Goal: Contribute content: Contribute content

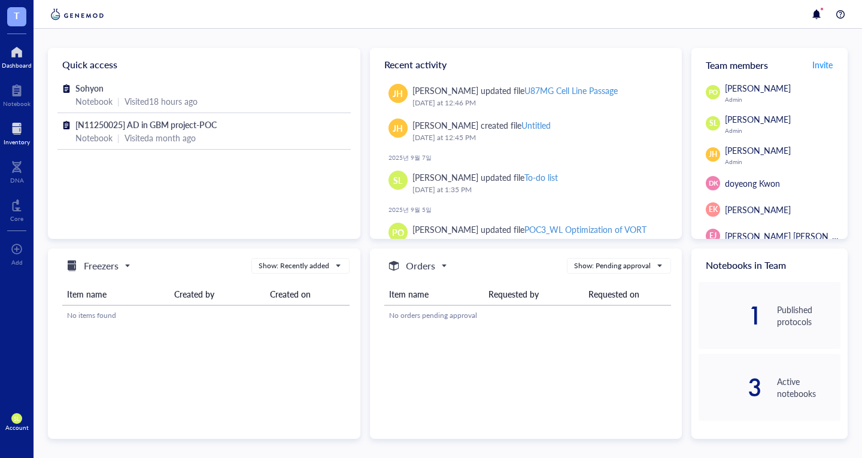
click at [22, 125] on div at bounding box center [17, 128] width 26 height 19
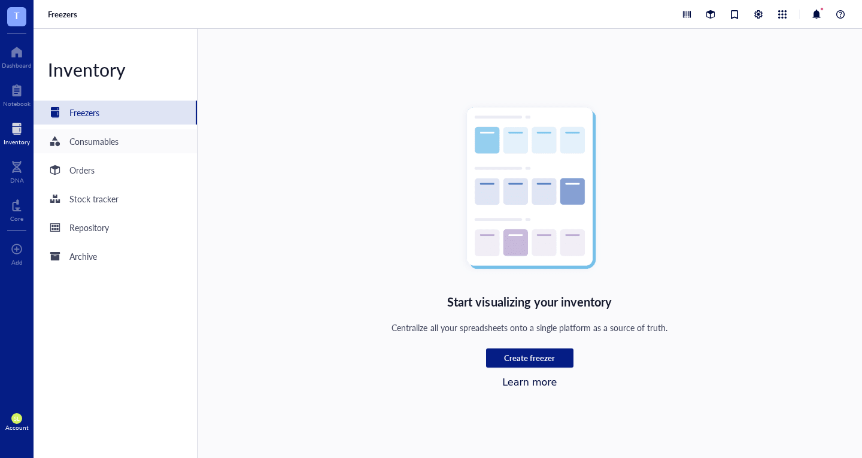
click at [80, 146] on div "Consumables" at bounding box center [93, 141] width 49 height 13
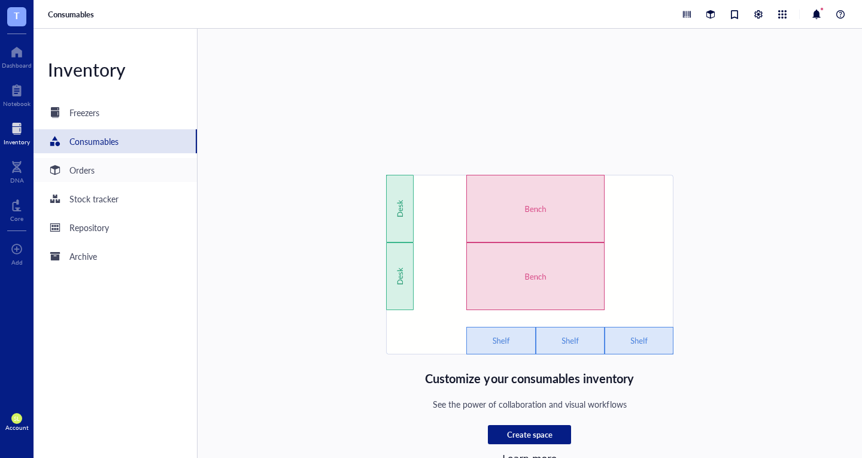
click at [116, 175] on div "Orders" at bounding box center [115, 170] width 163 height 24
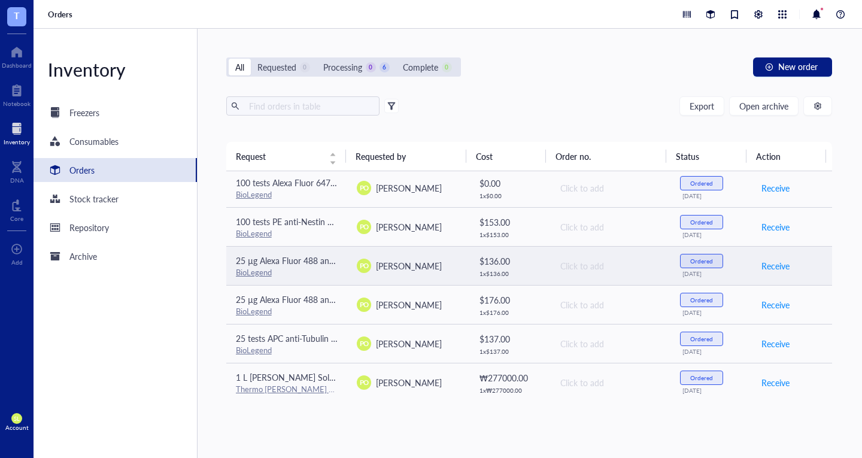
scroll to position [3, 0]
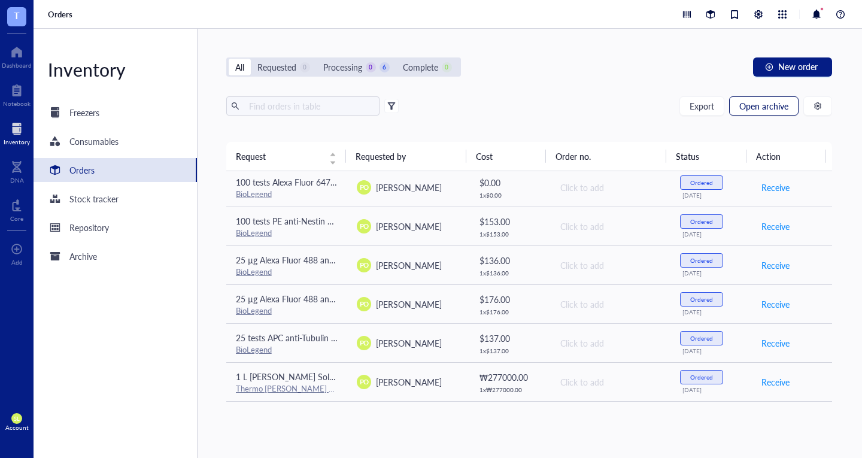
click at [753, 111] on span "Open archive" at bounding box center [763, 106] width 49 height 10
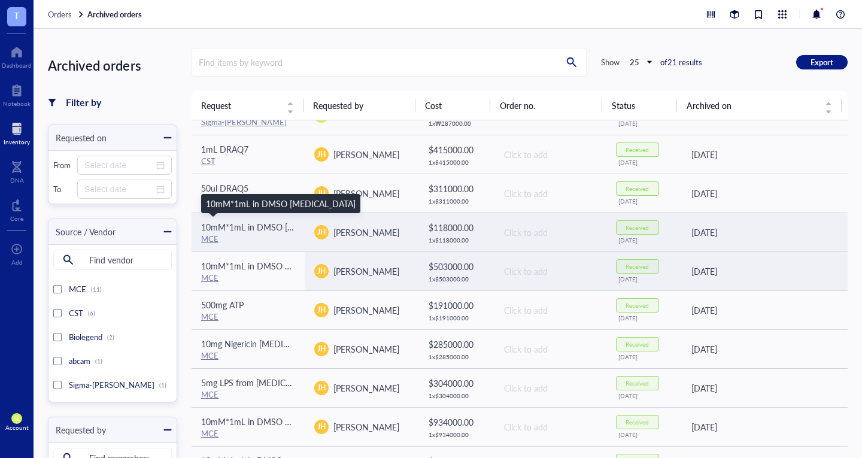
scroll to position [40, 0]
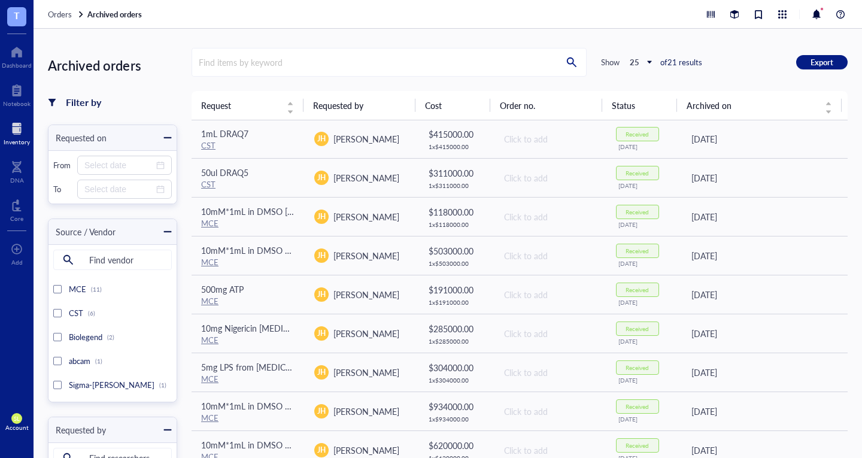
drag, startPoint x: 302, startPoint y: 101, endPoint x: 381, endPoint y: 104, distance: 79.7
click at [381, 104] on tr "Request Requested by Cost Order no. Status Archived on" at bounding box center [520, 105] width 656 height 29
drag, startPoint x: 416, startPoint y: 102, endPoint x: 442, endPoint y: 98, distance: 27.4
click at [442, 98] on th "Cost" at bounding box center [453, 105] width 75 height 29
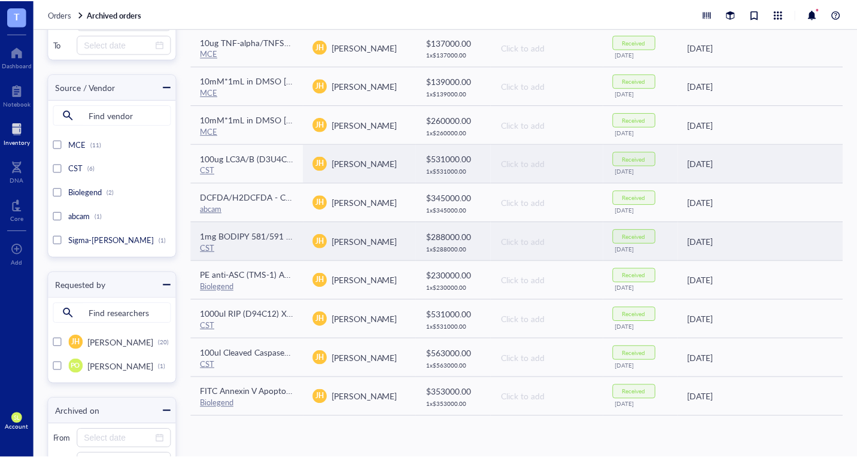
scroll to position [180, 0]
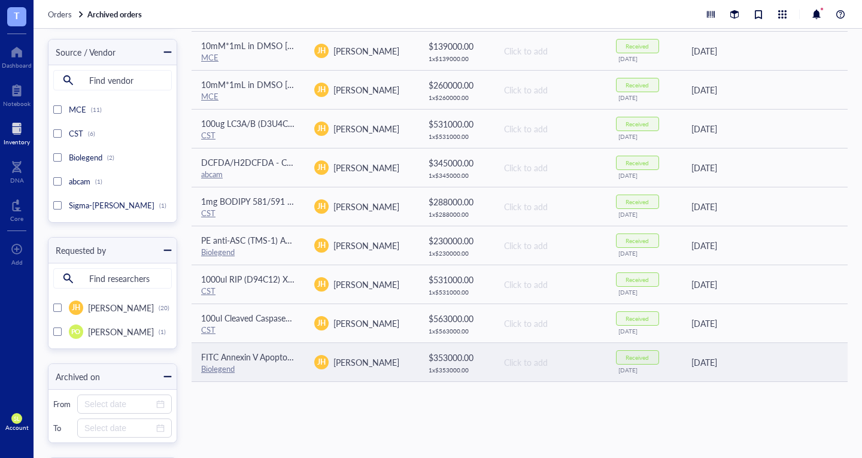
click at [244, 357] on span "FITC Annexin V Apoptosis Detection Kit with PI" at bounding box center [288, 357] width 175 height 12
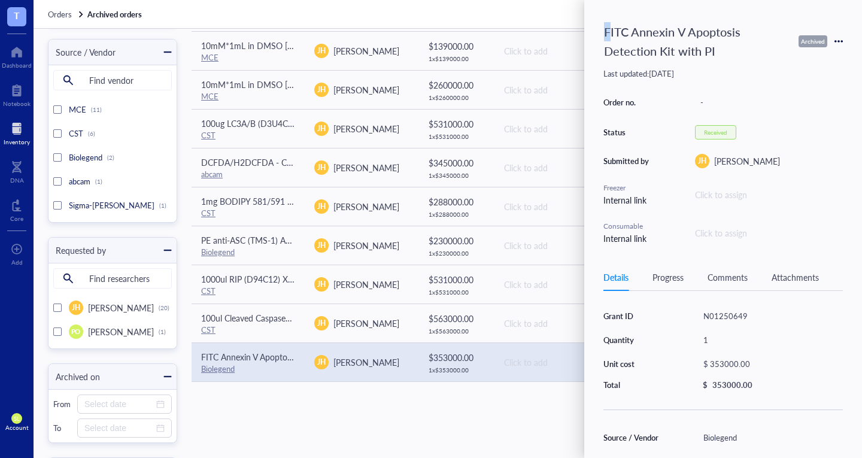
click at [606, 30] on div "FITC Annexin V Apoptosis Detection Kit with PI" at bounding box center [695, 41] width 193 height 44
click at [722, 53] on div "FITC Annexin V Apoptosis Detection Kit with PI" at bounding box center [695, 41] width 193 height 44
drag, startPoint x: 714, startPoint y: 53, endPoint x: 600, endPoint y: 31, distance: 116.6
click at [597, 36] on div "FITC Annexin V Apoptosis Detection Kit with PI Archived Last updated: [DATE] Or…" at bounding box center [723, 229] width 278 height 458
copy div "FITC Annexin V Apoptosis Detection Kit with PI"
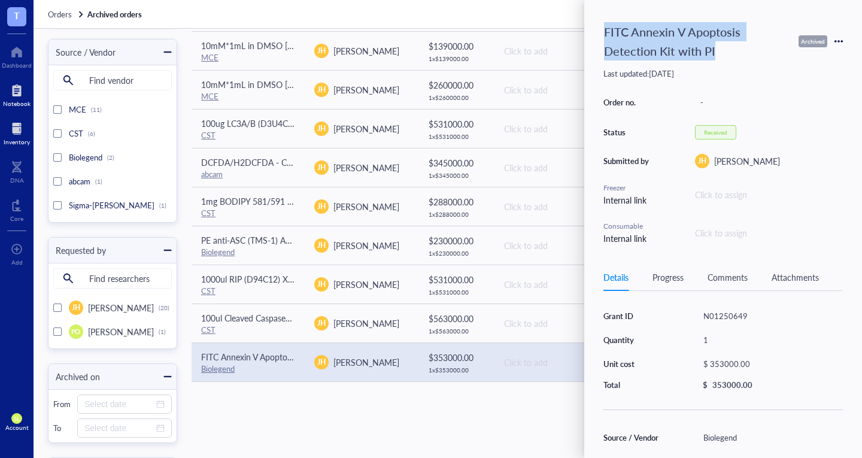
click at [21, 93] on div at bounding box center [17, 90] width 28 height 19
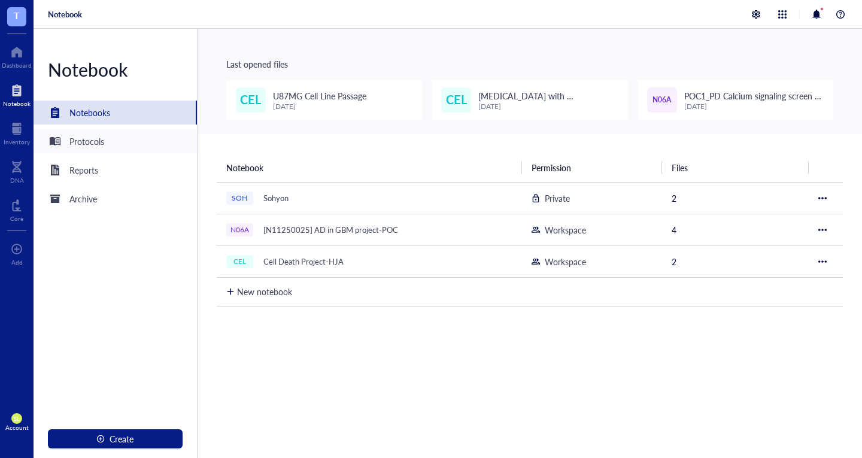
click at [94, 137] on div "Protocols" at bounding box center [86, 141] width 35 height 13
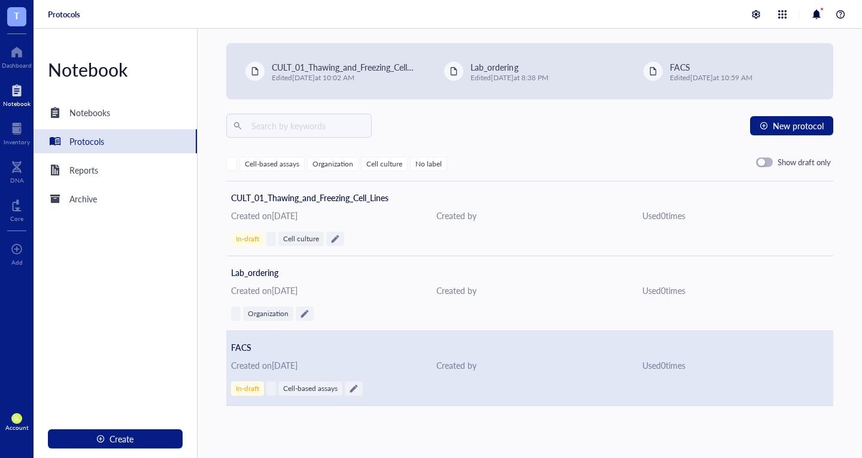
click at [242, 341] on span "FACS" at bounding box center [241, 347] width 20 height 12
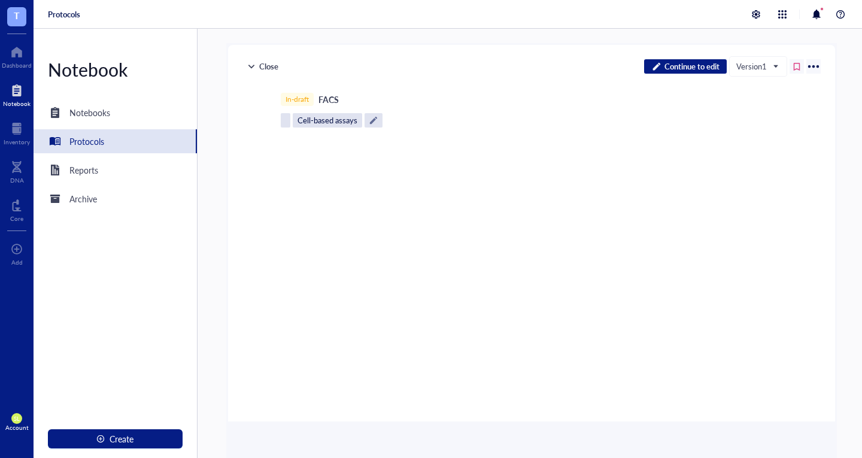
click at [328, 93] on div "In-draft FACS" at bounding box center [532, 99] width 502 height 13
click at [328, 99] on div "In-draft FACS" at bounding box center [532, 99] width 502 height 13
click at [684, 68] on span "Continue to edit" at bounding box center [692, 66] width 55 height 11
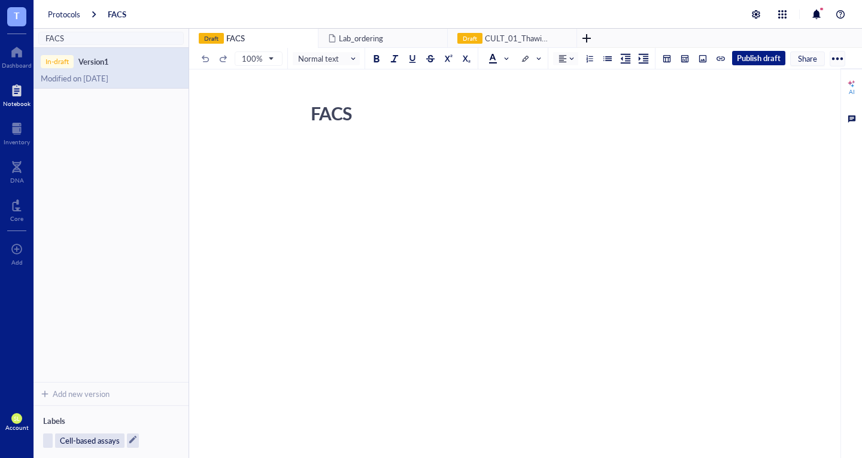
click at [350, 111] on div "FACS" at bounding box center [518, 113] width 426 height 30
type textarea "FACS001_Apoptosis_Assay"
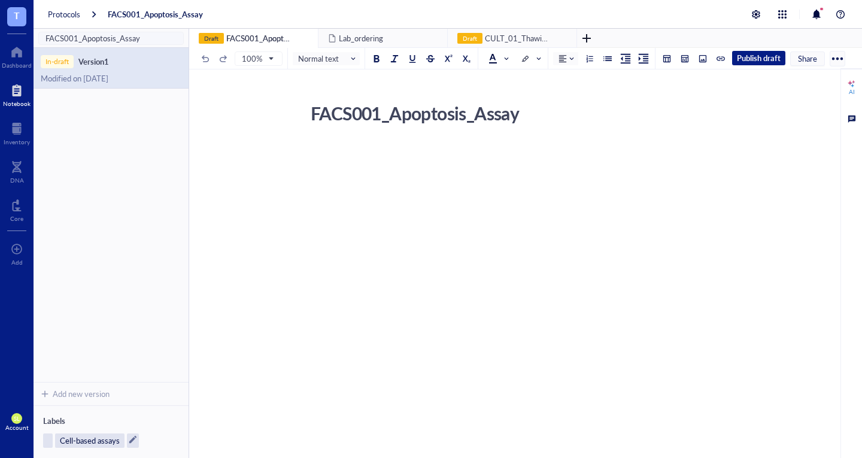
click at [334, 187] on div "﻿" at bounding box center [523, 258] width 426 height 231
drag, startPoint x: 349, startPoint y: 153, endPoint x: 333, endPoint y: 159, distance: 17.2
click at [333, 159] on div "﻿" at bounding box center [523, 258] width 426 height 231
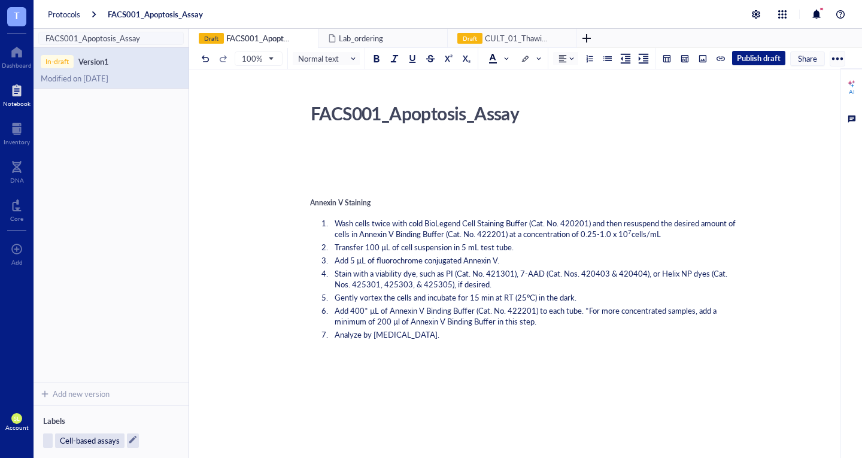
click at [333, 159] on div at bounding box center [523, 161] width 426 height 32
drag, startPoint x: 327, startPoint y: 142, endPoint x: 326, endPoint y: 173, distance: 31.2
click at [326, 173] on div "FACS001_Apoptosis_Assay FACS001_Apoptosis_Assay ﻿ Annexin V Staining Wash cells…" at bounding box center [523, 356] width 668 height 517
drag, startPoint x: 323, startPoint y: 181, endPoint x: 316, endPoint y: 142, distance: 40.2
click at [316, 142] on div "FACS001_Apoptosis_Assay FACS001_Apoptosis_Assay ﻿ Type ‘/’ for commands Annexin…" at bounding box center [523, 356] width 668 height 517
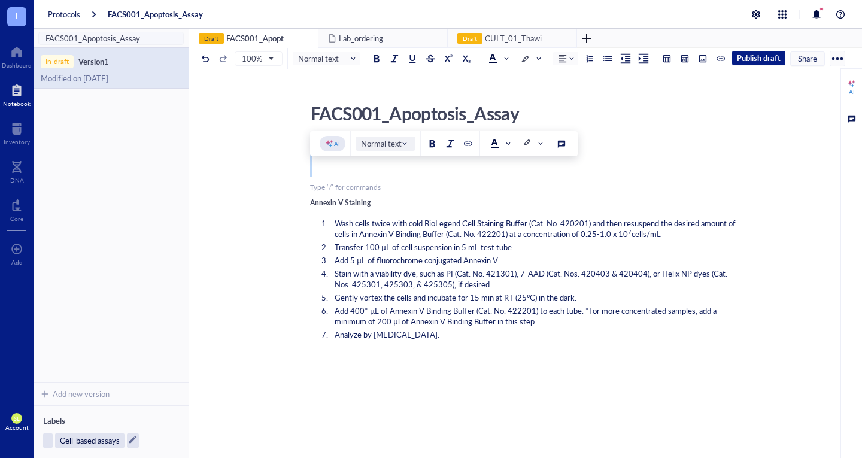
click at [368, 150] on input "search" at bounding box center [382, 144] width 43 height 18
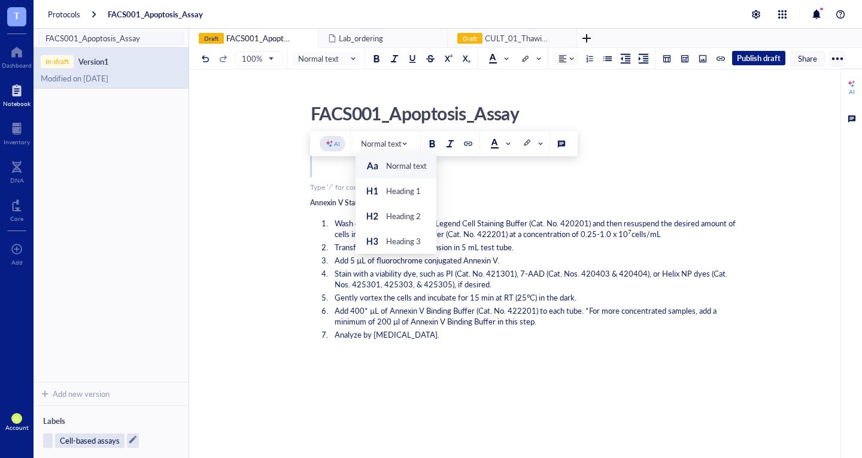
click at [543, 180] on div "﻿ Type ‘/’ for commands Annexin V Staining Wash cells twice with cold BioLegend…" at bounding box center [523, 379] width 426 height 473
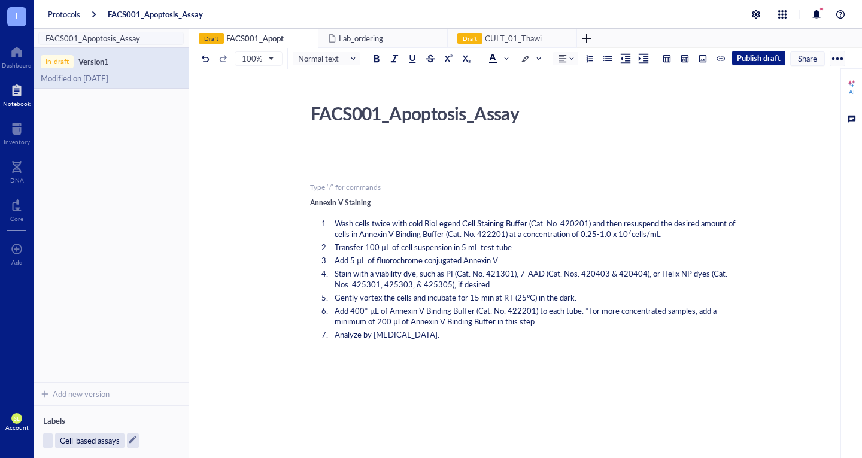
click at [539, 277] on span "Stain with a viability dye, such as PI (Cat. No. 421301), 7-AAD (Cat. Nos. 4204…" at bounding box center [532, 279] width 395 height 22
click at [535, 342] on div "﻿ Annexin V Staining Wash cells twice with cold BioLegend Cell Staining Buffer …" at bounding box center [523, 379] width 426 height 473
click at [433, 296] on span "Gently vortex the cells and incubate for 15 min at RT (25°C) in the dark." at bounding box center [456, 297] width 242 height 11
click at [329, 162] on div at bounding box center [523, 161] width 426 height 32
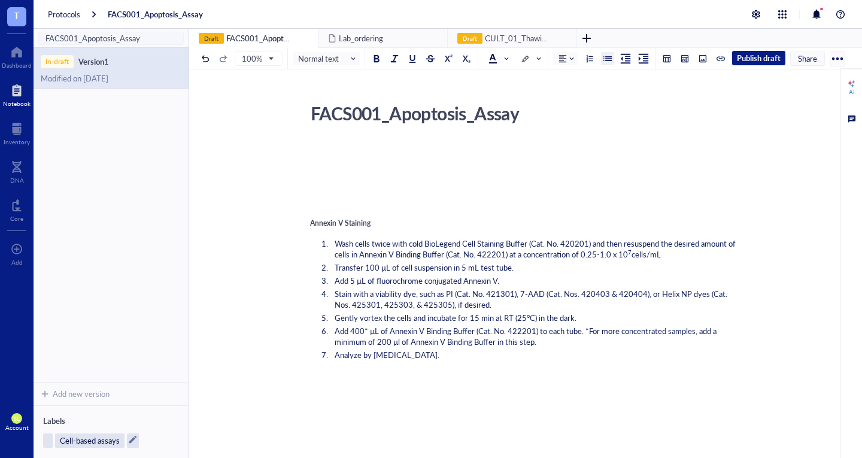
click at [605, 56] on div at bounding box center [608, 58] width 8 height 8
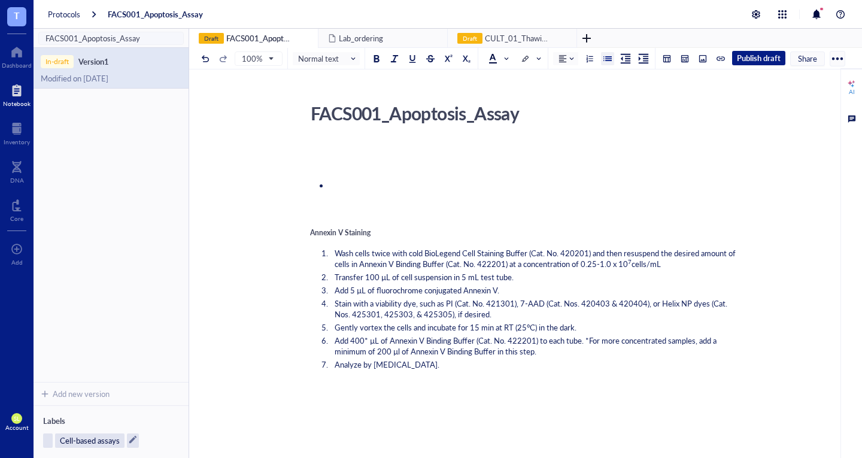
click at [354, 187] on li at bounding box center [533, 192] width 407 height 22
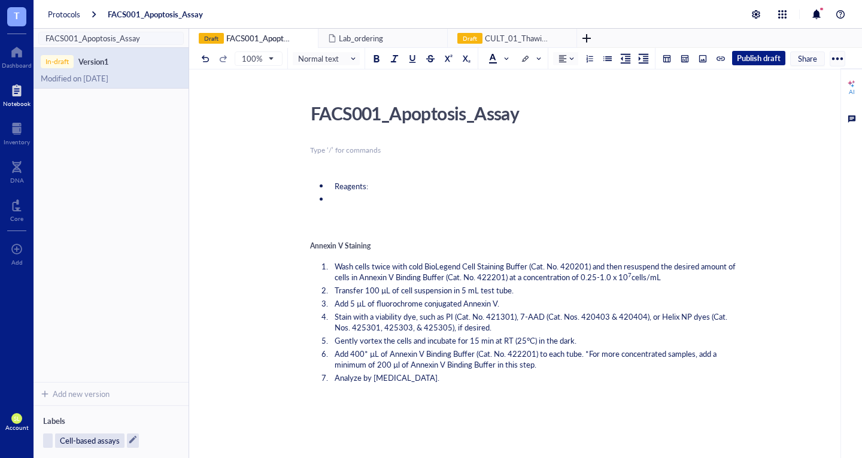
click at [367, 155] on div "﻿ Type ‘/’ for commands" at bounding box center [523, 150] width 426 height 11
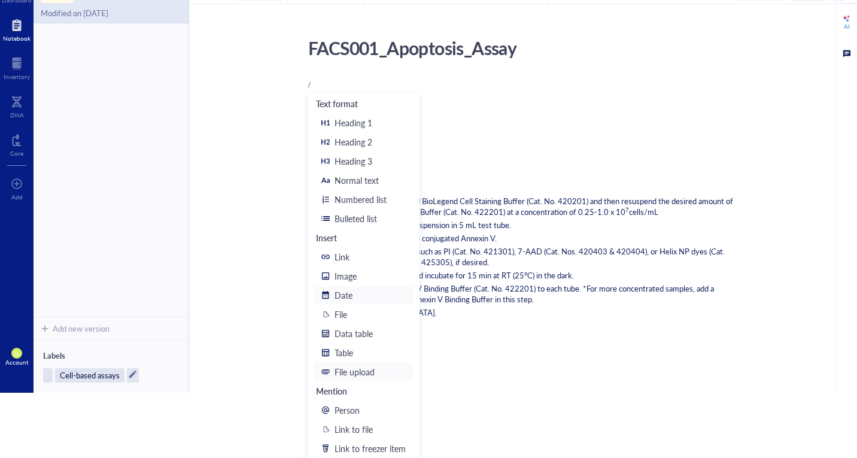
scroll to position [66, 0]
click at [360, 444] on div "Link to freezer item" at bounding box center [370, 447] width 71 height 13
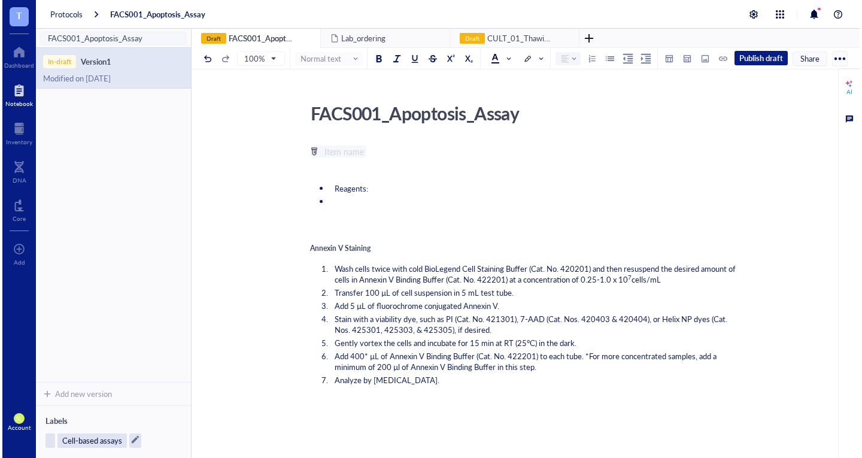
scroll to position [0, 0]
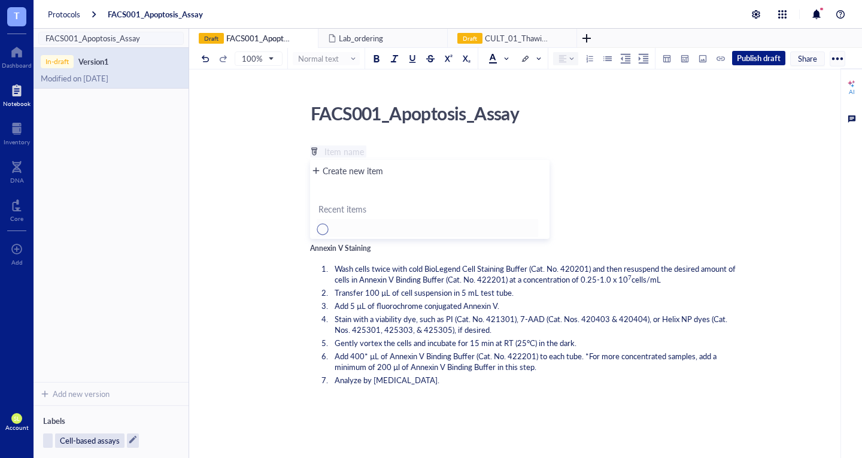
click at [372, 227] on span at bounding box center [428, 228] width 222 height 14
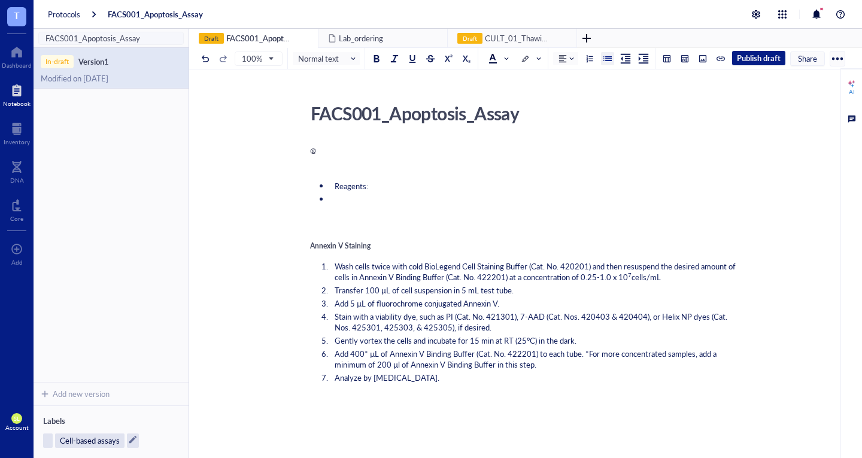
click at [667, 195] on li at bounding box center [533, 205] width 407 height 22
click at [398, 162] on div "﻿" at bounding box center [523, 165] width 426 height 11
click at [399, 149] on div "@" at bounding box center [523, 150] width 426 height 11
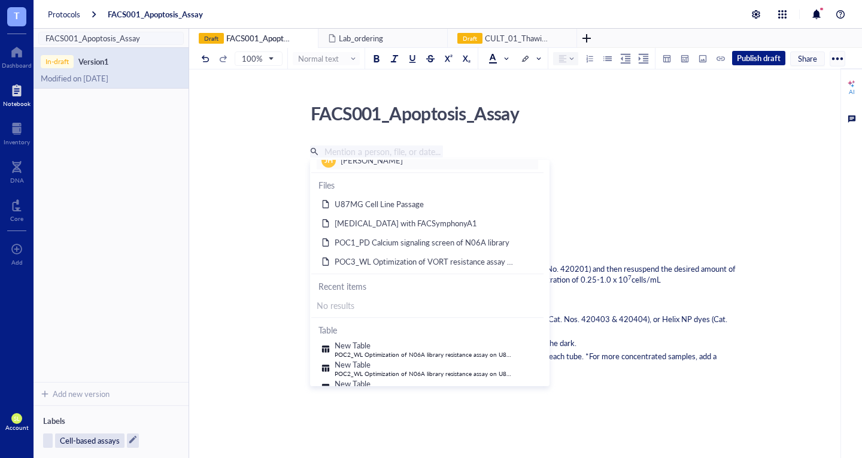
scroll to position [123, 0]
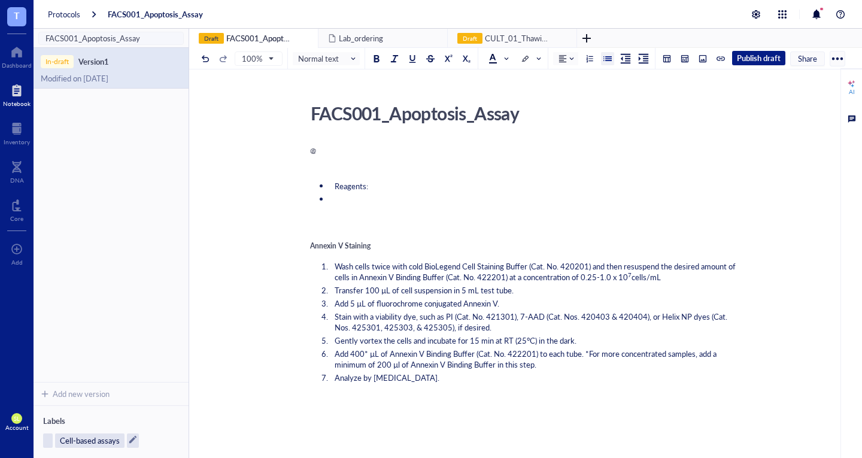
click at [617, 204] on li at bounding box center [533, 205] width 407 height 22
click at [409, 147] on div "@" at bounding box center [523, 150] width 426 height 11
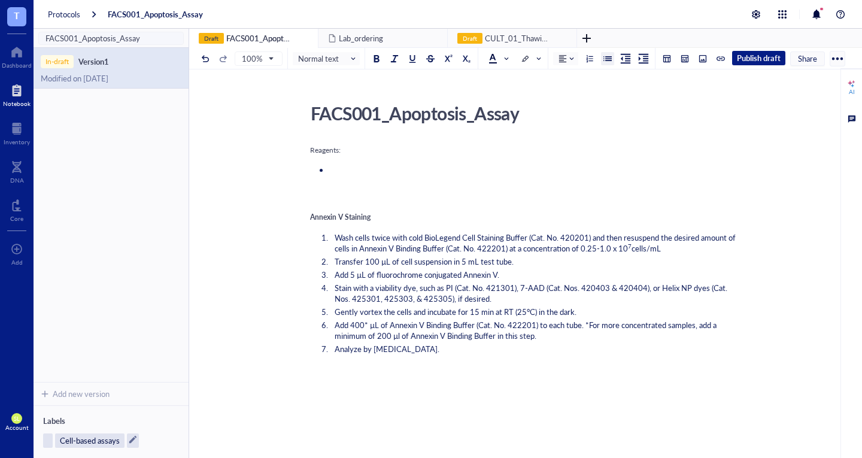
click at [611, 54] on button at bounding box center [607, 58] width 13 height 13
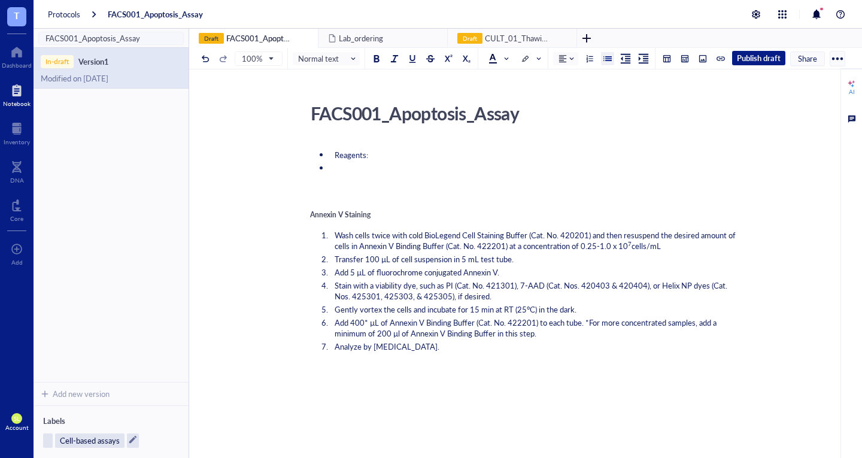
click at [470, 157] on li "Reagents:" at bounding box center [533, 155] width 407 height 11
click at [448, 175] on li at bounding box center [533, 174] width 407 height 22
click at [447, 157] on li "Reagents:" at bounding box center [533, 155] width 407 height 11
click at [370, 169] on li at bounding box center [533, 174] width 407 height 22
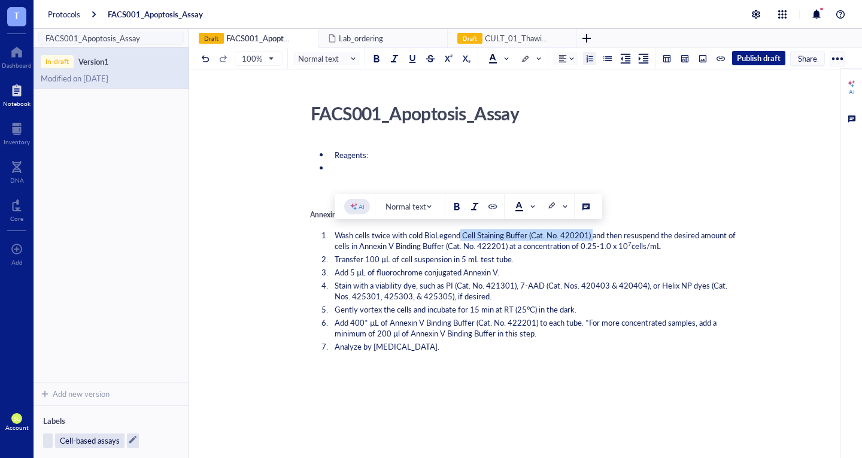
drag, startPoint x: 462, startPoint y: 237, endPoint x: 594, endPoint y: 236, distance: 131.7
click at [594, 236] on span "Wash cells twice with cold BioLegend Cell Staining Buffer (Cat. No. 420201) and…" at bounding box center [536, 240] width 403 height 22
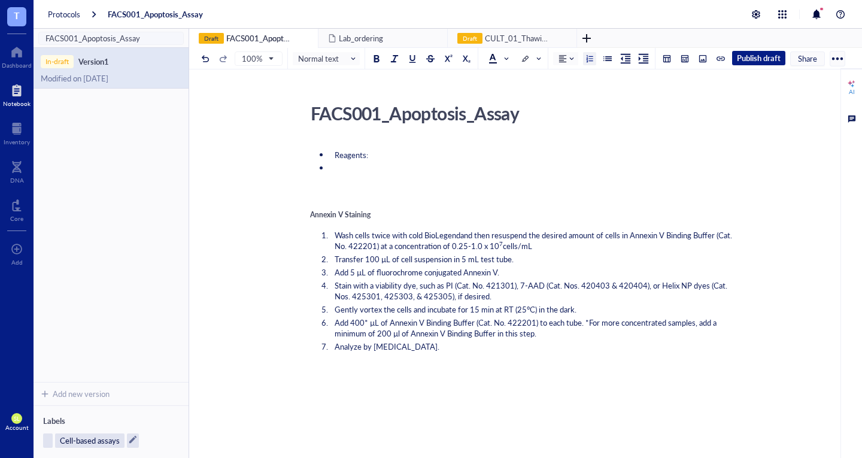
click at [490, 180] on li at bounding box center [533, 174] width 407 height 22
click at [489, 166] on li at bounding box center [533, 174] width 407 height 22
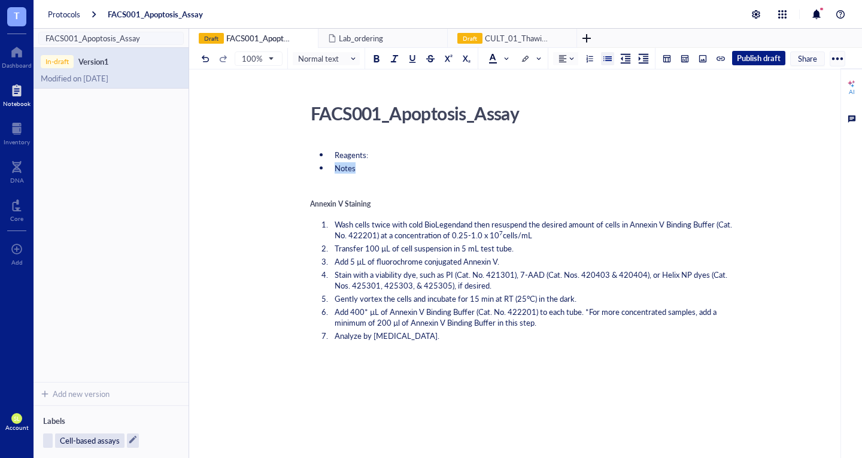
drag, startPoint x: 406, startPoint y: 171, endPoint x: 324, endPoint y: 163, distance: 82.4
click at [330, 163] on li "Notes" at bounding box center [533, 168] width 407 height 11
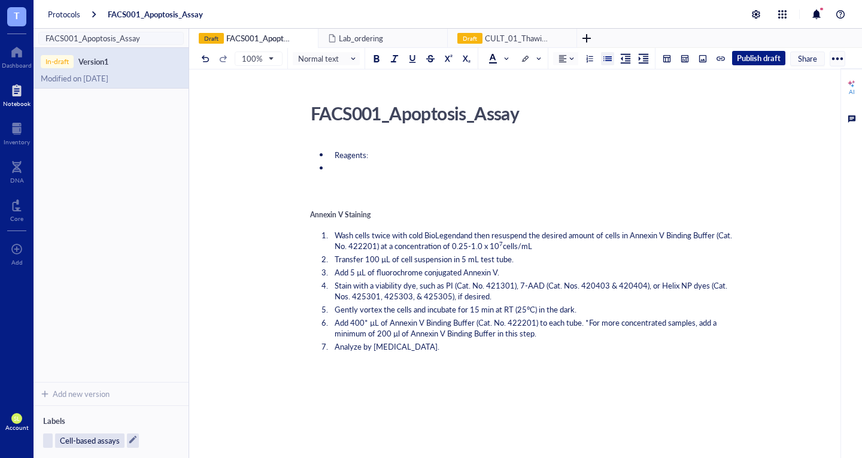
click at [453, 344] on li "Analyze by [MEDICAL_DATA]." at bounding box center [533, 346] width 407 height 11
click at [334, 189] on div "Reagents: ﻿ Annexin V Staining Wash cells twice with cold BioLegendand then res…" at bounding box center [523, 385] width 426 height 485
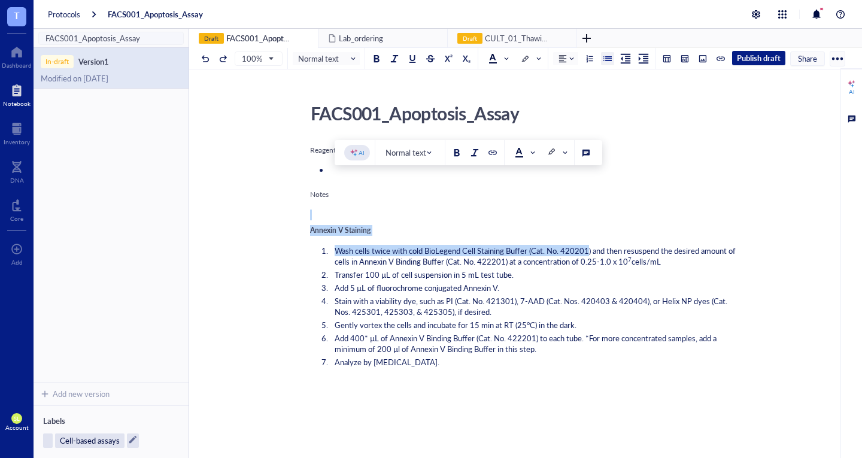
click at [459, 228] on div "Annexin V Staining" at bounding box center [523, 230] width 426 height 11
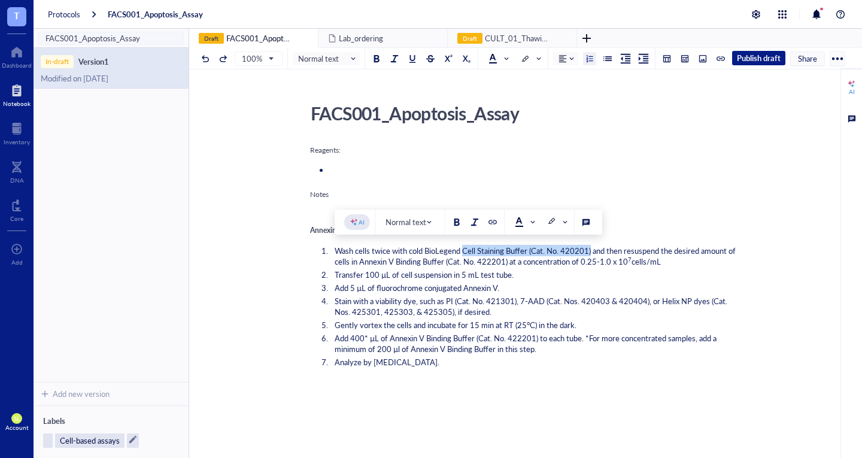
drag, startPoint x: 464, startPoint y: 250, endPoint x: 593, endPoint y: 249, distance: 128.7
click at [593, 249] on span "Wash cells twice with cold BioLegend Cell Staining Buffer (Cat. No. 420201) and…" at bounding box center [536, 256] width 403 height 22
copy span "Cell Staining Buffer (Cat. No. 420201)"
click at [450, 192] on div "Notes" at bounding box center [523, 194] width 426 height 11
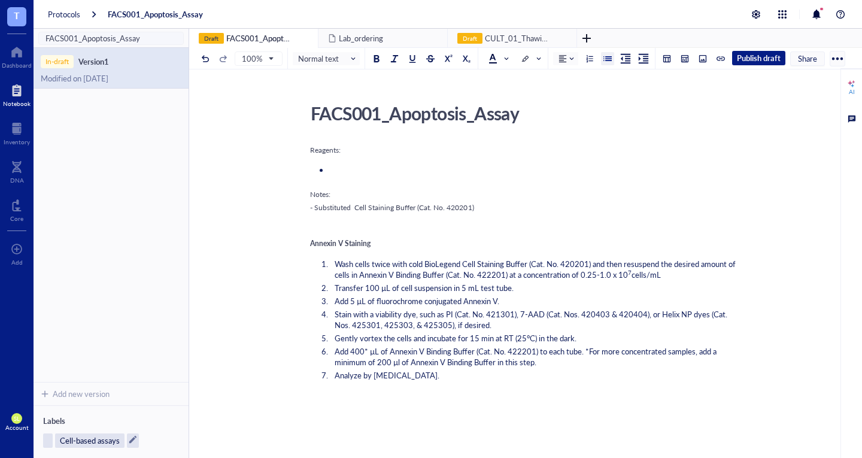
click at [351, 211] on span "- Substituted Cell Staining Buffer (Cat. No. 420201)" at bounding box center [392, 207] width 164 height 10
click at [495, 204] on div "- Substituted Cell Staining Buffer (Cat. No. 420201)" at bounding box center [523, 207] width 426 height 11
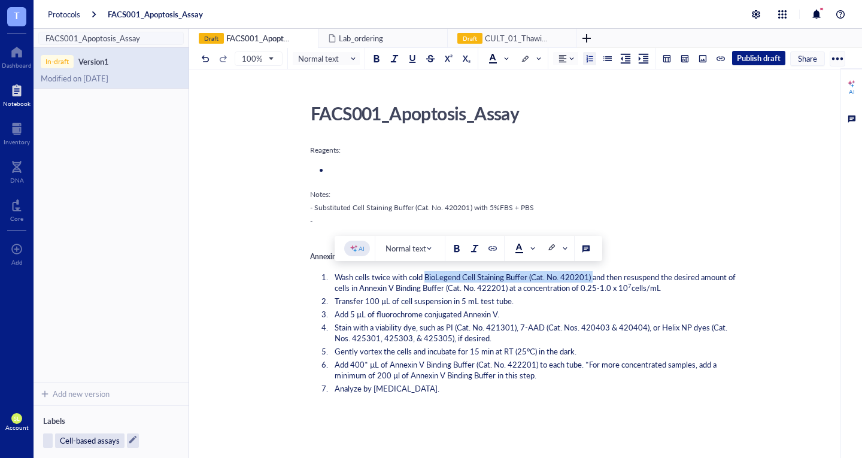
drag, startPoint x: 428, startPoint y: 276, endPoint x: 595, endPoint y: 274, distance: 167.7
click at [595, 274] on span "Wash cells twice with cold BioLegend Cell Staining Buffer (Cat. No. 420201) and…" at bounding box center [536, 282] width 403 height 22
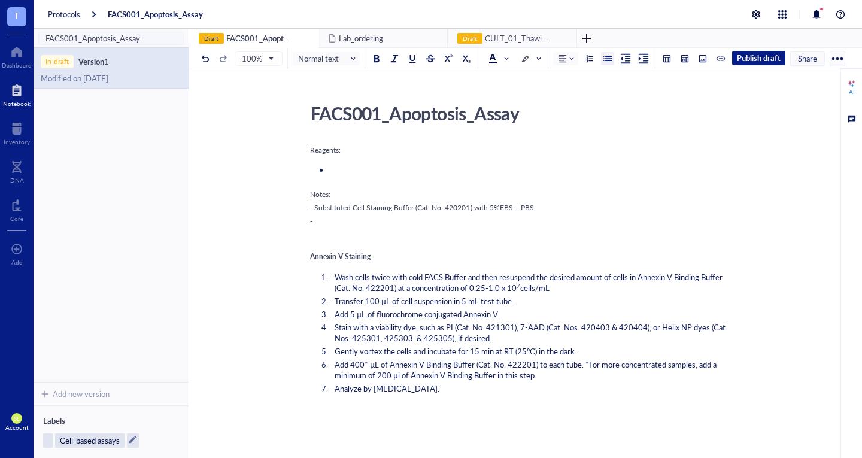
click at [476, 214] on ul "Notes: - Substituted Cell Staining Buffer (Cat. No. 420201) with 5%FBS + PBS -" at bounding box center [523, 196] width 426 height 66
click at [488, 213] on span "- Substituted Cell Staining Buffer (Cat. No. 420201) with 5%FBS + PBS" at bounding box center [422, 207] width 224 height 10
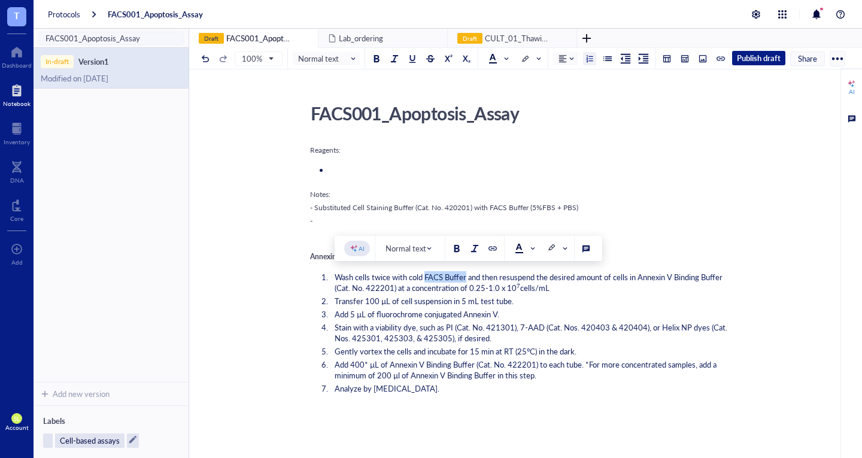
drag, startPoint x: 427, startPoint y: 274, endPoint x: 467, endPoint y: 276, distance: 40.2
click at [467, 276] on span "Wash cells twice with cold FACS Buffer and then resuspend the desired amount of…" at bounding box center [530, 282] width 390 height 22
click at [468, 295] on span "Transfer 100 µL of cell suspension in 5 mL test tube." at bounding box center [424, 300] width 179 height 11
click at [472, 304] on span "Transfer 100 µL of cell suspension in 5 mL test tube." at bounding box center [424, 300] width 179 height 11
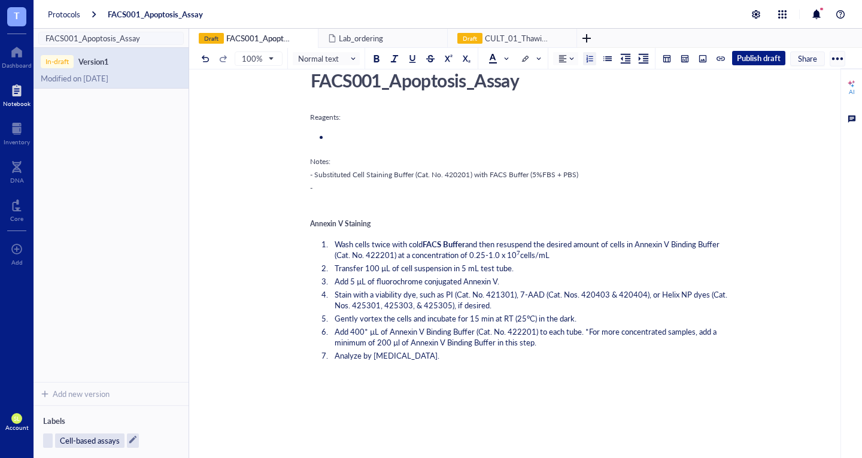
scroll to position [40, 0]
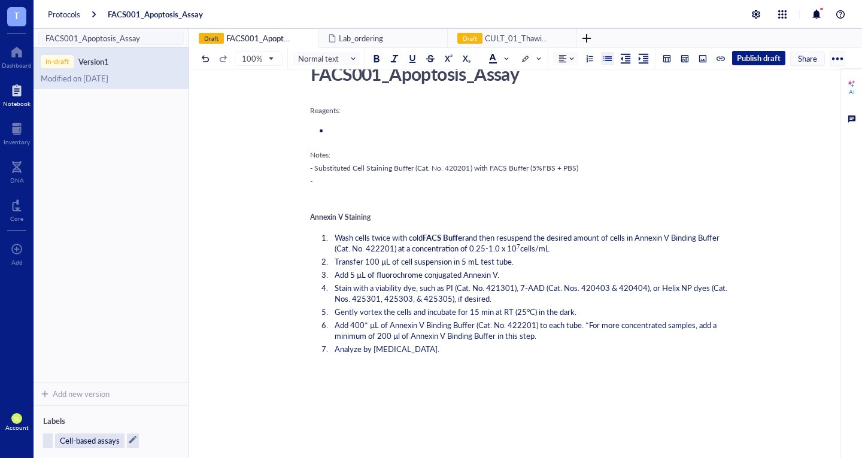
click at [337, 173] on ul "Notes: - Substituted Cell Staining Buffer (Cat. No. 420201) with FACS Buffer (5…" at bounding box center [523, 156] width 426 height 66
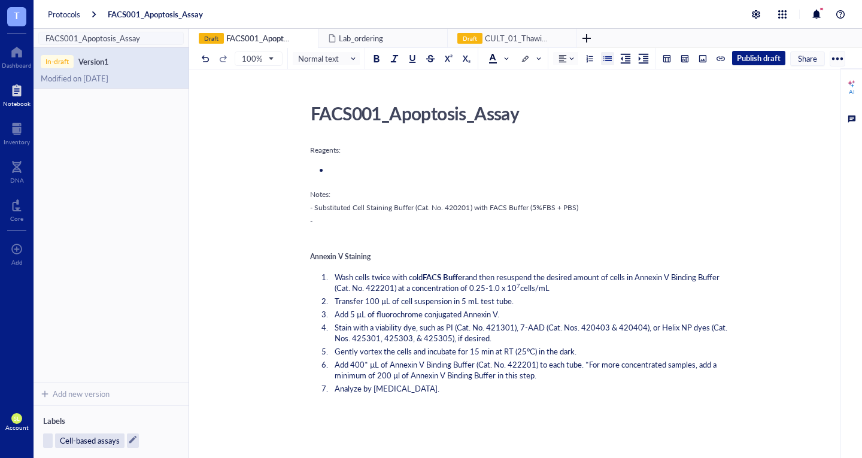
scroll to position [0, 0]
click at [372, 154] on div "Reagents:" at bounding box center [523, 150] width 426 height 11
click at [417, 180] on li at bounding box center [533, 176] width 407 height 22
click at [419, 172] on li at bounding box center [533, 176] width 407 height 22
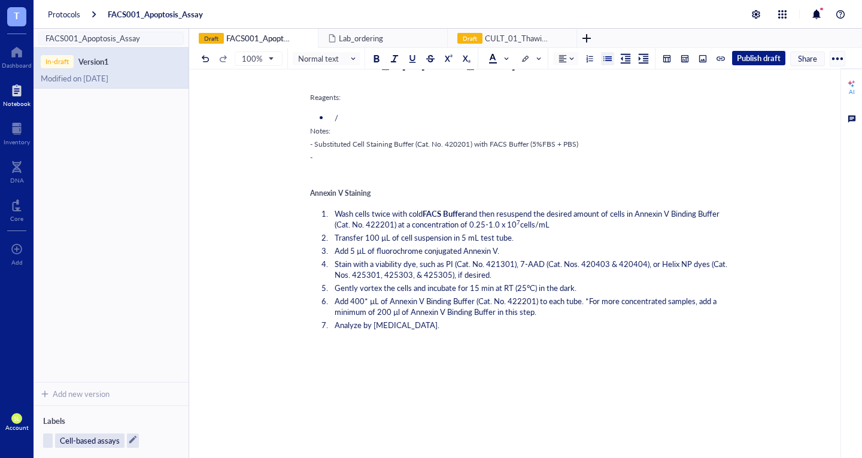
scroll to position [99, 0]
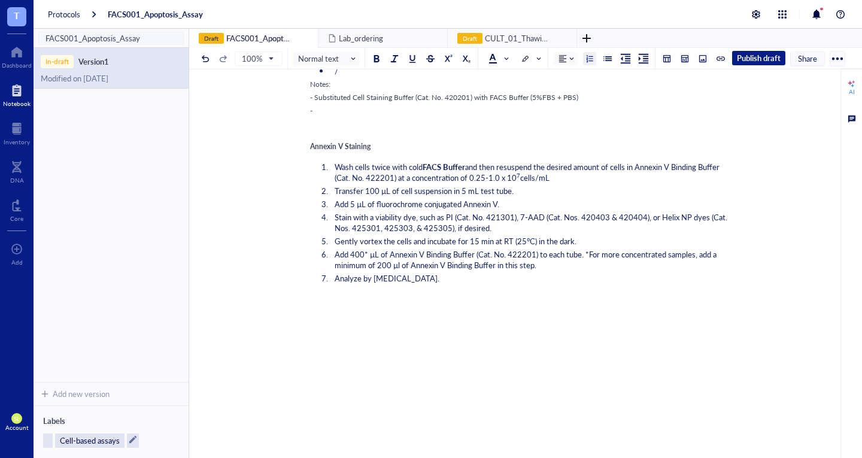
click at [419, 172] on span "Wash cells twice with cold" at bounding box center [379, 166] width 88 height 11
click at [429, 137] on div "﻿" at bounding box center [523, 131] width 426 height 11
click at [407, 304] on div "﻿" at bounding box center [523, 298] width 426 height 11
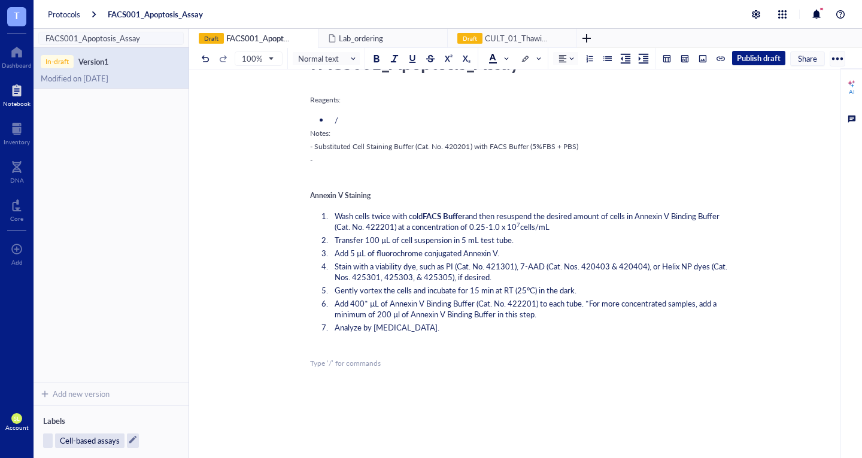
scroll to position [40, 0]
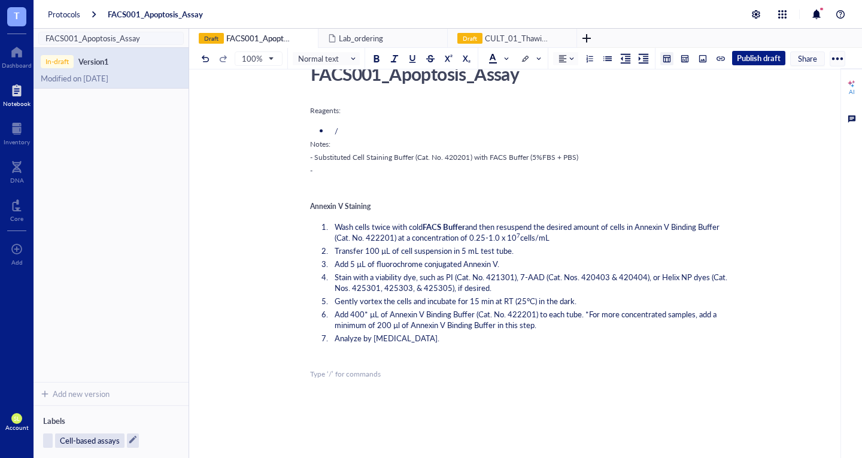
click at [666, 63] on button at bounding box center [666, 58] width 13 height 13
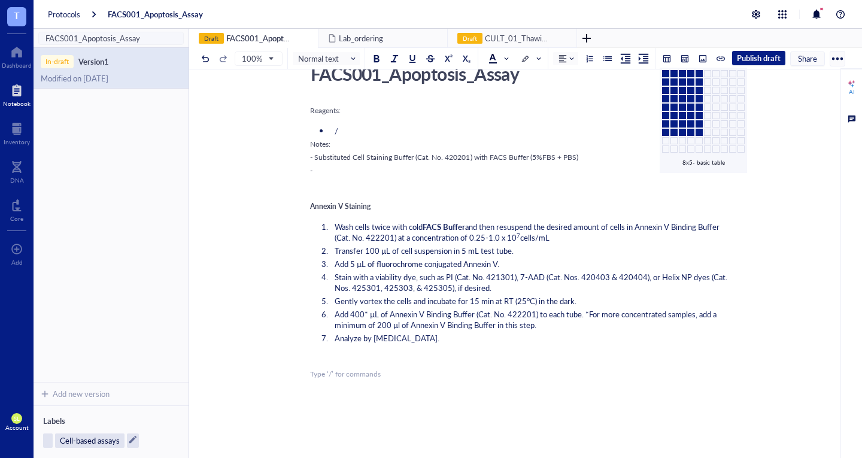
click at [698, 130] on td at bounding box center [699, 132] width 7 height 7
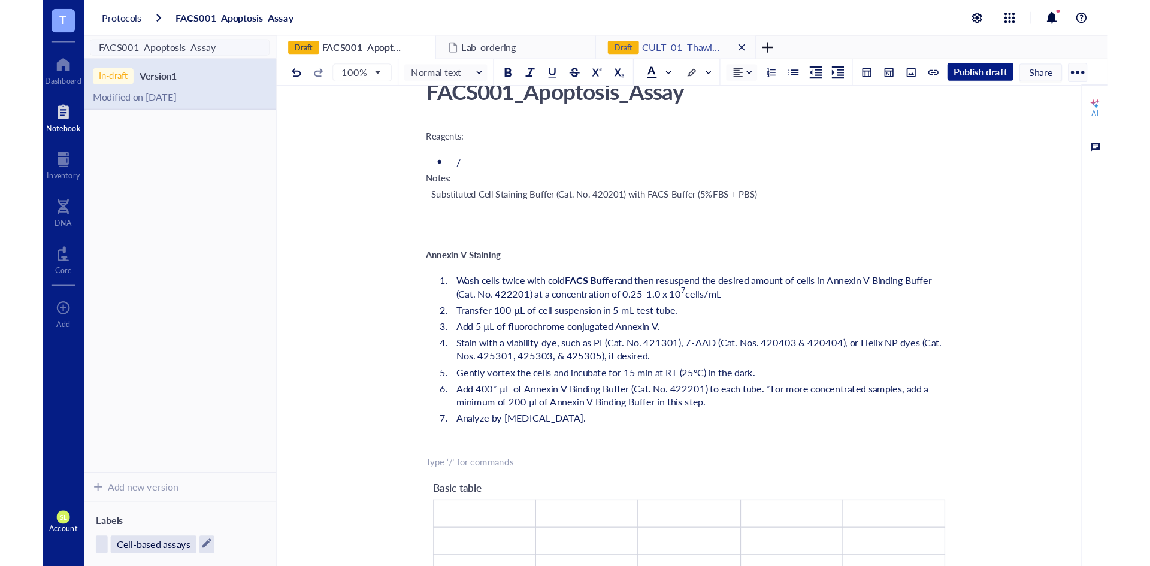
scroll to position [40, 0]
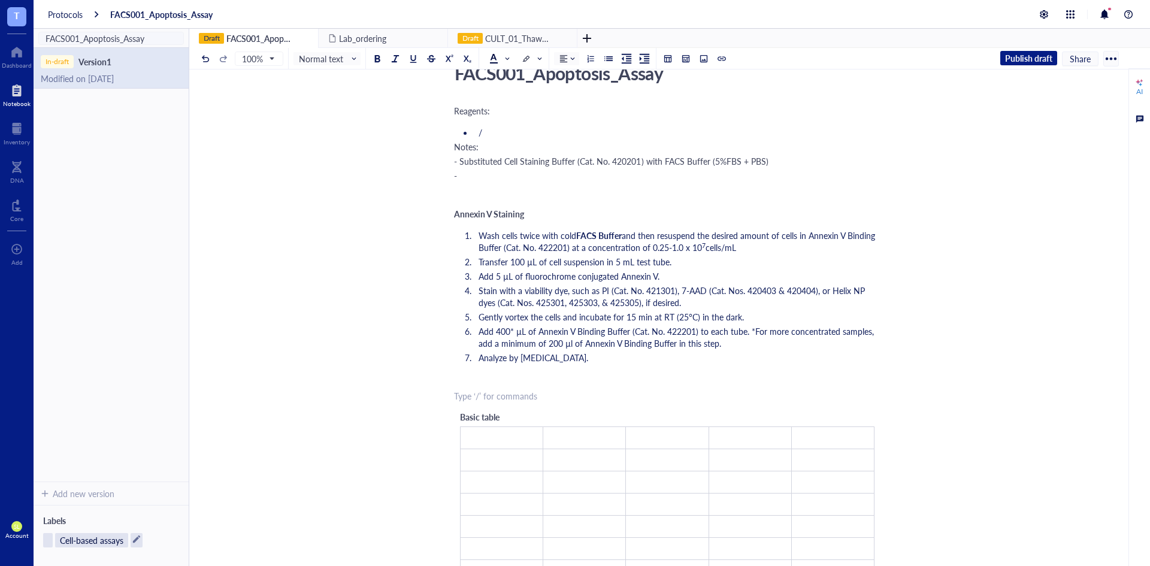
click at [696, 308] on li "Stain with a viability dye, such as PI (Cat. No. 421301), 7-AAD (Cat. Nos. 4204…" at bounding box center [677, 296] width 407 height 24
click at [569, 131] on li "/" at bounding box center [677, 132] width 407 height 12
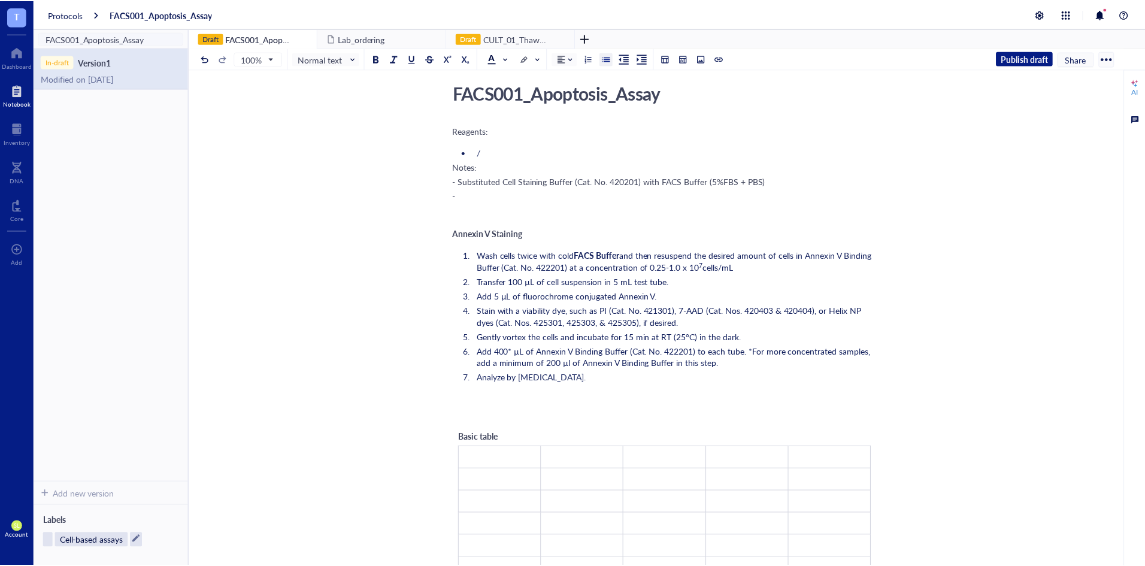
scroll to position [0, 0]
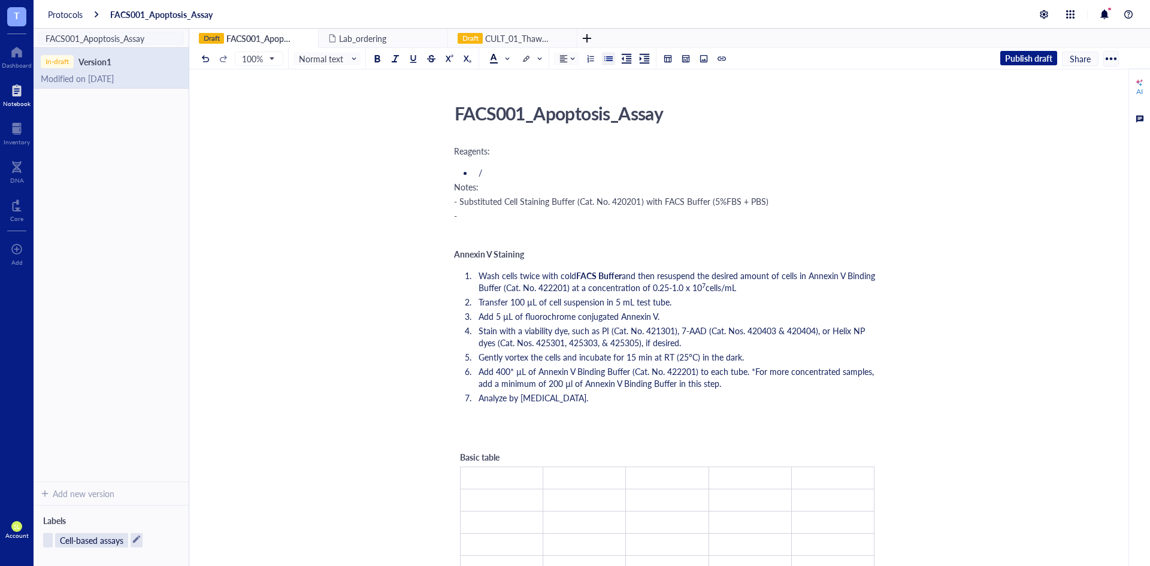
click at [539, 174] on li "/" at bounding box center [677, 172] width 407 height 12
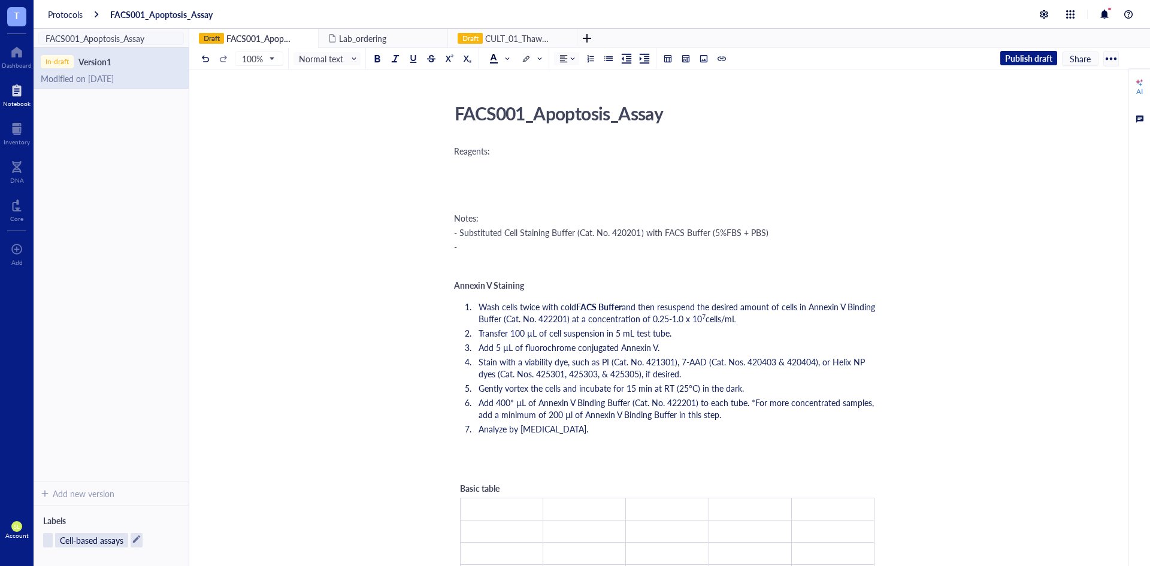
click at [520, 192] on div at bounding box center [667, 190] width 426 height 24
click at [497, 274] on div "﻿ Type ‘/’ for commands" at bounding box center [667, 268] width 426 height 12
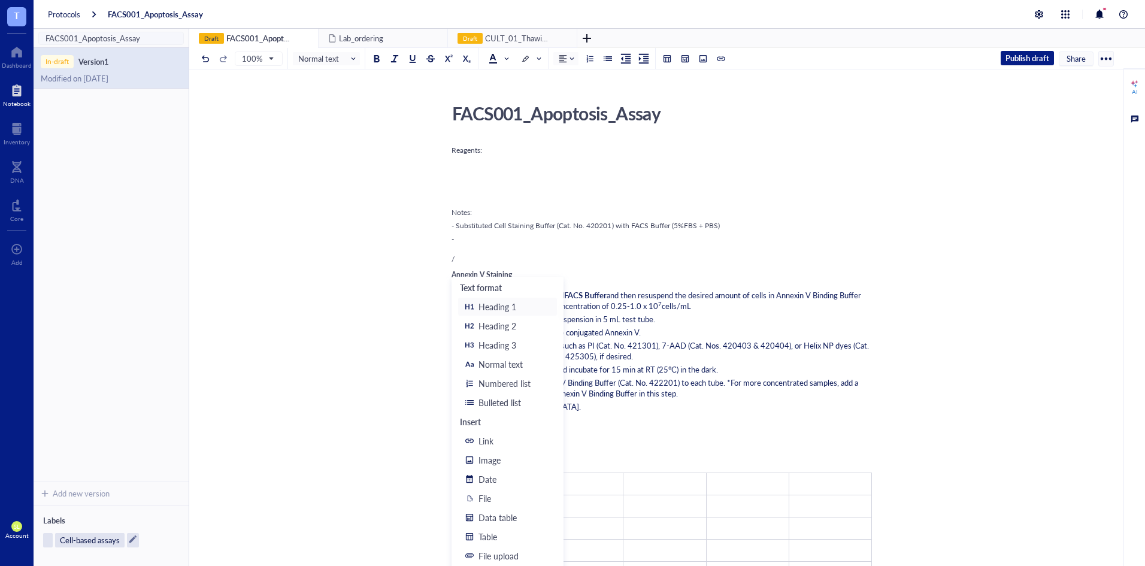
click at [459, 177] on div "Reagents: ﻿ Notes: - Substituted Cell Staining Buffer (Cat. No. 420201) with FA…" at bounding box center [664, 526] width 426 height 766
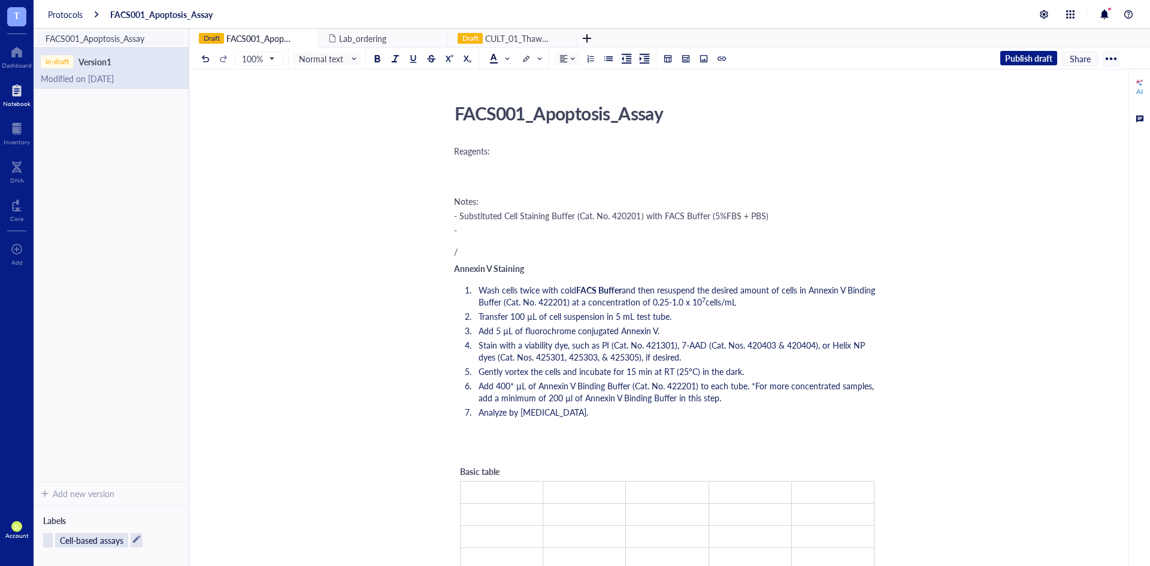
click at [466, 249] on div "/" at bounding box center [667, 251] width 426 height 12
click at [623, 199] on div "Reagents: Notes: - Substituted Cell Staining Buffer (Cat. No. 420201) with FACS…" at bounding box center [667, 532] width 426 height 778
click at [486, 245] on div "/" at bounding box center [667, 251] width 426 height 12
click at [862, 58] on div at bounding box center [1110, 58] width 19 height 19
click at [593, 247] on div "/" at bounding box center [667, 251] width 426 height 12
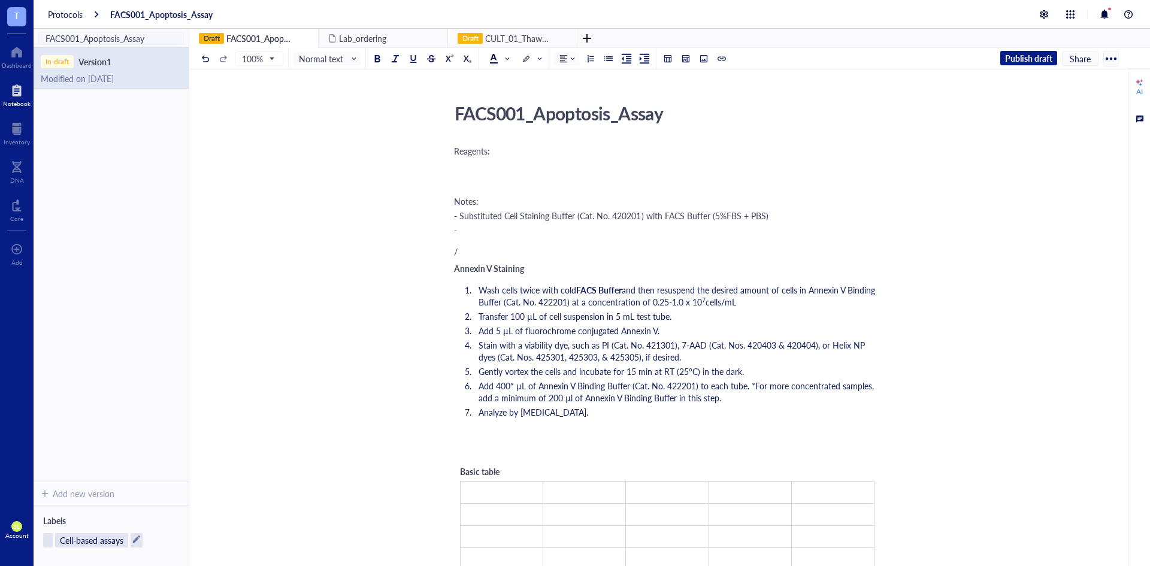
click at [862, 110] on div "AI" at bounding box center [1140, 99] width 16 height 51
click at [862, 114] on div at bounding box center [1139, 118] width 13 height 13
click at [487, 254] on div "/" at bounding box center [667, 251] width 426 height 12
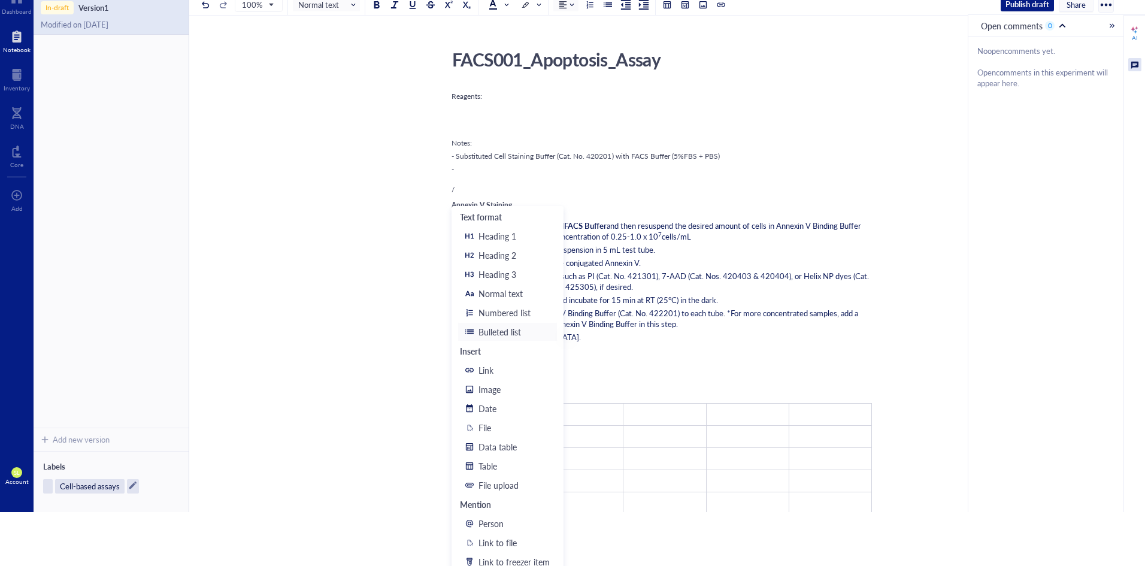
scroll to position [60, 0]
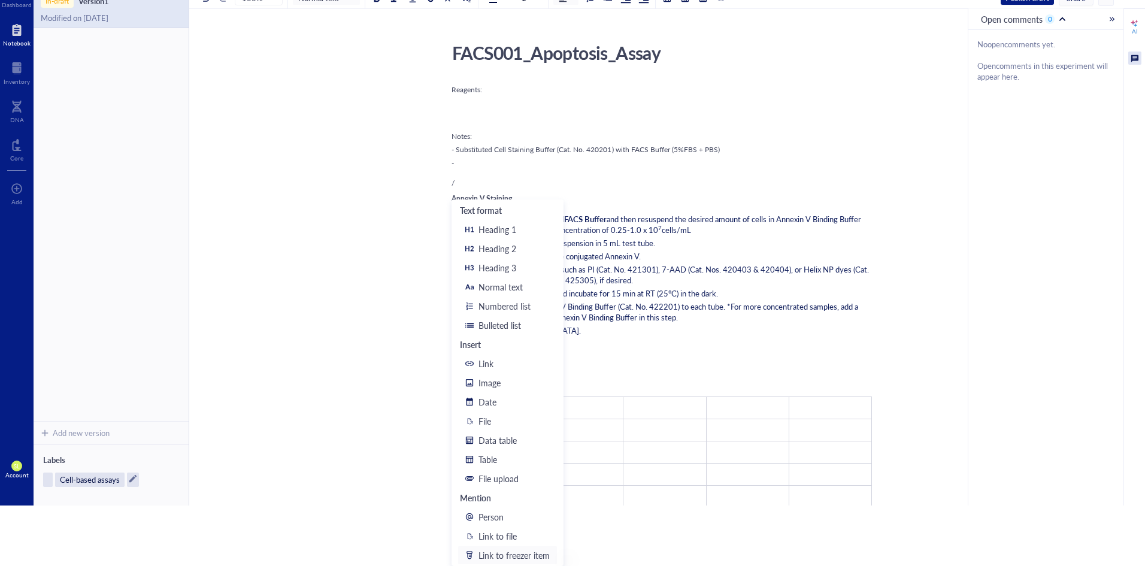
click at [513, 457] on div "Link to freezer item" at bounding box center [513, 554] width 71 height 13
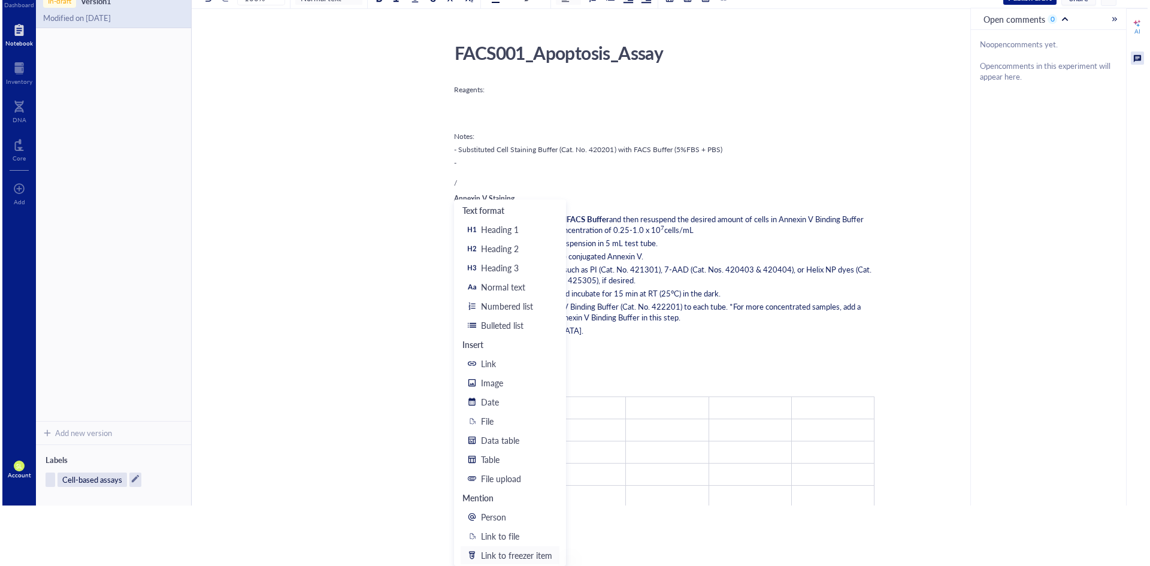
scroll to position [0, 0]
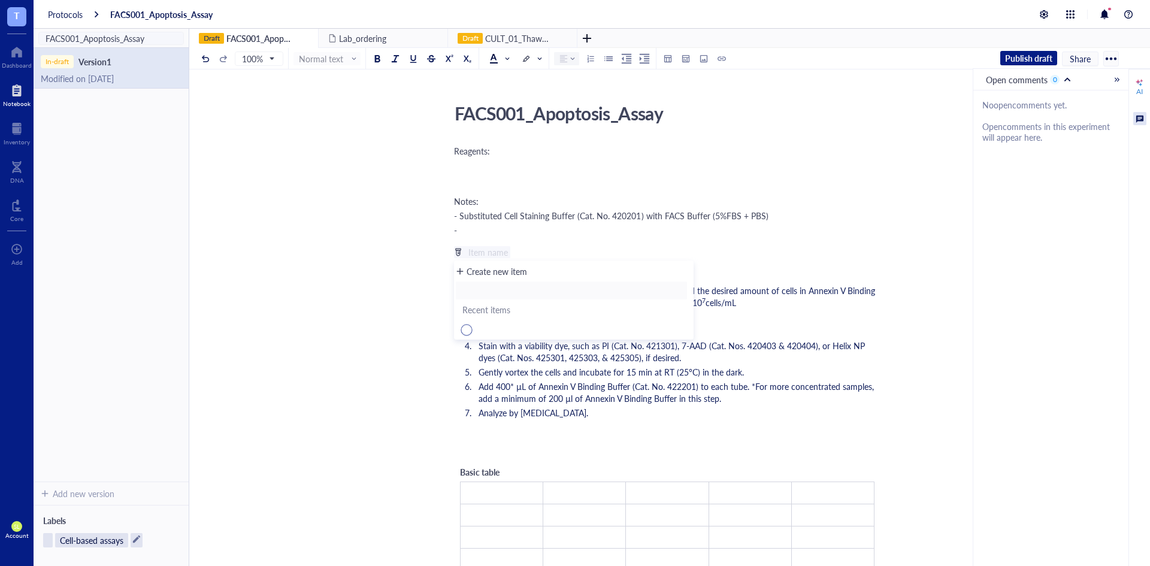
click at [480, 286] on li at bounding box center [571, 290] width 232 height 19
click at [489, 276] on div "Create new item" at bounding box center [496, 271] width 60 height 13
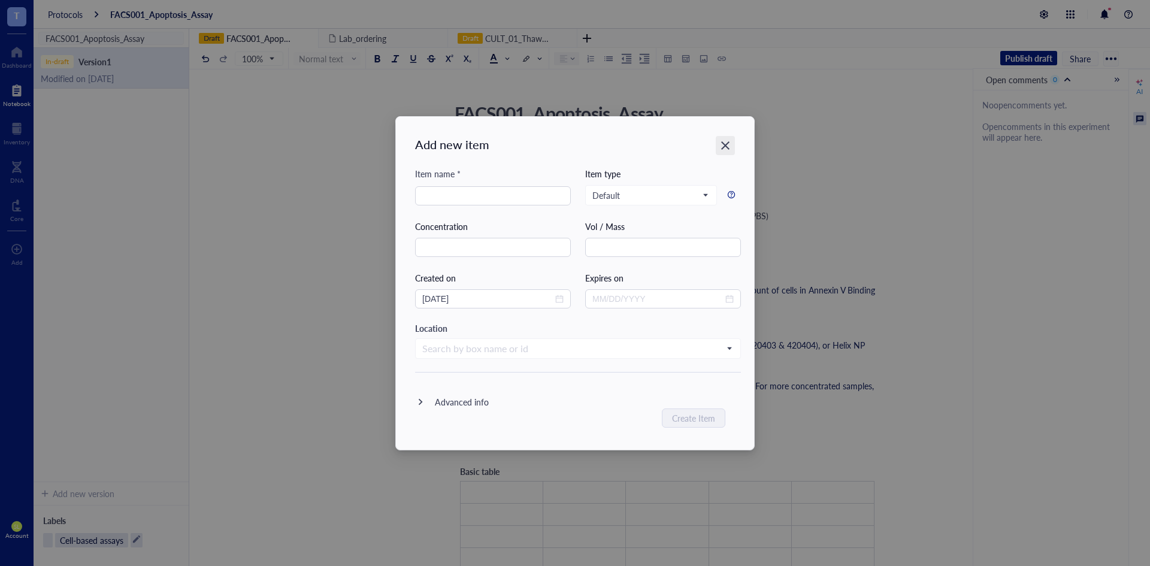
click at [722, 140] on icon "Close" at bounding box center [725, 145] width 11 height 11
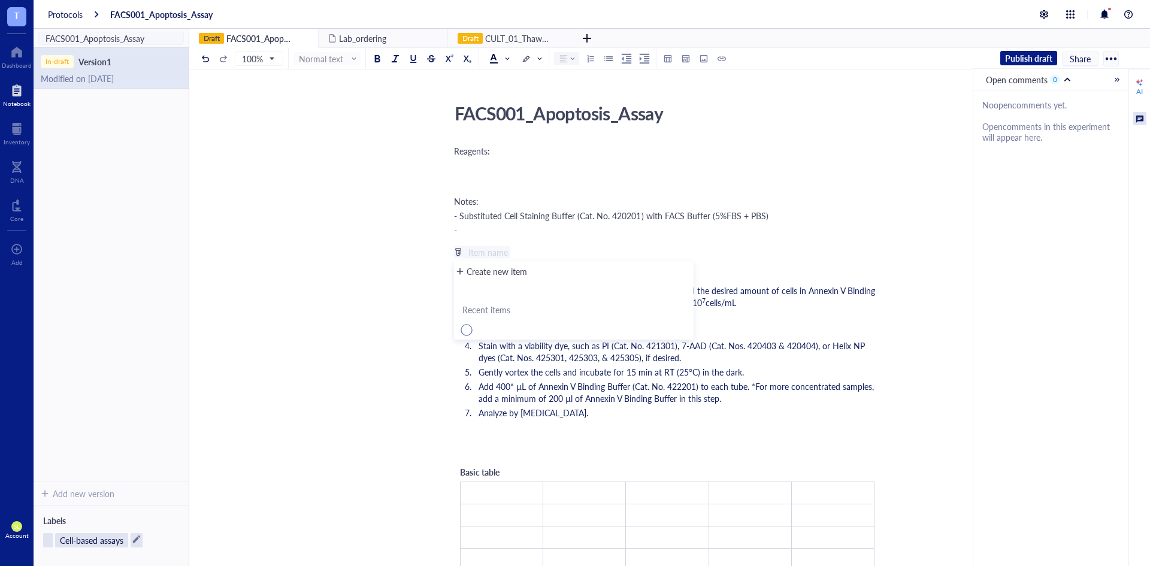
drag, startPoint x: 626, startPoint y: 219, endPoint x: 614, endPoint y: 222, distance: 12.5
click at [626, 218] on span "- Substituted Cell Staining Buffer (Cat. No. 420201) with FACS Buffer (5%FBS + …" at bounding box center [611, 216] width 314 height 12
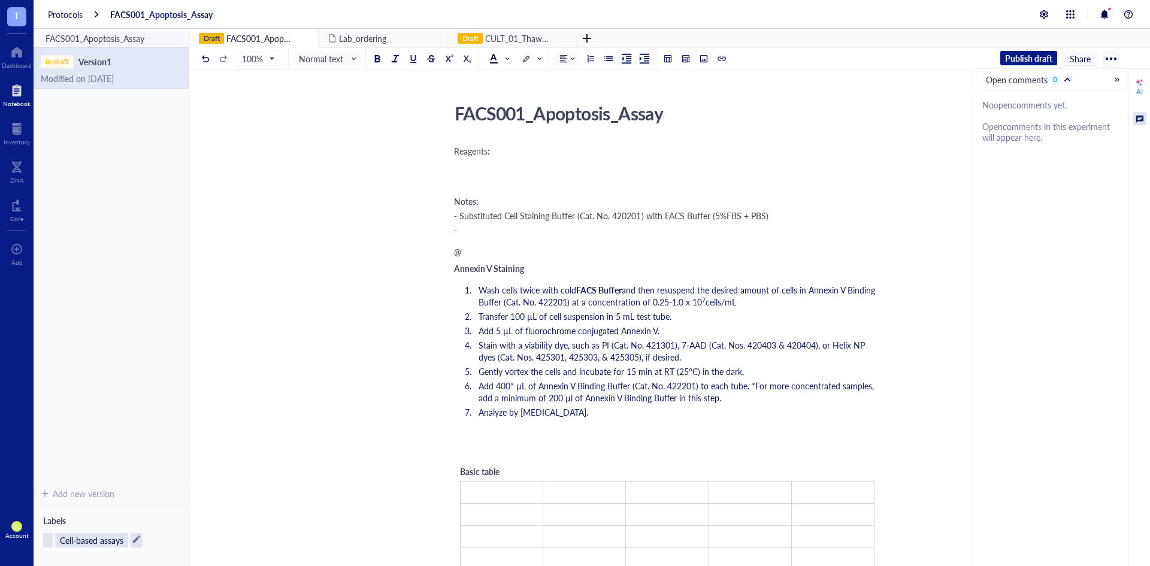
click at [518, 250] on div "@" at bounding box center [667, 251] width 426 height 12
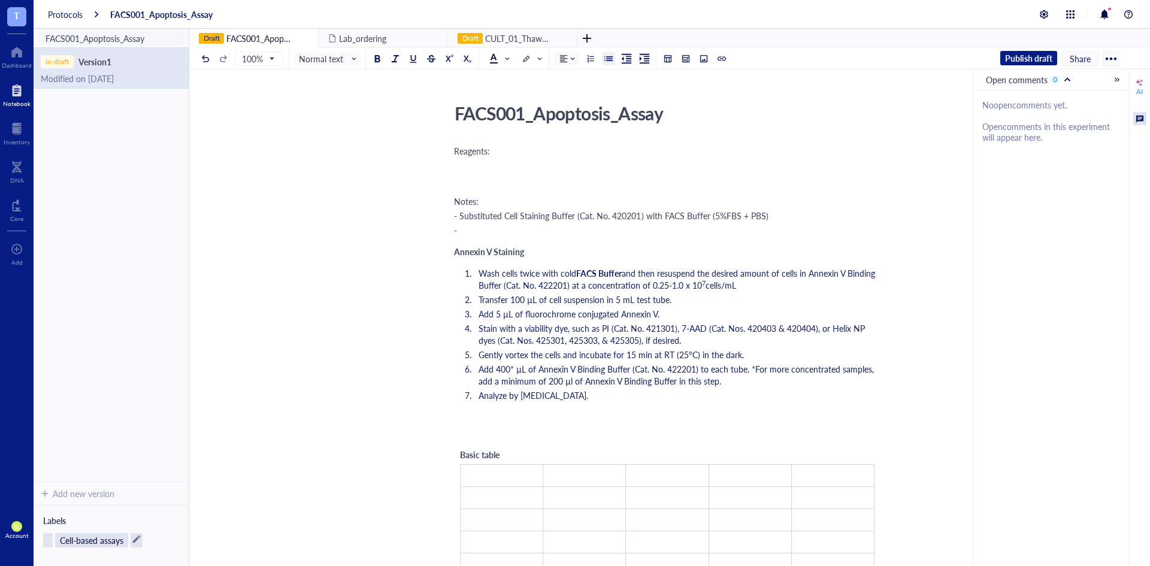
click at [484, 151] on span "Reagents:" at bounding box center [472, 151] width 36 height 12
click at [493, 161] on div "Reagents: Notes: - Substituted Cell Staining Buffer (Cat. No. 420201) with FACS…" at bounding box center [667, 524] width 426 height 762
click at [467, 149] on span "Reagents:" at bounding box center [472, 151] width 36 height 12
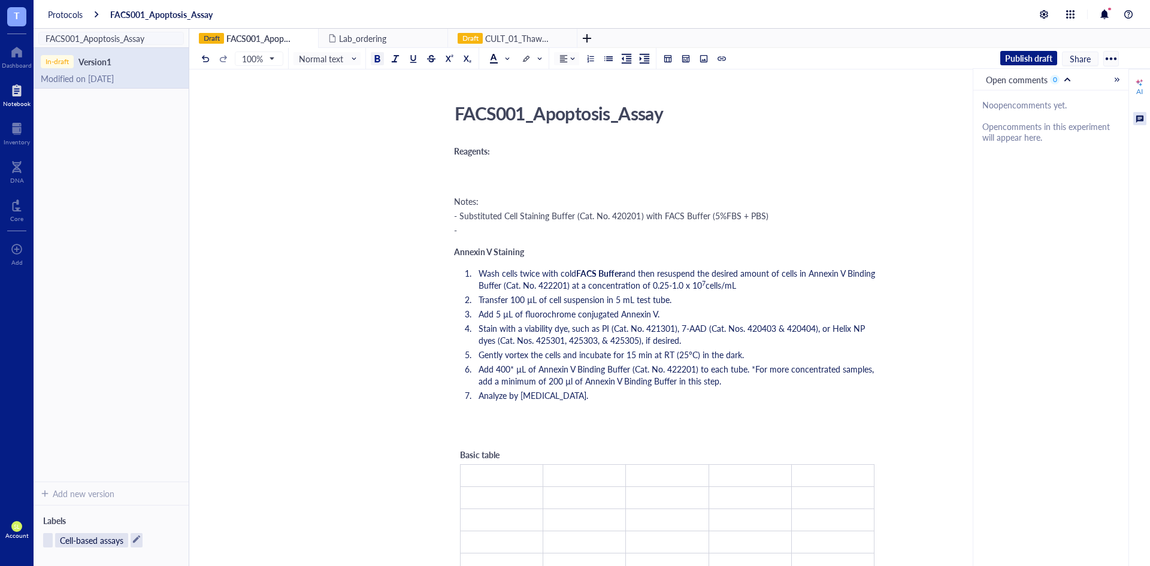
click at [469, 140] on div "FACS001_Apoptosis_Assay FACS001_Apoptosis_Assay Reagents: Notes: - Substituted …" at bounding box center [667, 501] width 956 height 806
click at [453, 151] on div "FACS001_Apoptosis_Assay FACS001_Apoptosis_Assay Reagents: Notes: - Substituted …" at bounding box center [667, 501] width 956 height 806
click at [456, 147] on span "Reagents:" at bounding box center [472, 151] width 36 height 12
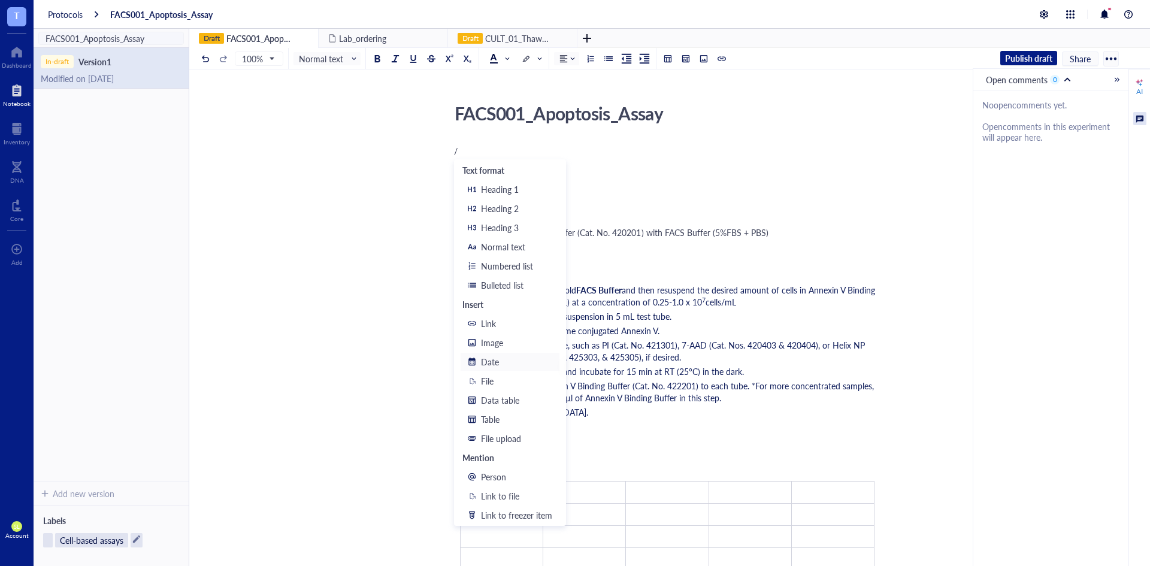
click at [536, 365] on div "Date" at bounding box center [516, 361] width 71 height 13
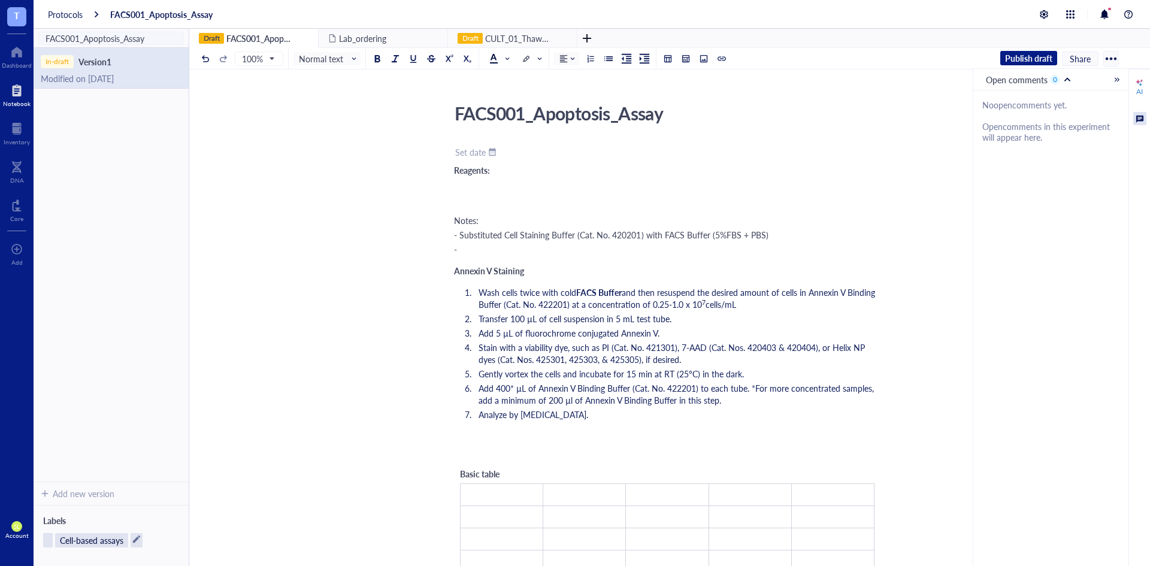
click at [495, 152] on div at bounding box center [492, 152] width 8 height 8
click at [564, 143] on div "﻿ Set date ﻿ ﻿ Reagents: Notes: - Substituted Cell Staining Buffer (Cat. No. 42…" at bounding box center [667, 533] width 426 height 781
click at [471, 151] on div "Set date" at bounding box center [470, 152] width 31 height 11
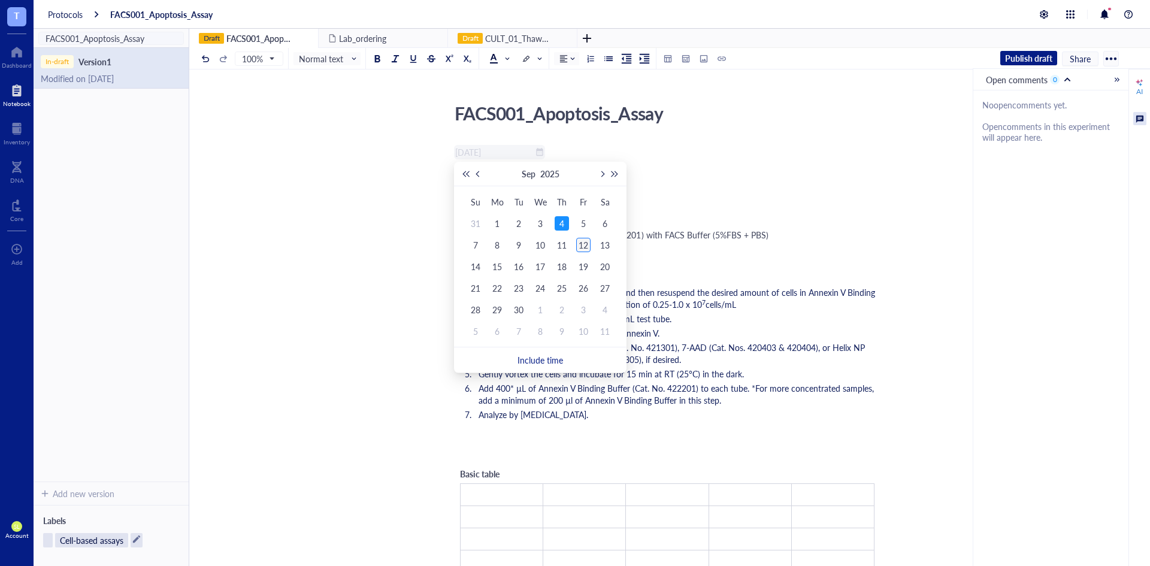
type input "[DATE]"
click at [584, 242] on div "12" at bounding box center [583, 245] width 14 height 14
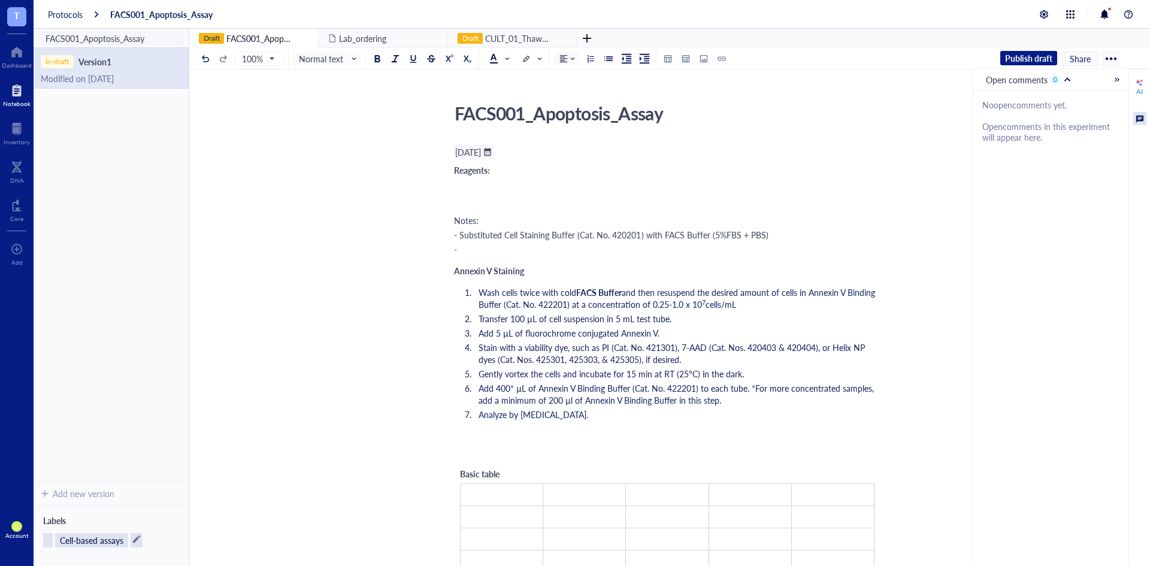
click at [556, 156] on div "﻿ [DATE] ﻿ ﻿" at bounding box center [667, 152] width 426 height 14
click at [560, 147] on div "﻿ [DATE] ﻿ ﻿" at bounding box center [667, 152] width 426 height 14
drag, startPoint x: 460, startPoint y: 117, endPoint x: 653, endPoint y: 117, distance: 193.4
click at [653, 117] on div "FACS001_Apoptosis_Assay" at bounding box center [662, 113] width 426 height 30
click at [641, 135] on div "FACS001_Apoptosis_Assay FACS001_Apoptosis_Assay ﻿ [DATE] ﻿ ﻿ Reagents: Notes: -…" at bounding box center [667, 510] width 956 height 825
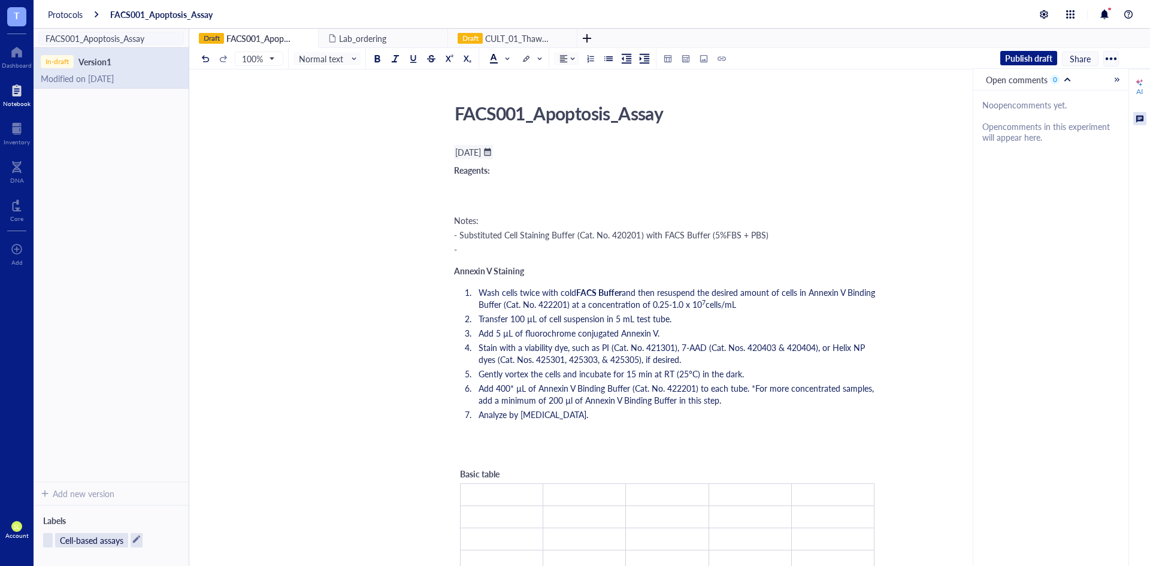
click at [481, 150] on div "[DATE]" at bounding box center [468, 152] width 26 height 11
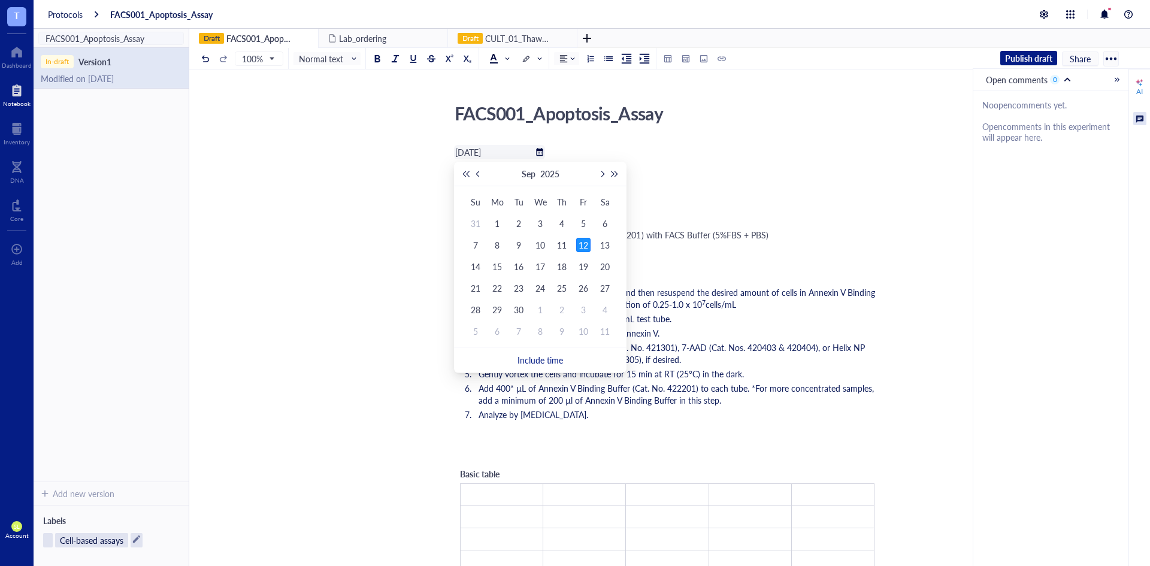
scroll to position [0, 5]
click at [587, 151] on div "﻿ [DATE] ﻿ ﻿" at bounding box center [667, 152] width 426 height 14
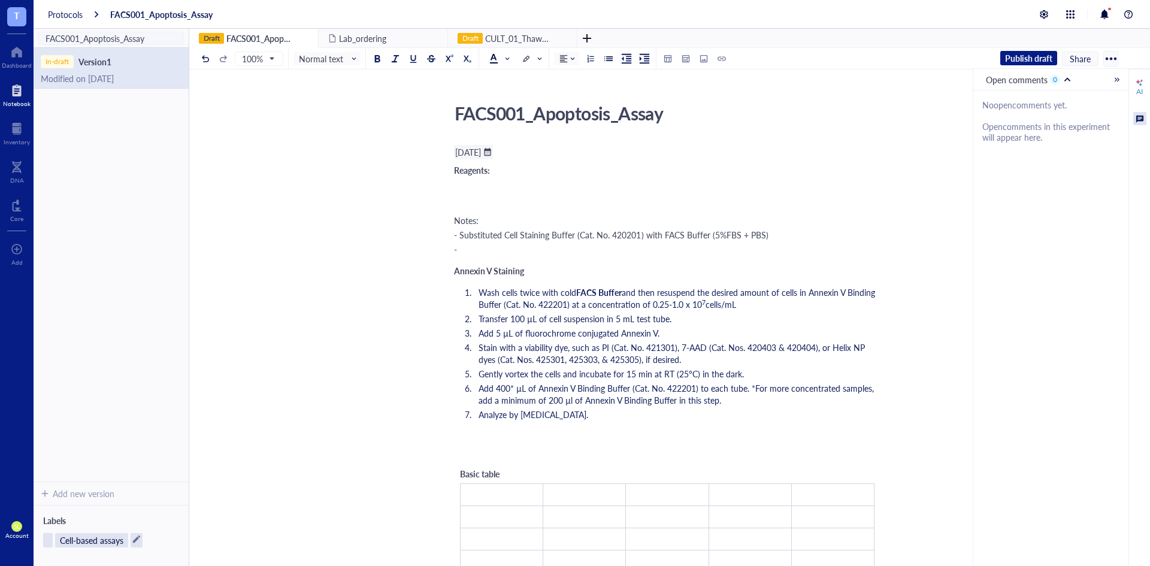
click at [593, 145] on div "﻿ [DATE] ﻿ ﻿" at bounding box center [667, 152] width 426 height 14
click at [566, 159] on div "﻿ [DATE] ﻿ ﻿ Reagents: Notes: - Substituted Cell Staining Buffer (Cat. No. 4202…" at bounding box center [667, 533] width 426 height 781
click at [571, 153] on div "﻿ [DATE] ﻿ ﻿" at bounding box center [667, 152] width 426 height 14
click at [541, 183] on div at bounding box center [667, 193] width 426 height 24
click at [566, 155] on div "﻿ [DATE] ﻿ ﻿" at bounding box center [667, 152] width 426 height 14
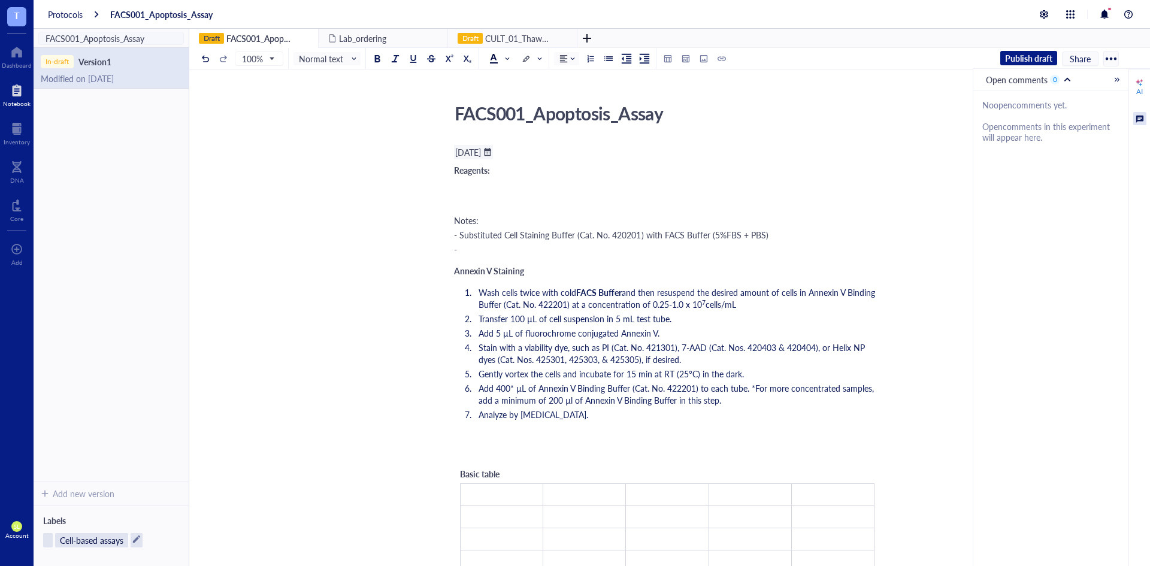
click at [449, 172] on div "FACS001_Apoptosis_Assay FACS001_Apoptosis_Assay ﻿ [DATE] ﻿ ﻿ Reagents: Notes: -…" at bounding box center [667, 510] width 956 height 825
click at [456, 171] on span "Reagents:" at bounding box center [472, 170] width 36 height 12
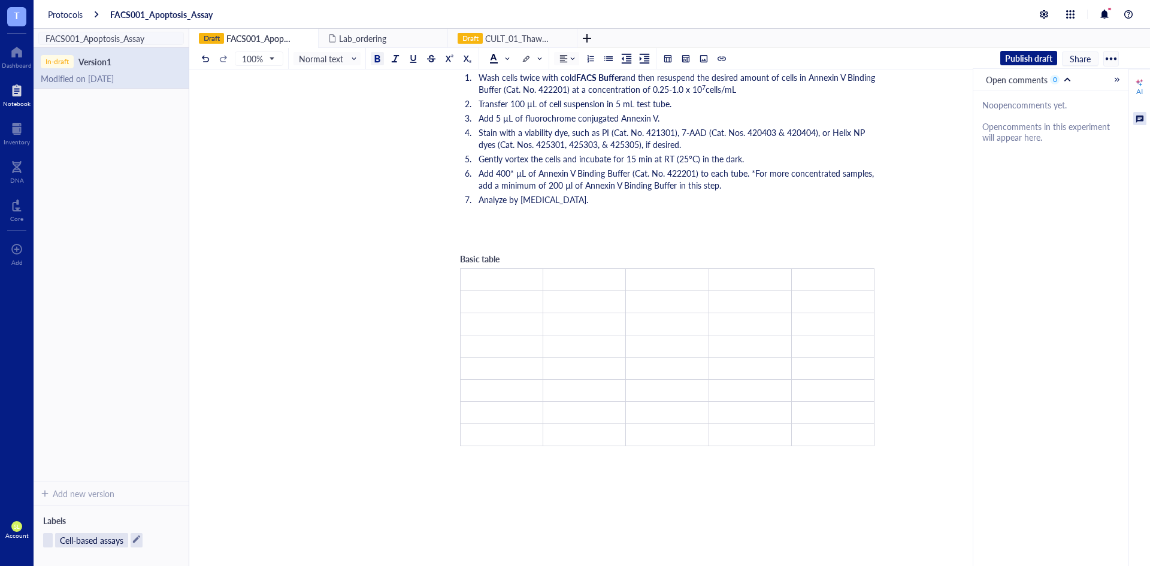
scroll to position [220, 0]
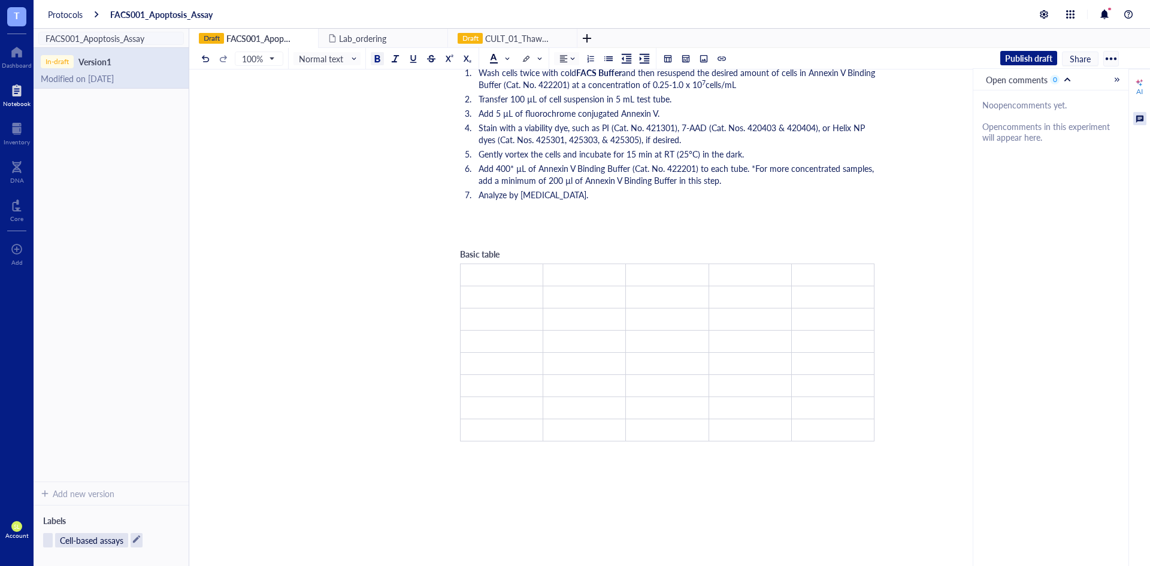
click at [474, 253] on span "Basic table" at bounding box center [480, 254] width 40 height 12
drag, startPoint x: 505, startPoint y: 253, endPoint x: 451, endPoint y: 254, distance: 53.9
click at [451, 254] on div "FACS001_Apoptosis_Assay FACS001_Apoptosis_Assay ﻿ [DATE] ﻿ ﻿ Reagents: Notes: -…" at bounding box center [667, 290] width 956 height 825
click at [634, 212] on div "﻿" at bounding box center [667, 216] width 426 height 12
click at [510, 269] on td "﻿" at bounding box center [501, 275] width 83 height 22
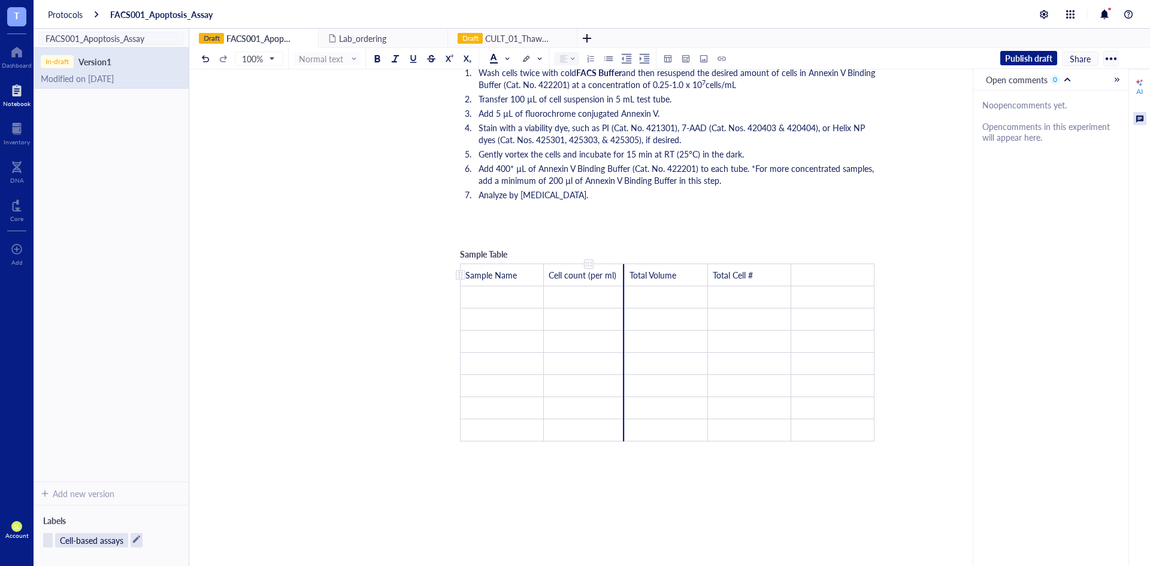
click at [623, 272] on div at bounding box center [623, 275] width 1 height 22
click at [623, 284] on div at bounding box center [623, 275] width 1 height 22
click at [623, 289] on div at bounding box center [623, 297] width 1 height 22
click at [623, 286] on div at bounding box center [623, 275] width 1 height 22
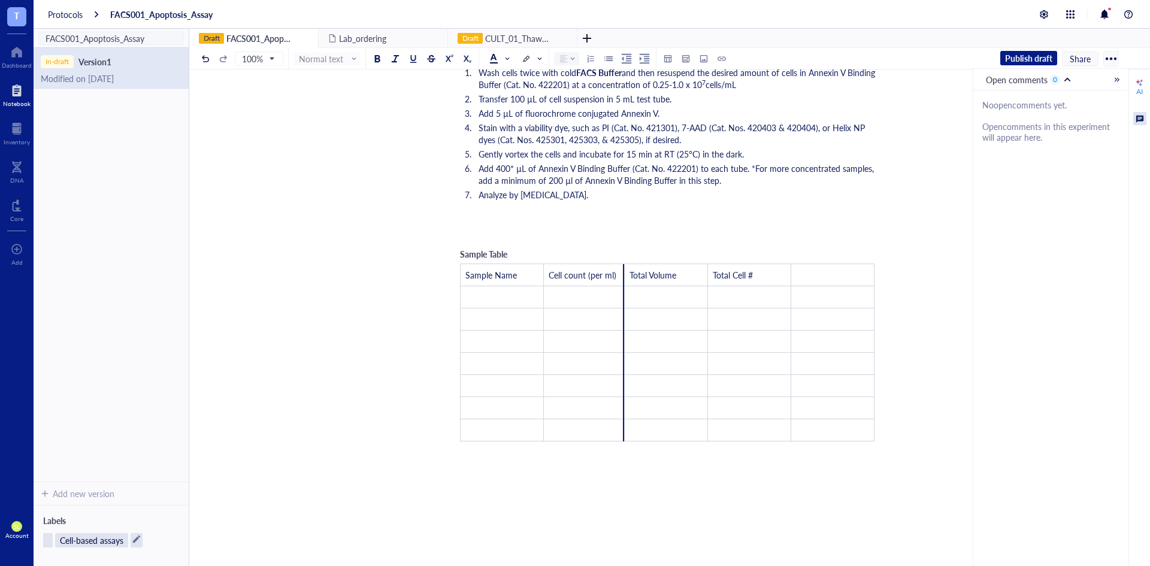
click at [622, 247] on div "Sample Table Sample Name Cell count (per ml) Total Volume Total Cell # ﻿ ﻿ ﻿ ﻿ …" at bounding box center [667, 344] width 426 height 206
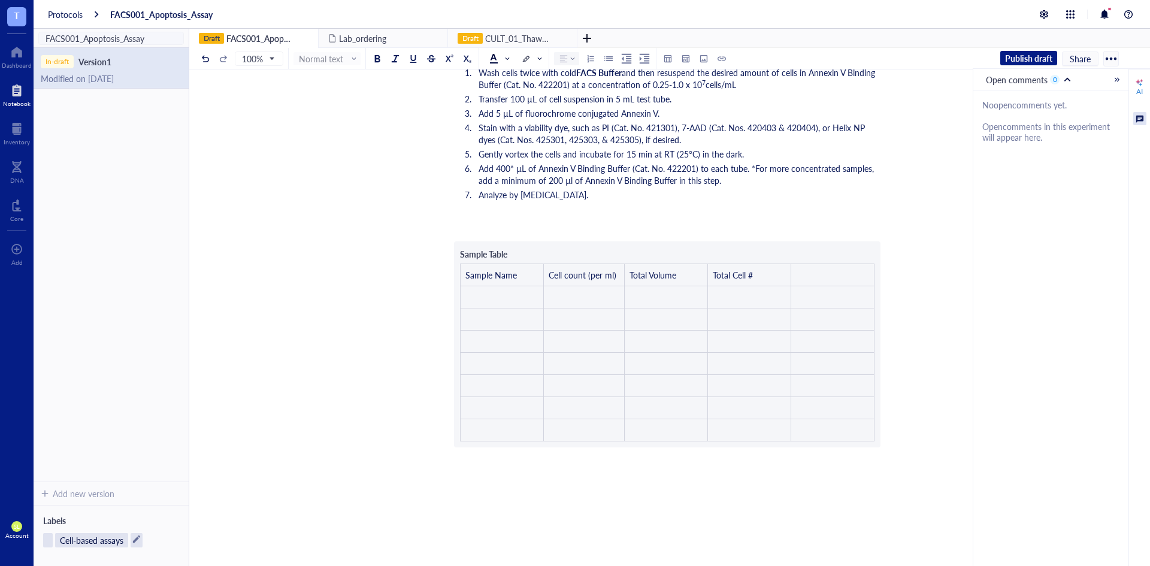
click at [622, 246] on div "﻿ [DATE] ﻿ ﻿ Reagents: Notes: - Substituted Cell Staining Buffer (Cat. No. 4202…" at bounding box center [667, 313] width 426 height 781
click at [626, 223] on div "﻿ [DATE] ﻿ ﻿ Reagents: Notes: - Substituted Cell Staining Buffer (Cat. No. 4202…" at bounding box center [667, 313] width 426 height 781
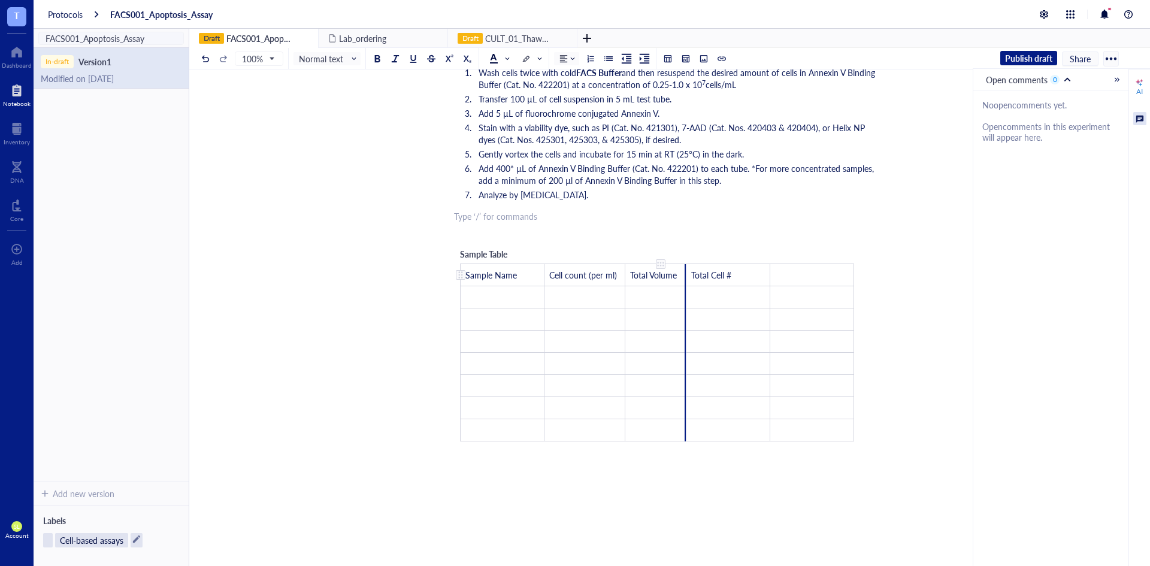
drag, startPoint x: 705, startPoint y: 278, endPoint x: 683, endPoint y: 284, distance: 23.7
click at [683, 284] on td "Total Volume" at bounding box center [655, 275] width 61 height 22
click at [684, 246] on div "Sample Table Sample Name Cell count (per ml) Total Volume Total Cell # ﻿ ﻿ ﻿ ﻿ …" at bounding box center [658, 344] width 408 height 206
click at [678, 232] on div "﻿ Type ‘/’ for commands" at bounding box center [667, 233] width 426 height 12
drag, startPoint x: 770, startPoint y: 275, endPoint x: 745, endPoint y: 279, distance: 25.4
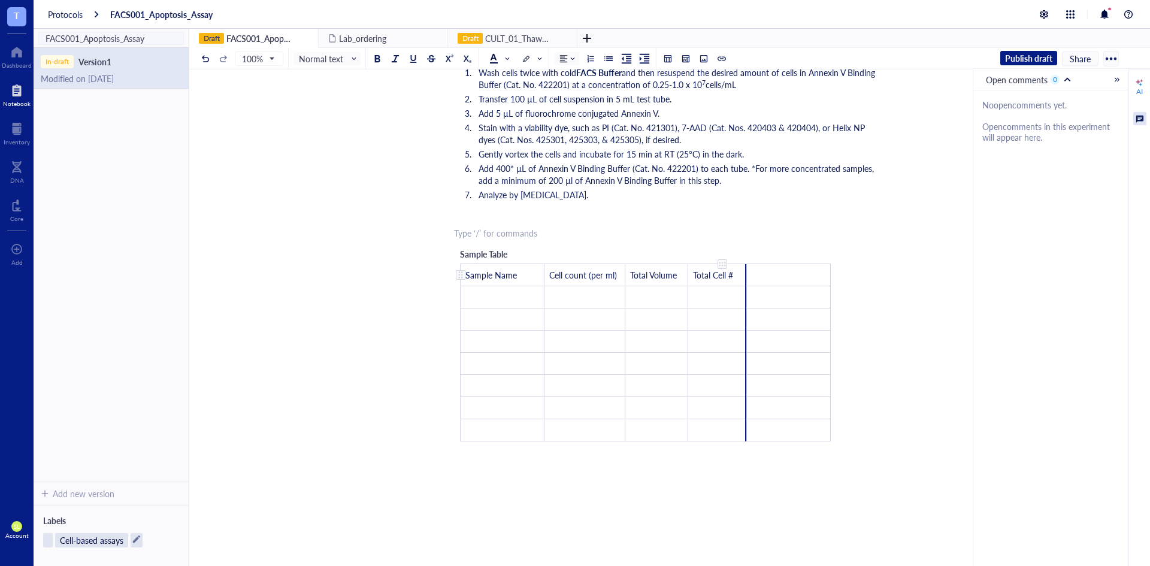
click at [745, 279] on div at bounding box center [745, 275] width 1 height 22
click at [734, 235] on div "﻿ Type ‘/’ for commands" at bounding box center [667, 233] width 426 height 12
click at [736, 280] on td "﻿" at bounding box center [778, 281] width 84 height 35
click at [736, 282] on td "﻿" at bounding box center [778, 281] width 84 height 35
drag, startPoint x: 735, startPoint y: 283, endPoint x: 745, endPoint y: 277, distance: 12.3
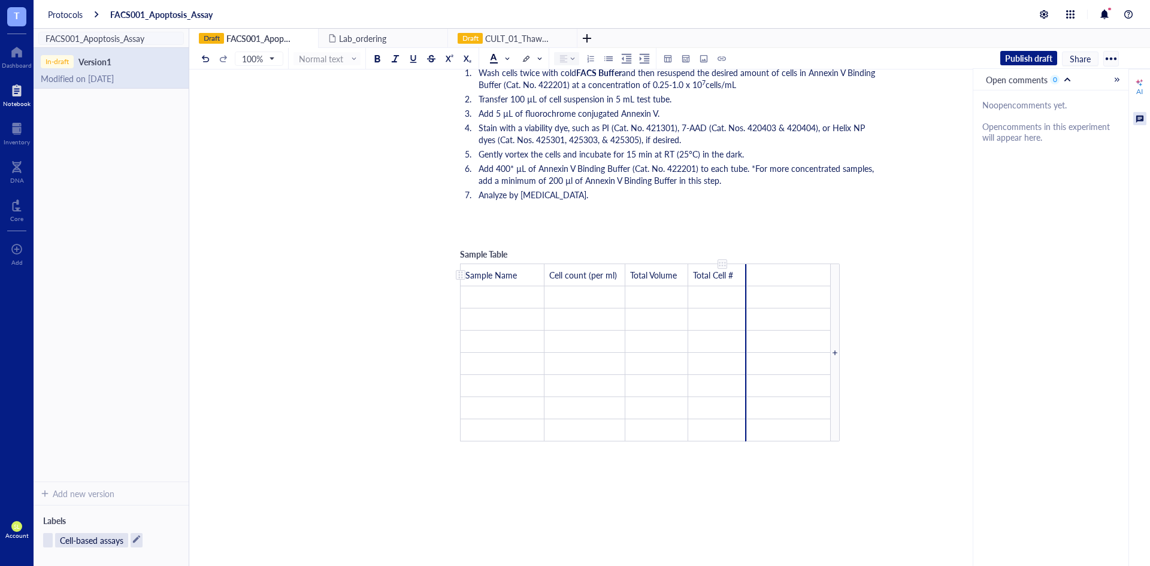
click at [745, 277] on div at bounding box center [745, 275] width 1 height 22
click at [745, 238] on div "﻿ [DATE] ﻿ ﻿ Reagents: Notes: - Substituted Cell Staining Buffer (Cat. No. 4202…" at bounding box center [667, 313] width 426 height 781
click at [762, 274] on td "﻿" at bounding box center [789, 275] width 84 height 22
drag, startPoint x: 501, startPoint y: 367, endPoint x: 796, endPoint y: 427, distance: 301.8
click at [796, 427] on tbody "Sample Name Cell count (per ml) Total Volume Total Cell # ﻿ ﻿ ﻿ ﻿ ﻿ ﻿ ﻿ ﻿ ﻿ ﻿ ﻿…" at bounding box center [645, 352] width 370 height 177
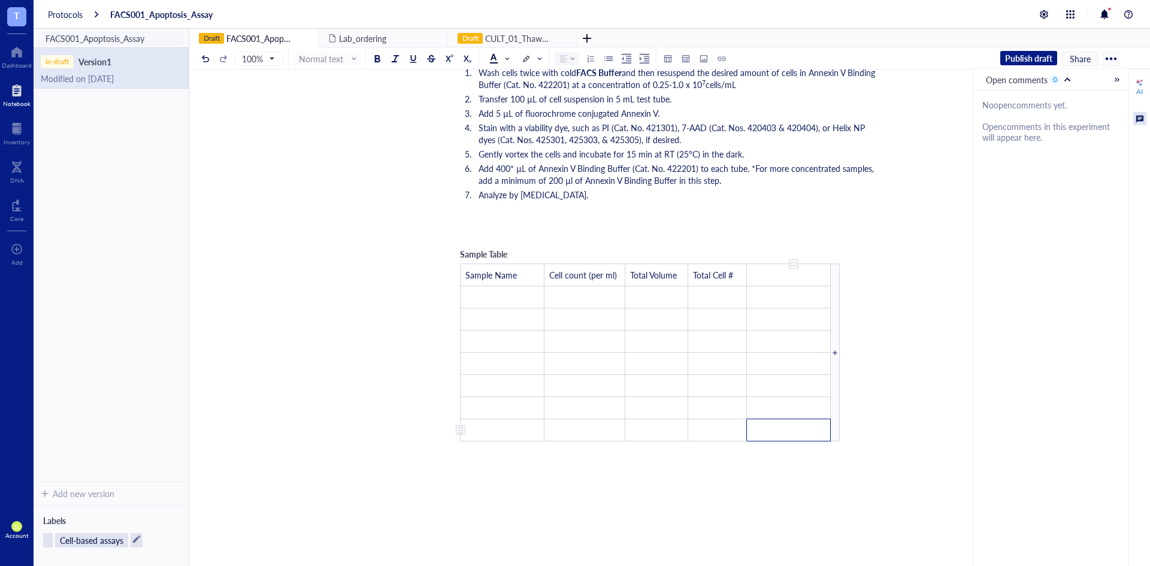
drag, startPoint x: 796, startPoint y: 427, endPoint x: 583, endPoint y: 368, distance: 221.1
click at [583, 368] on td "﻿" at bounding box center [584, 364] width 81 height 22
drag, startPoint x: 536, startPoint y: 367, endPoint x: 790, endPoint y: 438, distance: 263.1
click at [790, 438] on tbody "Sample Name Cell count (per ml) Total Volume Total Cell # ﻿ ﻿ ﻿ ﻿ ﻿ ﻿ ﻿ ﻿ ﻿ ﻿ ﻿…" at bounding box center [645, 352] width 370 height 177
drag, startPoint x: 780, startPoint y: 426, endPoint x: 534, endPoint y: 372, distance: 251.3
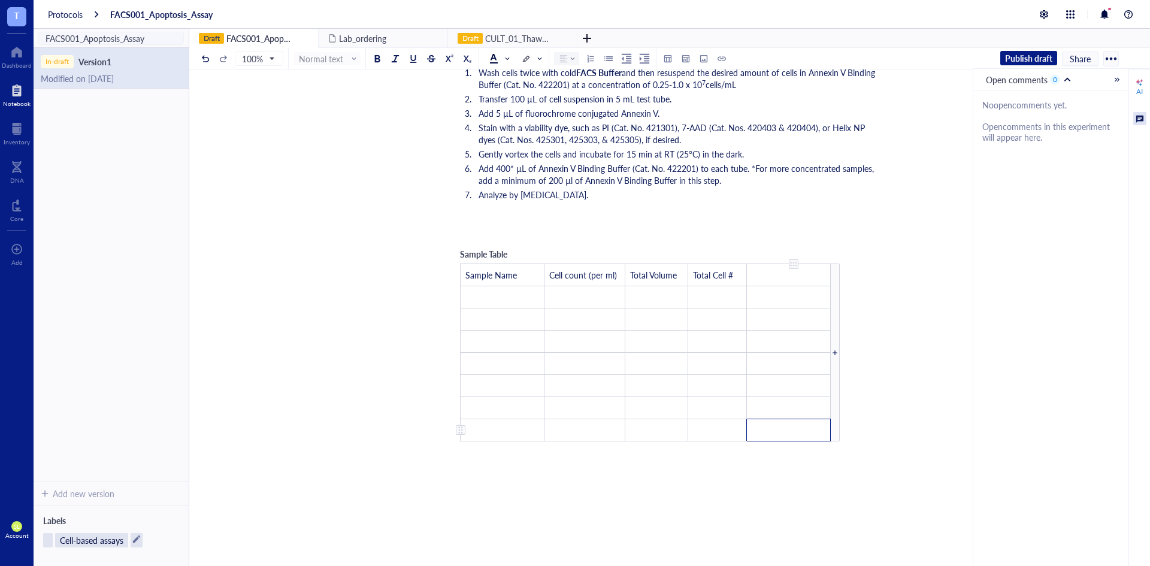
click at [534, 372] on td "﻿" at bounding box center [502, 364] width 84 height 22
click at [773, 430] on td "﻿" at bounding box center [789, 430] width 84 height 22
drag, startPoint x: 489, startPoint y: 364, endPoint x: 766, endPoint y: 423, distance: 282.9
click at [766, 423] on tbody "Sample Name Cell count (per ml) Total Volume Total Cell # ﻿ ﻿ ﻿ ﻿ ﻿ ﻿ ﻿ ﻿ ﻿ ﻿ ﻿…" at bounding box center [645, 352] width 370 height 177
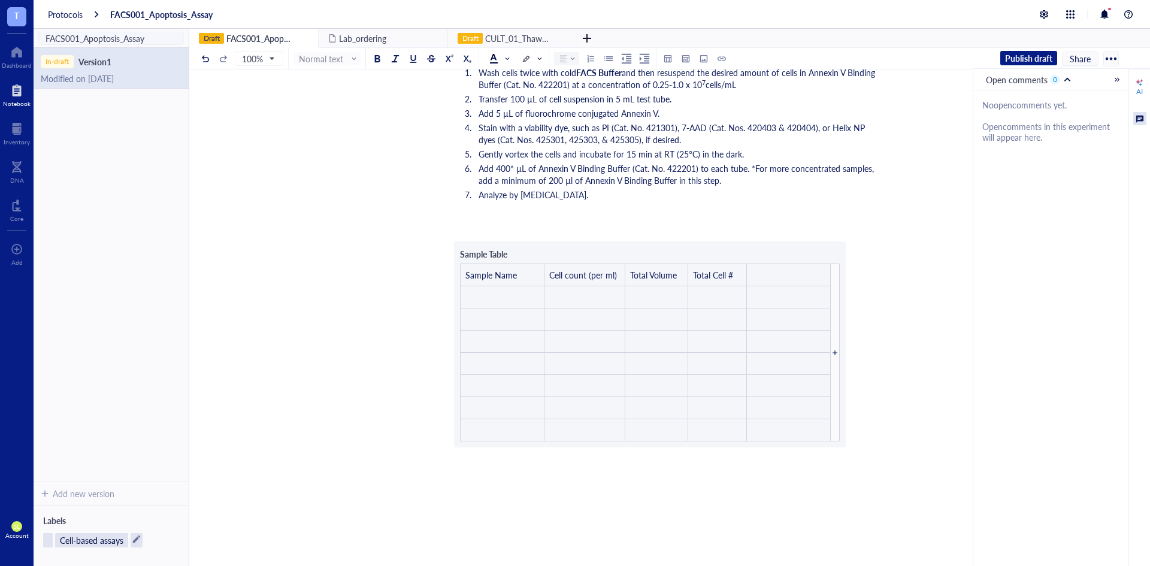
drag, startPoint x: 835, startPoint y: 386, endPoint x: 820, endPoint y: 391, distance: 15.9
click at [820, 391] on div "﻿ [DATE] ﻿ ﻿ Reagents: Notes: - Substituted Cell Staining Buffer (Cat. No. 4202…" at bounding box center [667, 313] width 426 height 781
click at [563, 360] on div "﻿ [DATE] ﻿ ﻿ Reagents: Notes: - Substituted Cell Staining Buffer (Cat. No. 4202…" at bounding box center [667, 313] width 426 height 781
click at [507, 360] on div "﻿ [DATE] ﻿ ﻿ Reagents: Notes: - Substituted Cell Staining Buffer (Cat. No. 4202…" at bounding box center [667, 313] width 426 height 781
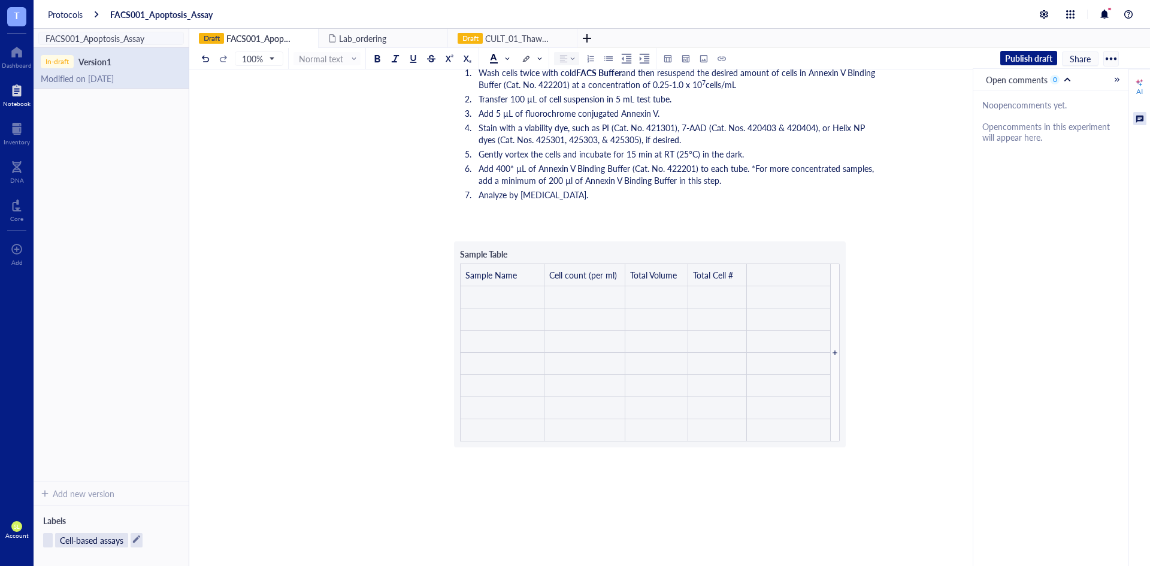
click at [507, 360] on div "﻿ [DATE] ﻿ ﻿ Reagents: Notes: - Substituted Cell Staining Buffer (Cat. No. 4202…" at bounding box center [667, 313] width 426 height 781
click at [523, 378] on div "﻿ [DATE] ﻿ ﻿ Reagents: Notes: - Substituted Cell Staining Buffer (Cat. No. 4202…" at bounding box center [667, 313] width 426 height 781
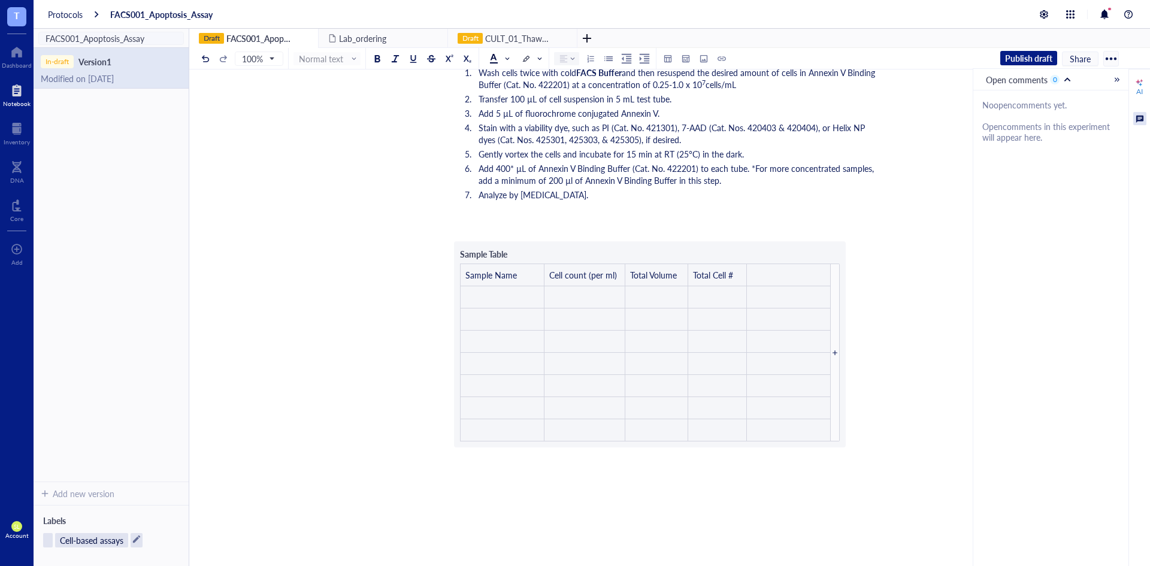
click at [596, 457] on div at bounding box center [667, 468] width 426 height 36
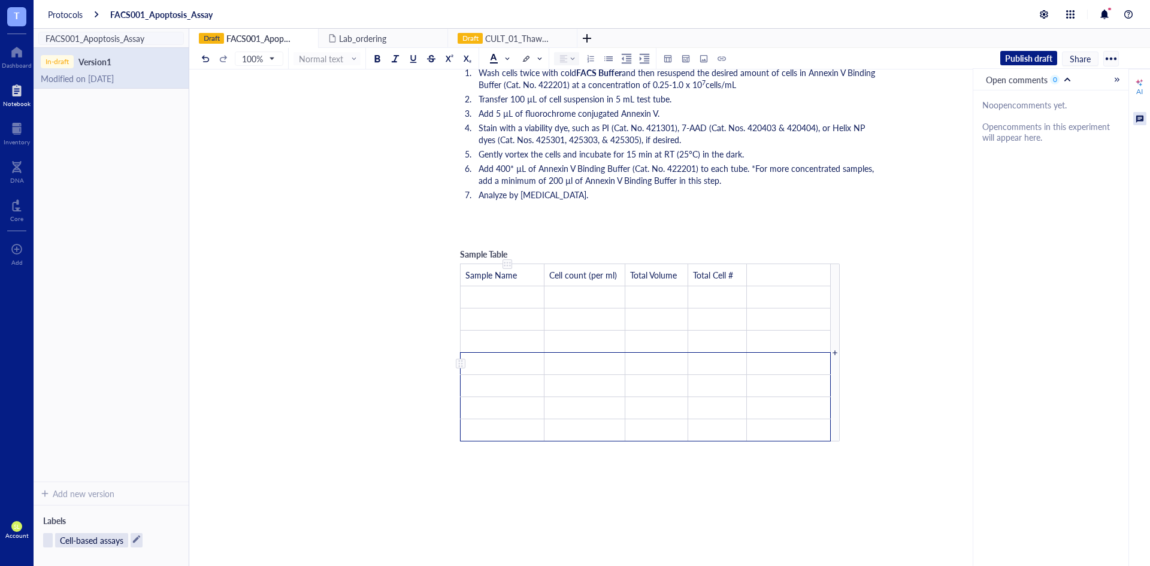
drag, startPoint x: 754, startPoint y: 426, endPoint x: 492, endPoint y: 356, distance: 271.9
click at [492, 356] on tbody "Sample Name Cell count (per ml) Total Volume Total Cell # ﻿ ﻿ ﻿ ﻿ ﻿ ﻿ ﻿ ﻿ ﻿ ﻿ ﻿…" at bounding box center [645, 352] width 370 height 177
click at [463, 363] on div at bounding box center [460, 363] width 8 height 8
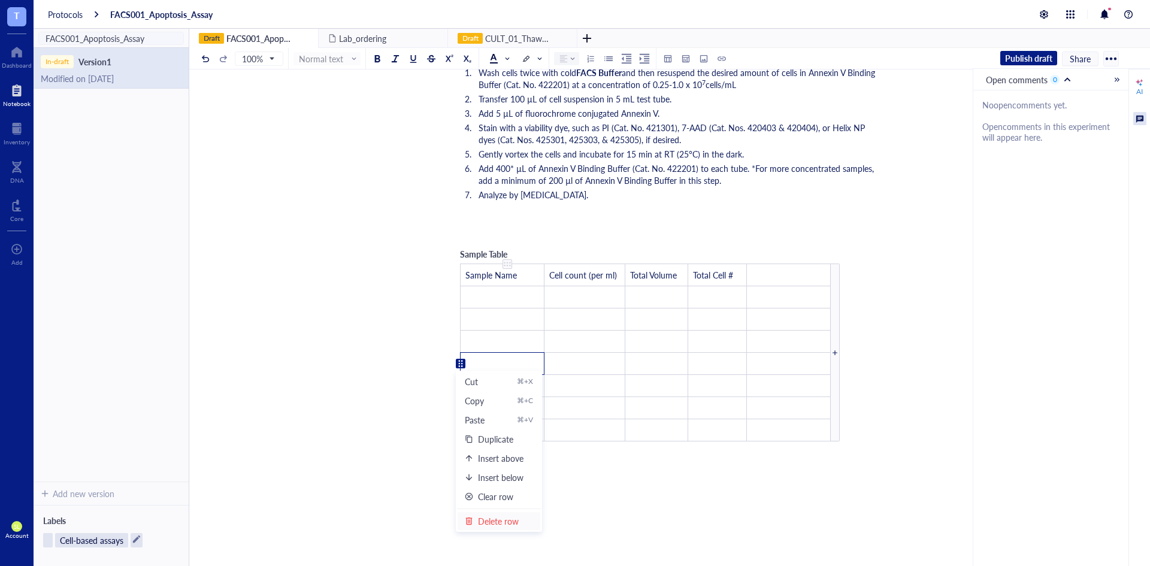
click at [493, 457] on div "Delete row" at bounding box center [498, 520] width 41 height 13
click at [460, 362] on div at bounding box center [460, 363] width 8 height 8
click at [484, 457] on div "Delete row" at bounding box center [498, 520] width 41 height 13
click at [462, 361] on div at bounding box center [460, 363] width 8 height 8
click at [484, 457] on div "Delete row" at bounding box center [498, 520] width 41 height 13
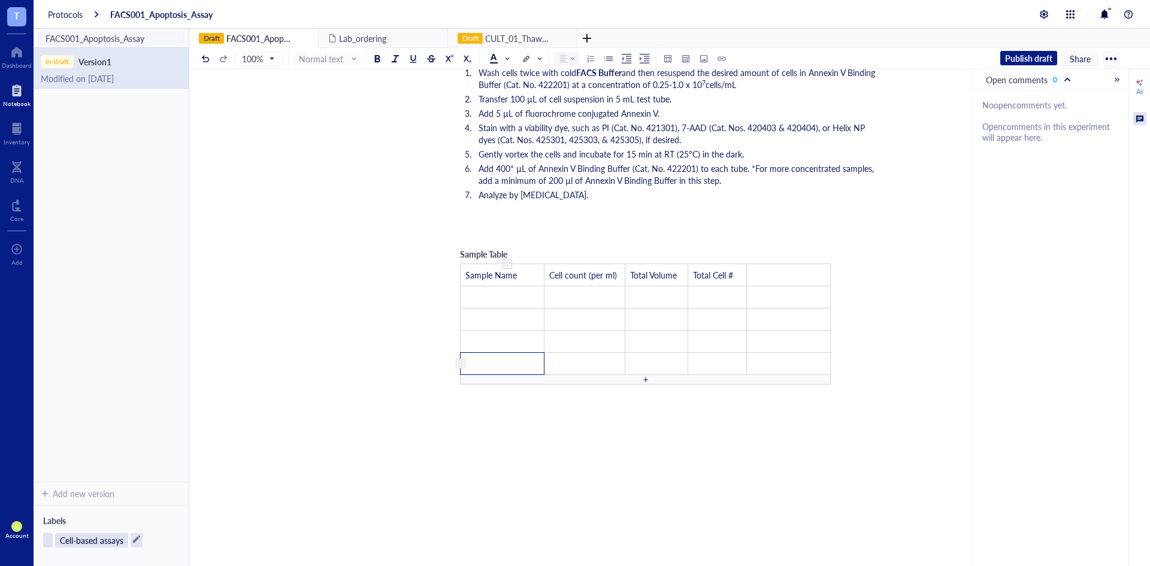
click at [459, 363] on div at bounding box center [460, 363] width 8 height 8
click at [495, 457] on div "Delete row" at bounding box center [498, 520] width 41 height 13
click at [515, 377] on div at bounding box center [667, 389] width 426 height 36
drag, startPoint x: 456, startPoint y: 251, endPoint x: 672, endPoint y: 303, distance: 222.3
click at [672, 303] on div "Sample Table Sample Name Cell count (per ml) Total Volume Total Cell # ﻿ ﻿ ﻿ ﻿ …" at bounding box center [645, 304] width 383 height 127
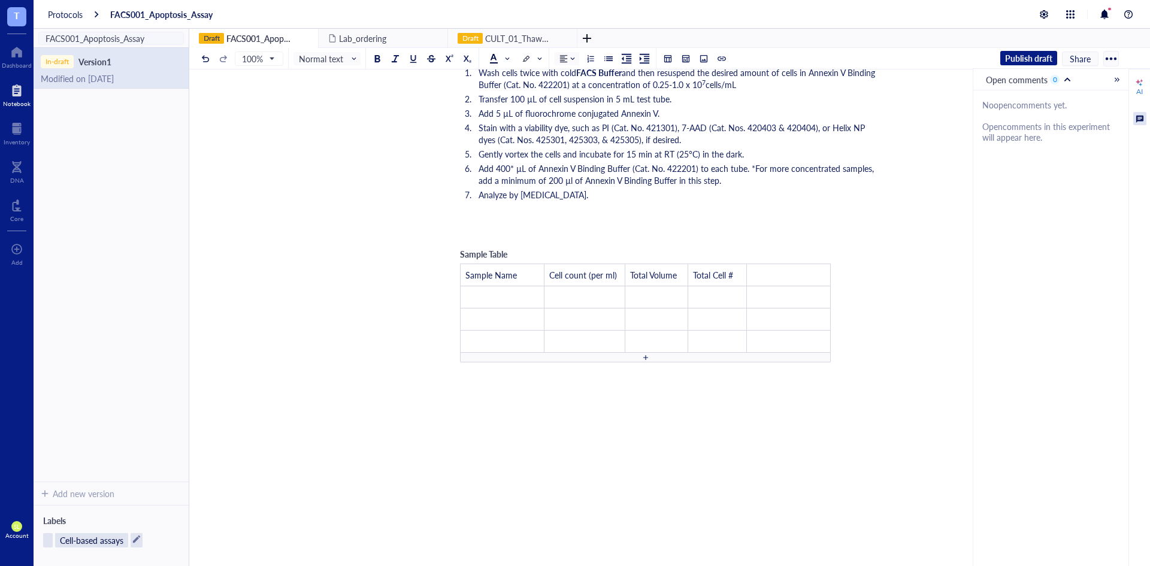
click at [483, 253] on span "Sample Table" at bounding box center [483, 254] width 47 height 12
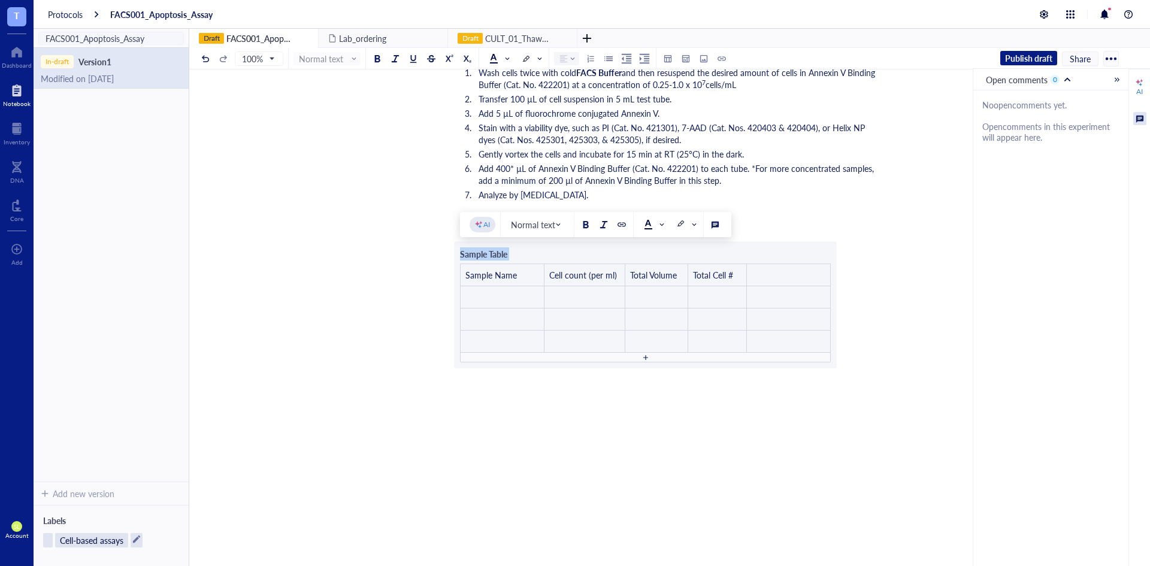
click at [862, 346] on div "﻿ [DATE] ﻿ ﻿ Reagents: Notes: - Substituted Cell Staining Buffer (Cat. No. 4202…" at bounding box center [667, 274] width 426 height 702
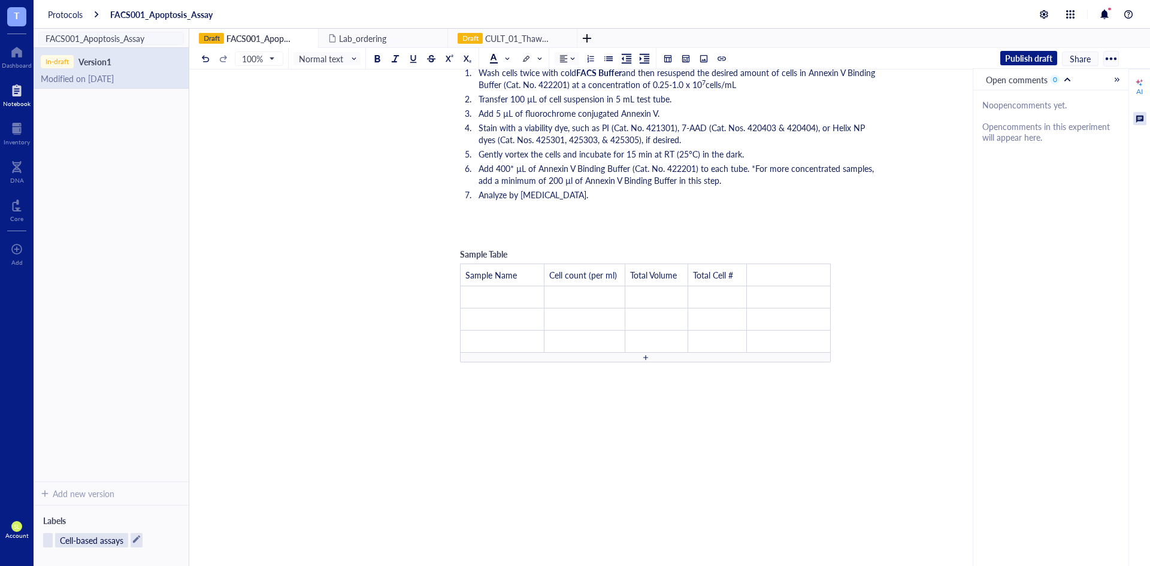
click at [859, 353] on div "﻿ [DATE] ﻿ ﻿ Reagents: Notes: - Substituted Cell Staining Buffer (Cat. No. 4202…" at bounding box center [667, 274] width 426 height 702
click at [456, 277] on div at bounding box center [460, 275] width 8 height 8
click at [476, 313] on div "Copy" at bounding box center [474, 311] width 19 height 13
click at [514, 373] on div at bounding box center [667, 379] width 426 height 36
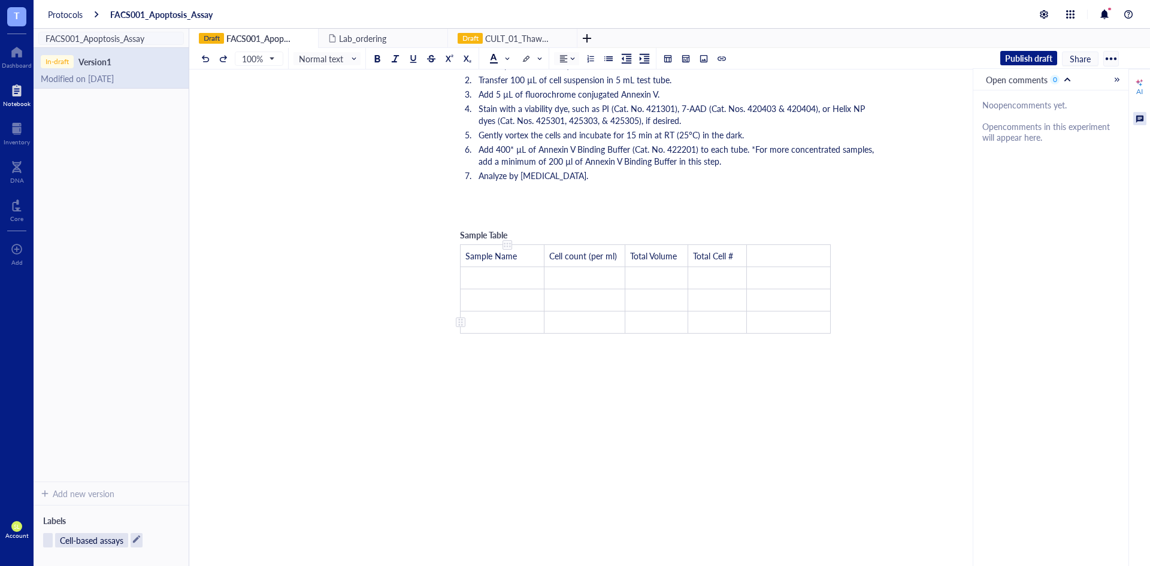
scroll to position [239, 0]
click at [519, 356] on div at bounding box center [667, 359] width 426 height 36
click at [488, 232] on span "Sample Table" at bounding box center [483, 234] width 47 height 12
click at [500, 208] on div "﻿" at bounding box center [667, 213] width 426 height 12
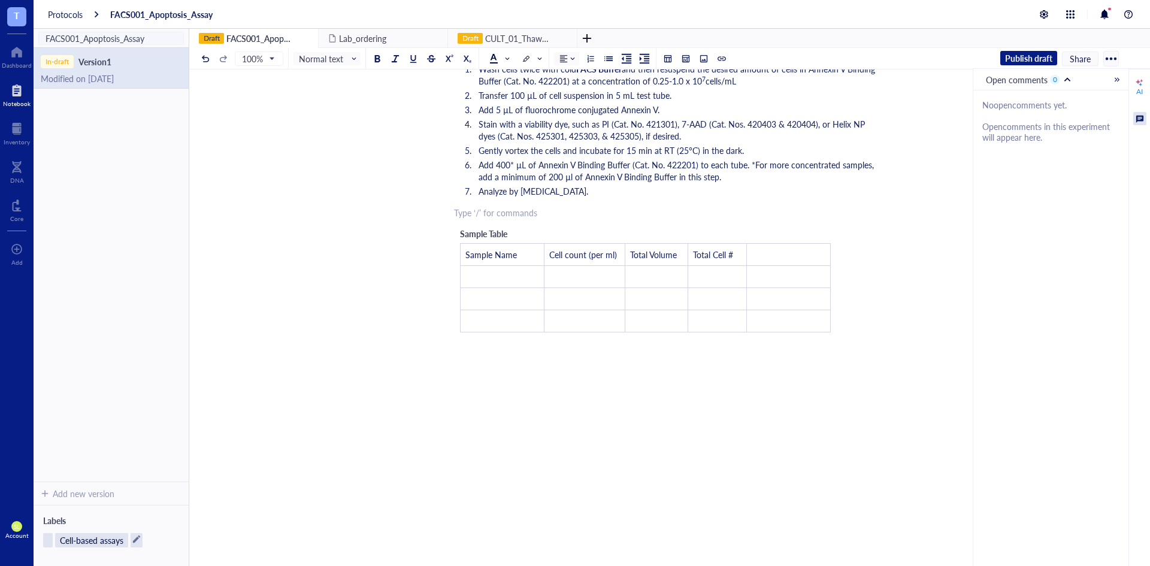
scroll to position [223, 0]
click at [508, 270] on td "﻿" at bounding box center [502, 277] width 84 height 22
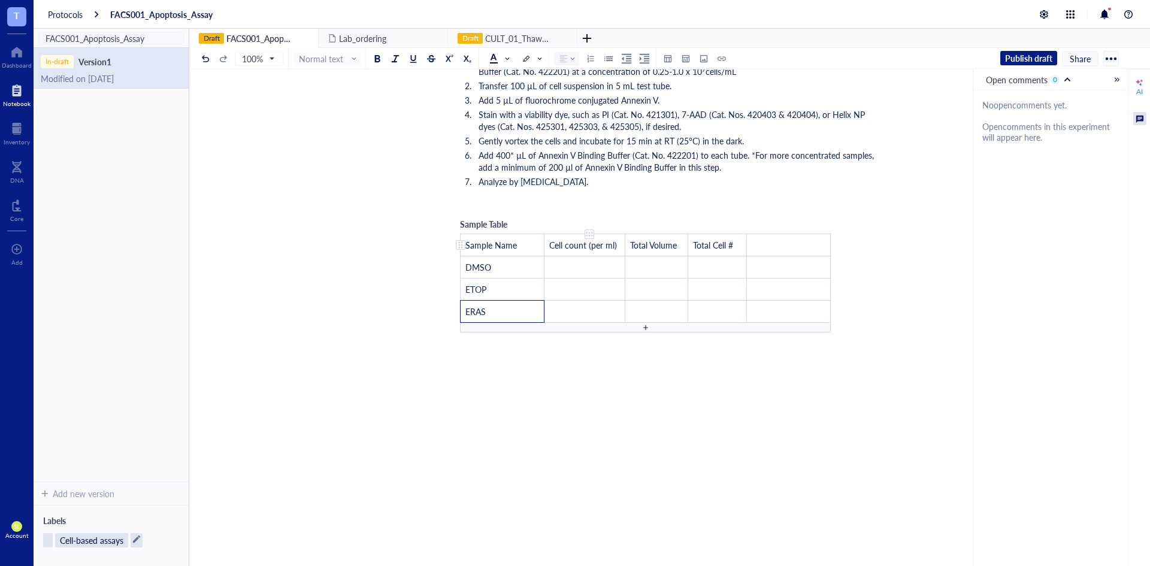
click at [545, 241] on div "Sample Table Sample Name Cell count (per ml) Total Volume Total Cell # ﻿ DMSO ﻿…" at bounding box center [645, 274] width 383 height 127
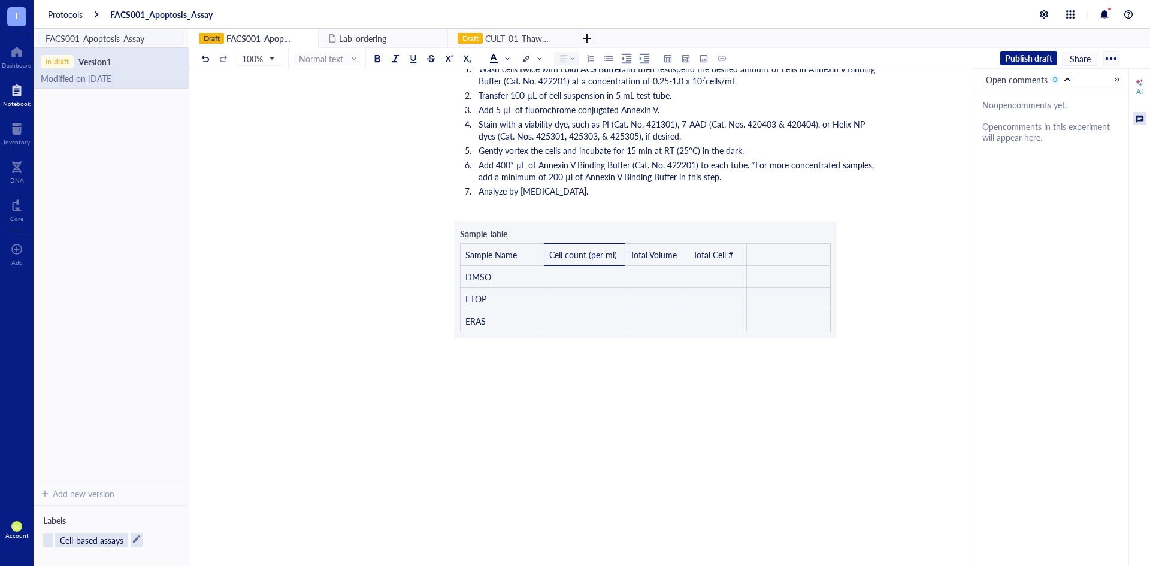
click at [545, 241] on div "﻿ [DATE] ﻿ ﻿ Reagents: Notes: - Substituted Cell Staining Buffer (Cat. No. 4202…" at bounding box center [667, 256] width 426 height 675
click at [542, 253] on div "﻿ [DATE] ﻿ ﻿ Reagents: Notes: - Substituted Cell Staining Buffer (Cat. No. 4202…" at bounding box center [667, 256] width 426 height 675
click at [541, 256] on div "﻿ [DATE] ﻿ ﻿ Reagents: Notes: - Substituted Cell Staining Buffer (Cat. No. 4202…" at bounding box center [667, 256] width 426 height 675
click at [551, 220] on div "﻿ [DATE] ﻿ ﻿ Reagents: Notes: - Substituted Cell Staining Buffer (Cat. No. 4202…" at bounding box center [667, 256] width 426 height 675
click at [542, 255] on div "﻿ [DATE] ﻿ ﻿ Reagents: Notes: - Substituted Cell Staining Buffer (Cat. No. 4202…" at bounding box center [667, 256] width 426 height 675
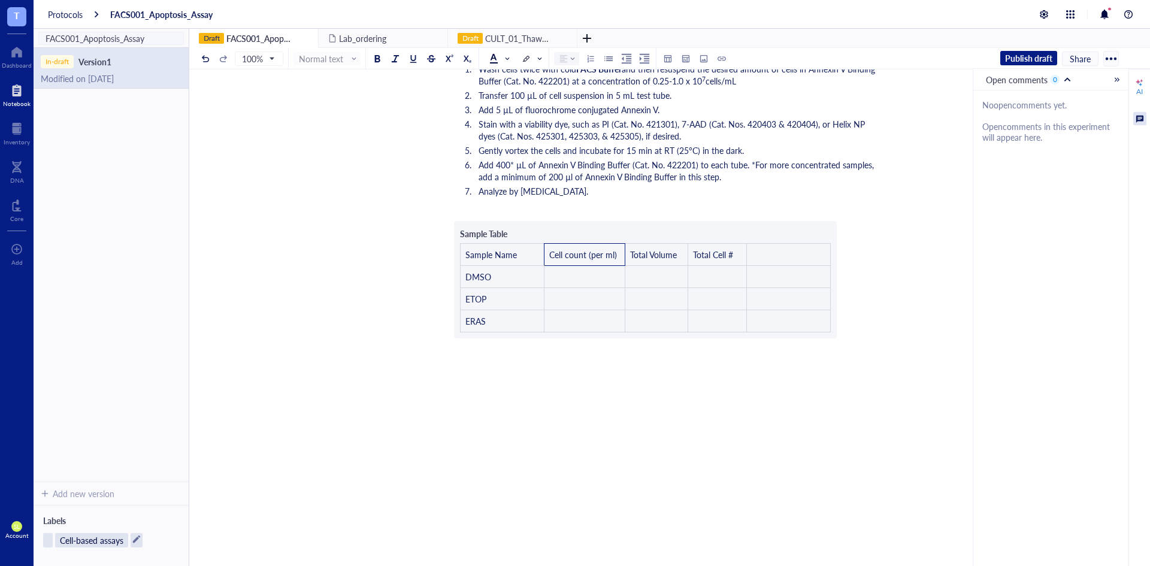
click at [525, 292] on div "﻿ [DATE] ﻿ ﻿ Reagents: Notes: - Substituted Cell Staining Buffer (Cat. No. 4202…" at bounding box center [667, 256] width 426 height 675
click at [527, 290] on div "﻿ [DATE] ﻿ ﻿ Reagents: Notes: - Substituted Cell Staining Buffer (Cat. No. 4202…" at bounding box center [667, 256] width 426 height 675
drag, startPoint x: 572, startPoint y: 223, endPoint x: 581, endPoint y: 204, distance: 21.7
click at [572, 223] on div "﻿ [DATE] ﻿ ﻿ Reagents: Notes: - Substituted Cell Staining Buffer (Cat. No. 4202…" at bounding box center [667, 256] width 426 height 675
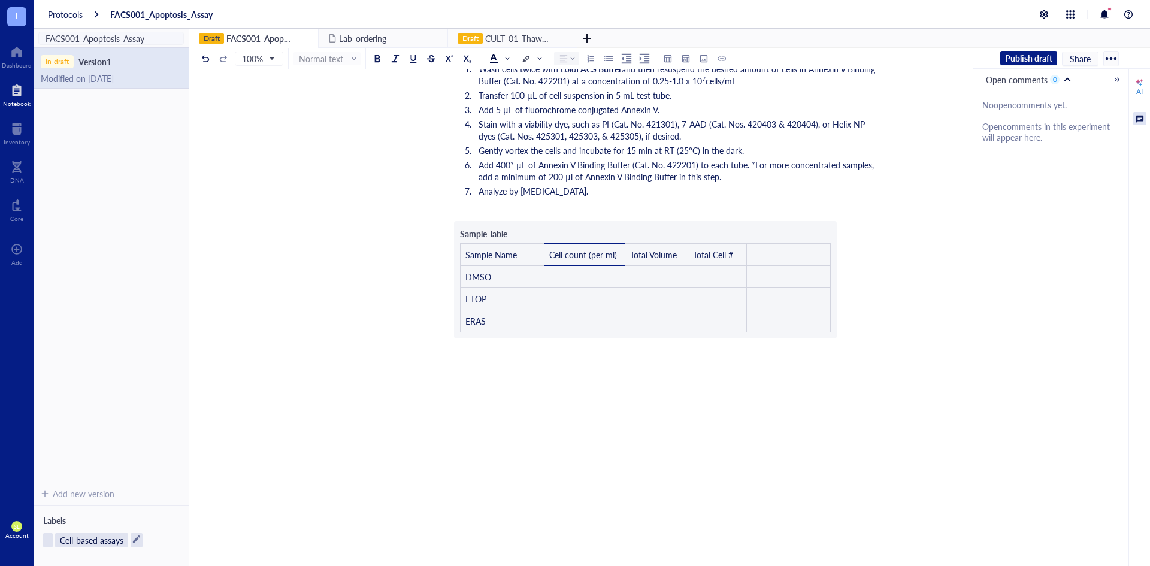
click at [583, 199] on div "﻿ [DATE] ﻿ ﻿ Reagents: Notes: - Substituted Cell Staining Buffer (Cat. No. 4202…" at bounding box center [667, 256] width 426 height 675
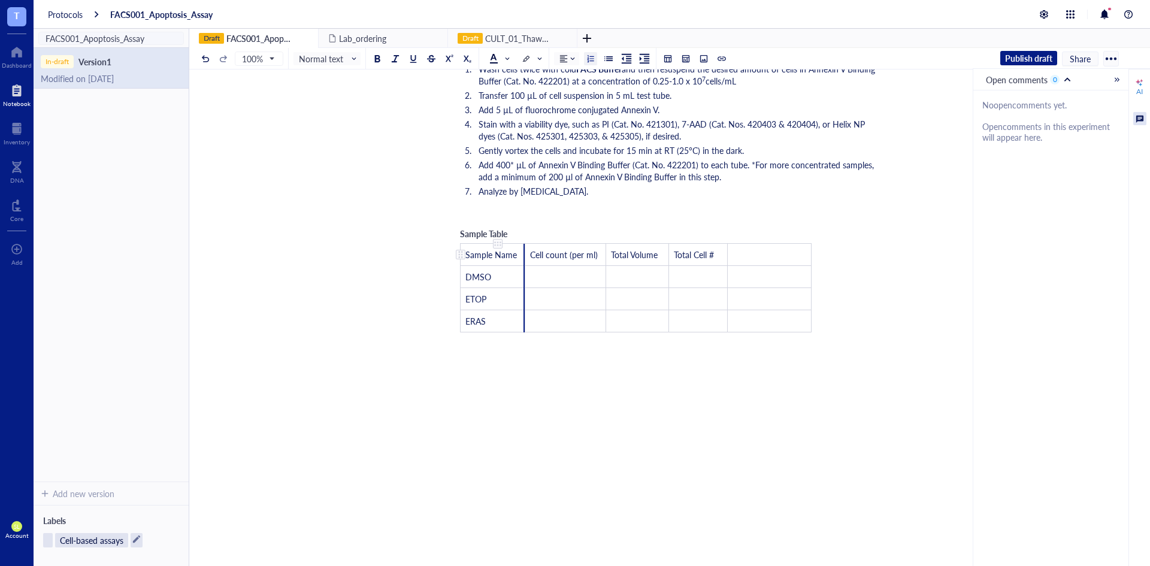
drag, startPoint x: 543, startPoint y: 254, endPoint x: 524, endPoint y: 263, distance: 21.2
click at [524, 263] on div at bounding box center [523, 255] width 1 height 22
click at [522, 241] on div "Sample Table Sample Name Cell count (per ml) Total Volume Total Cell # ﻿ DMSO ﻿…" at bounding box center [635, 279] width 362 height 117
click at [519, 218] on div "﻿ Type ‘/’ for commands" at bounding box center [667, 213] width 426 height 12
click at [738, 258] on td "﻿" at bounding box center [768, 255] width 84 height 22
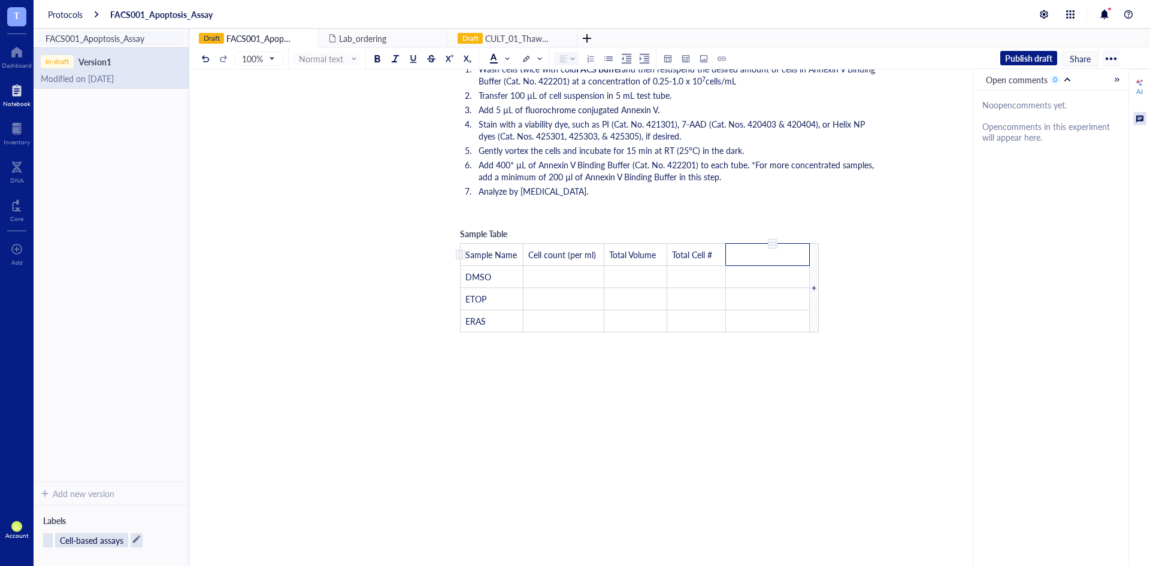
click at [775, 241] on div at bounding box center [772, 243] width 8 height 8
click at [820, 407] on div "Delete column" at bounding box center [817, 401] width 54 height 13
click at [815, 392] on div "﻿ [DATE] ﻿ ﻿ Reagents: Notes: - Substituted Cell Staining Buffer (Cat. No. 4202…" at bounding box center [667, 256] width 426 height 675
click at [730, 281] on div at bounding box center [730, 287] width 9 height 89
click at [782, 257] on td "﻿" at bounding box center [768, 255] width 84 height 22
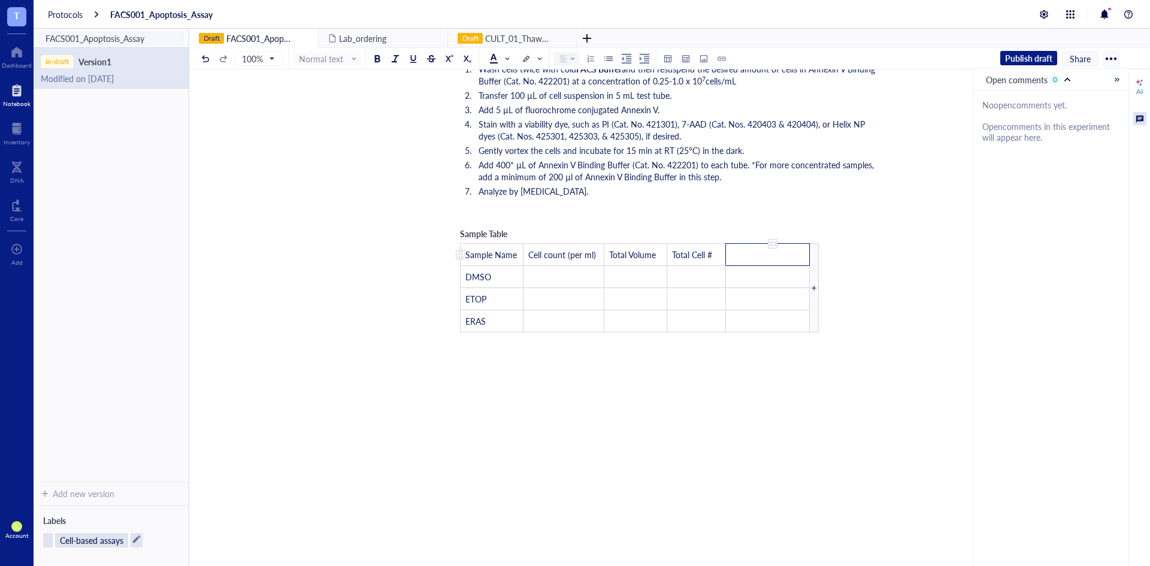
click at [782, 257] on td "﻿" at bounding box center [768, 255] width 84 height 22
click at [744, 375] on div at bounding box center [667, 359] width 426 height 36
drag, startPoint x: 454, startPoint y: 235, endPoint x: 631, endPoint y: 284, distance: 183.3
click at [631, 284] on div "Sample Table Sample Name Cell count (per ml) Total Volume Total Cell # Resus. V…" at bounding box center [639, 279] width 371 height 117
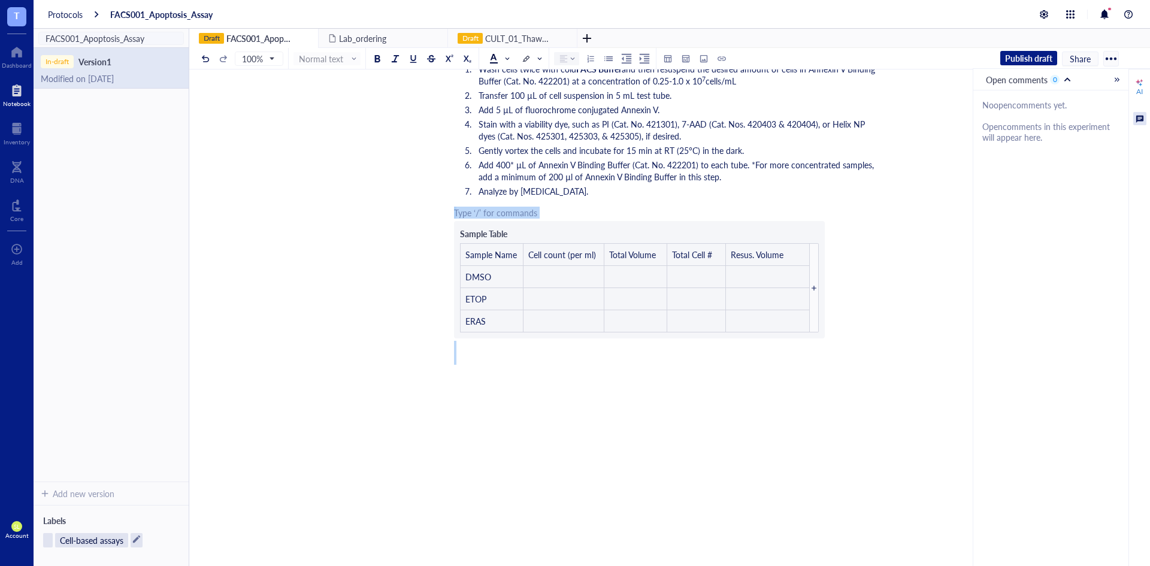
drag, startPoint x: 478, startPoint y: 211, endPoint x: 747, endPoint y: 402, distance: 329.6
click at [747, 402] on div "﻿ [DATE] ﻿ ﻿ Reagents: Notes: - Substituted Cell Staining Buffer (Cat. No. 4202…" at bounding box center [667, 256] width 426 height 675
click at [660, 378] on div "﻿ [DATE] ﻿ ﻿ Reagents: Notes: - Substituted Cell Staining Buffer (Cat. No. 4202…" at bounding box center [667, 256] width 426 height 675
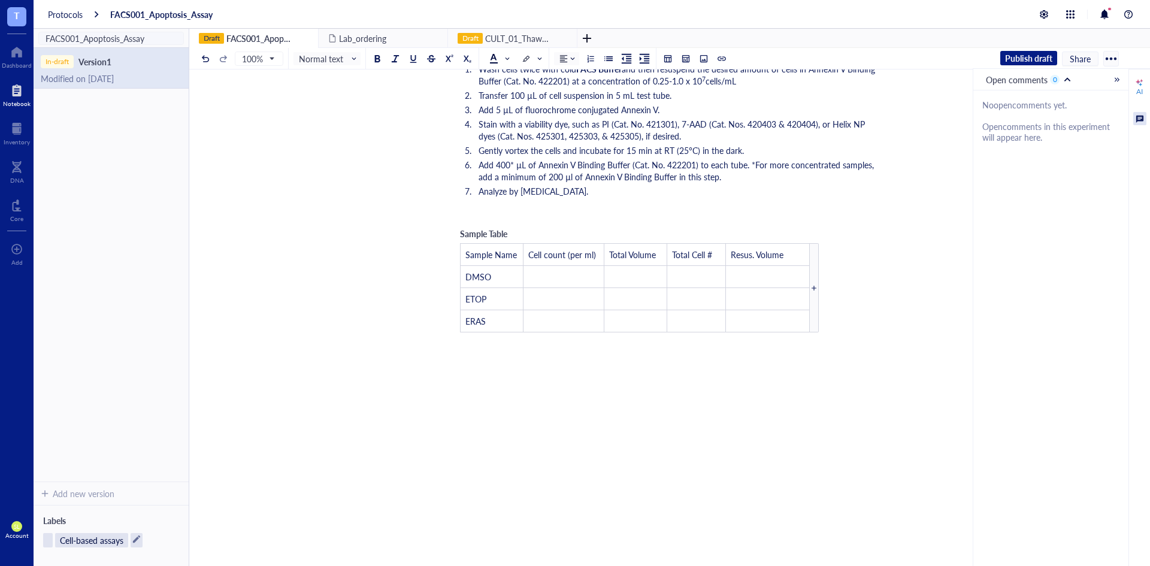
click at [486, 353] on div at bounding box center [667, 359] width 426 height 36
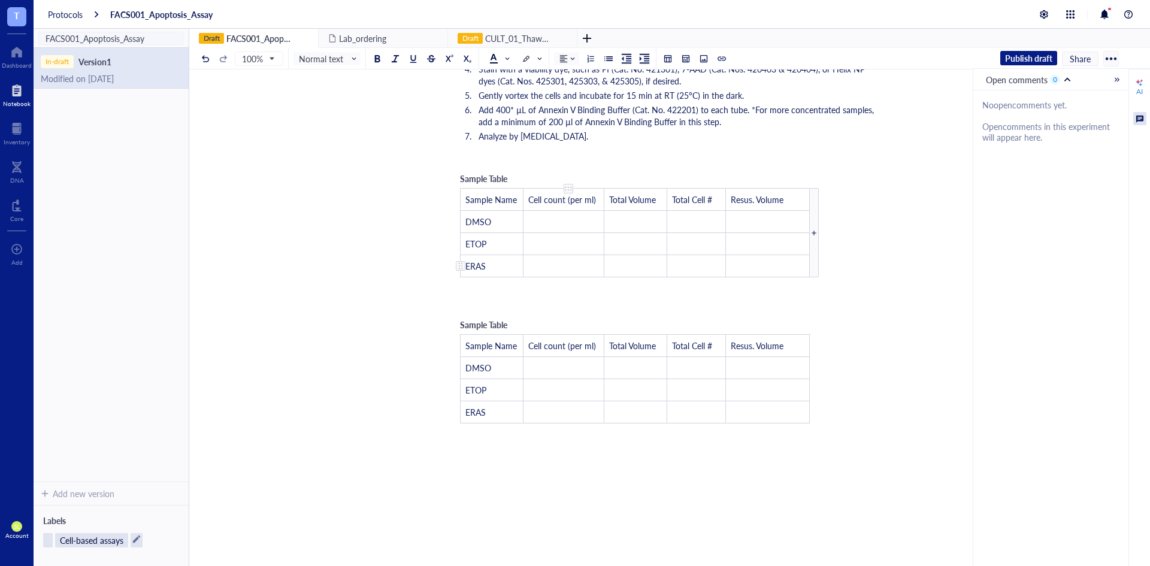
scroll to position [299, 0]
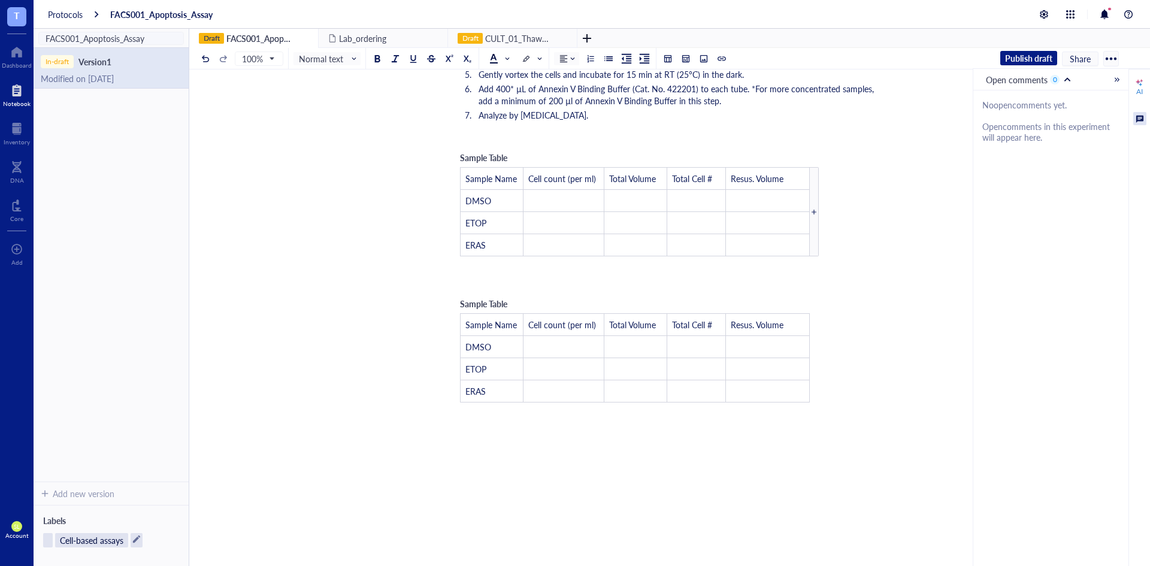
click at [467, 286] on div at bounding box center [667, 277] width 426 height 24
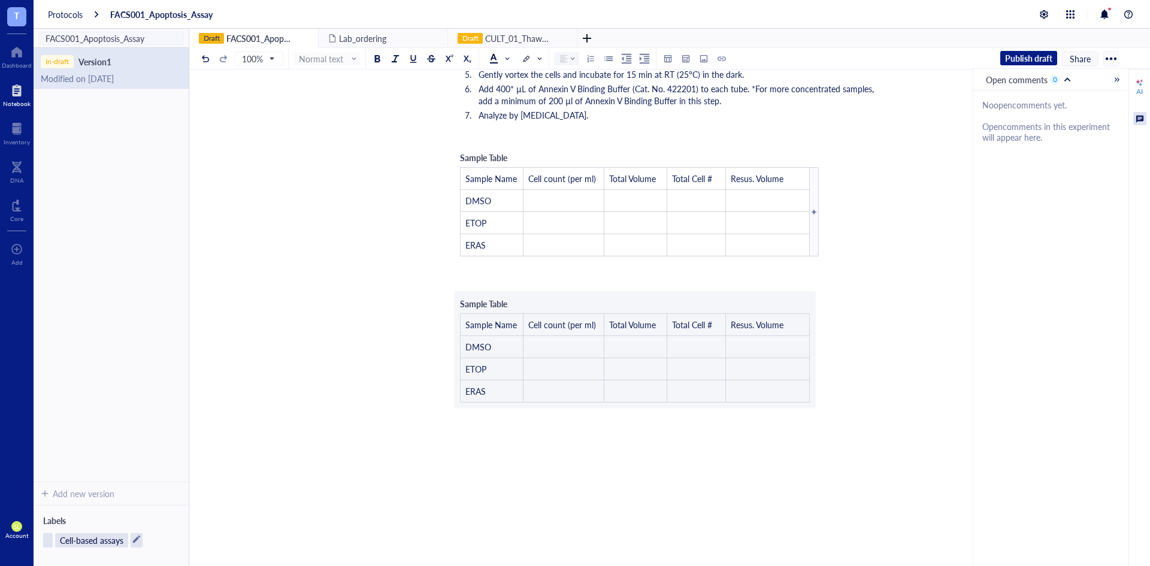
scroll to position [275, 0]
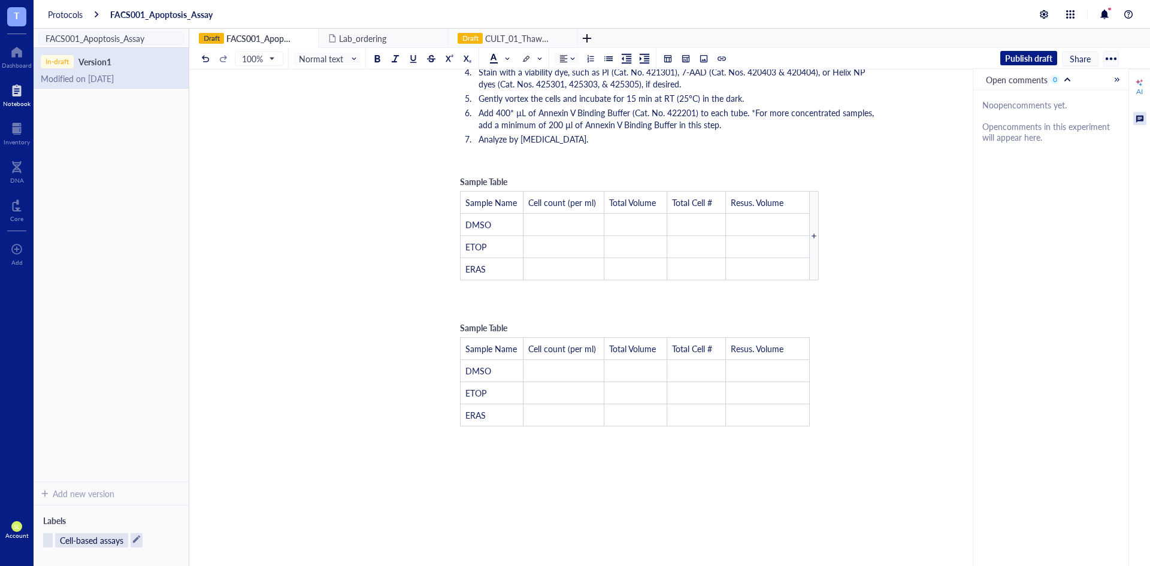
click at [474, 295] on div at bounding box center [667, 301] width 426 height 24
click at [470, 308] on div at bounding box center [667, 301] width 426 height 24
click at [492, 177] on span "Sample Table" at bounding box center [483, 181] width 47 height 12
click at [467, 315] on span "Sample Table" at bounding box center [483, 316] width 47 height 12
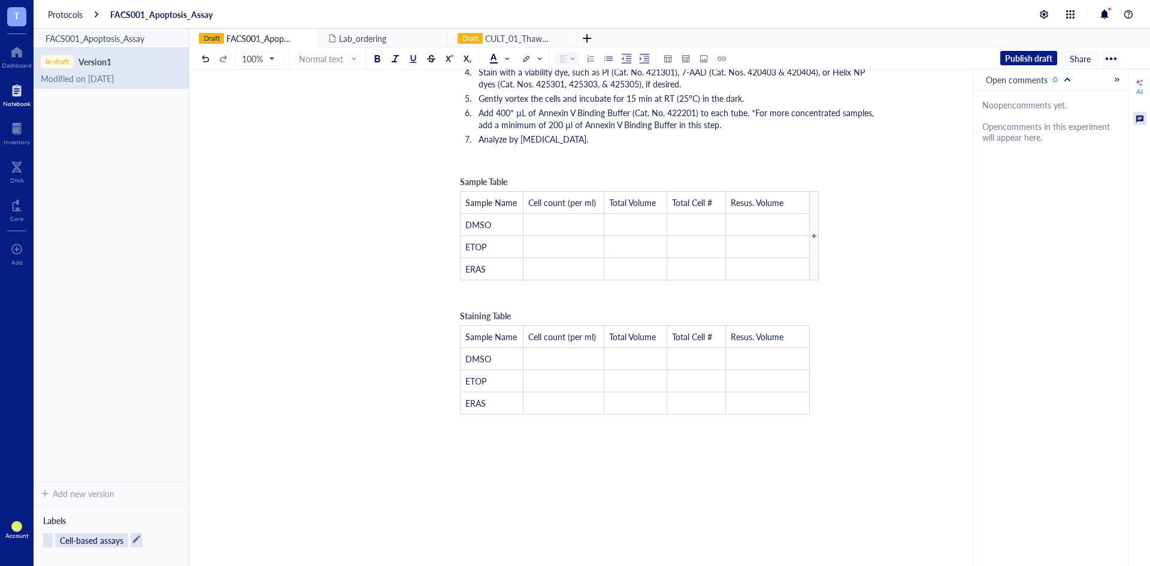
click at [581, 439] on div at bounding box center [667, 447] width 426 height 48
click at [491, 356] on td "DMSO" at bounding box center [491, 359] width 63 height 22
click at [816, 242] on div at bounding box center [814, 235] width 9 height 89
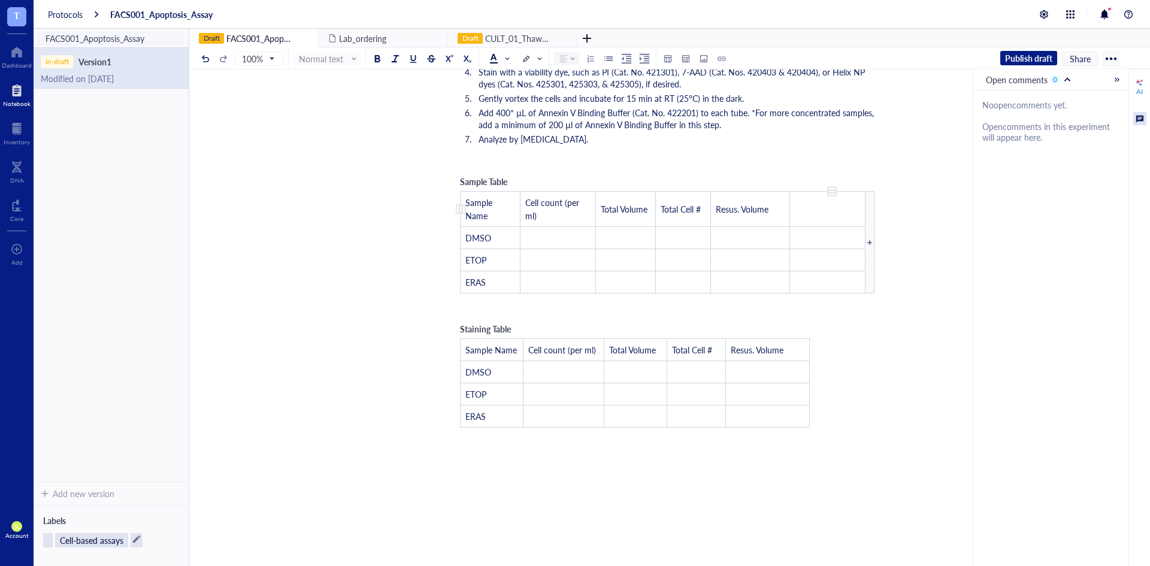
click at [830, 220] on td "﻿" at bounding box center [826, 209] width 75 height 35
click at [833, 259] on td "﻿" at bounding box center [826, 260] width 78 height 22
click at [833, 285] on td "﻿" at bounding box center [826, 282] width 78 height 22
click at [838, 323] on div "﻿ [DATE] ﻿ ﻿ Reagents: Notes: - Substituted Cell Staining Buffer (Cat. No. 4202…" at bounding box center [667, 284] width 426 height 835
click at [816, 238] on span "1,2,3,4" at bounding box center [804, 238] width 25 height 12
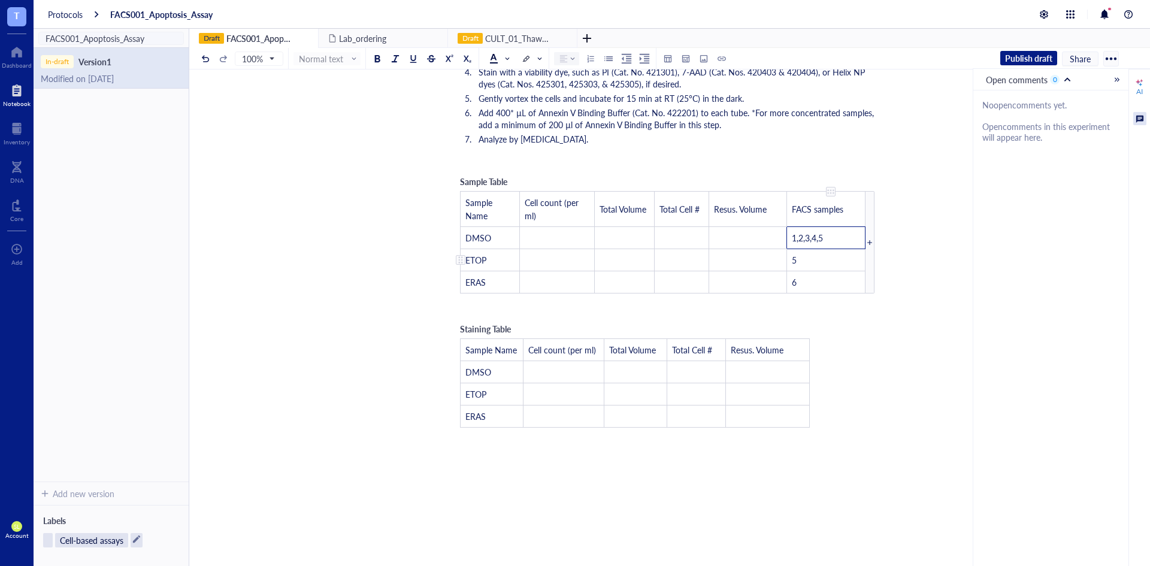
click at [823, 256] on td "5" at bounding box center [826, 260] width 78 height 22
click at [862, 336] on div "FACS001_Apoptosis_Assay FACS001_Apoptosis_Assay ﻿ [DATE] ﻿ ﻿ Reagents: Notes: -…" at bounding box center [667, 262] width 956 height 879
click at [862, 360] on div "﻿ [DATE] ﻿ ﻿ Reagents: Notes: - Substituted Cell Staining Buffer (Cat. No. 4202…" at bounding box center [667, 284] width 426 height 835
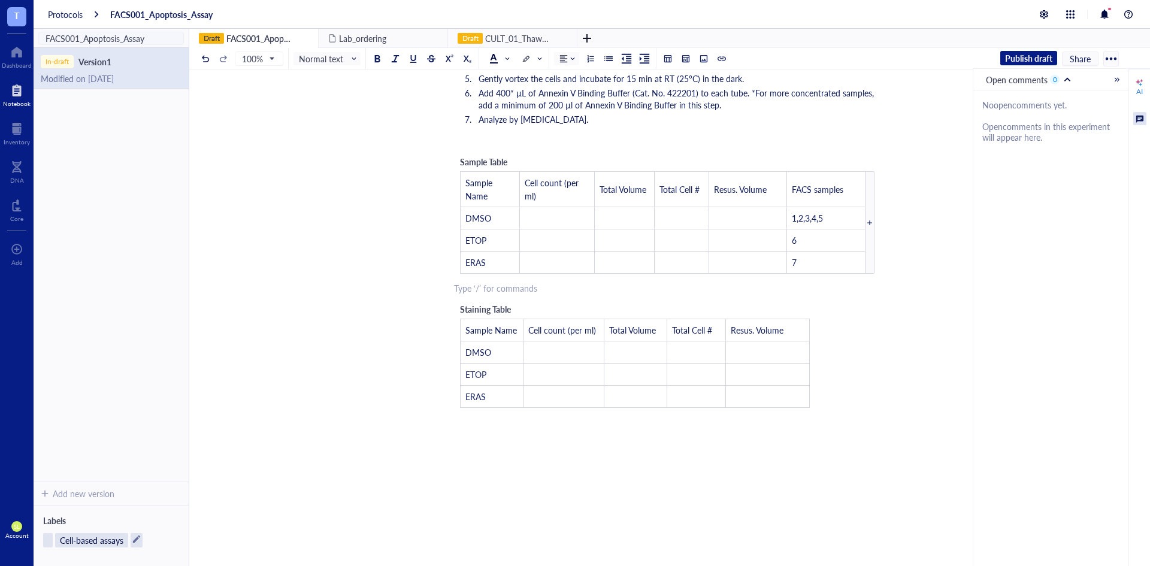
scroll to position [335, 0]
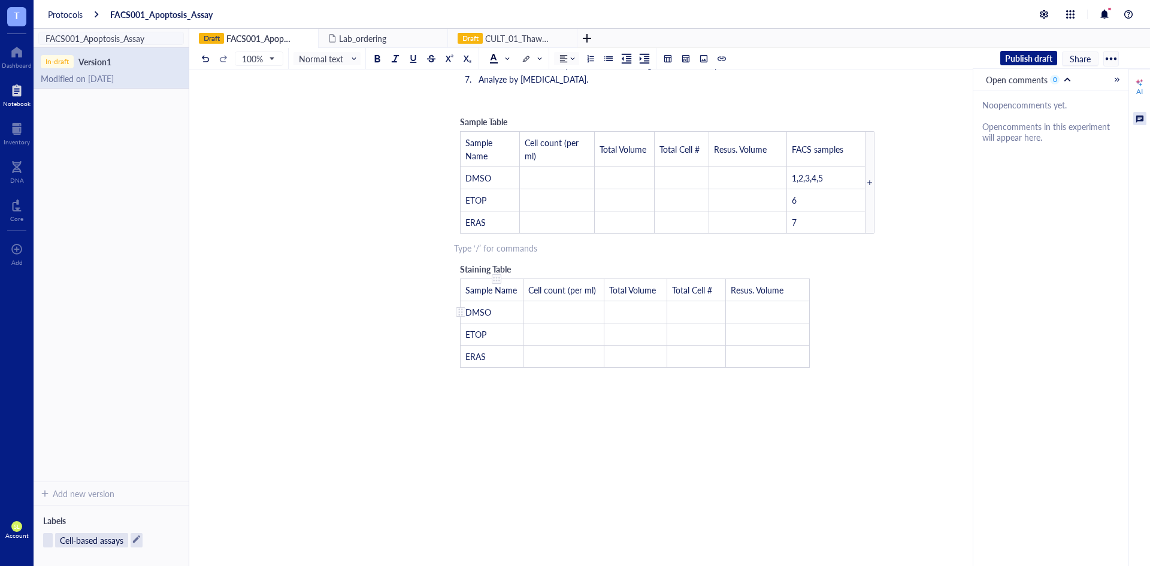
click at [480, 313] on span "DMSO" at bounding box center [478, 312] width 26 height 12
click at [487, 358] on td "ERAS" at bounding box center [491, 356] width 63 height 22
click at [472, 314] on span "DMSO" at bounding box center [478, 312] width 26 height 12
drag, startPoint x: 468, startPoint y: 313, endPoint x: 493, endPoint y: 356, distance: 49.9
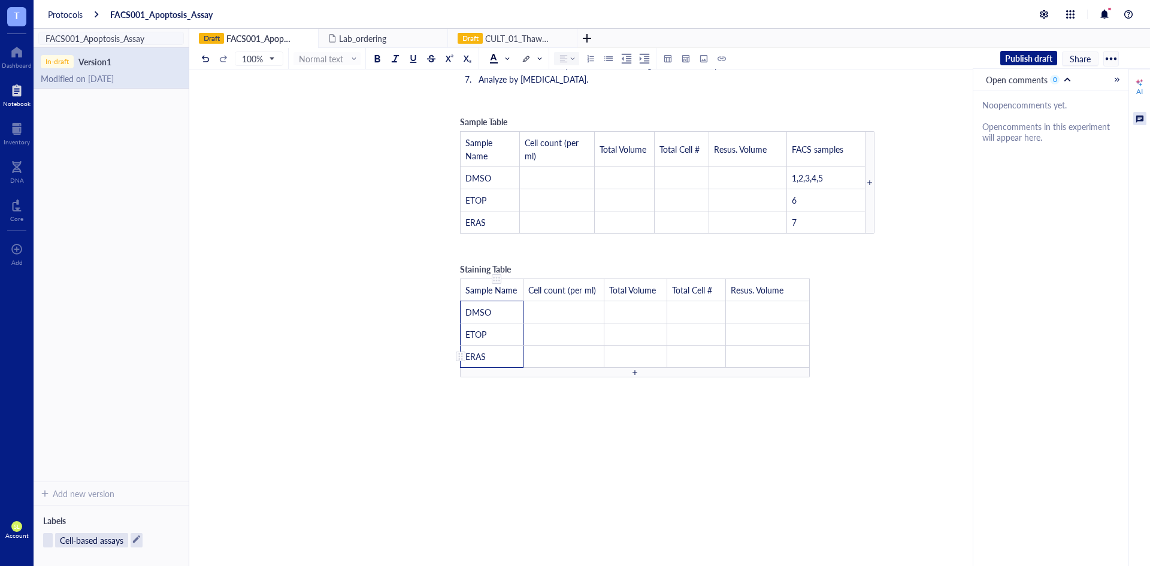
click at [493, 356] on tbody "Sample Name Cell count (per ml) Total Volume Total Cell # Resus. Volume DMSO ﻿ …" at bounding box center [634, 323] width 349 height 89
click at [498, 292] on span "Sample Name" at bounding box center [490, 290] width 51 height 12
click at [549, 290] on span "Cell count (per ml)" at bounding box center [562, 290] width 68 height 12
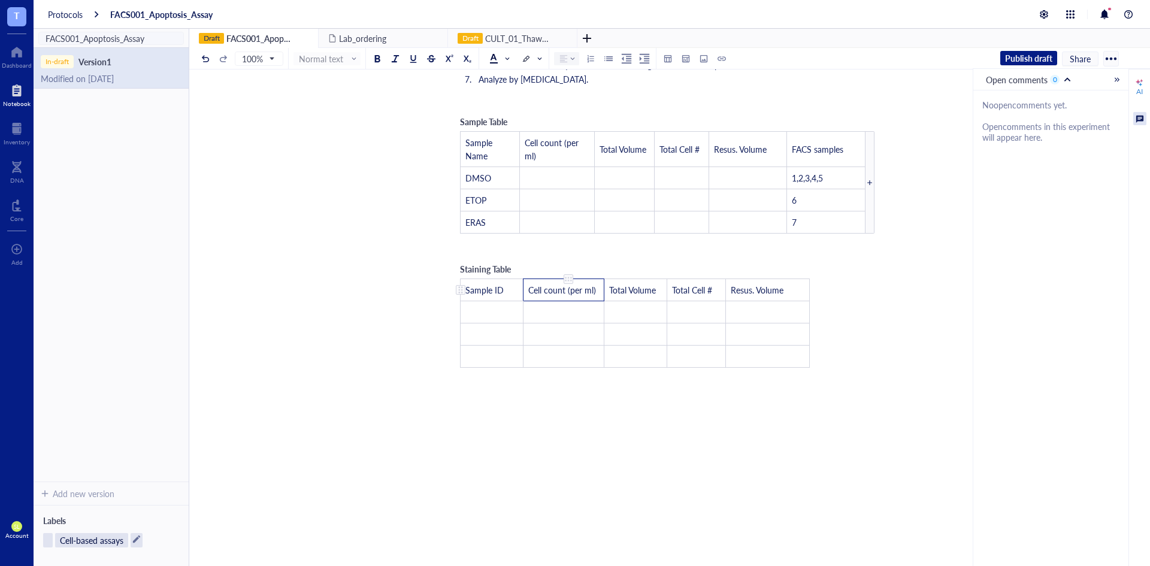
click at [549, 290] on span "Cell count (per ml)" at bounding box center [562, 290] width 68 height 12
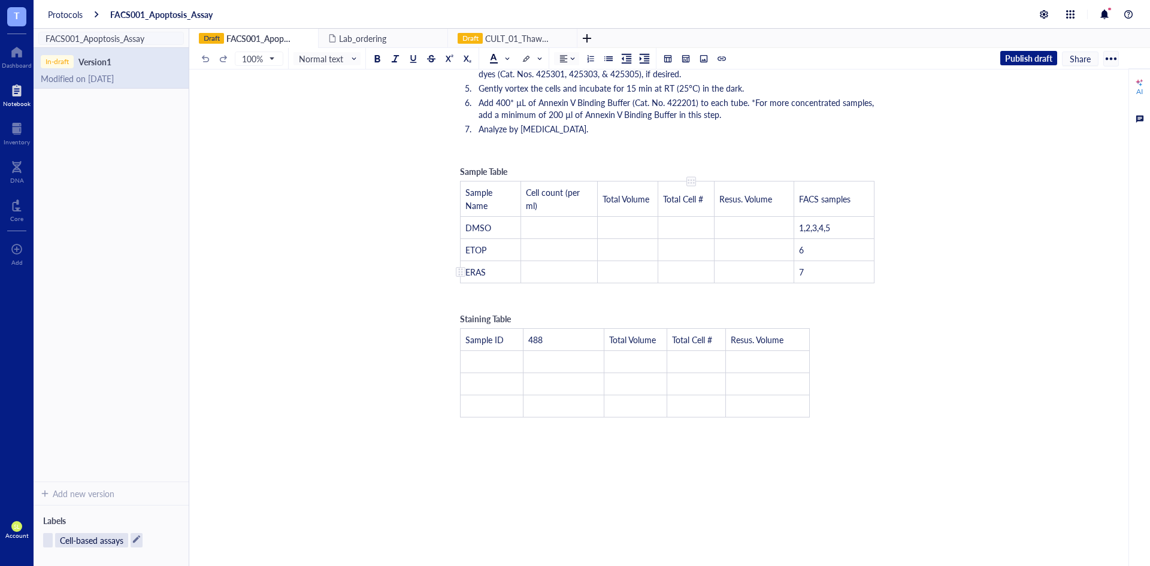
scroll to position [299, 0]
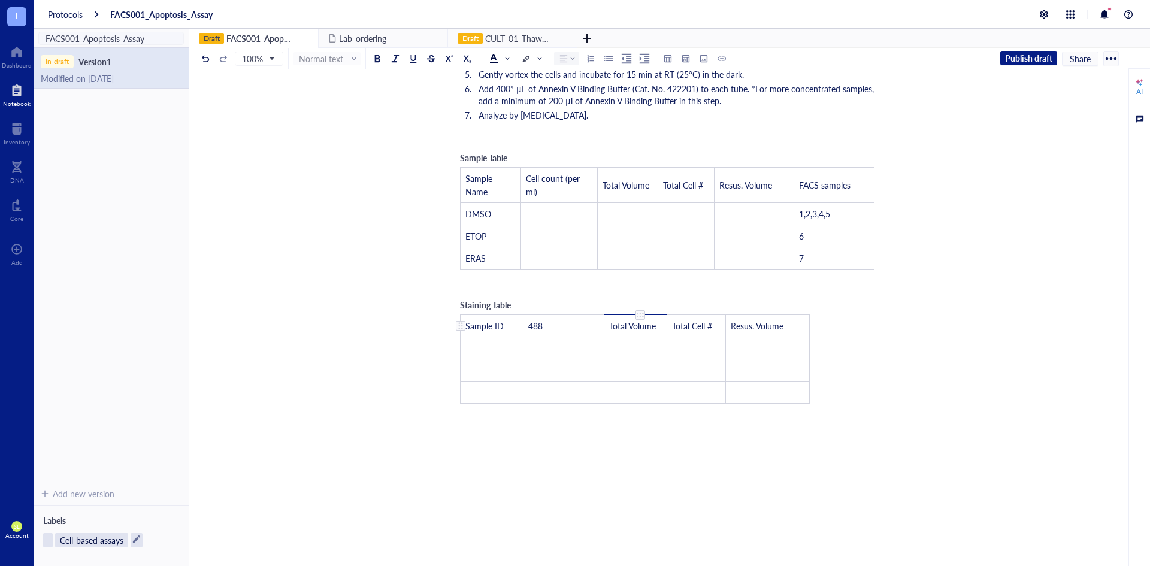
click at [641, 329] on span "Total Volume" at bounding box center [632, 326] width 47 height 12
click at [684, 325] on span "Total Cell #" at bounding box center [692, 326] width 40 height 12
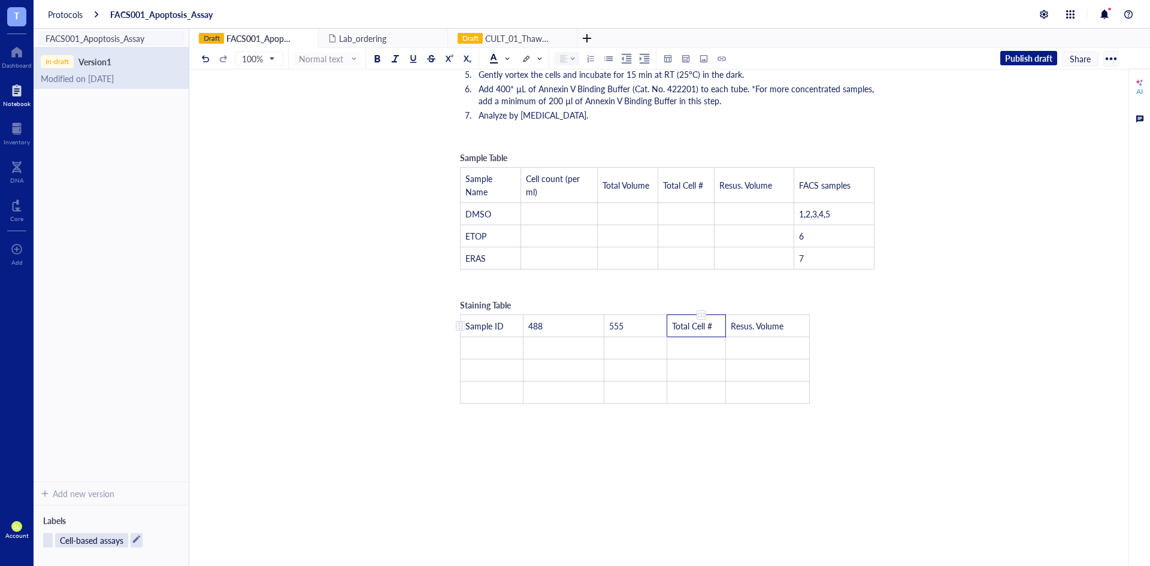
click at [684, 325] on span "Total Cell #" at bounding box center [692, 326] width 40 height 12
click at [687, 323] on span "Total Cell #" at bounding box center [692, 326] width 40 height 12
click at [768, 327] on span "Resus. Volume" at bounding box center [756, 326] width 53 height 12
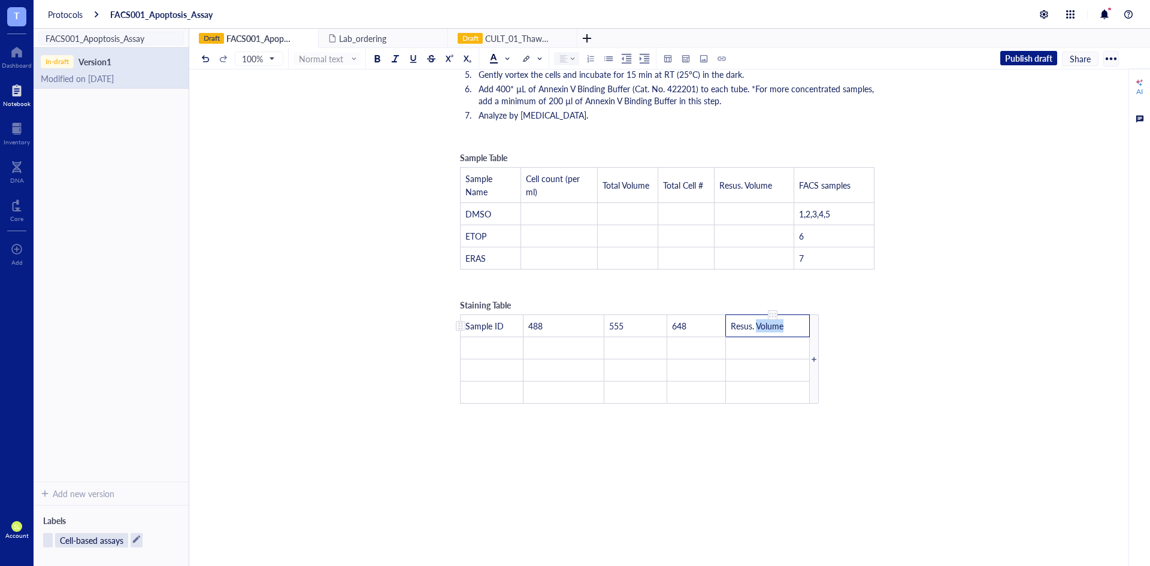
click at [768, 327] on span "Resus. Volume" at bounding box center [756, 326] width 53 height 12
click at [604, 326] on td "555" at bounding box center [635, 326] width 63 height 22
drag, startPoint x: 602, startPoint y: 327, endPoint x: 550, endPoint y: 336, distance: 53.4
click at [550, 336] on div at bounding box center [550, 326] width 1 height 22
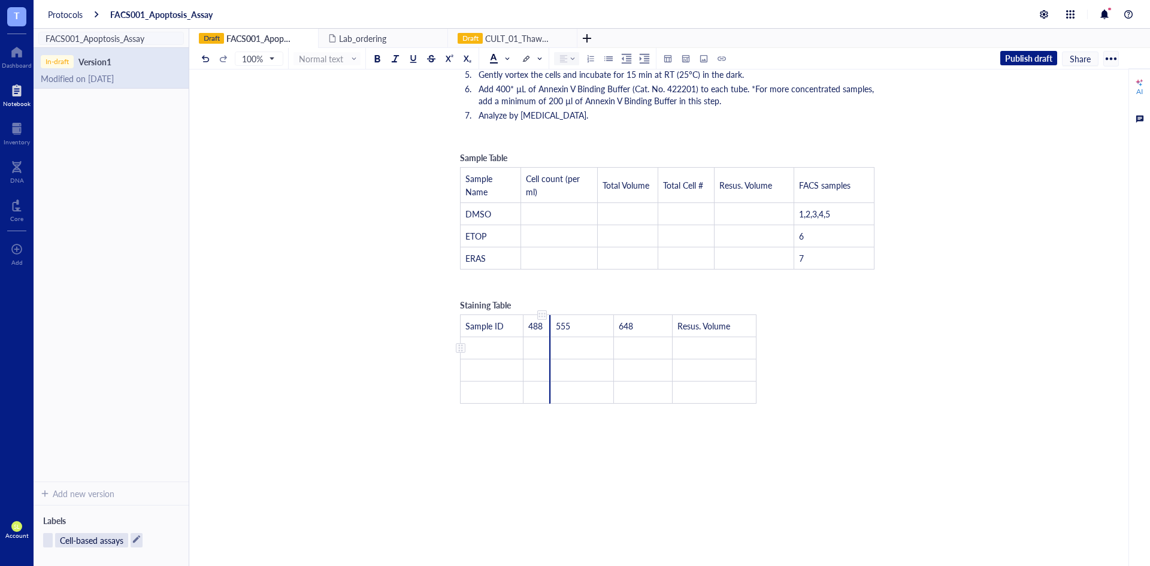
click at [549, 343] on div at bounding box center [549, 348] width 1 height 22
click at [576, 339] on div at bounding box center [576, 348] width 1 height 22
click at [575, 295] on div "Staining Table Sample ID 488 555 648 Resus. Volume ﻿ ﻿ ﻿ ﻿ ﻿ ﻿ ﻿ ﻿ ﻿ ﻿ ﻿ ﻿ ﻿ ﻿ ﻿" at bounding box center [621, 350] width 335 height 117
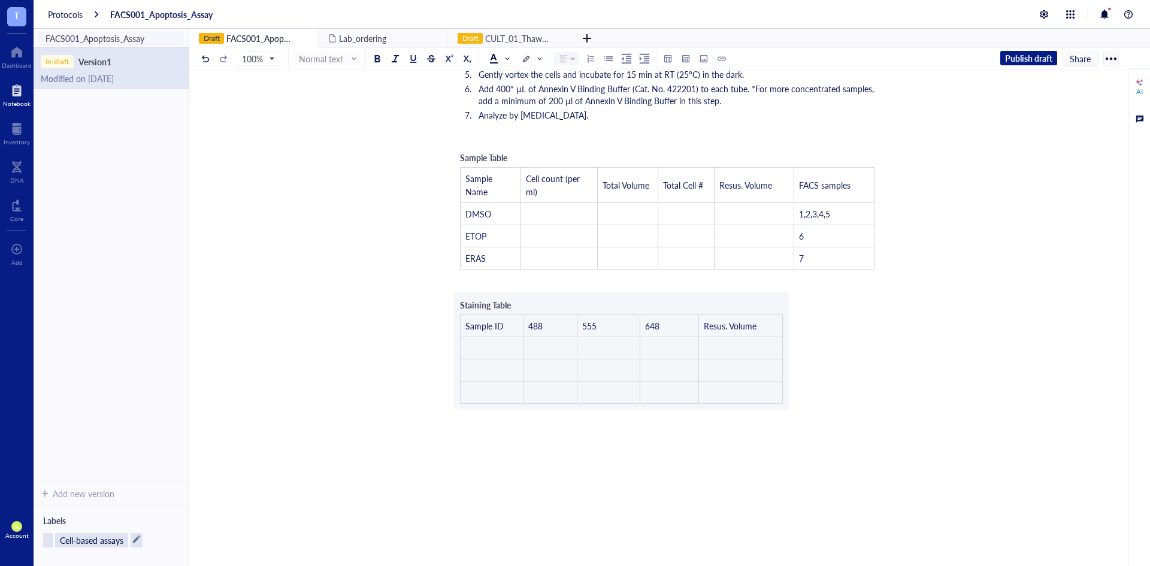
click at [628, 315] on div "﻿ [DATE] ﻿ ﻿ Reagents: Notes: - Substituted Cell Staining Buffer (Cat. No. 4202…" at bounding box center [667, 260] width 426 height 835
click at [586, 326] on div "﻿ [DATE] ﻿ ﻿ Reagents: Notes: - Substituted Cell Staining Buffer (Cat. No. 4202…" at bounding box center [667, 260] width 426 height 835
click at [587, 326] on div "﻿ [DATE] ﻿ ﻿ Reagents: Notes: - Substituted Cell Staining Buffer (Cat. No. 4202…" at bounding box center [667, 260] width 426 height 835
click at [558, 342] on div "﻿ [DATE] ﻿ ﻿ Reagents: Notes: - Substituted Cell Staining Buffer (Cat. No. 4202…" at bounding box center [667, 260] width 426 height 835
click at [573, 275] on div "Sample Table Sample Name Cell count (per ml) Total Volume Total Cell # Resus. V…" at bounding box center [667, 210] width 426 height 131
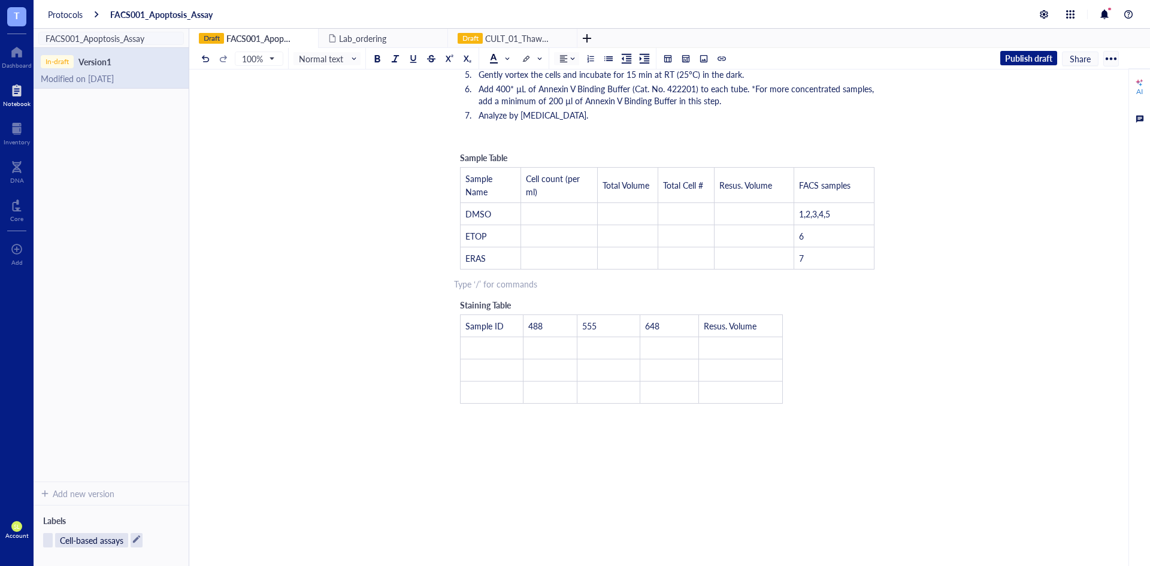
click at [551, 287] on div "﻿ Type ‘/’ for commands" at bounding box center [667, 284] width 426 height 12
click at [498, 338] on td "﻿" at bounding box center [491, 348] width 63 height 22
click at [496, 365] on td "﻿" at bounding box center [491, 370] width 63 height 22
click at [499, 390] on td "﻿" at bounding box center [491, 392] width 63 height 22
click at [584, 410] on div at bounding box center [621, 409] width 323 height 10
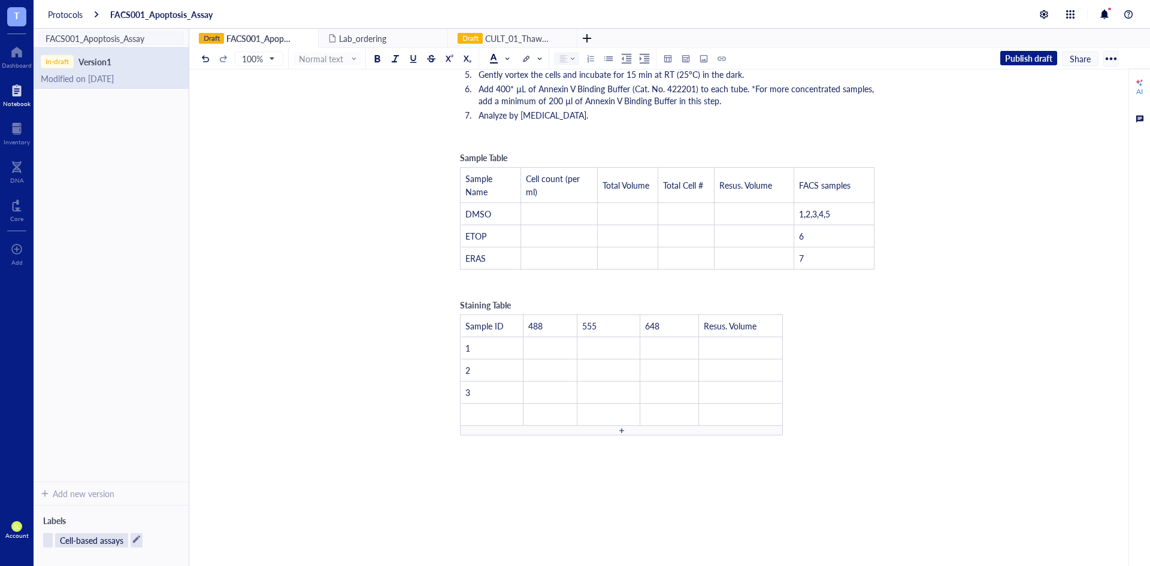
click at [579, 431] on div at bounding box center [621, 431] width 323 height 10
click at [592, 455] on div at bounding box center [621, 453] width 323 height 10
click at [585, 479] on div at bounding box center [621, 475] width 323 height 10
click at [593, 501] on div at bounding box center [621, 497] width 323 height 10
click at [578, 519] on div at bounding box center [621, 519] width 323 height 10
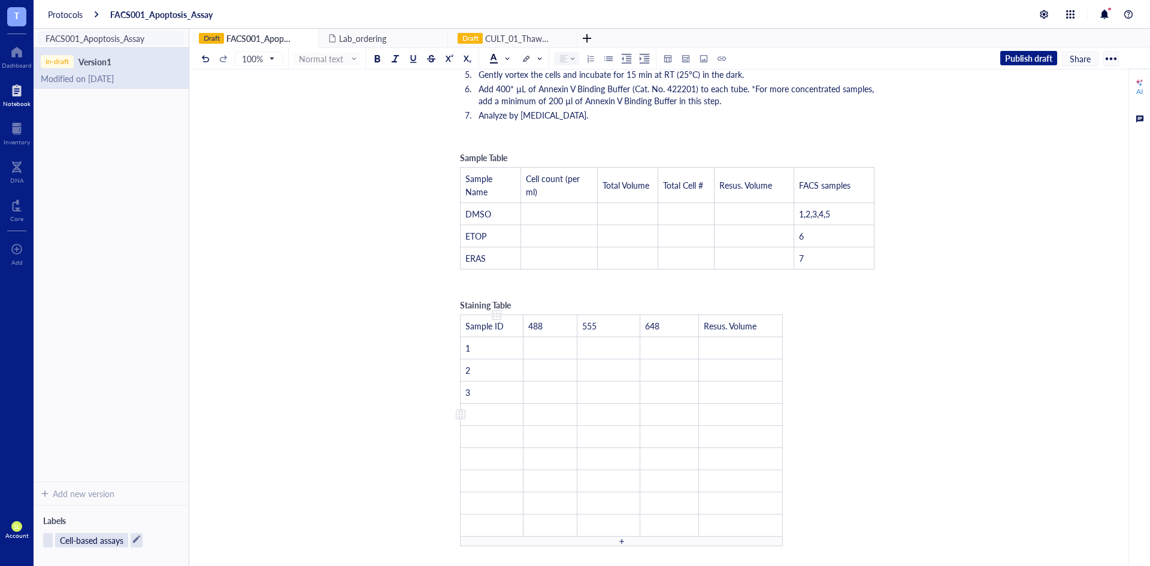
click at [485, 410] on td "﻿" at bounding box center [491, 415] width 63 height 22
click at [477, 498] on td "﻿" at bounding box center [491, 503] width 63 height 22
click at [460, 504] on div at bounding box center [460, 503] width 8 height 8
click at [470, 493] on li "Delete row" at bounding box center [499, 484] width 84 height 19
click at [462, 501] on div at bounding box center [460, 503] width 8 height 8
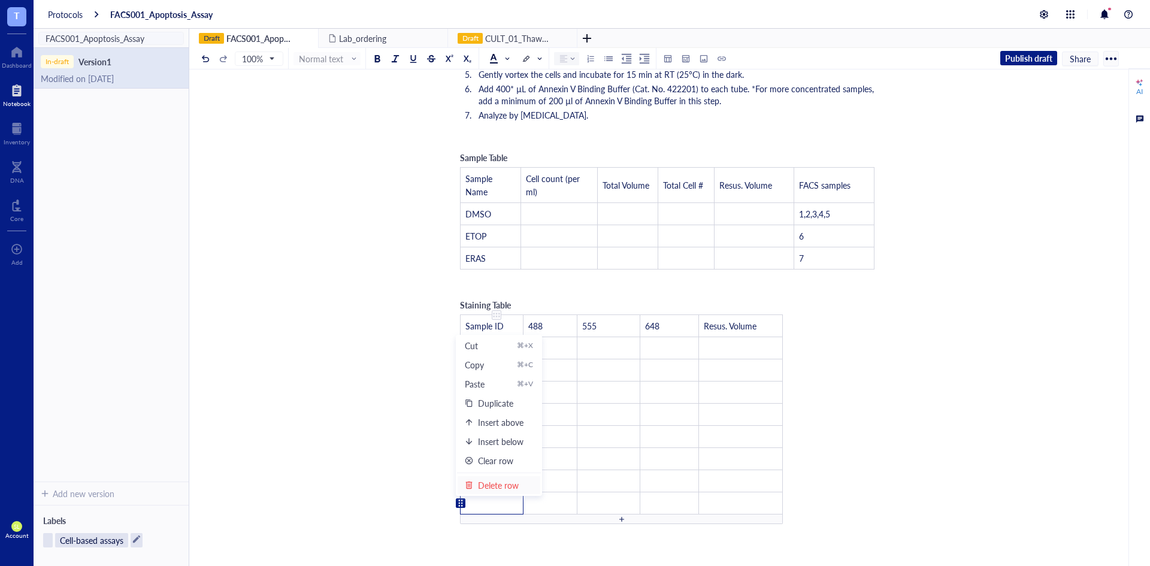
click at [487, 488] on div "Delete row" at bounding box center [498, 484] width 41 height 13
click at [817, 357] on div "﻿ [DATE] ﻿ ﻿ Reagents: Notes: - Substituted Cell Staining Buffer (Cat. No. 4202…" at bounding box center [667, 309] width 426 height 933
click at [553, 349] on td "﻿" at bounding box center [550, 348] width 54 height 22
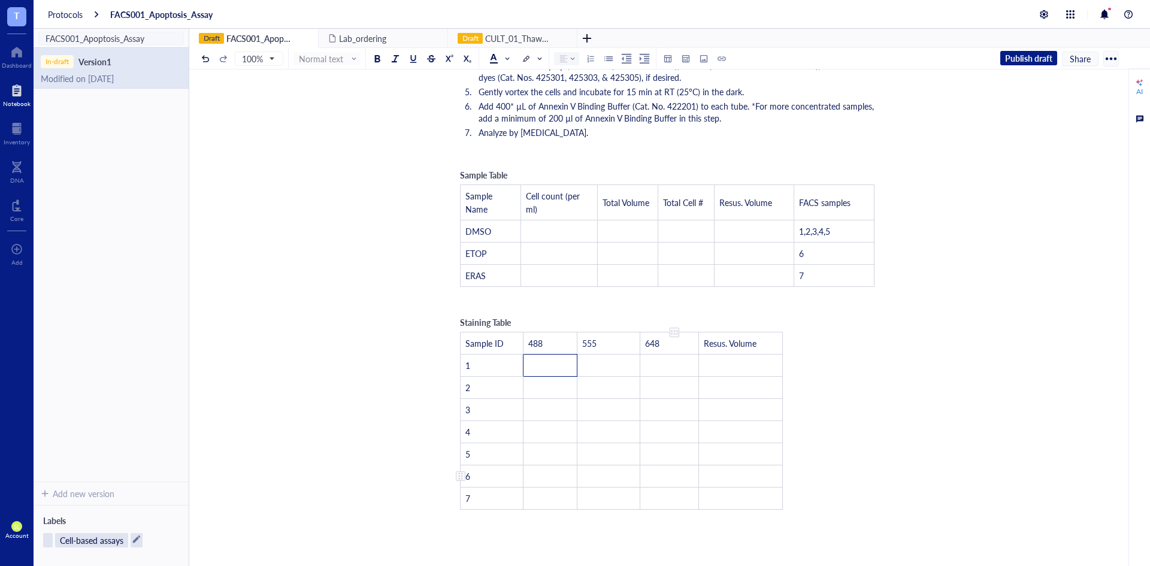
scroll to position [280, 0]
click at [563, 369] on span "unstained" at bounding box center [546, 368] width 36 height 12
click at [554, 368] on span "unstained" at bounding box center [546, 368] width 36 height 12
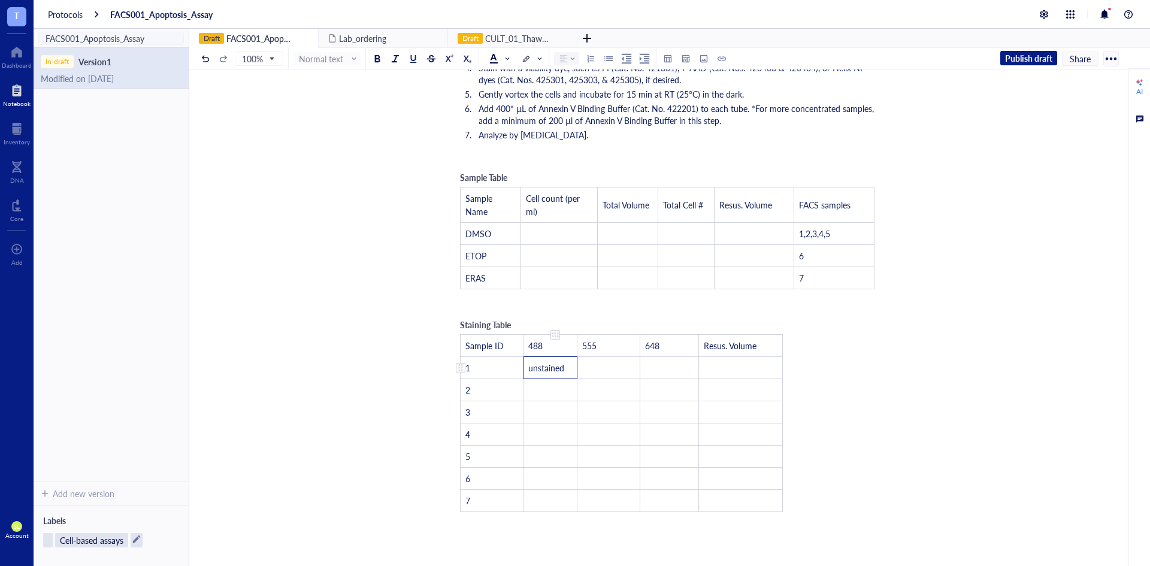
click at [554, 368] on span "unstained" at bounding box center [546, 368] width 36 height 12
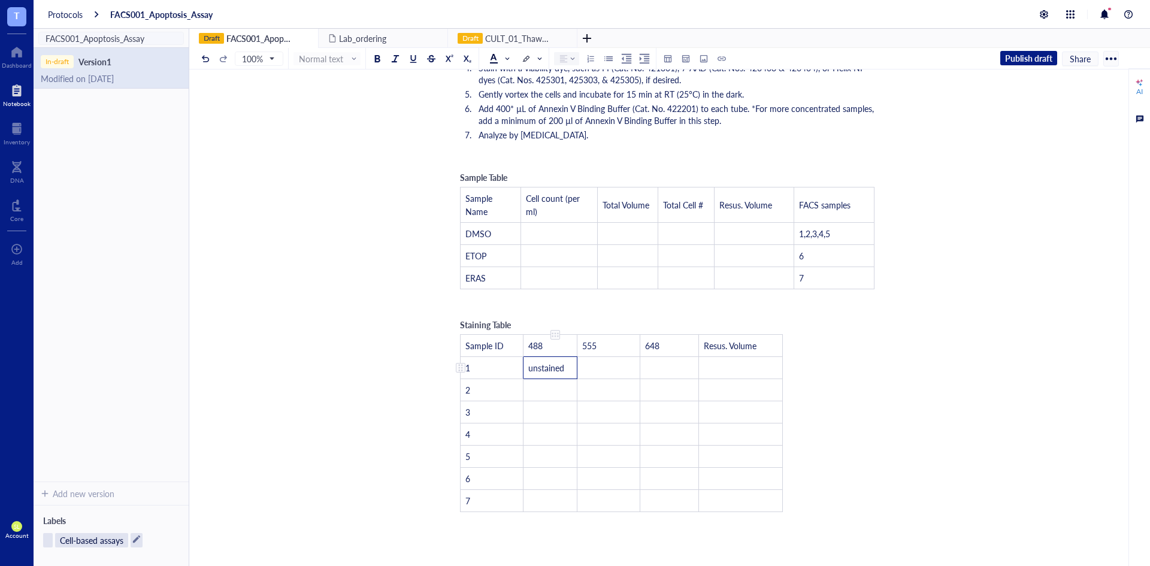
click at [554, 368] on span "unstained" at bounding box center [546, 368] width 36 height 12
click at [568, 366] on td "unstained" at bounding box center [550, 368] width 54 height 22
drag, startPoint x: 568, startPoint y: 366, endPoint x: 527, endPoint y: 369, distance: 40.2
click at [527, 369] on td "unstained" at bounding box center [550, 368] width 54 height 22
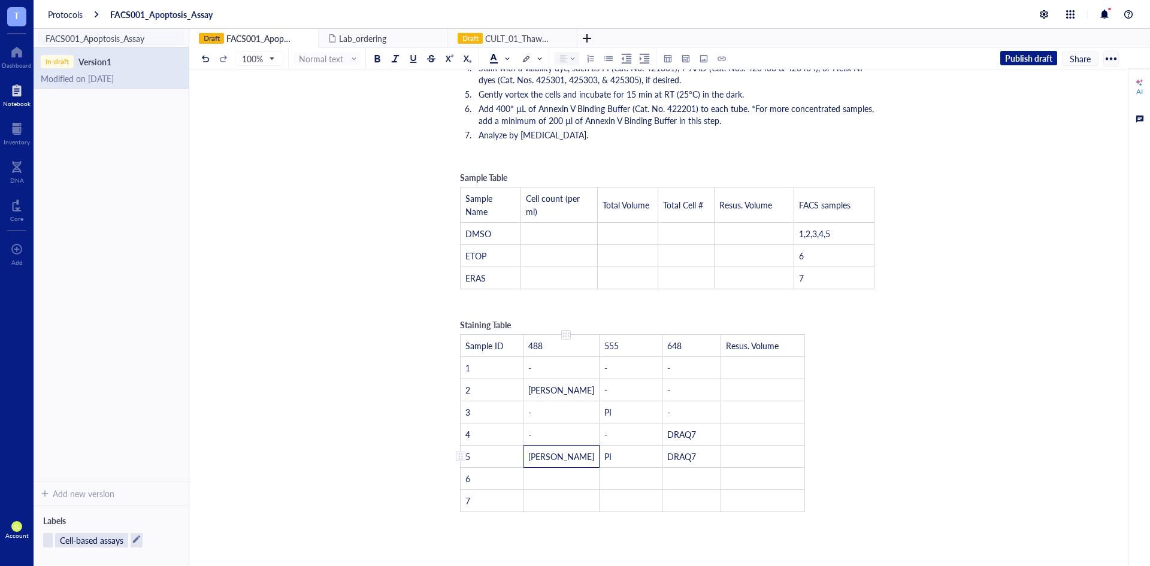
click at [538, 454] on span "Annexin V" at bounding box center [561, 456] width 66 height 12
drag, startPoint x: 528, startPoint y: 459, endPoint x: 659, endPoint y: 454, distance: 131.2
click at [659, 454] on tr "5 Annexin V PI DRAQ7 ﻿" at bounding box center [632, 456] width 344 height 22
click at [553, 475] on td "﻿" at bounding box center [561, 479] width 76 height 22
click at [551, 498] on td "﻿" at bounding box center [561, 501] width 76 height 22
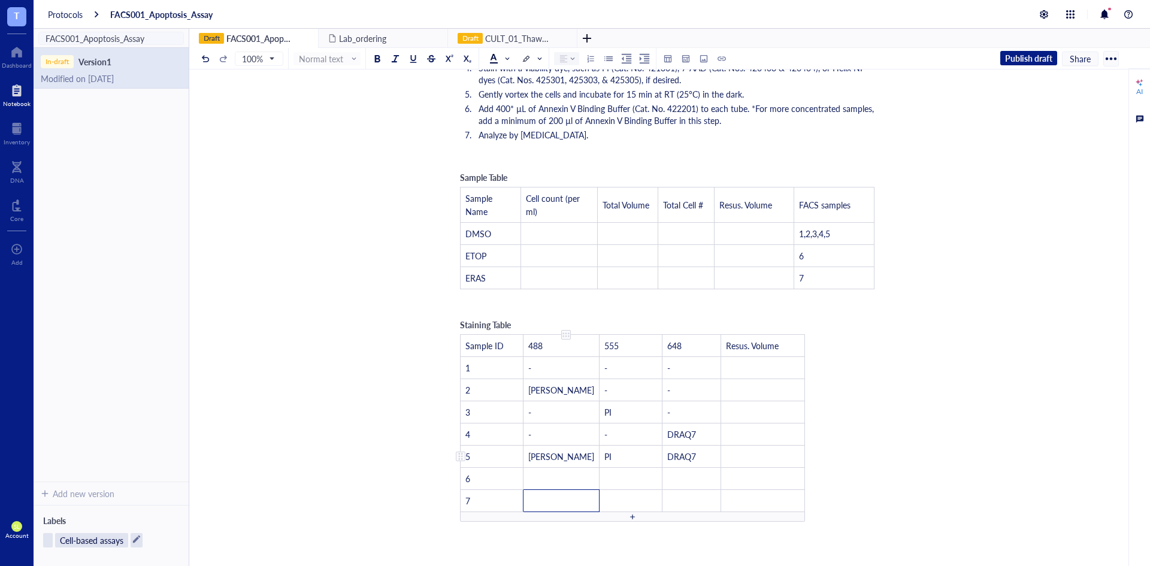
click at [540, 459] on span "Annexin V" at bounding box center [561, 456] width 66 height 12
click at [540, 458] on span "Annexin V" at bounding box center [561, 456] width 66 height 12
click at [604, 454] on td "PI" at bounding box center [630, 456] width 63 height 22
click at [560, 474] on td "﻿" at bounding box center [561, 479] width 76 height 22
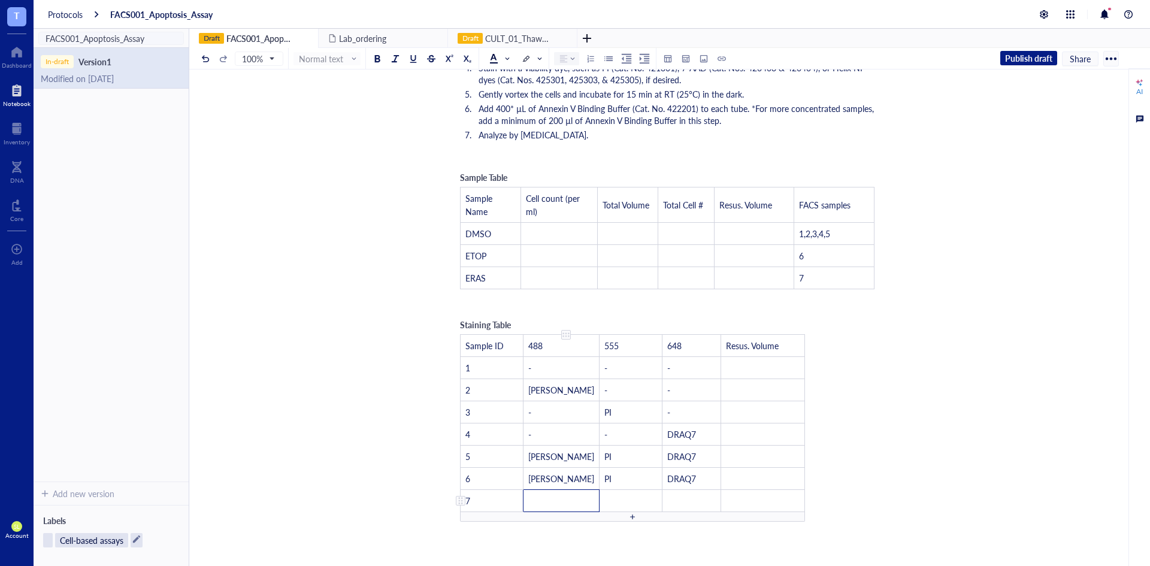
click at [555, 499] on td "﻿" at bounding box center [561, 501] width 76 height 22
click at [801, 456] on div "﻿ [DATE] ﻿ ﻿ Reagents: Notes: - Substituted Cell Staining Buffer (Cat. No. 4202…" at bounding box center [667, 329] width 426 height 933
click at [469, 341] on span "Sample ID" at bounding box center [484, 345] width 38 height 12
click at [761, 493] on td "﻿" at bounding box center [763, 501] width 84 height 22
click at [462, 345] on div at bounding box center [460, 345] width 8 height 8
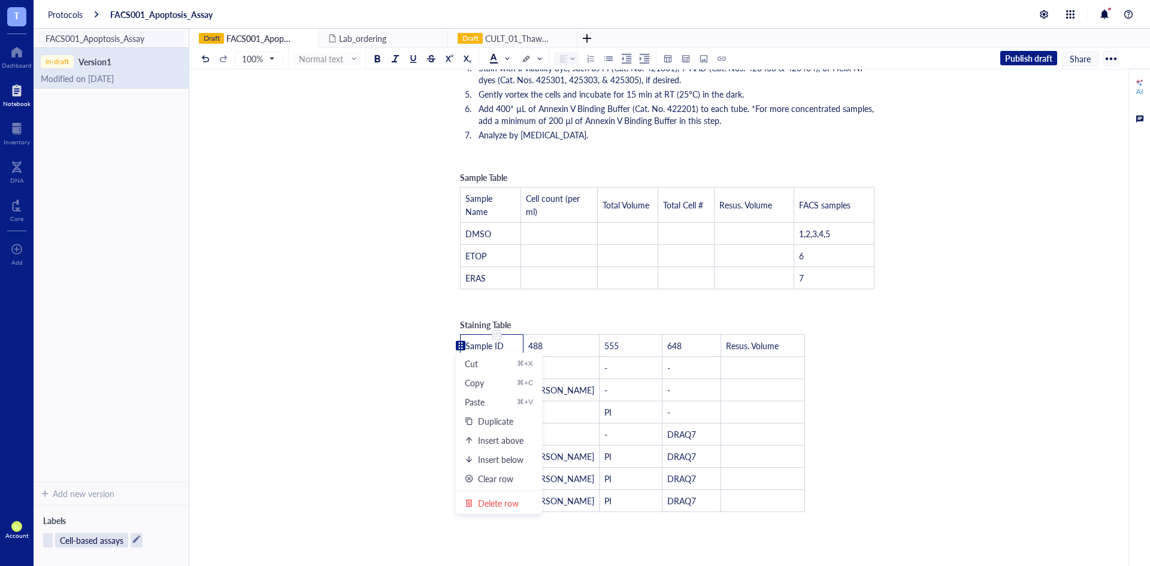
click at [470, 344] on span "Sample ID" at bounding box center [484, 345] width 38 height 12
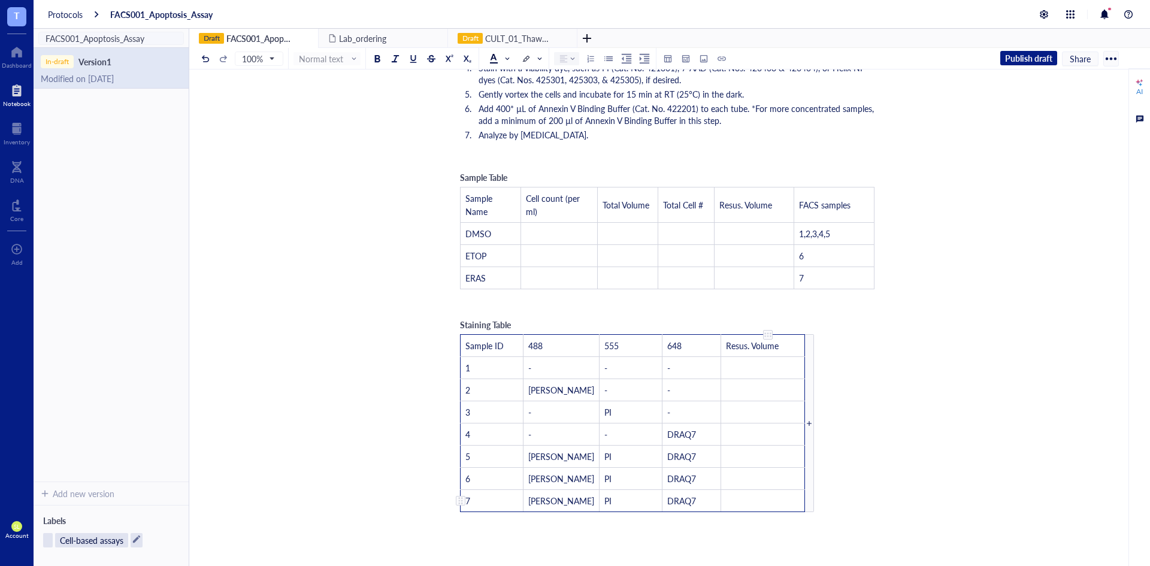
drag, startPoint x: 465, startPoint y: 345, endPoint x: 727, endPoint y: 502, distance: 306.4
click at [574, 61] on span at bounding box center [568, 58] width 16 height 8
click at [570, 63] on span at bounding box center [569, 59] width 18 height 18
click at [571, 53] on span at bounding box center [569, 59] width 18 height 18
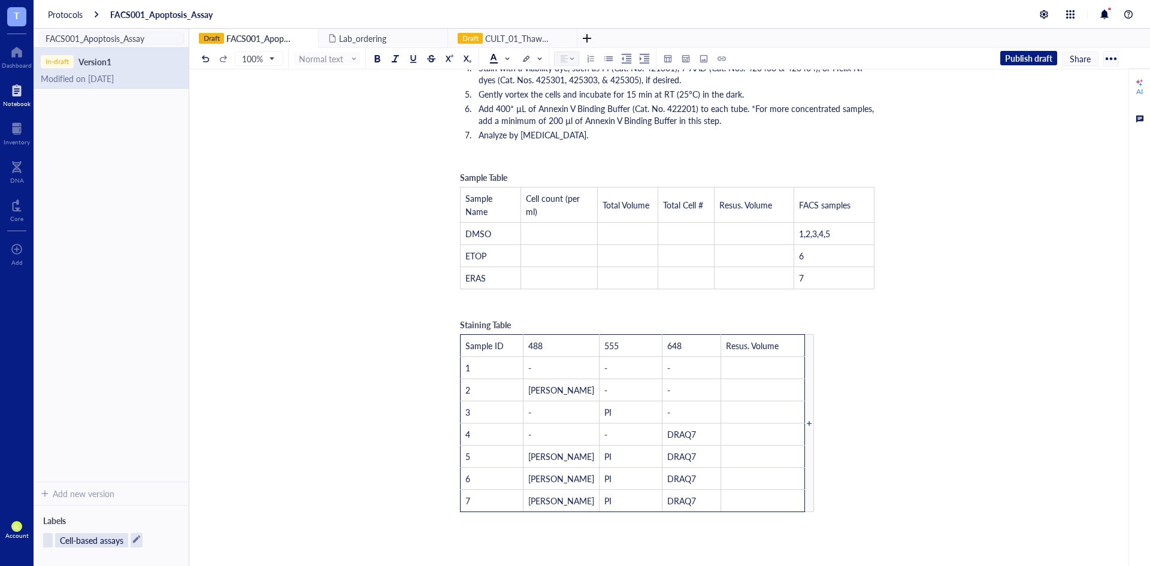
click at [563, 57] on div at bounding box center [564, 58] width 8 height 8
click at [568, 59] on div at bounding box center [564, 58] width 8 height 8
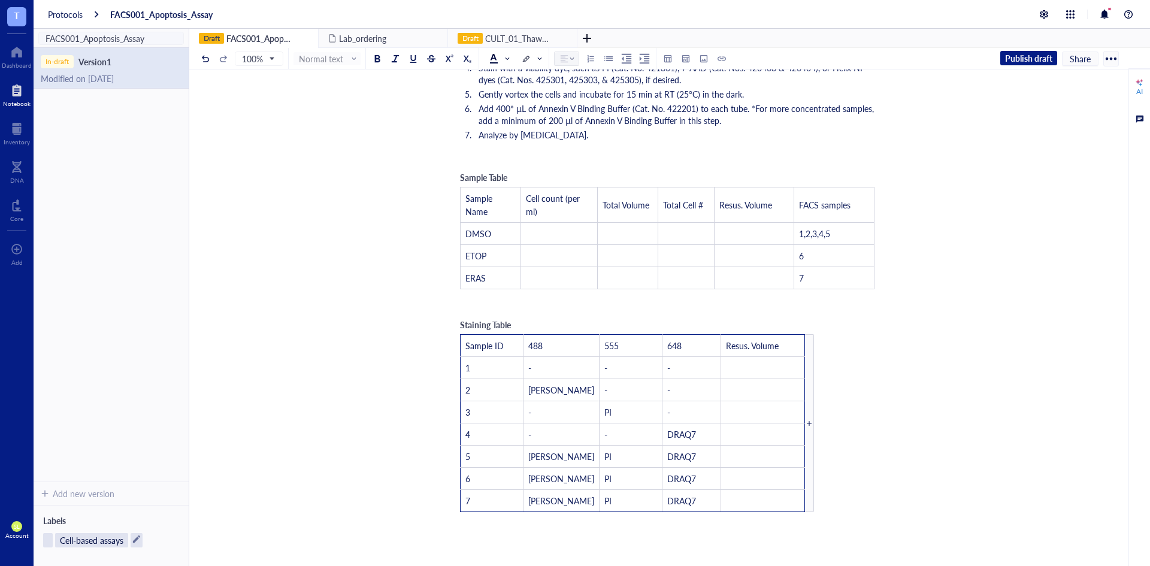
click at [568, 59] on div at bounding box center [564, 58] width 8 height 8
click at [545, 395] on span "Annexin V" at bounding box center [561, 390] width 66 height 12
click at [548, 390] on span "Annexin V" at bounding box center [561, 390] width 66 height 12
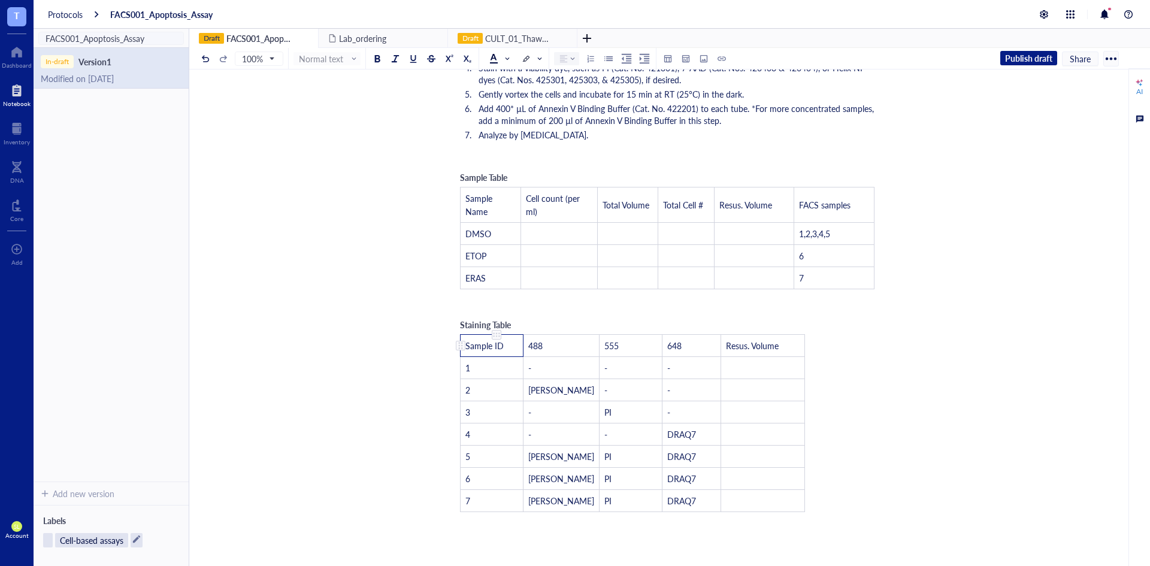
click at [510, 354] on td "Sample ID" at bounding box center [491, 346] width 63 height 22
click at [475, 346] on span "Sample ID" at bounding box center [484, 345] width 38 height 12
click at [734, 496] on td "﻿" at bounding box center [763, 501] width 84 height 22
drag, startPoint x: 684, startPoint y: 504, endPoint x: 488, endPoint y: 350, distance: 249.0
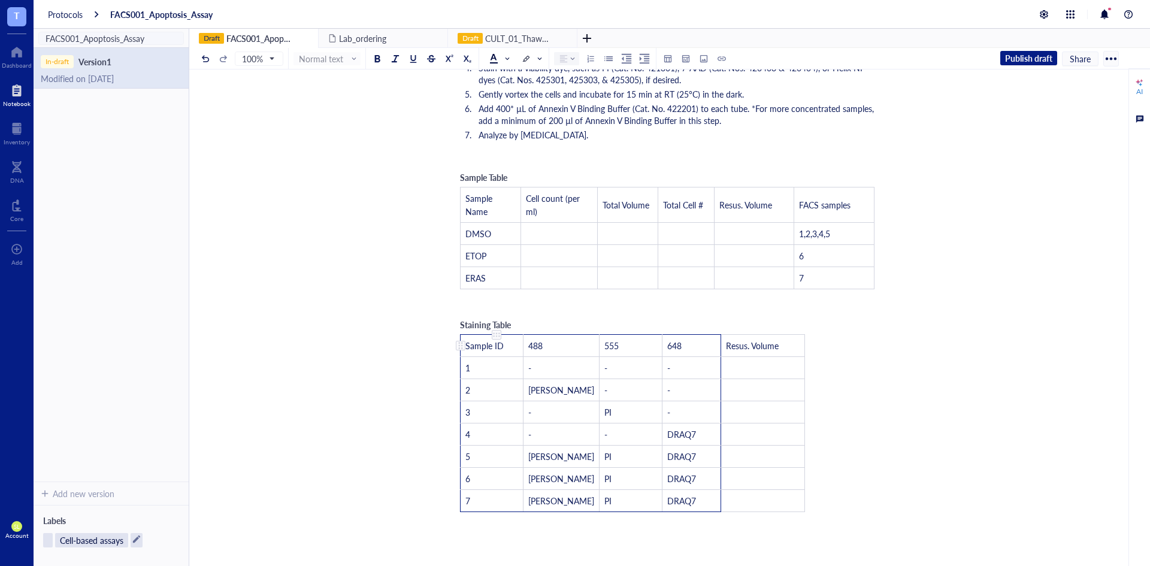
click at [488, 350] on tbody "Sample ID 488 555 648 Resus. Volume 1 - - - ﻿ 2 Annexin V - - ﻿ 3 - PI - ﻿ 4 - …" at bounding box center [632, 423] width 344 height 177
click at [575, 60] on span at bounding box center [568, 58] width 16 height 8
click at [842, 329] on div "﻿ [DATE] ﻿ ﻿ Reagents: Notes: - Substituted Cell Staining Buffer (Cat. No. 4202…" at bounding box center [667, 324] width 426 height 923
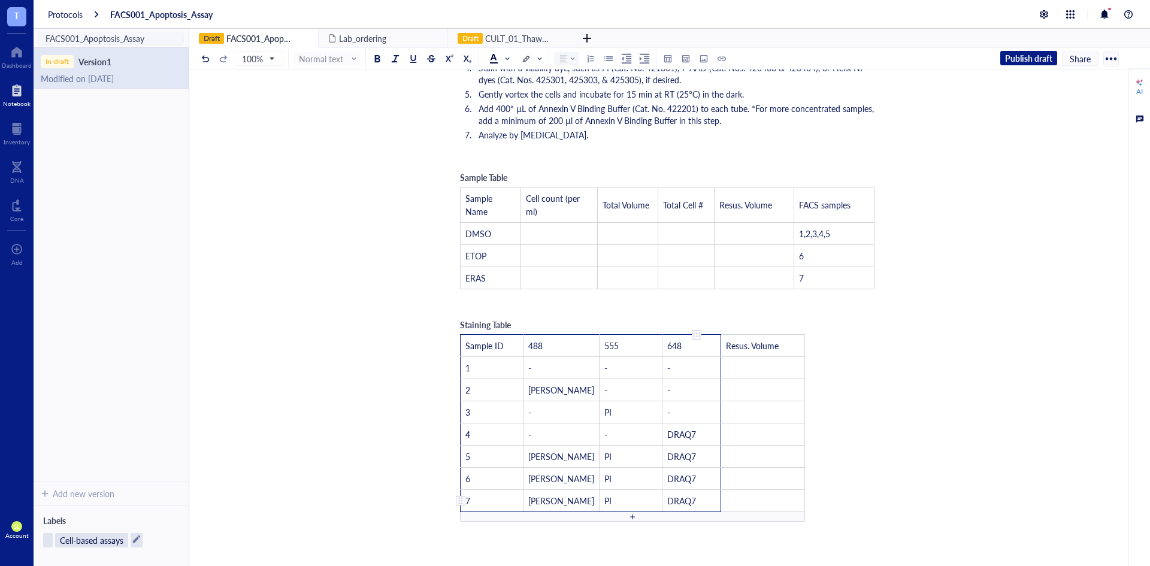
drag, startPoint x: 487, startPoint y: 347, endPoint x: 672, endPoint y: 496, distance: 237.6
click at [672, 496] on tbody "Sample ID 488 555 648 Resus. Volume 1 - - - ﻿ 2 Annexin V - - ﻿ 3 - PI - ﻿ 4 - …" at bounding box center [632, 423] width 344 height 177
drag, startPoint x: 672, startPoint y: 483, endPoint x: 667, endPoint y: 489, distance: 8.1
click at [667, 489] on td "DRAQ7" at bounding box center [691, 479] width 59 height 22
click at [477, 342] on span "Sample ID" at bounding box center [484, 345] width 38 height 12
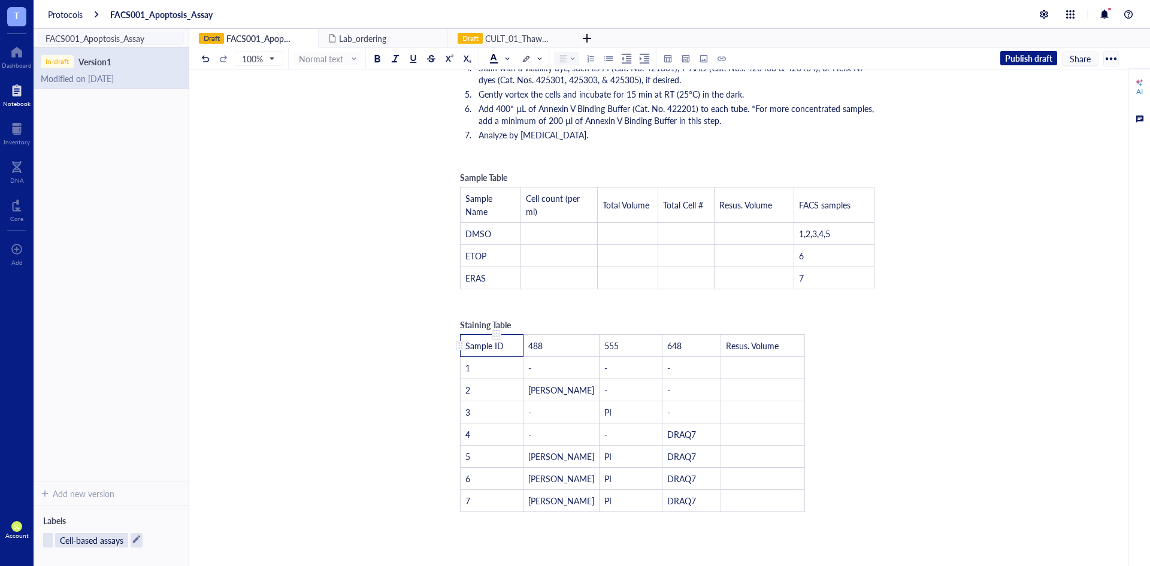
click at [468, 345] on span "Sample ID" at bounding box center [484, 345] width 38 height 12
drag, startPoint x: 465, startPoint y: 346, endPoint x: 647, endPoint y: 502, distance: 240.0
click at [692, 333] on div at bounding box center [696, 335] width 8 height 8
click at [612, 314] on div "Staining Table Sample ID 488 555 648 Resus. Volume 1 - - - ﻿ 2 Annexin V - - ﻿ …" at bounding box center [632, 420] width 357 height 216
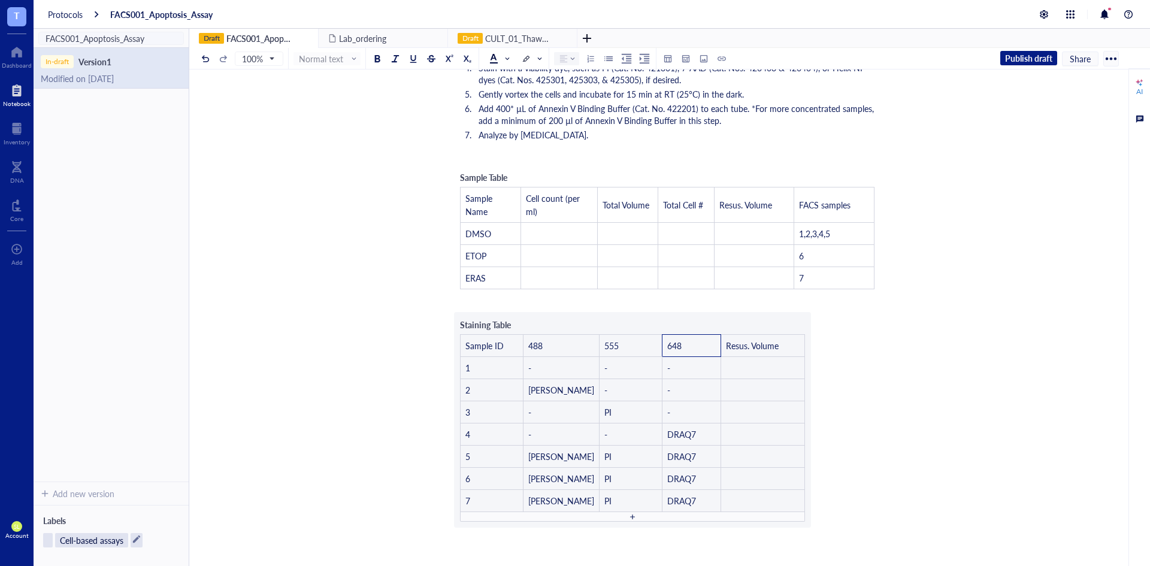
click at [810, 348] on div "﻿ [DATE] ﻿ ﻿ Reagents: Notes: - Substituted Cell Staining Buffer (Cat. No. 4202…" at bounding box center [667, 329] width 426 height 933
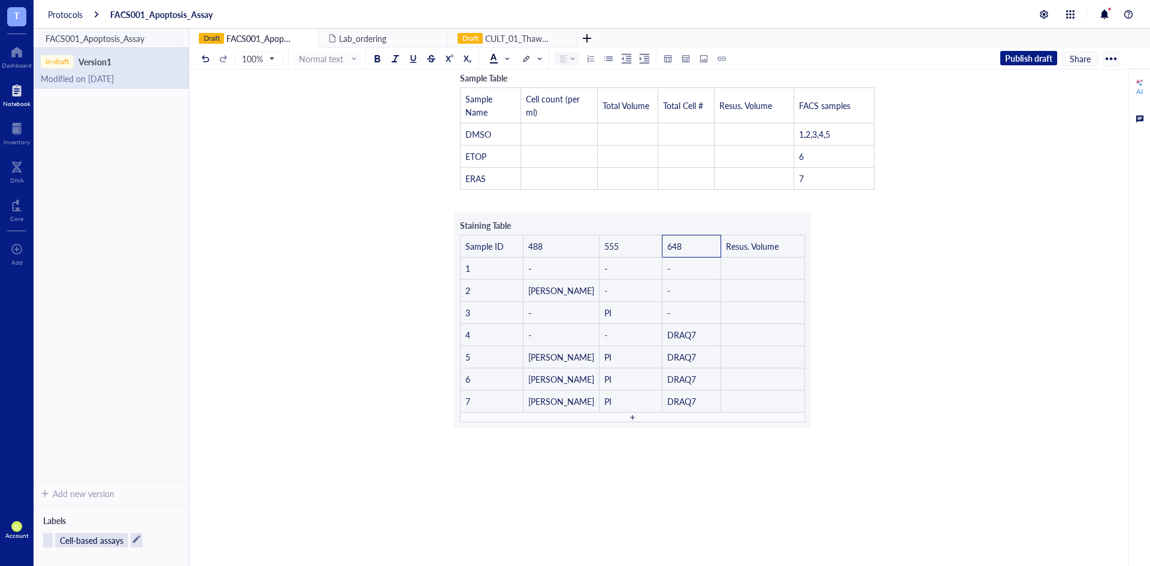
click at [810, 348] on div "﻿ [DATE] ﻿ ﻿ Reagents: Notes: - Substituted Cell Staining Buffer (Cat. No. 4202…" at bounding box center [667, 229] width 426 height 933
click at [797, 396] on div "﻿ [DATE] ﻿ ﻿ Reagents: Notes: - Substituted Cell Staining Buffer (Cat. No. 4202…" at bounding box center [667, 229] width 426 height 933
click at [778, 458] on div at bounding box center [667, 454] width 426 height 48
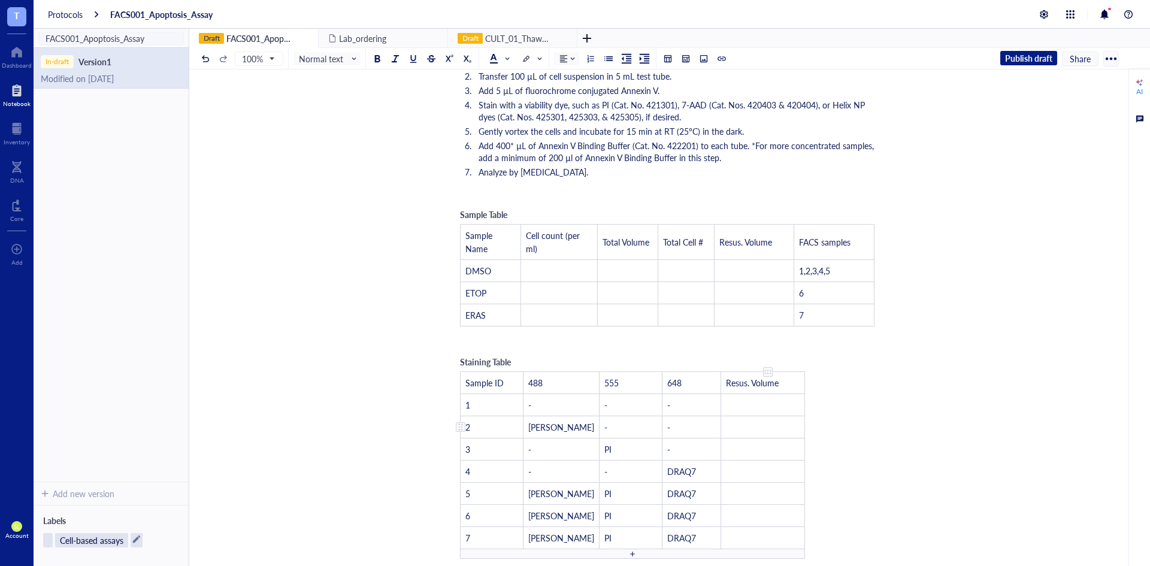
scroll to position [259, 0]
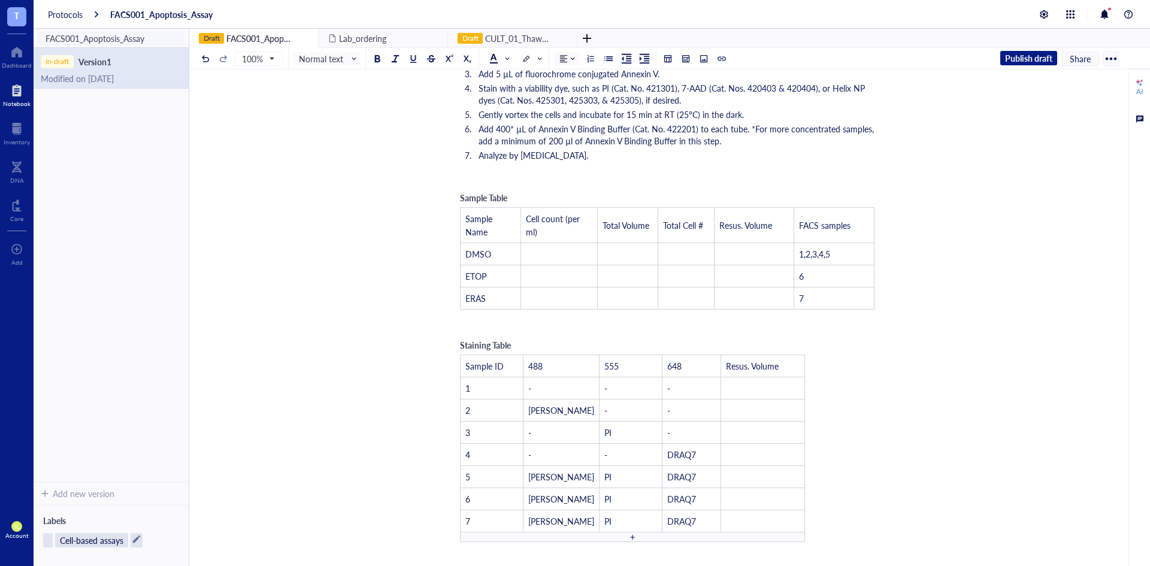
click at [584, 332] on div "Staining Table Sample ID 488 555 648 Resus. Volume 1 - - - ﻿ 2 Annexin V - - ﻿ …" at bounding box center [632, 440] width 357 height 216
click at [514, 324] on div "﻿ Type ‘/’ for commands" at bounding box center [667, 324] width 426 height 12
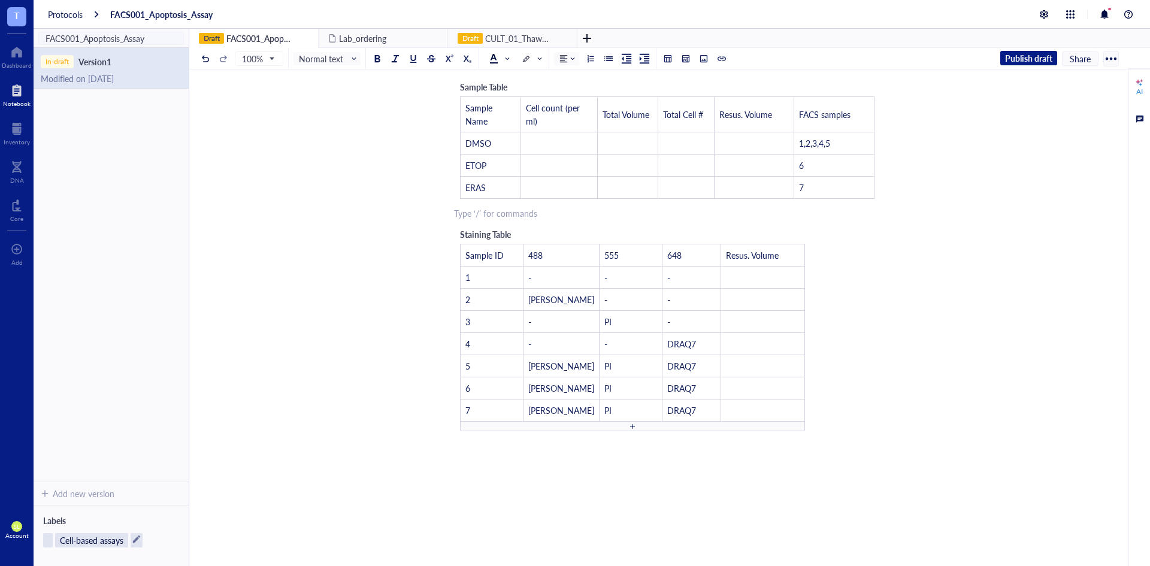
scroll to position [379, 0]
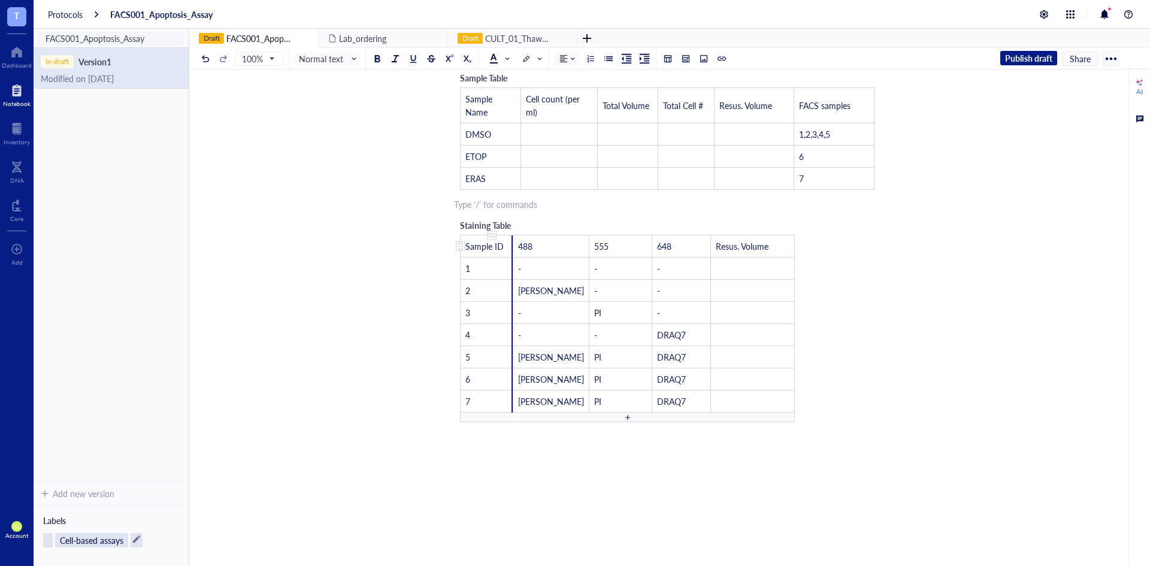
drag, startPoint x: 522, startPoint y: 246, endPoint x: 512, endPoint y: 256, distance: 14.0
click at [512, 256] on div at bounding box center [511, 246] width 1 height 22
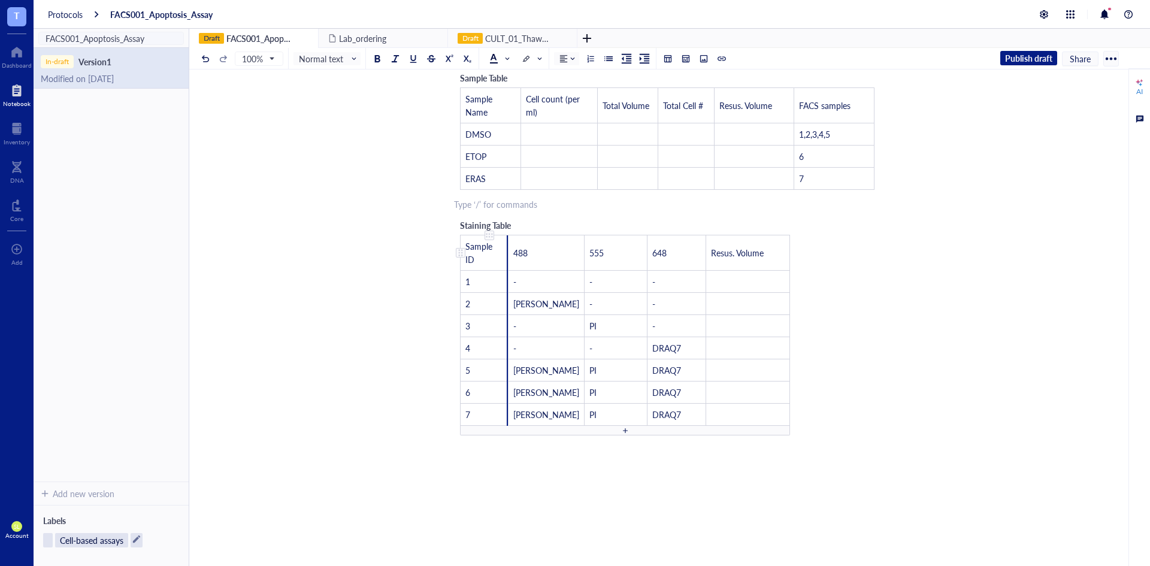
click at [507, 241] on div at bounding box center [507, 252] width 1 height 35
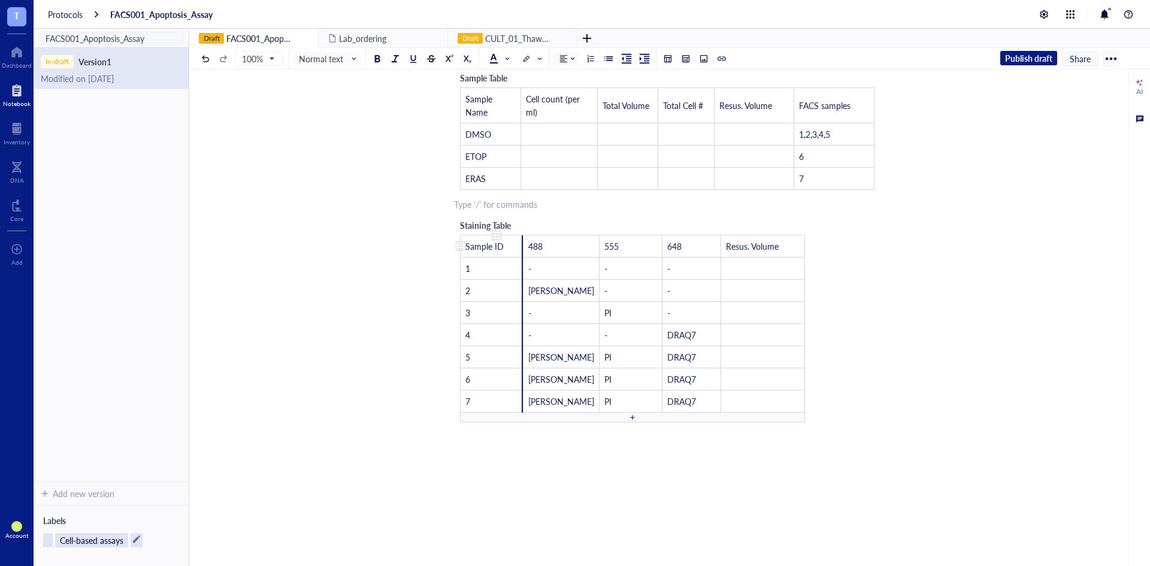
click at [522, 235] on td "Sample ID" at bounding box center [491, 246] width 63 height 22
click at [525, 217] on div "Staining Table Sample ID 488 555 648 Resus. Volume 1 - - - ﻿ 2 Annexin V - - ﻿ …" at bounding box center [633, 316] width 359 height 206
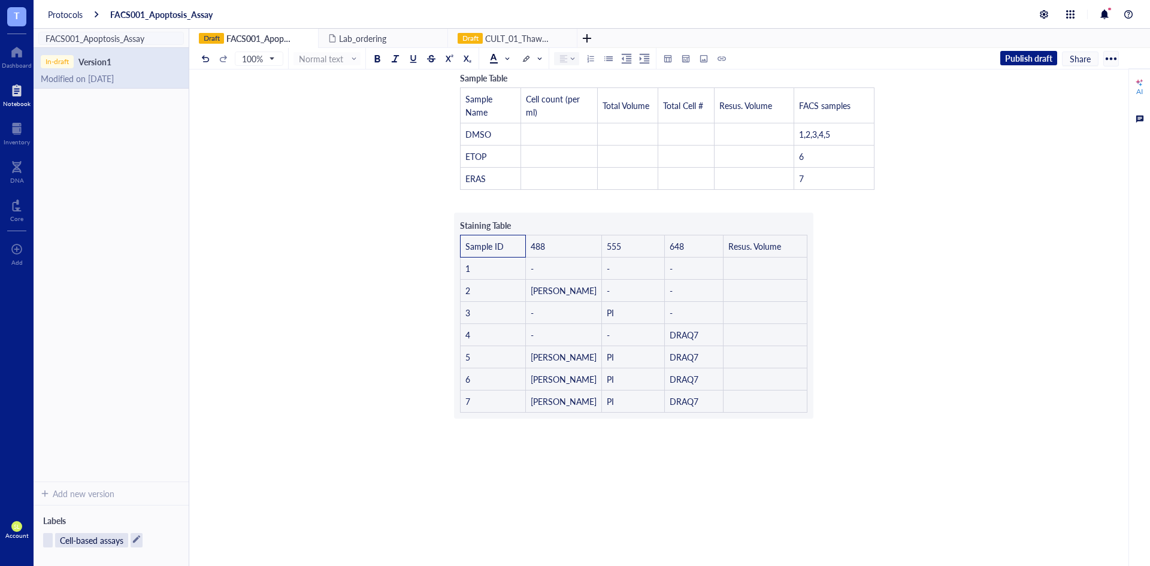
click at [511, 207] on div "﻿" at bounding box center [667, 204] width 426 height 12
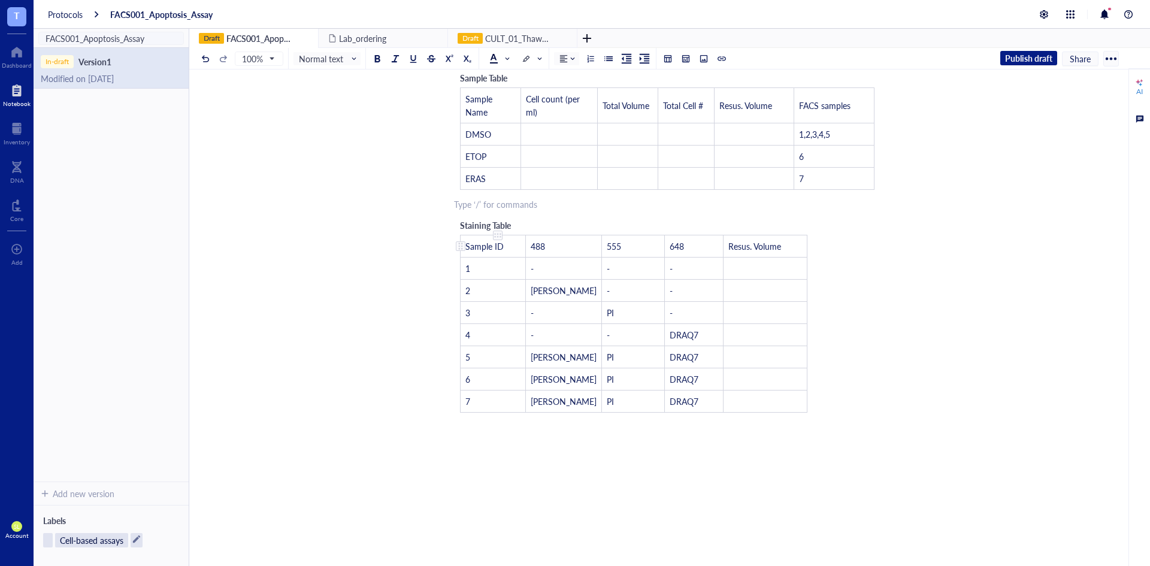
click at [484, 242] on span "Sample ID" at bounding box center [484, 246] width 38 height 12
click at [458, 247] on div at bounding box center [460, 246] width 8 height 8
click at [499, 234] on div at bounding box center [497, 235] width 8 height 8
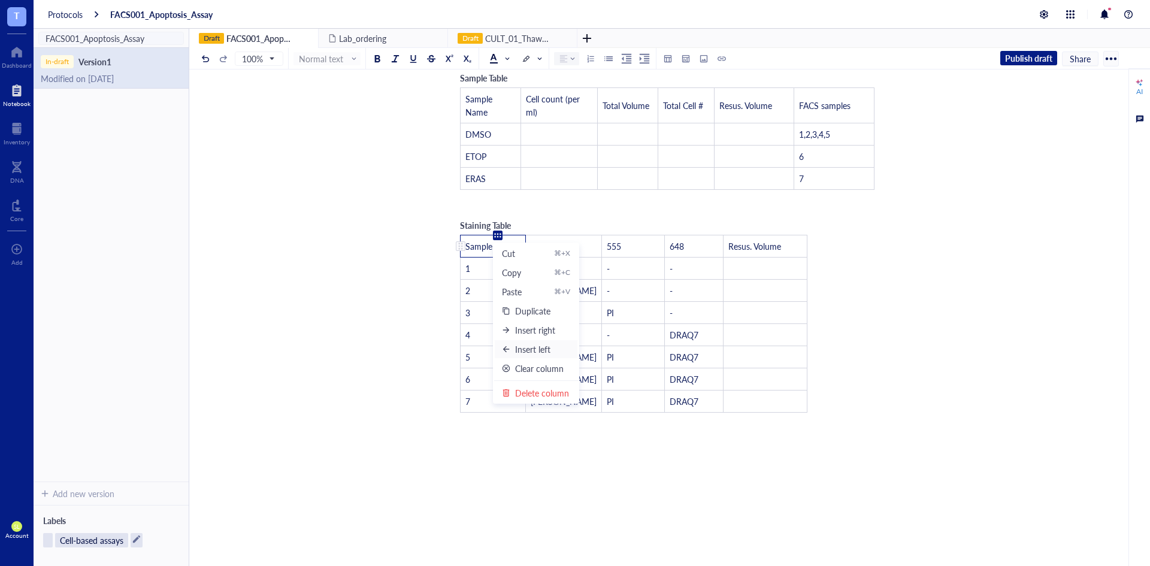
click at [537, 344] on div "Insert left" at bounding box center [532, 348] width 35 height 13
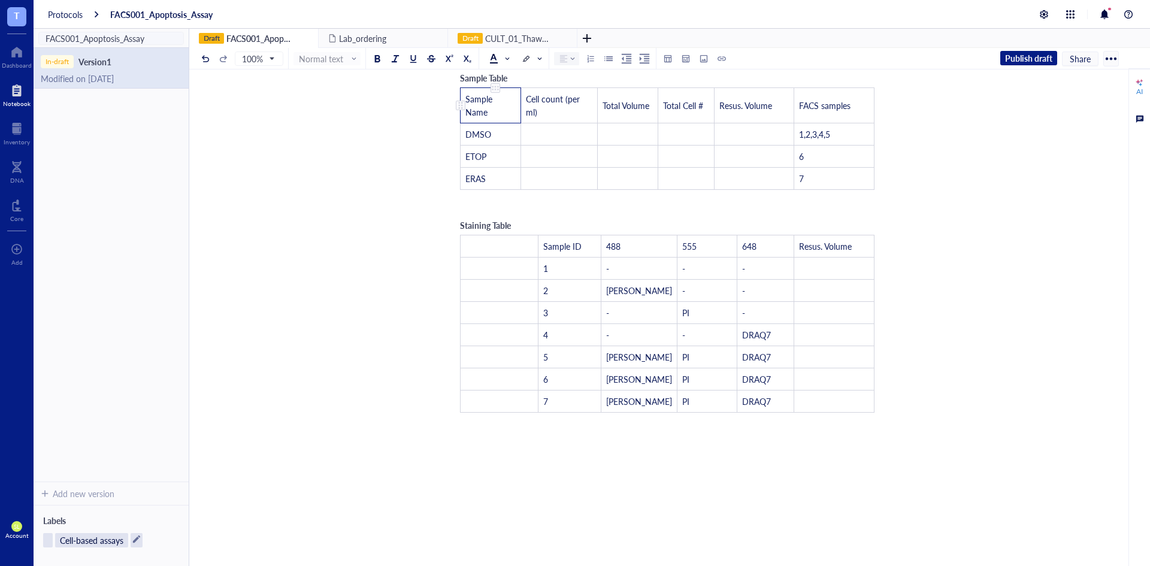
click at [477, 102] on span "Sample Name" at bounding box center [479, 105] width 29 height 25
click at [490, 111] on td "Sample Name" at bounding box center [490, 105] width 60 height 35
drag, startPoint x: 490, startPoint y: 111, endPoint x: 466, endPoint y: 94, distance: 29.6
click at [466, 94] on td "Sample Name" at bounding box center [490, 105] width 60 height 35
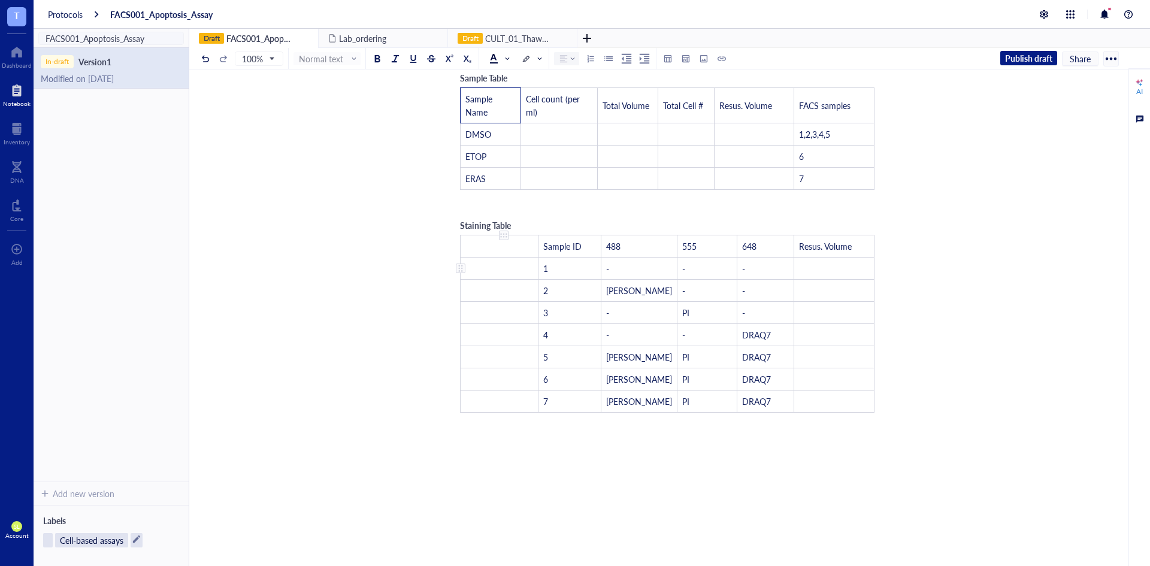
click at [521, 267] on td "﻿" at bounding box center [499, 268] width 78 height 22
click at [517, 250] on td "﻿" at bounding box center [500, 246] width 80 height 22
click at [516, 265] on td "Sample Name" at bounding box center [500, 268] width 80 height 22
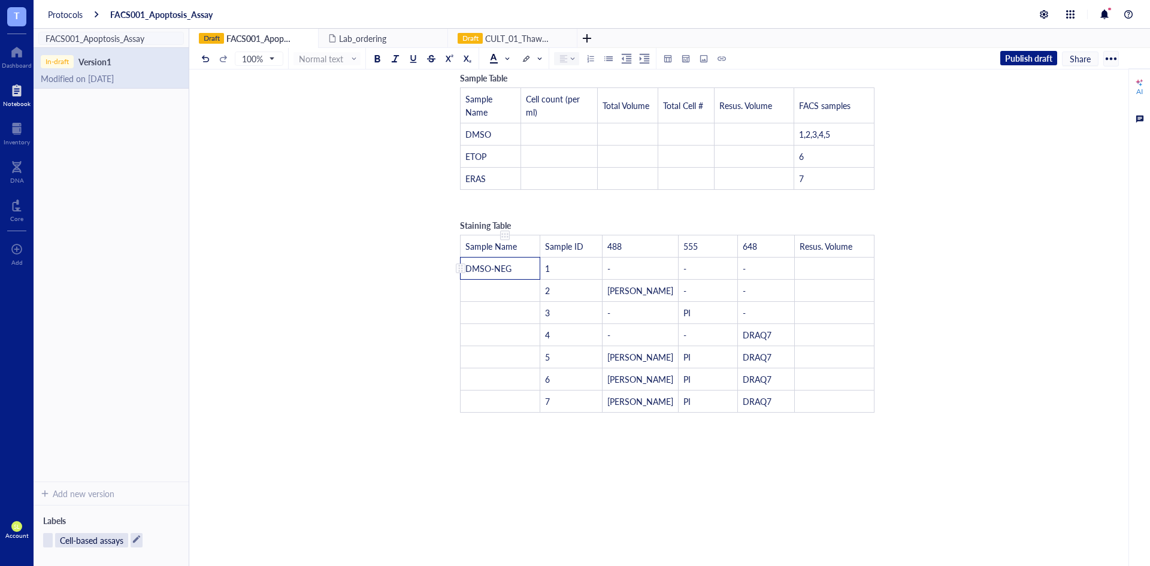
click at [499, 269] on span "DMSO-NEG" at bounding box center [488, 268] width 46 height 12
click at [499, 290] on td "﻿" at bounding box center [500, 291] width 80 height 22
click at [492, 314] on td "﻿" at bounding box center [500, 313] width 80 height 22
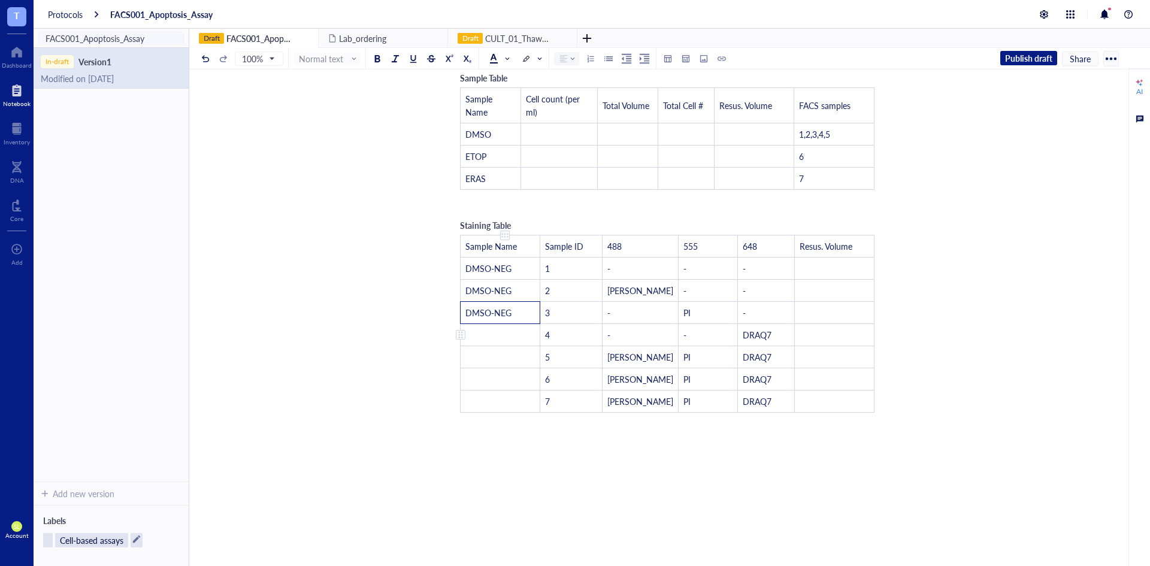
click at [493, 332] on td "﻿" at bounding box center [500, 335] width 80 height 22
click at [511, 289] on td "DMSO-NEG" at bounding box center [500, 291] width 80 height 22
click at [540, 214] on div "Staining Table Sample Name Sample ID 488 555 648 Resus. Volume DMSO-NEG 1 - - -…" at bounding box center [667, 321] width 426 height 216
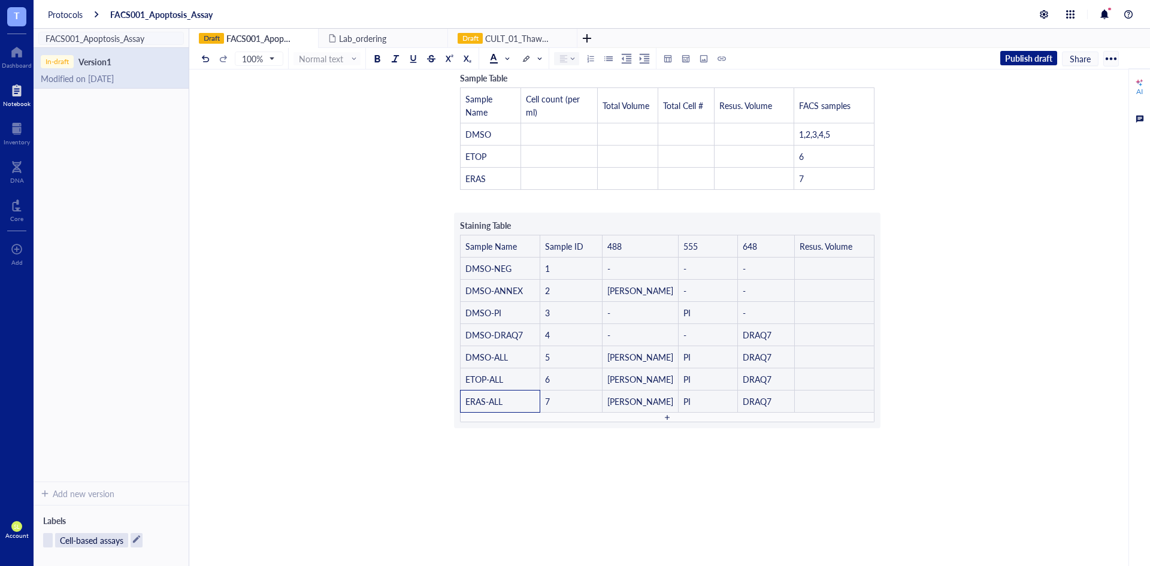
click at [554, 223] on div "﻿ [DATE] ﻿ ﻿ Reagents: Notes: - Substituted Cell Staining Buffer (Cat. No. 4202…" at bounding box center [667, 229] width 426 height 933
click at [966, 353] on div "FACS001_Apoptosis_Assay FACS001_Apoptosis_Assay ﻿ [DATE] ﻿ ﻿ Reagents: Notes: -…" at bounding box center [667, 207] width 956 height 977
click at [909, 357] on div "FACS001_Apoptosis_Assay FACS001_Apoptosis_Assay ﻿ [DATE] ﻿ ﻿ Reagents: Notes: -…" at bounding box center [667, 207] width 956 height 977
click at [896, 367] on div "FACS001_Apoptosis_Assay FACS001_Apoptosis_Assay ﻿ [DATE] ﻿ ﻿ Reagents: Notes: -…" at bounding box center [667, 207] width 956 height 977
click at [895, 383] on div "FACS001_Apoptosis_Assay FACS001_Apoptosis_Assay ﻿ [DATE] ﻿ ﻿ Reagents: Notes: -…" at bounding box center [667, 207] width 956 height 977
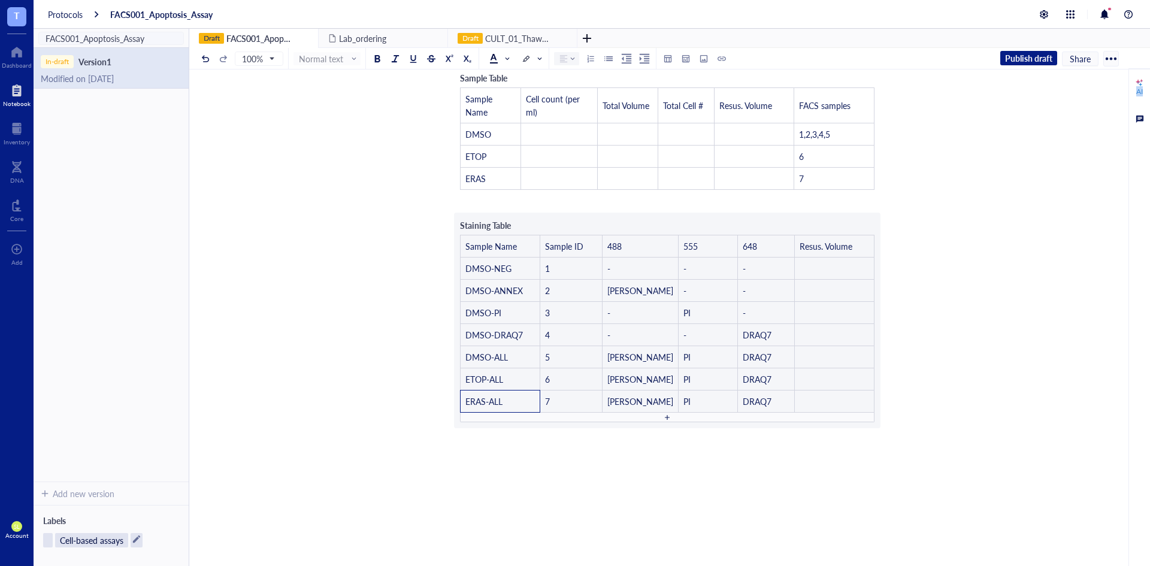
click at [895, 383] on div "FACS001_Apoptosis_Assay FACS001_Apoptosis_Assay ﻿ [DATE] ﻿ ﻿ Reagents: Notes: -…" at bounding box center [667, 207] width 956 height 977
click at [853, 448] on div at bounding box center [667, 454] width 426 height 48
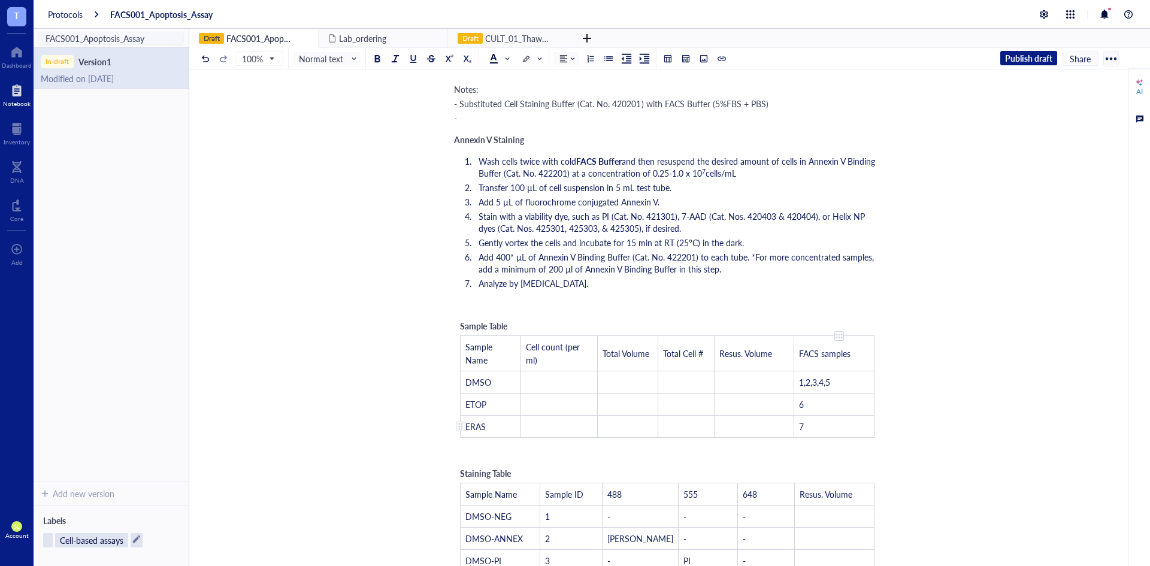
scroll to position [100, 0]
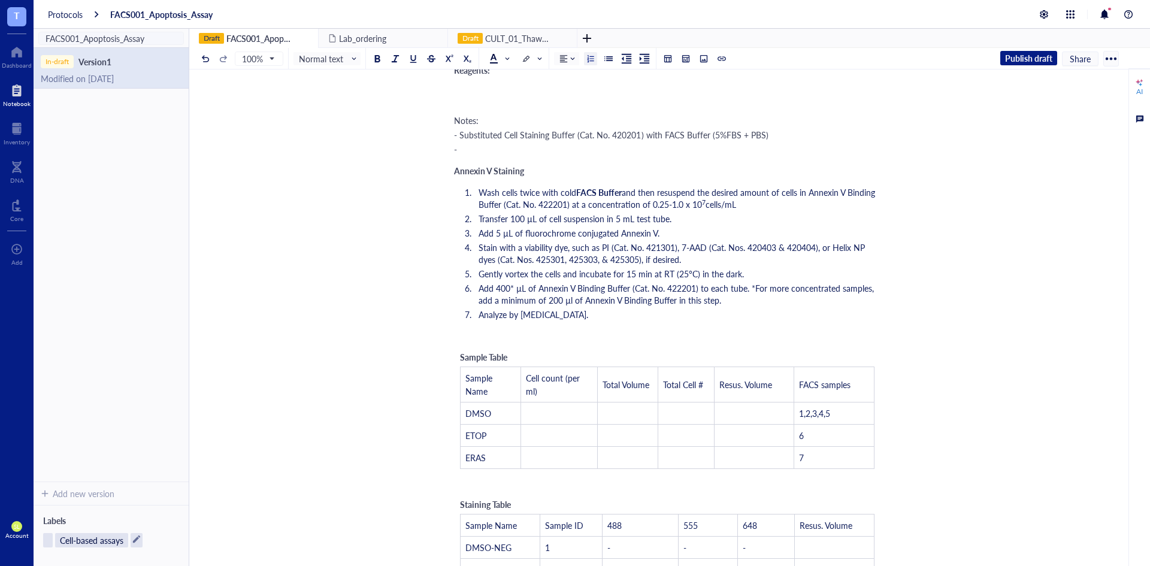
click at [719, 258] on li "Stain with a viability dye, such as PI (Cat. No. 421301), 7-AAD (Cat. Nos. 4204…" at bounding box center [677, 253] width 407 height 24
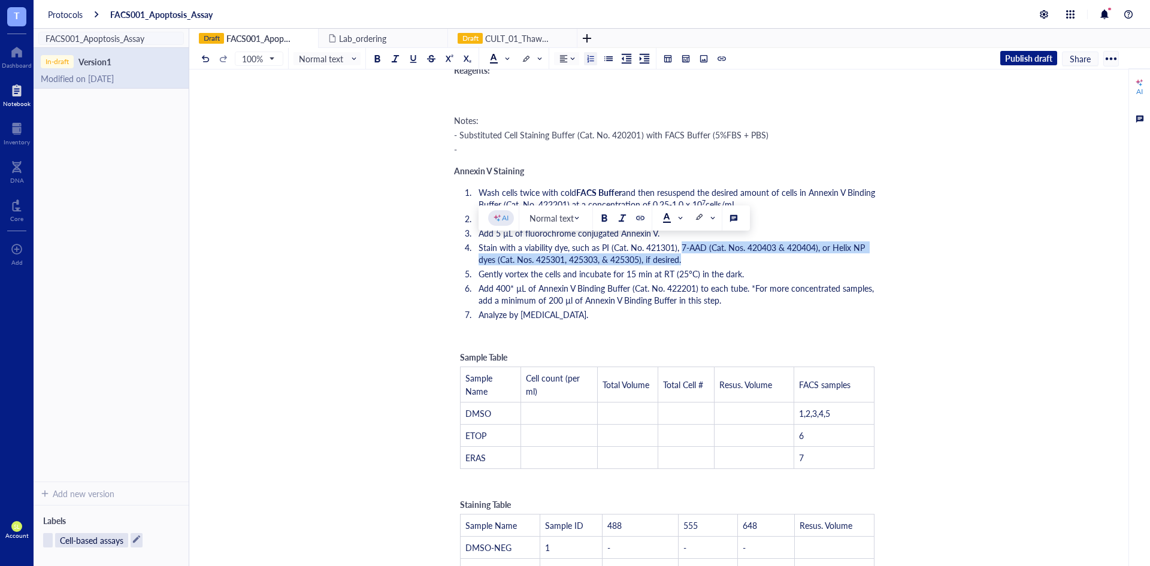
drag, startPoint x: 679, startPoint y: 250, endPoint x: 696, endPoint y: 260, distance: 20.4
click at [696, 260] on li "Stain with a viability dye, such as PI (Cat. No. 421301), 7-AAD (Cat. Nos. 4204…" at bounding box center [677, 253] width 407 height 24
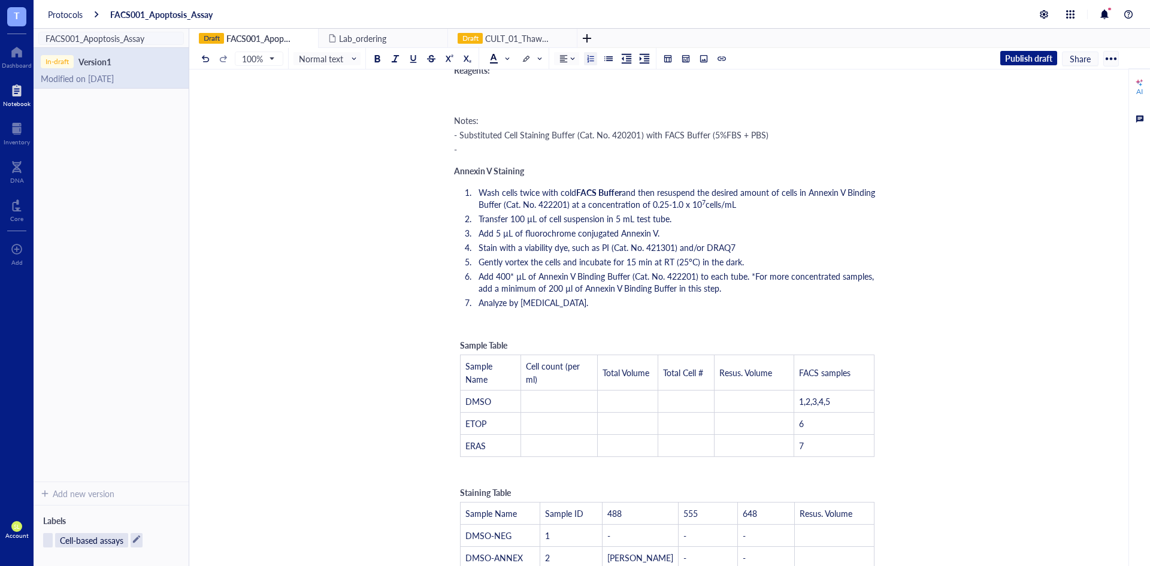
click at [503, 164] on div "﻿ September 12, 2025 ﻿ ﻿ Reagents: Notes: - Substituted Cell Staining Buffer (C…" at bounding box center [667, 503] width 426 height 921
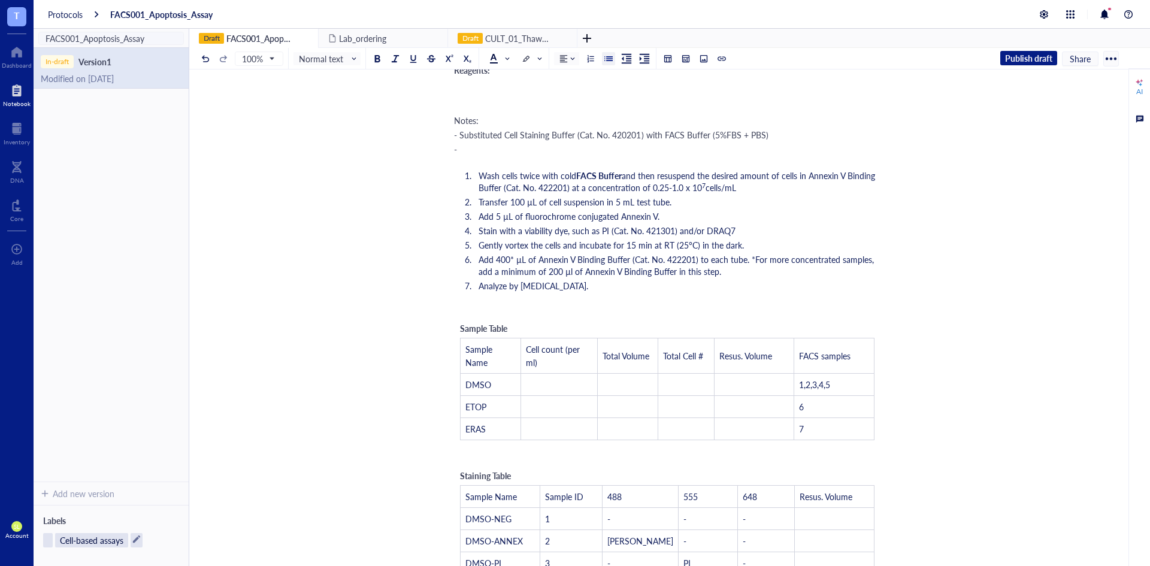
click at [693, 190] on span "and then resuspend the desired amount of cells in Annexin V Binding Buffer (Cat…" at bounding box center [677, 181] width 399 height 24
click at [782, 212] on li "Add 5 µL of fluorochrome conjugated Annexin V." at bounding box center [677, 216] width 407 height 12
click at [730, 229] on span "Stain with a viability dye, such as PI (Cat. No. 421301) and/or DRAQ7" at bounding box center [606, 231] width 257 height 12
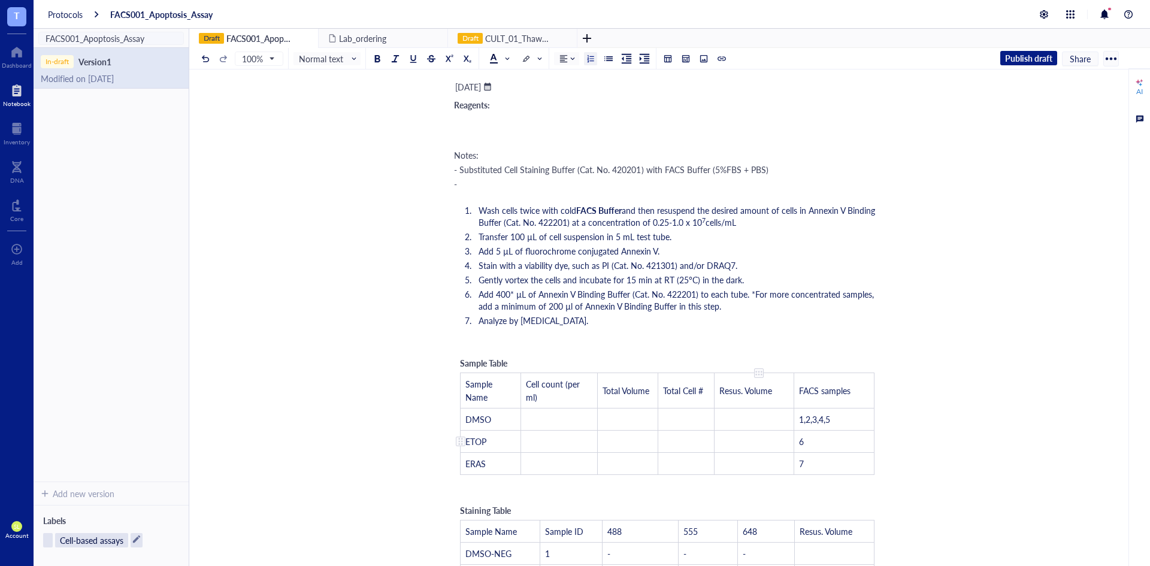
scroll to position [60, 0]
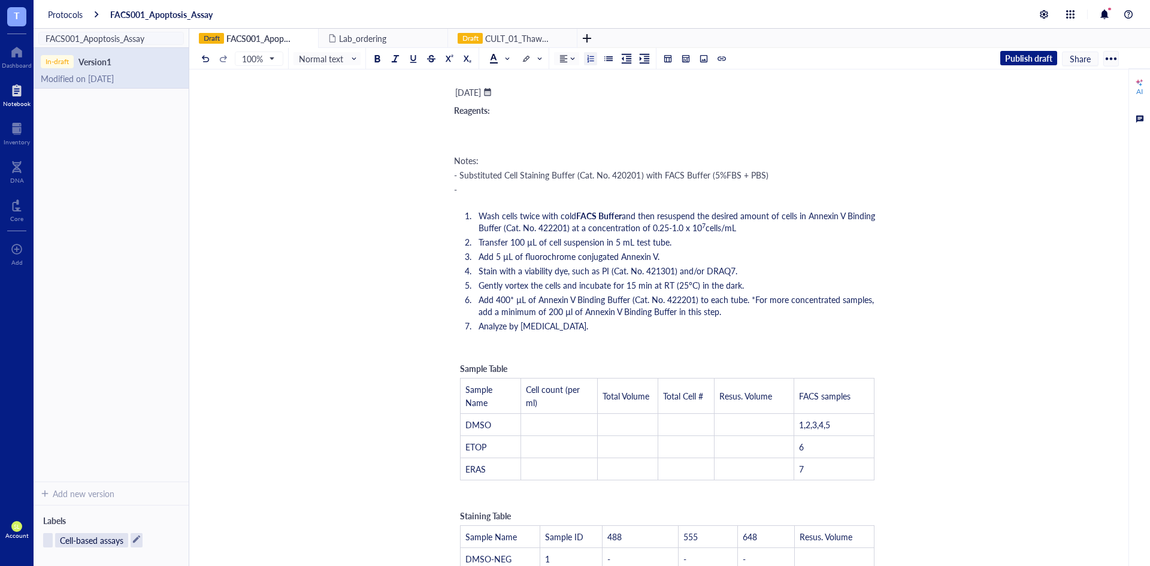
click at [643, 272] on span "Stain with a viability dye, such as PI (Cat. No. 421301) and/or DRAQ7." at bounding box center [607, 271] width 259 height 12
click at [641, 272] on span "Stain with a viability dye, such as PI (Cat. No. 421301) and/or DRAQ7." at bounding box center [607, 271] width 259 height 12
click at [728, 270] on span "Stain with a viability dye, such as PI (Cat. No. 421301) and/or DRAQ7." at bounding box center [607, 271] width 259 height 12
click at [733, 267] on span "Stain with a viability dye, such as PI (Cat. No. 421301) and/or DRAQ7." at bounding box center [607, 271] width 259 height 12
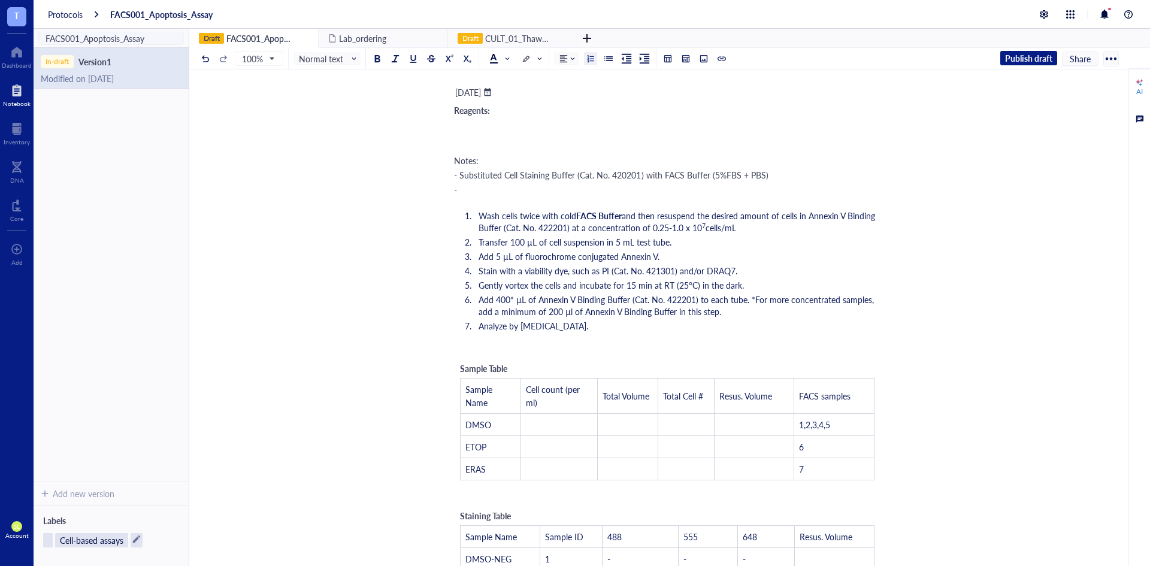
click at [742, 266] on li "Stain with a viability dye, such as PI (Cat. No. 421301) and/or DRAQ7." at bounding box center [677, 271] width 407 height 12
click at [790, 223] on li "Wash cells twice with cold FACS Buffer and then resuspend the desired amount of…" at bounding box center [677, 222] width 407 height 24
click at [802, 250] on ol "Wash cells twice with cold FACS Buffer and then resuspend the desired amount of…" at bounding box center [667, 270] width 426 height 127
click at [802, 268] on li "Stain with a viability dye, such as PI (Cat. No. 421301) and/or DRAQ7." at bounding box center [677, 271] width 407 height 12
click at [800, 234] on ol "Wash cells twice with cold FACS Buffer and then resuspend the desired amount of…" at bounding box center [667, 270] width 426 height 127
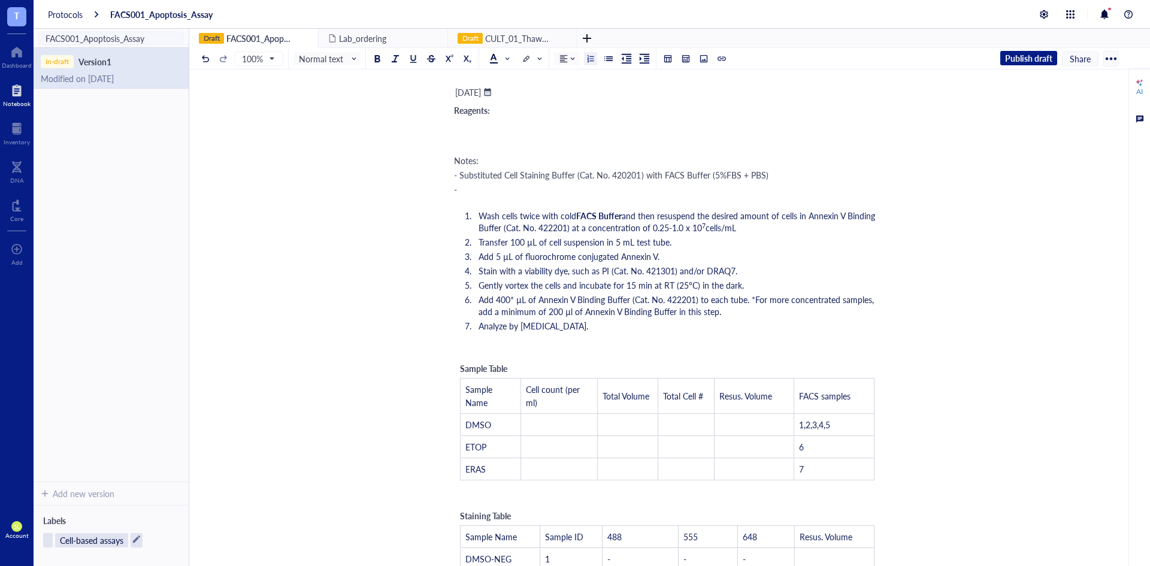
click at [479, 274] on span "Stain with a viability dye, such as PI (Cat. No. 421301) and/or DRAQ7." at bounding box center [607, 271] width 259 height 12
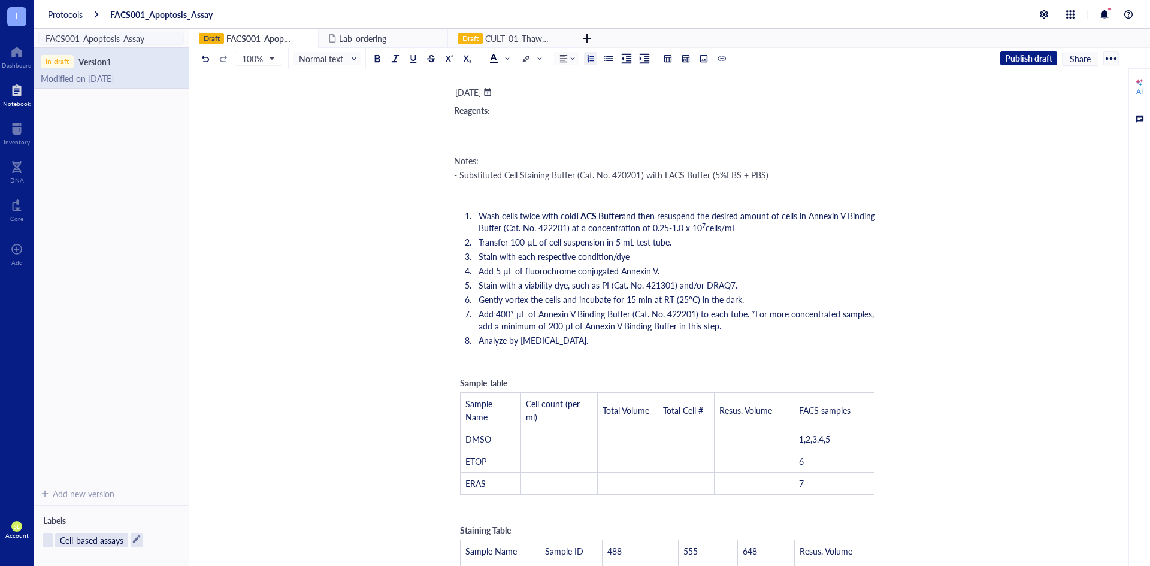
click at [479, 274] on span "Add 5 µL of fluorochrome conjugated Annexin V." at bounding box center [568, 271] width 181 height 12
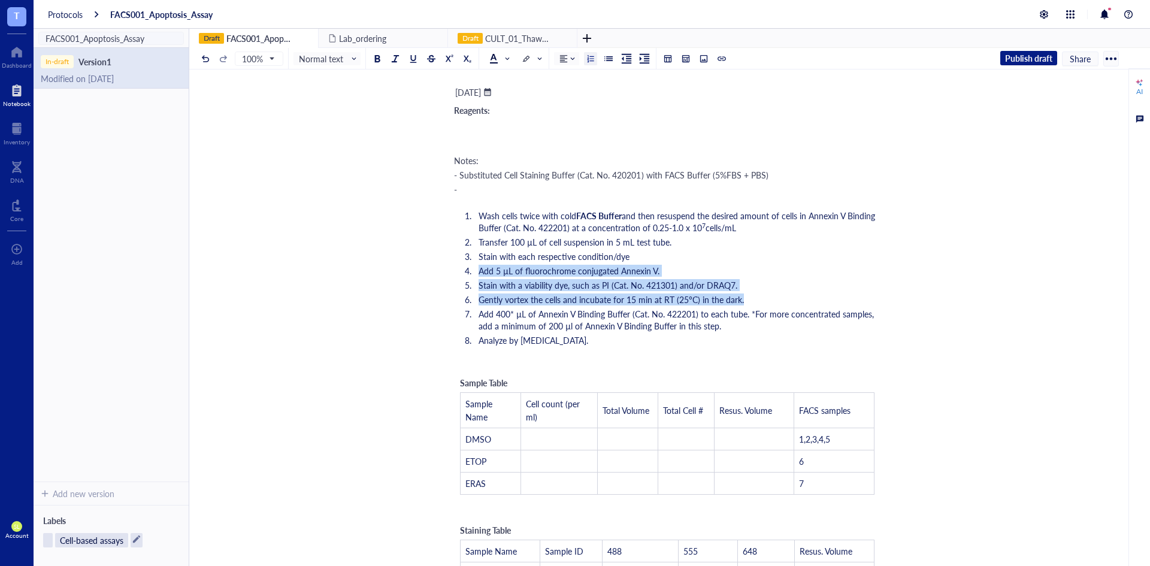
click at [790, 290] on ol "Wash cells twice with cold FACS Buffer and then resuspend the desired amount of…" at bounding box center [667, 277] width 426 height 141
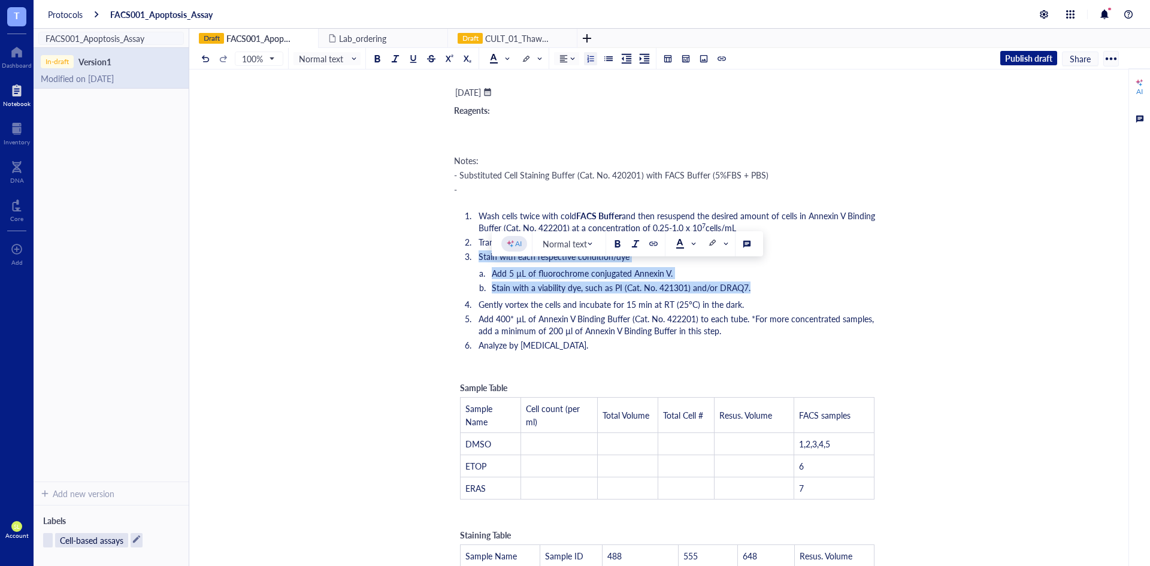
click at [680, 267] on li "Add 5 µL of fluorochrome conjugated Annexin V." at bounding box center [686, 273] width 387 height 12
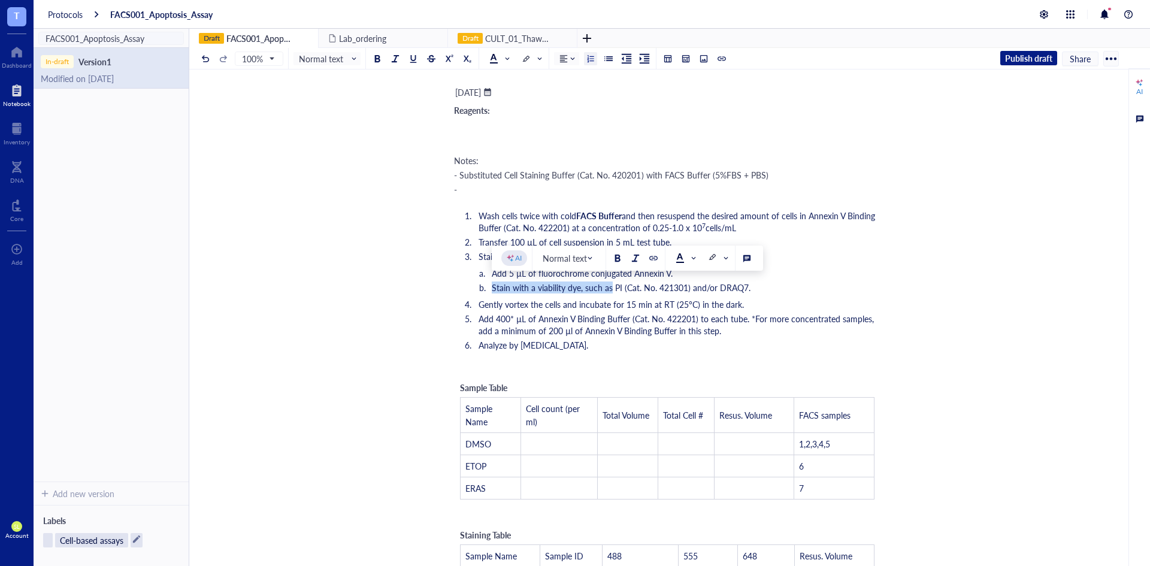
drag, startPoint x: 492, startPoint y: 292, endPoint x: 612, endPoint y: 284, distance: 120.6
click at [612, 284] on span "Stain with a viability dye, such as PI (Cat. No. 421301) and/or DRAQ7." at bounding box center [621, 287] width 259 height 12
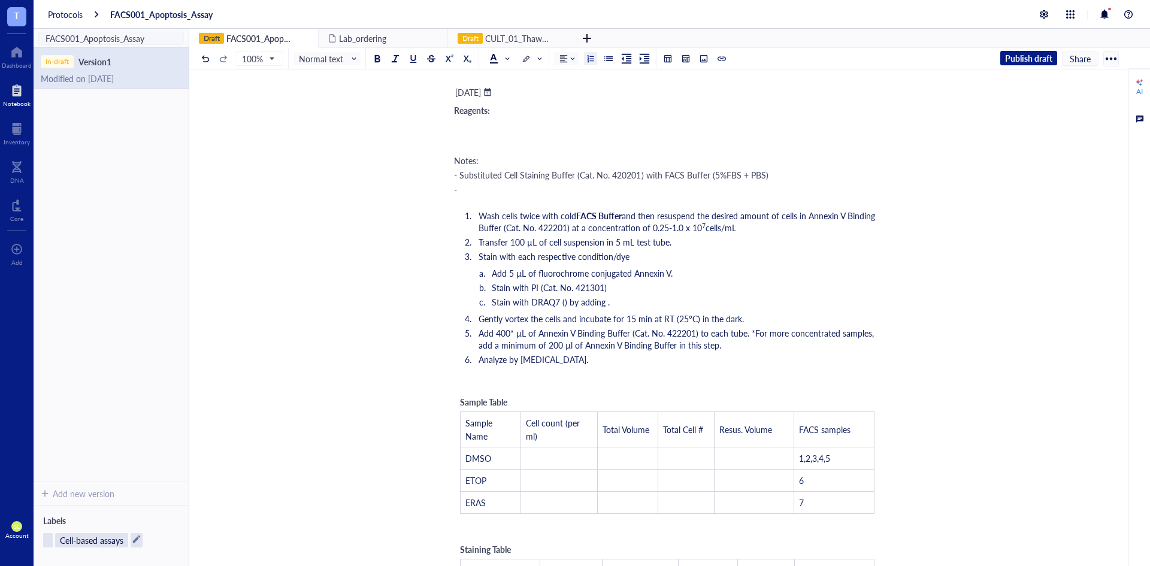
click at [493, 275] on li "Add 5 µL of fluorochrome conjugated Annexin V." at bounding box center [686, 273] width 387 height 12
drag, startPoint x: 628, startPoint y: 277, endPoint x: 706, endPoint y: 272, distance: 78.0
click at [706, 272] on span "Stain with Add 5 µL of fluorochrome conjugated Annexin V." at bounding box center [602, 273] width 220 height 12
click at [533, 274] on span "Stain with Add 5 µL of fluorochrome ." at bounding box center [562, 273] width 141 height 12
click at [532, 274] on span "Stain with Add 5 µL of fluorochrome ." at bounding box center [562, 273] width 141 height 12
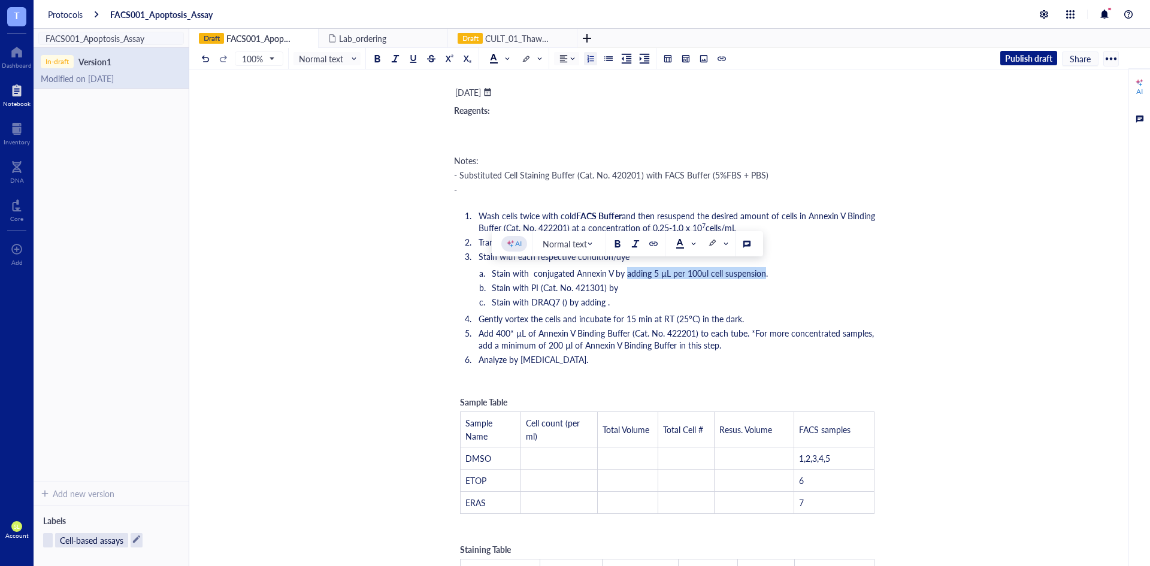
drag, startPoint x: 626, startPoint y: 274, endPoint x: 763, endPoint y: 274, distance: 137.7
click at [763, 274] on span "Stain with conjugated Annexin V by adding 5 µL per 100ul cell suspension." at bounding box center [630, 273] width 276 height 12
copy span "adding 5 µL per 100ul cell suspension"
click at [732, 285] on li "Stain with PI (Cat. No. 421301) by" at bounding box center [686, 287] width 387 height 12
click at [605, 304] on span "Stain with DRAQ7 () by adding ." at bounding box center [551, 302] width 118 height 12
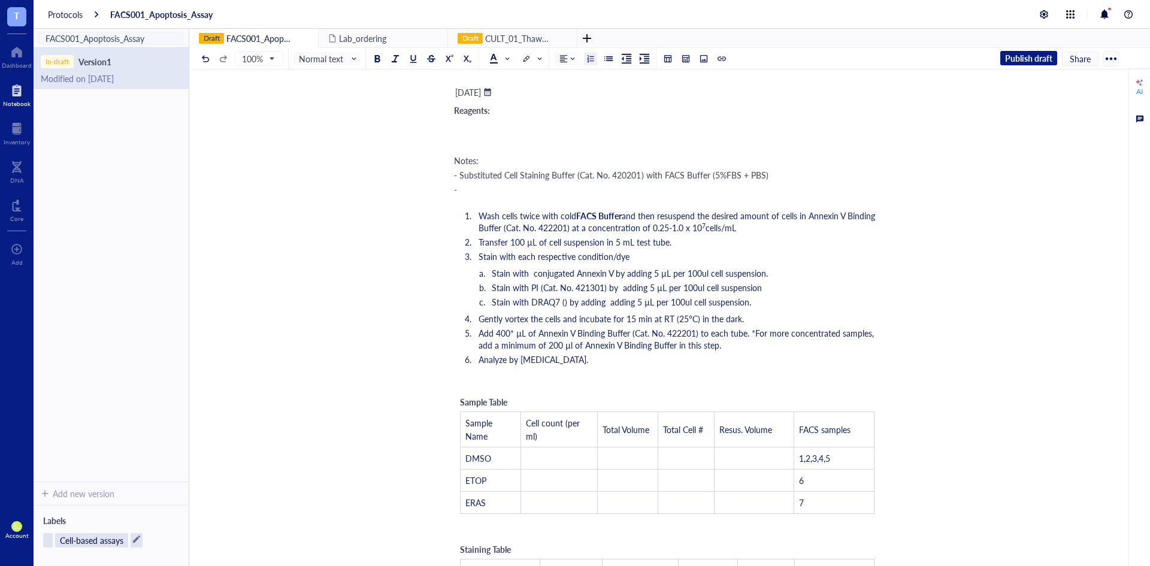
click at [636, 255] on li "Stain with each respective condition/dye" at bounding box center [677, 256] width 407 height 12
drag, startPoint x: 671, startPoint y: 276, endPoint x: 763, endPoint y: 271, distance: 93.0
click at [763, 271] on span "Stain with conjugated Annexin V by adding 5 µL per 100ul cell suspension." at bounding box center [630, 273] width 276 height 12
drag, startPoint x: 668, startPoint y: 286, endPoint x: 757, endPoint y: 290, distance: 88.7
click at [757, 290] on span "Stain with PI (Cat. No. 421301) by adding 5 µL per 100ul cell suspension" at bounding box center [627, 287] width 270 height 12
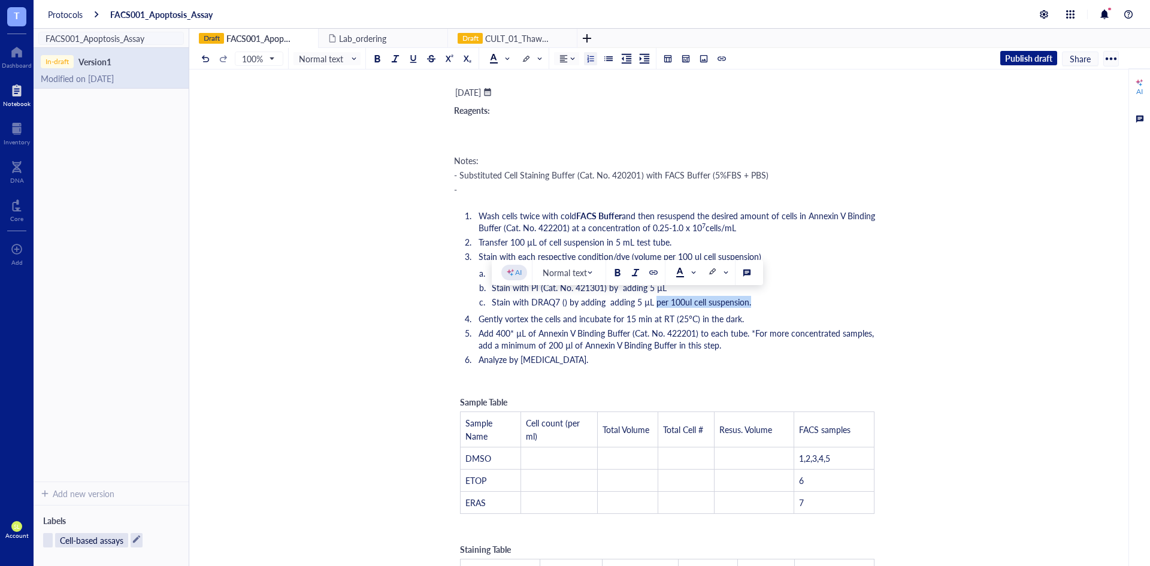
drag, startPoint x: 654, startPoint y: 303, endPoint x: 765, endPoint y: 299, distance: 110.8
click at [765, 299] on li "Stain with DRAQ7 () by adding adding 5 µL per 100ul cell suspension." at bounding box center [686, 302] width 387 height 12
click at [659, 255] on span "Stain with each respective condition/dye (volume per 100 ul cell suspension)" at bounding box center [619, 256] width 283 height 12
click at [750, 287] on li "Stain with PI (Cat. No. 421301) by adding 5 µL" at bounding box center [686, 287] width 387 height 12
click at [745, 302] on li "Stain with DRAQ7 () by adding adding 5 µL" at bounding box center [686, 302] width 387 height 12
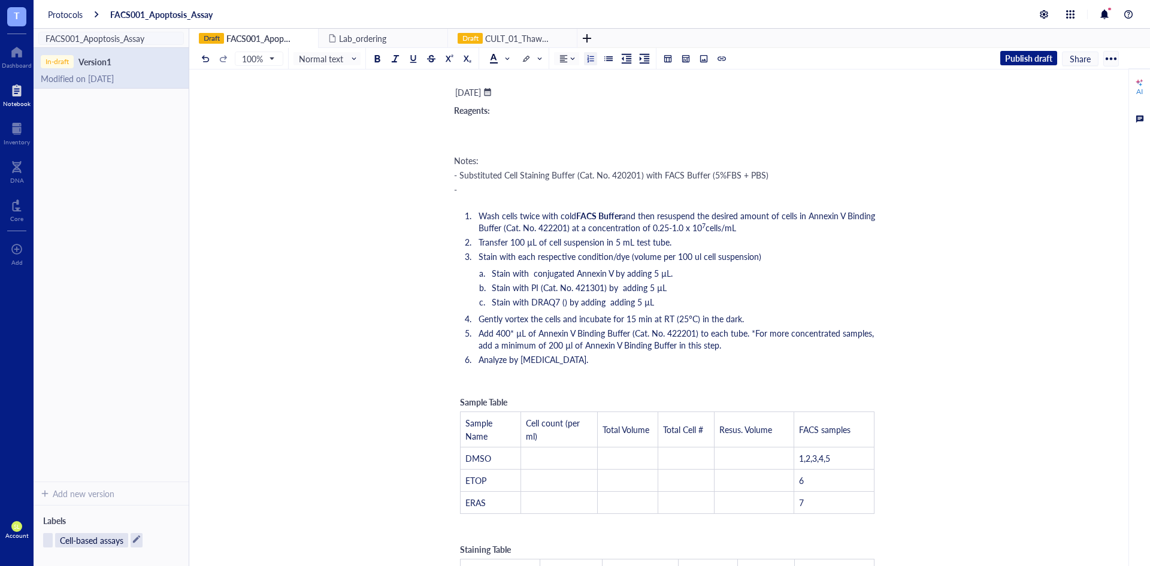
scroll to position [100, 0]
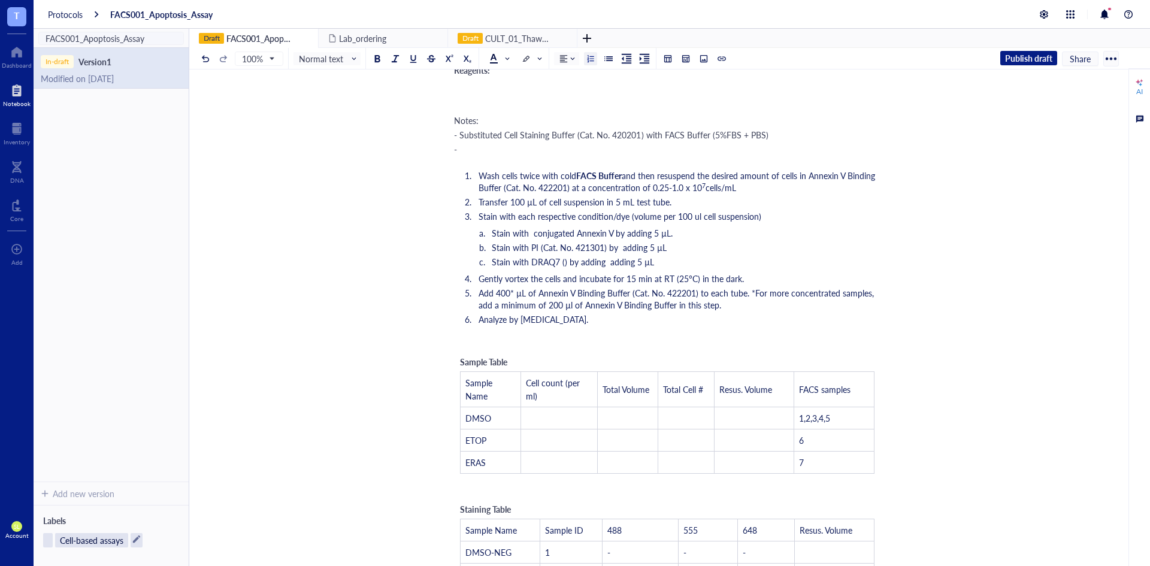
click at [649, 327] on ol "Wash cells twice with cold FACS Buffer and then resuspend the desired amount of…" at bounding box center [667, 247] width 426 height 160
click at [750, 295] on span "Add 400* µL of Annexin V Binding Buffer (Cat. No. 422201) to each tube. *For mo…" at bounding box center [677, 299] width 398 height 24
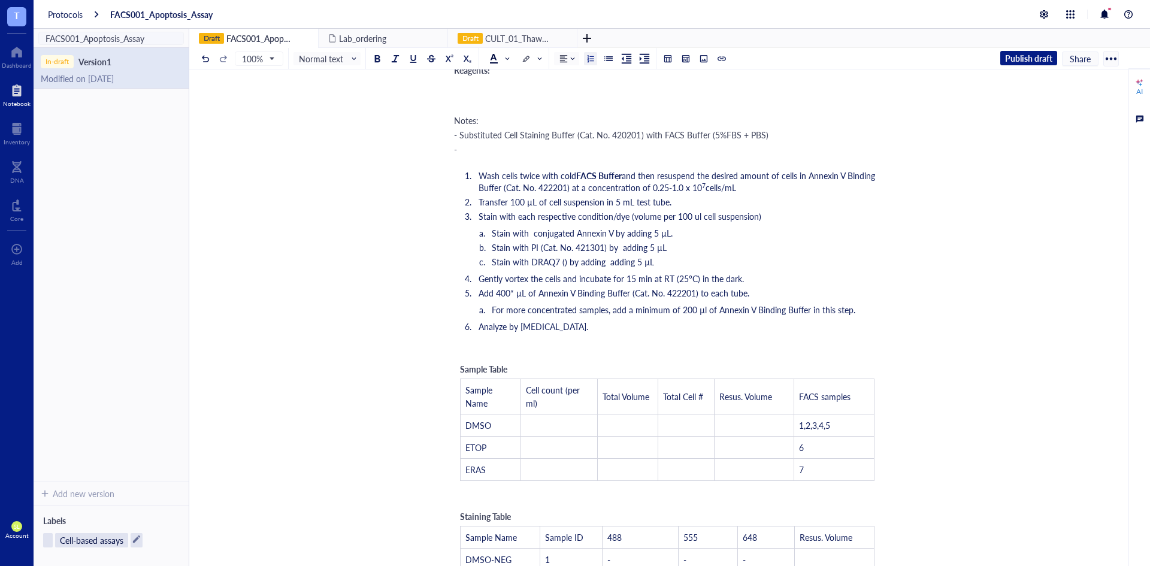
click at [872, 312] on li "For more concentrated samples, add a minimum of 200 µl of Annexin V Binding Buf…" at bounding box center [686, 310] width 387 height 12
click at [498, 293] on span "Add 400* µL of Annexin V Binding Buffer (Cat. No. 422201) to each tube." at bounding box center [613, 293] width 271 height 12
click at [692, 317] on ol "Wash cells twice with cold FACS Buffer and then resuspend the desired amount of…" at bounding box center [667, 251] width 426 height 168
click at [812, 301] on ol "Wash cells twice with cold FACS Buffer and then resuspend the desired amount of…" at bounding box center [667, 251] width 426 height 168
click at [827, 319] on ol "Wash cells twice with cold FACS Buffer and then resuspend the desired amount of…" at bounding box center [667, 251] width 426 height 168
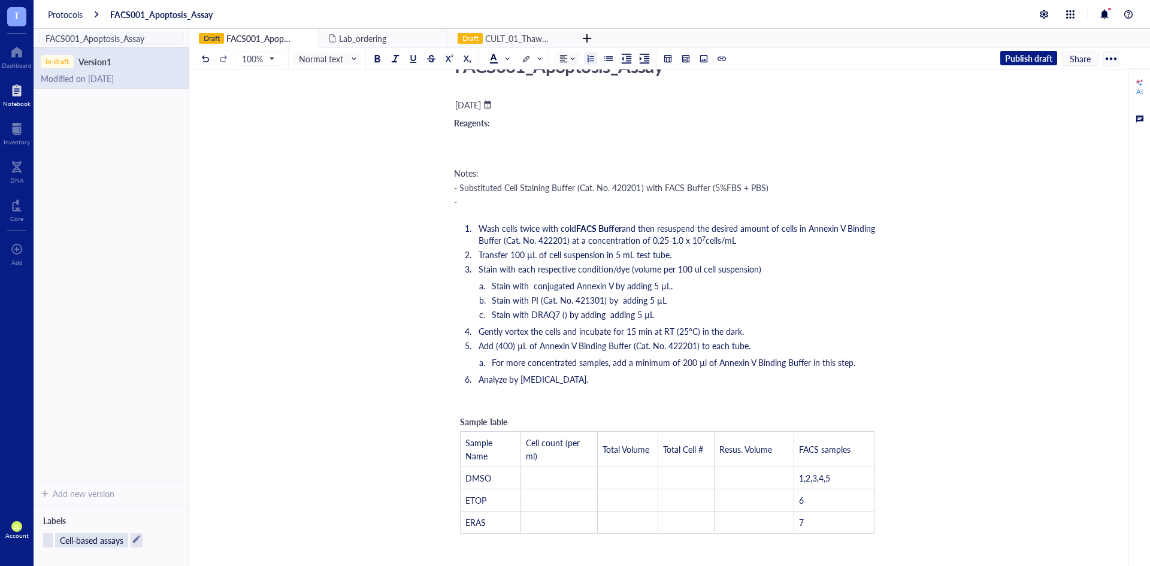
scroll to position [40, 0]
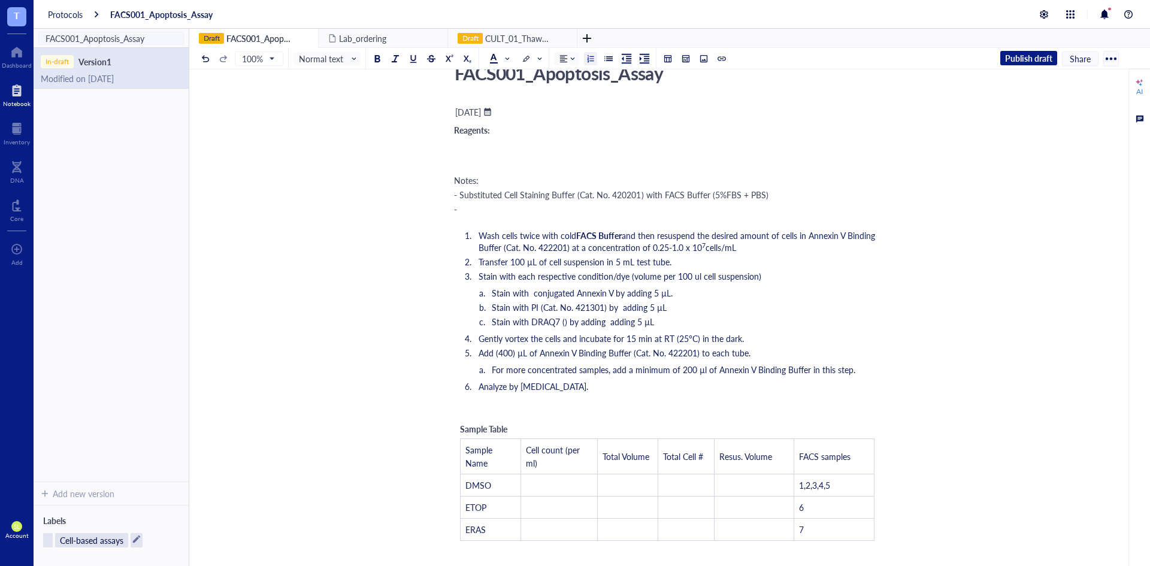
click at [619, 225] on div "﻿ September 12, 2025 ﻿ ﻿ Reagents: Notes: - Substituted Cell Staining Buffer (C…" at bounding box center [667, 574] width 426 height 945
click at [624, 212] on div "-" at bounding box center [667, 209] width 426 height 12
click at [486, 166] on div "﻿ September 12, 2025 ﻿ ﻿ Reagents: Notes: - Substituted Cell Staining Buffer (C…" at bounding box center [667, 574] width 426 height 945
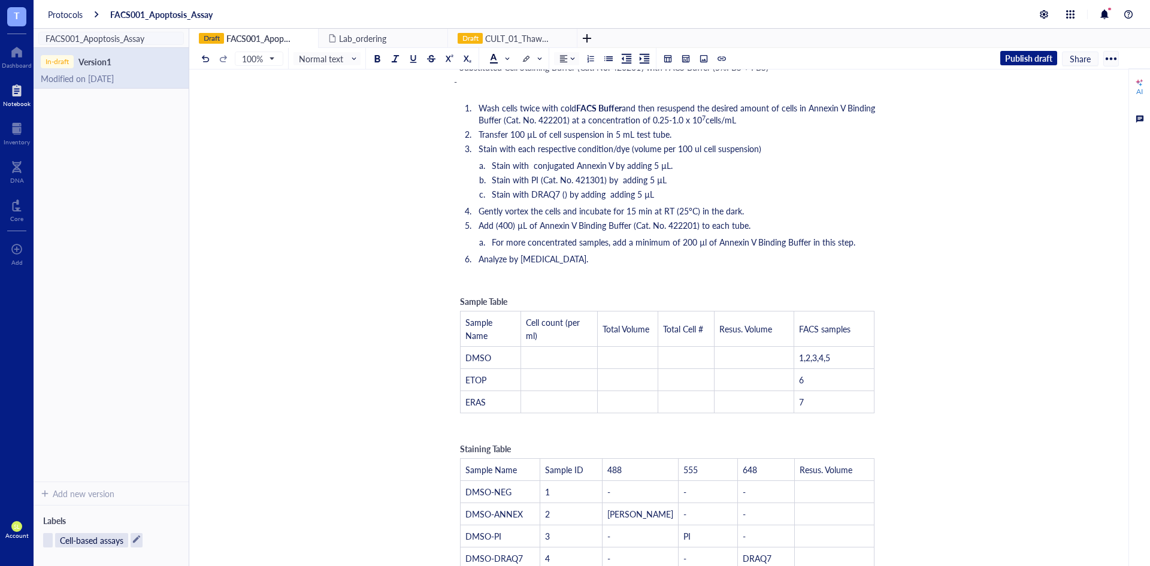
scroll to position [160, 0]
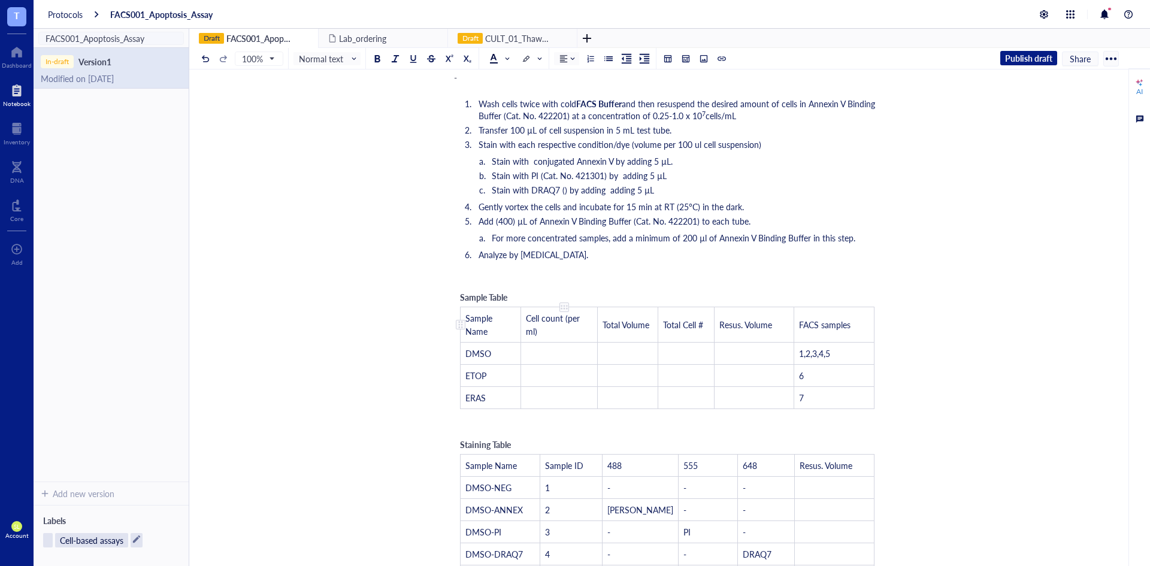
click at [573, 320] on span "Cell count (per ml)" at bounding box center [554, 324] width 56 height 25
click at [568, 319] on span "Cell count (per ml)" at bounding box center [554, 324] width 56 height 25
click at [550, 320] on span "Cell count (per ml)" at bounding box center [554, 324] width 56 height 25
click at [598, 323] on td "Total Volume" at bounding box center [627, 324] width 60 height 35
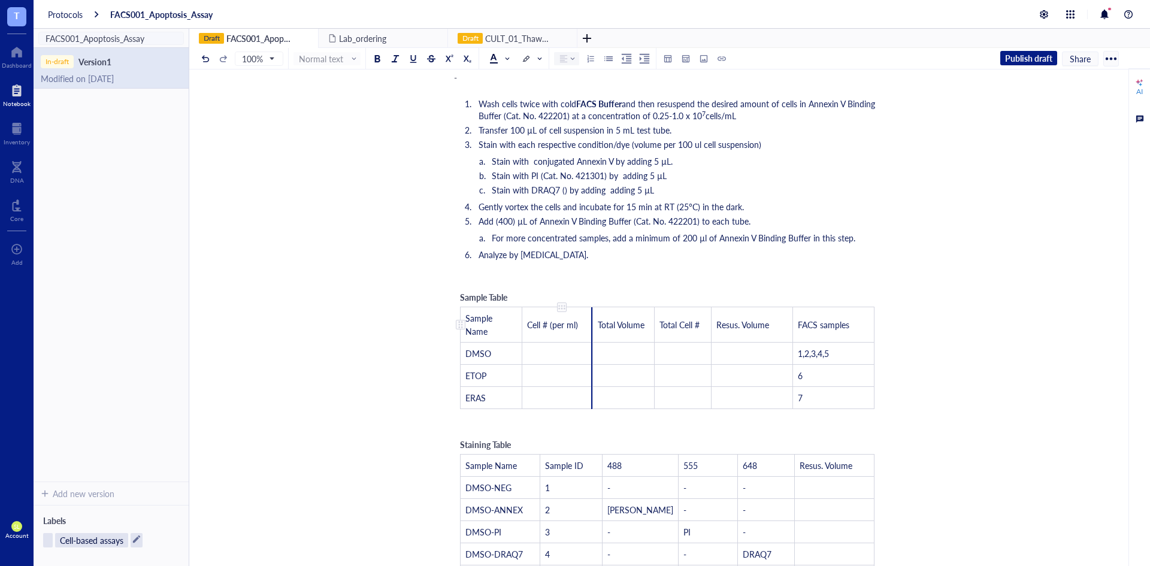
drag, startPoint x: 595, startPoint y: 325, endPoint x: 587, endPoint y: 328, distance: 9.1
click at [587, 328] on td "Cell # (per ml)" at bounding box center [557, 324] width 71 height 35
click at [590, 288] on div "Sample Table Sample Name Cell # (per ml) Total Volume Total Cell # Resus. Volum…" at bounding box center [667, 349] width 426 height 131
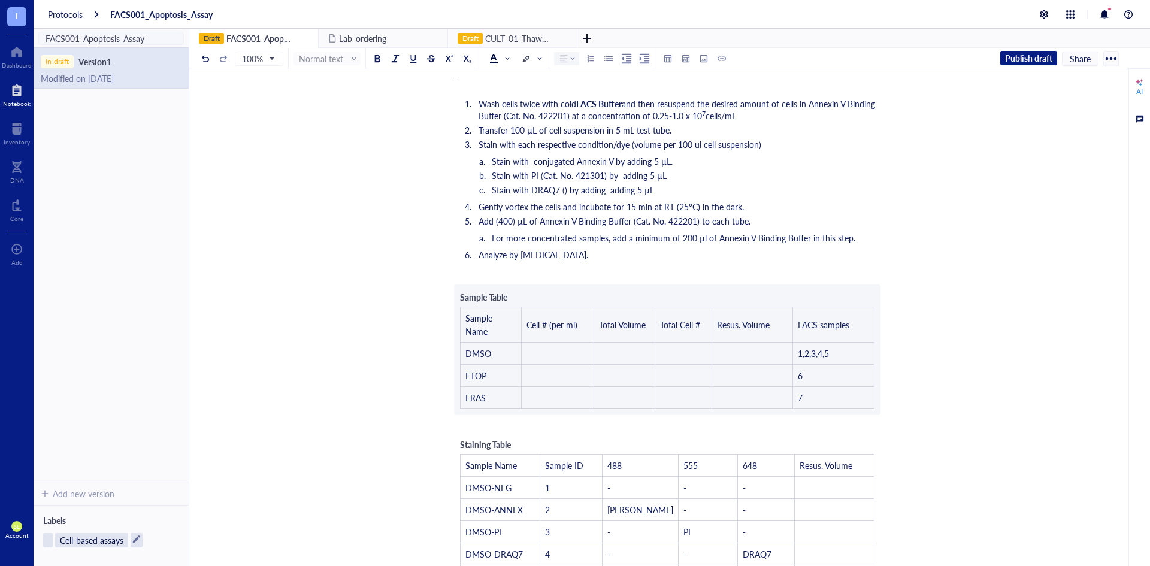
click at [590, 278] on div "﻿" at bounding box center [667, 276] width 426 height 12
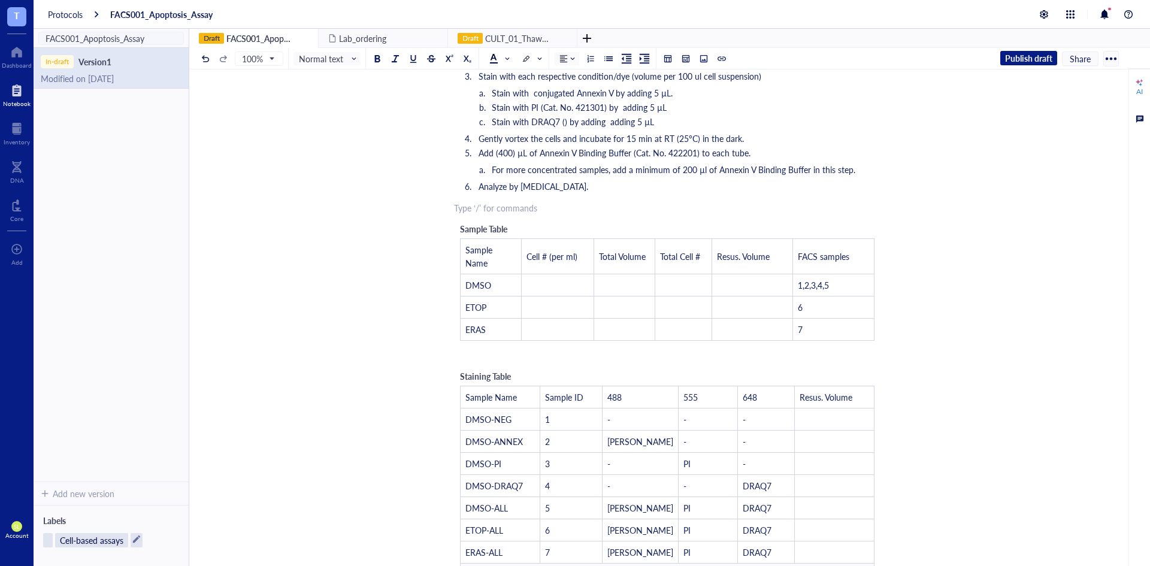
scroll to position [239, 0]
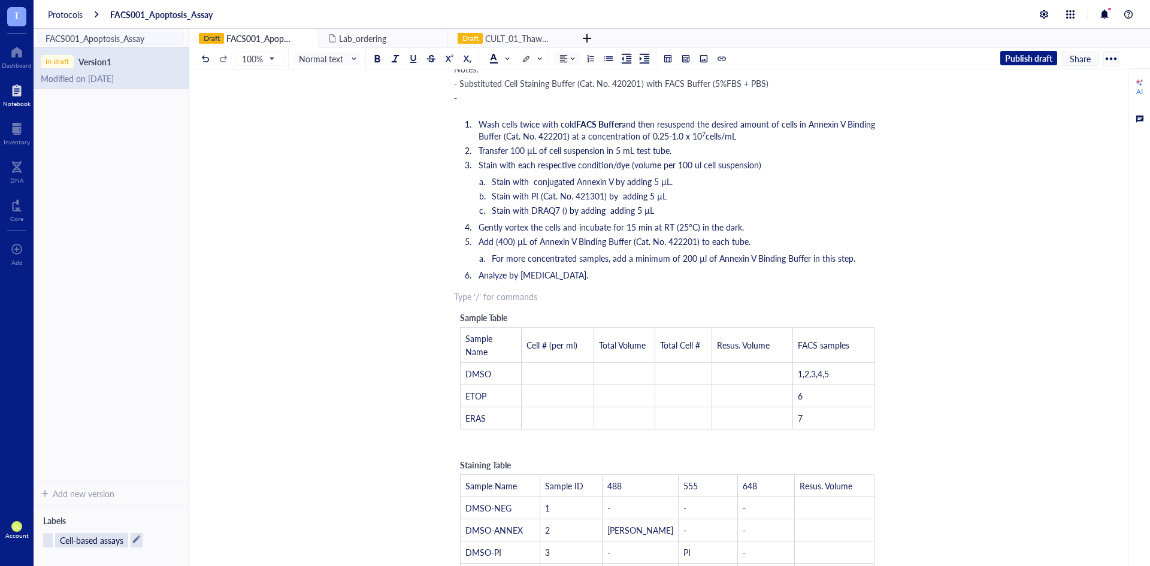
click at [604, 253] on span "For more concentrated samples, add a minimum of 200 µl of Annexin V Binding Buf…" at bounding box center [673, 258] width 363 height 12
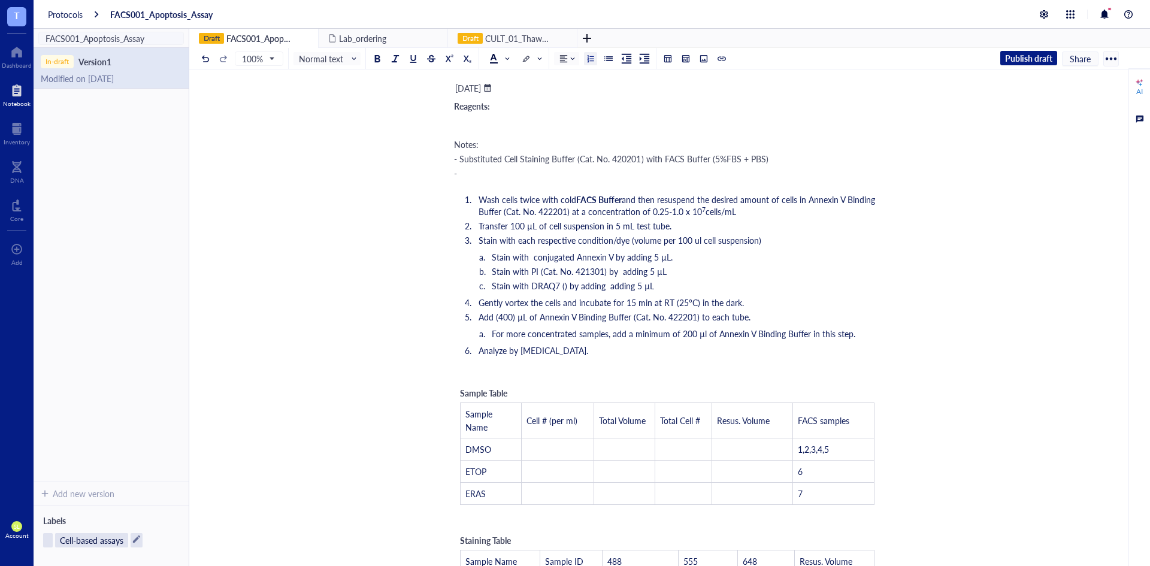
scroll to position [60, 0]
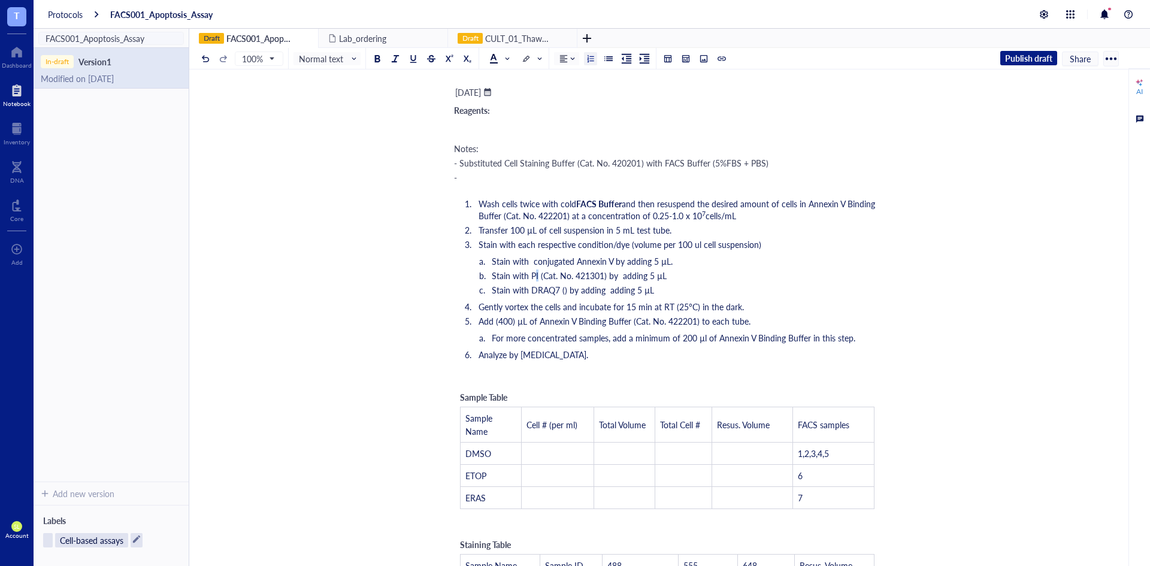
click at [535, 280] on span "Stain with PI (Cat. No. 421301) by adding 5 µL" at bounding box center [579, 275] width 175 height 12
drag, startPoint x: 561, startPoint y: 279, endPoint x: 602, endPoint y: 278, distance: 40.7
click at [602, 278] on span "Stain with PI (Cat. No. 421301) by adding 5 µL" at bounding box center [579, 275] width 175 height 12
click at [601, 286] on span "Stain with DRAQ7 () by adding adding 5 µL" at bounding box center [573, 290] width 162 height 12
click at [693, 277] on li "Stain with PI (Cat. No. 421301) by adding 5 µL" at bounding box center [686, 275] width 387 height 12
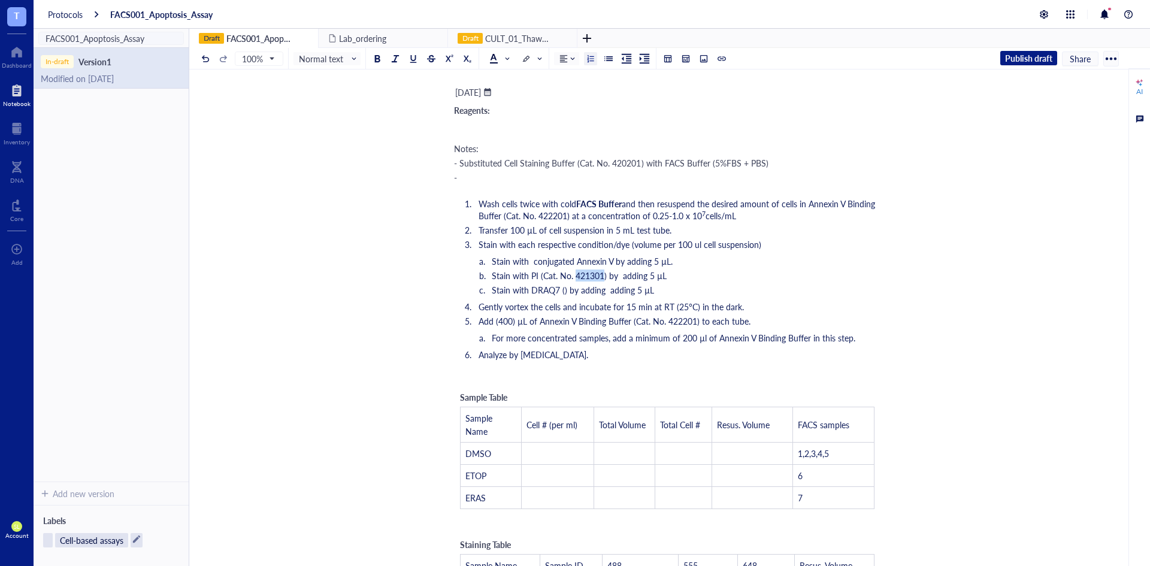
drag, startPoint x: 574, startPoint y: 274, endPoint x: 602, endPoint y: 273, distance: 28.2
click at [602, 273] on span "Stain with PI (Cat. No. 421301) by adding 5 µL" at bounding box center [579, 275] width 175 height 12
copy span "421301"
click at [651, 283] on ol "Stain with conjugated Annexin V by adding 5 µL. Stain with PI (Cat. No. 421301)…" at bounding box center [667, 275] width 426 height 41
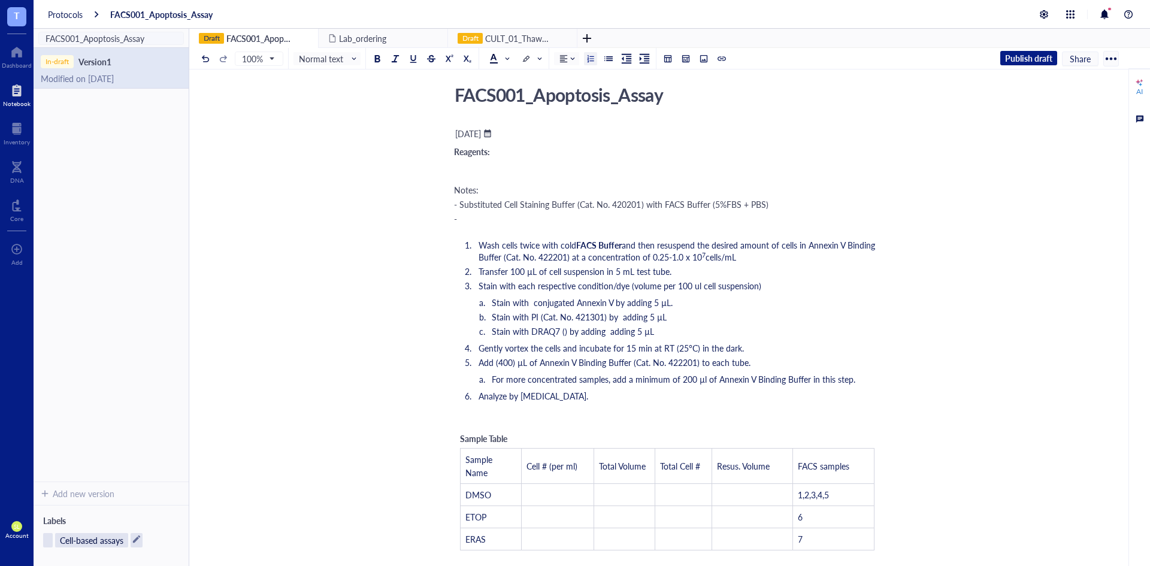
scroll to position [0, 0]
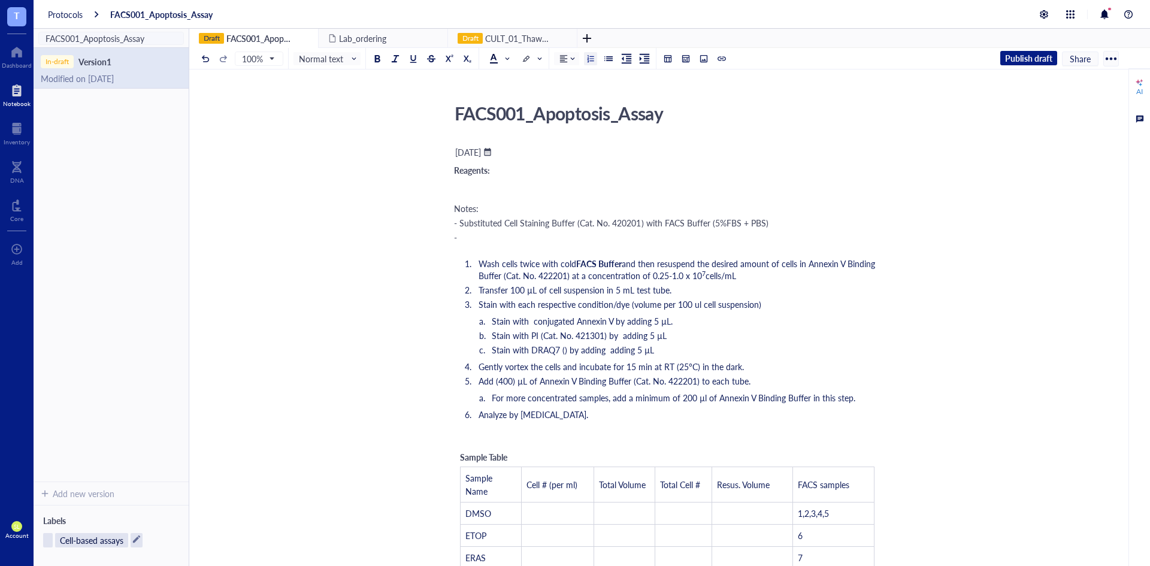
click at [478, 190] on div "﻿" at bounding box center [667, 187] width 426 height 12
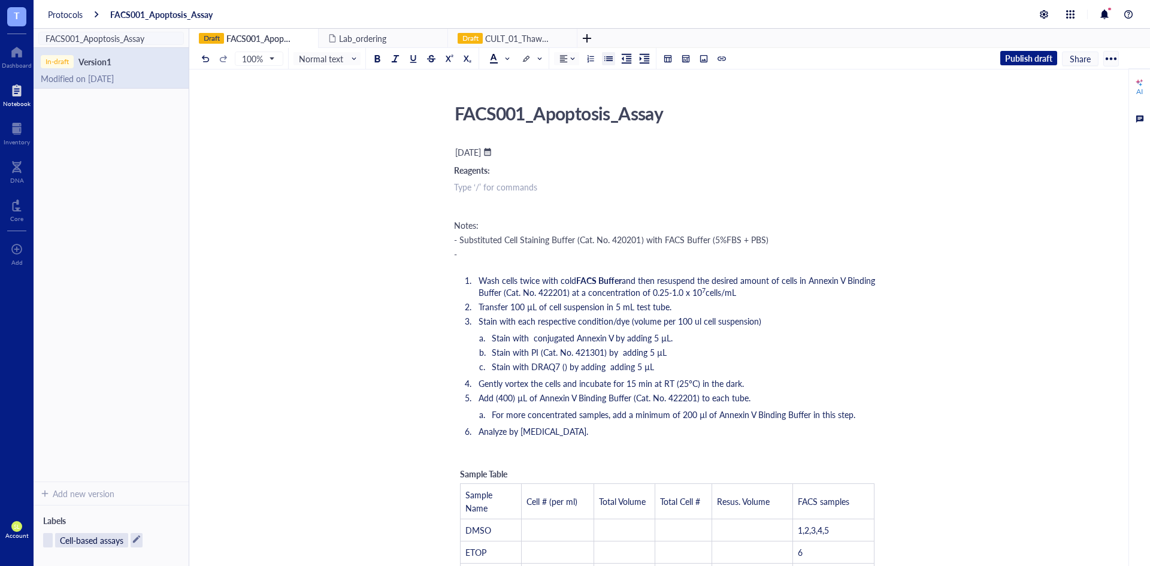
click at [608, 61] on div at bounding box center [608, 58] width 8 height 8
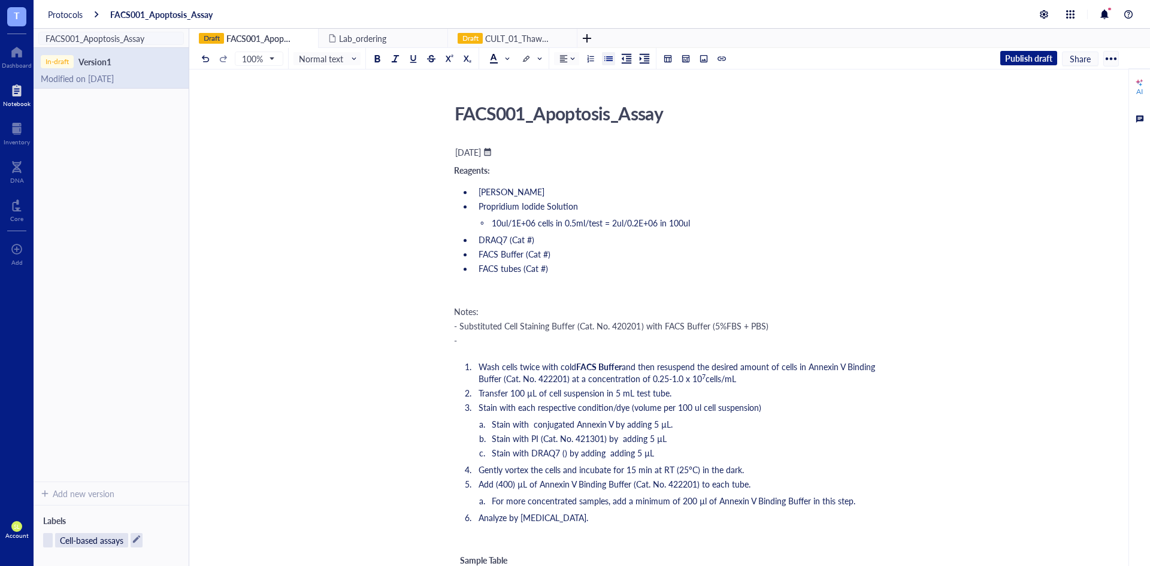
click at [672, 242] on li "DRAQ7 (Cat #)" at bounding box center [677, 240] width 407 height 12
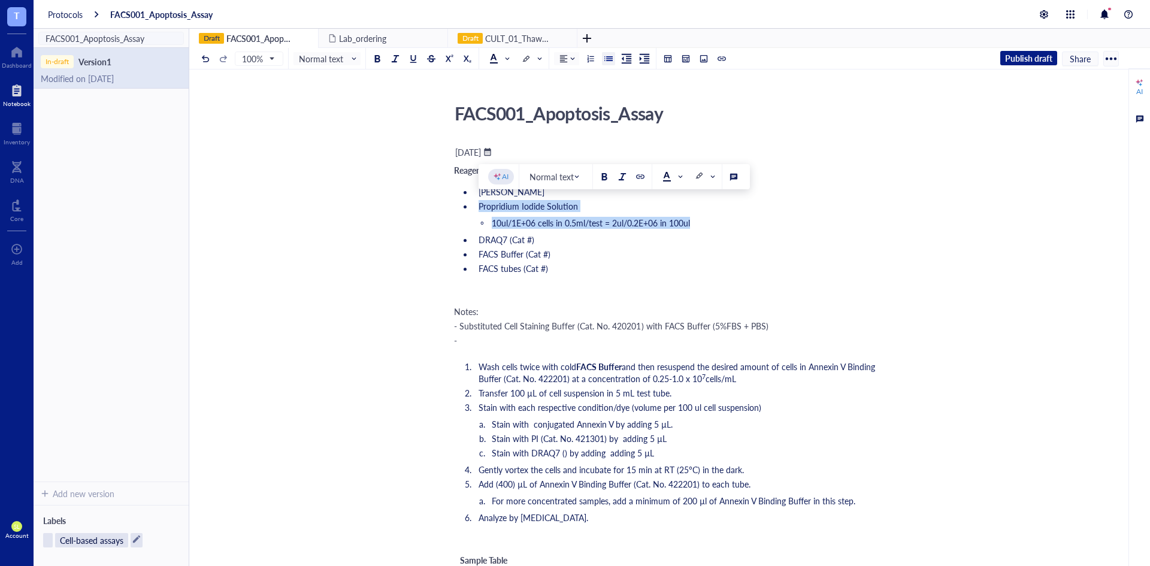
drag, startPoint x: 697, startPoint y: 223, endPoint x: 481, endPoint y: 207, distance: 216.8
click at [481, 207] on ul "Annexin V Propridium Iodide Solution 10ul/1E+06 cells in 0.5ml/test = 2ul/0.2E+…" at bounding box center [667, 229] width 426 height 93
click at [555, 237] on li "DRAQ7 (Cat #)" at bounding box center [677, 240] width 407 height 12
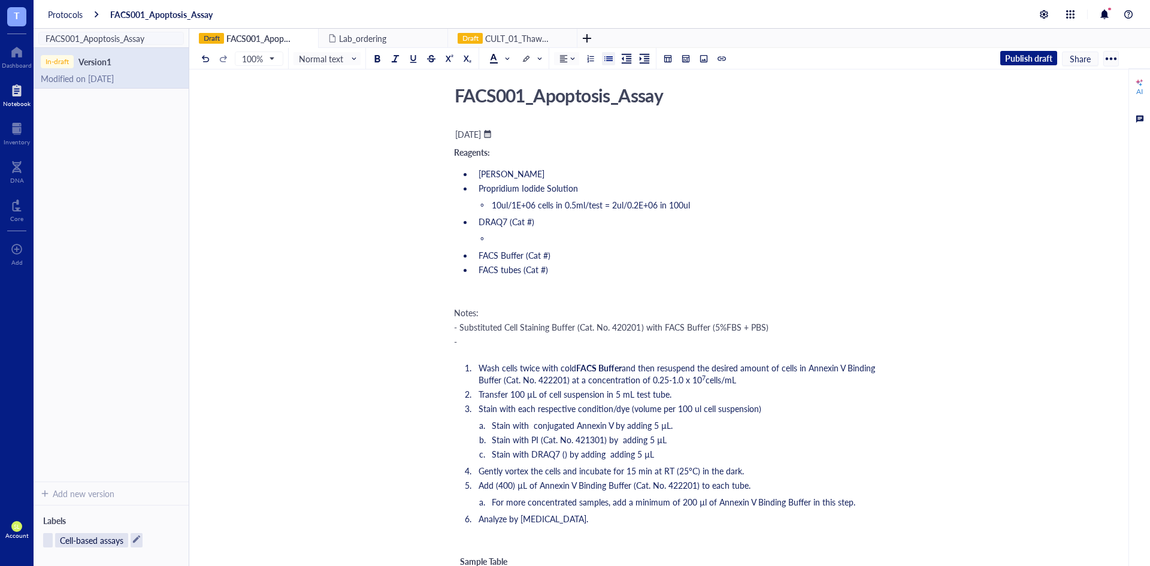
scroll to position [40, 0]
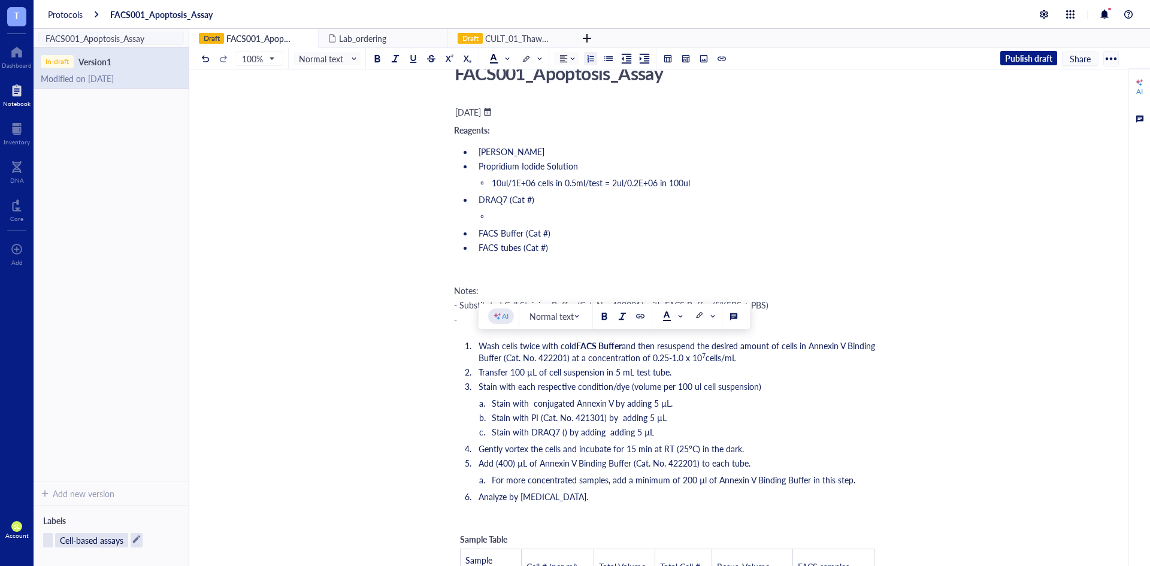
drag, startPoint x: 670, startPoint y: 360, endPoint x: 738, endPoint y: 360, distance: 67.7
click at [738, 360] on li "Wash cells twice with cold FACS Buffer and then resuspend the desired amount of…" at bounding box center [677, 351] width 407 height 24
click at [705, 360] on span "cells/mL" at bounding box center [720, 357] width 31 height 12
drag, startPoint x: 669, startPoint y: 359, endPoint x: 738, endPoint y: 358, distance: 68.3
click at [738, 358] on li "Wash cells twice with cold FACS Buffer and then resuspend the desired amount of…" at bounding box center [677, 351] width 407 height 24
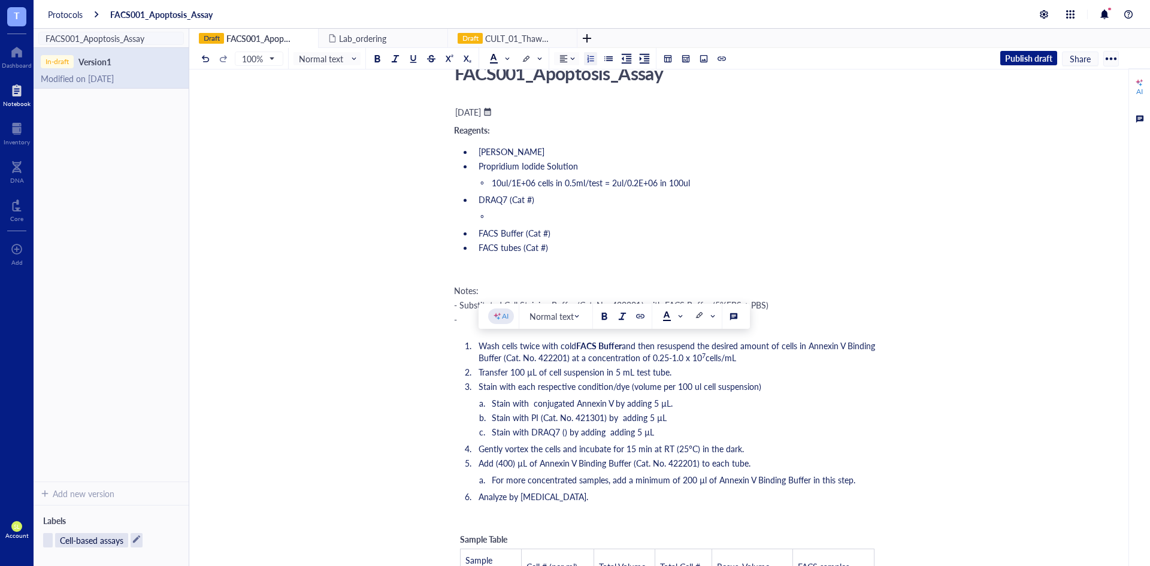
click at [740, 357] on li "Wash cells twice with cold FACS Buffer and then resuspend the desired amount of…" at bounding box center [677, 351] width 407 height 24
drag, startPoint x: 646, startPoint y: 357, endPoint x: 730, endPoint y: 356, distance: 83.8
click at [730, 356] on li "Wash cells twice with cold FACS Buffer and then resuspend the desired amount of…" at bounding box center [677, 351] width 407 height 24
click at [730, 356] on span "cells/mL" at bounding box center [720, 357] width 31 height 12
drag, startPoint x: 648, startPoint y: 358, endPoint x: 665, endPoint y: 360, distance: 17.5
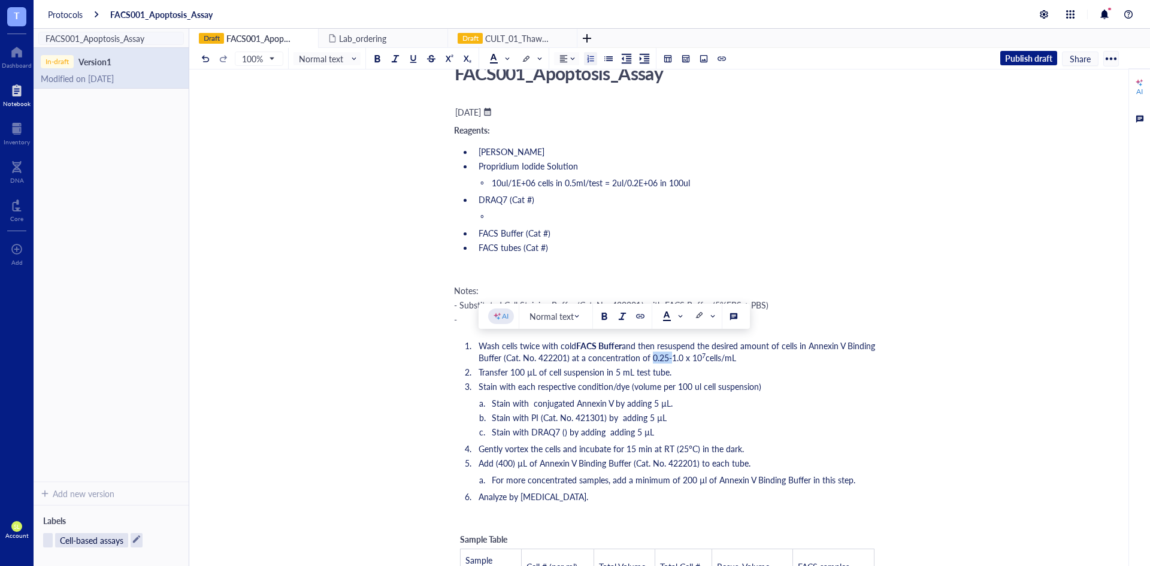
click at [665, 360] on span "and then resuspend the desired amount of cells in Annexin V Binding Buffer (Cat…" at bounding box center [677, 351] width 399 height 24
click at [689, 372] on li "Transfer 100 µL of cell suspension in 5 mL test tube." at bounding box center [677, 372] width 407 height 12
drag, startPoint x: 650, startPoint y: 360, endPoint x: 665, endPoint y: 358, distance: 14.5
click at [665, 358] on span "and then resuspend the desired amount of cells in Annexin V Binding Buffer (Cat…" at bounding box center [677, 351] width 399 height 24
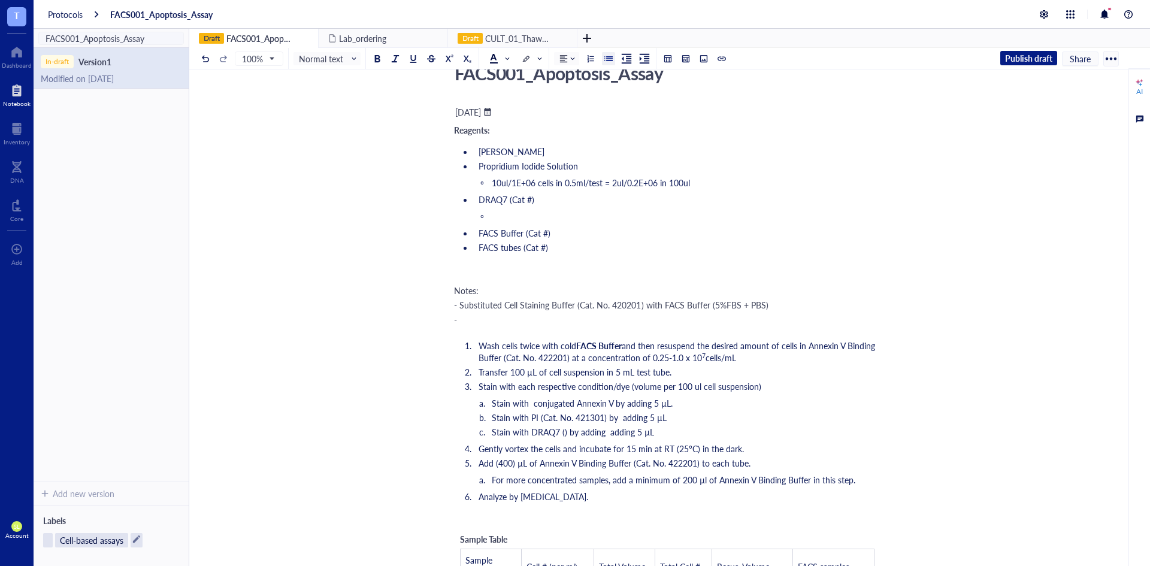
click at [607, 244] on li "FACS tubes (Cat #)" at bounding box center [677, 247] width 407 height 12
click at [603, 222] on ul "Annexin V Propridium Iodide Solution 10ul/1E+06 cells in 0.5ml/test = 2ul/0.2E+…" at bounding box center [667, 199] width 426 height 113
click at [603, 215] on li "﻿" at bounding box center [686, 216] width 387 height 12
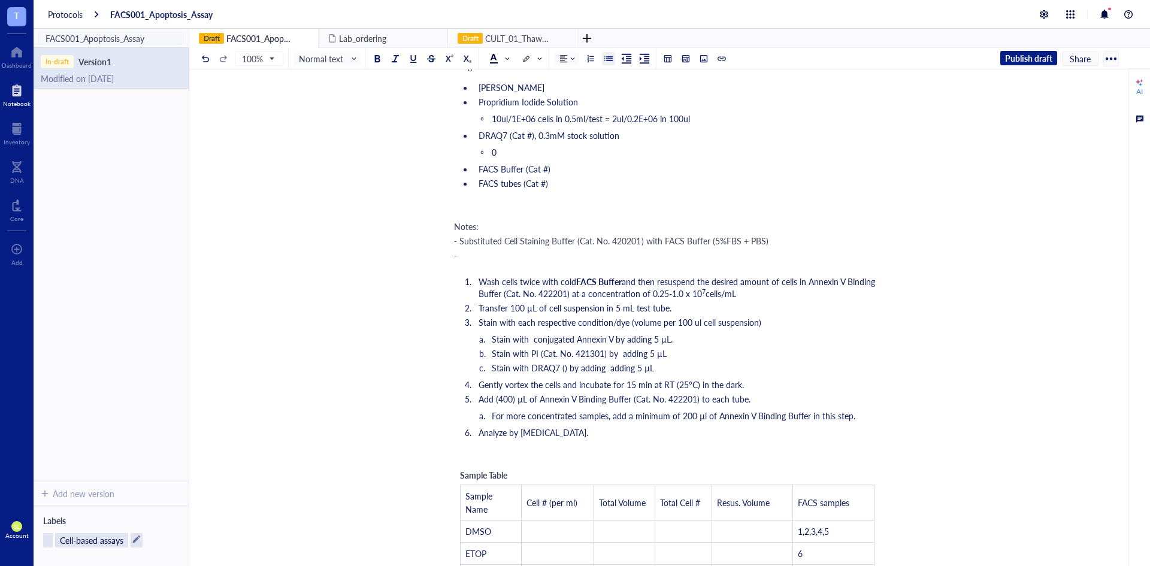
scroll to position [120, 0]
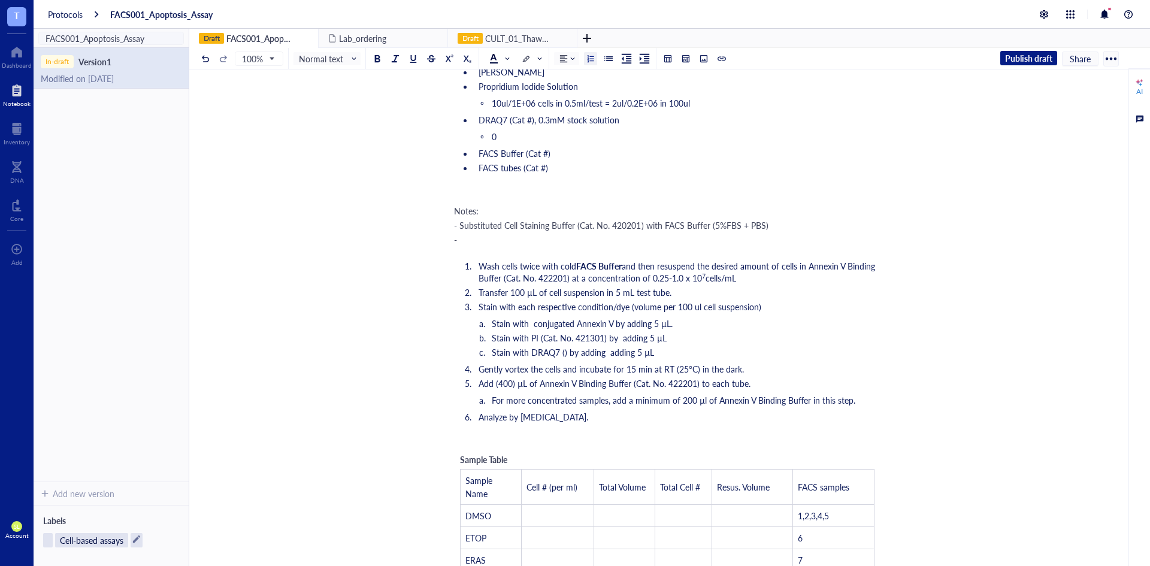
click at [660, 351] on li "Stain with DRAQ7 () by adding adding 5 µL" at bounding box center [686, 352] width 387 height 12
click at [681, 371] on span "Gently vortex the cells and incubate for 15 min at RT (25°C) in the dark." at bounding box center [610, 369] width 265 height 12
click at [738, 369] on span "Gently vortex the cells and incubate for 15 min at RT (25°C) in the dark." at bounding box center [610, 369] width 265 height 12
click at [756, 369] on li "Gently vortex the cells and incubate for 15 min at RT (25°C) in the dark." at bounding box center [677, 369] width 407 height 12
click at [662, 350] on li "Stain with DRAQ7 () by adding adding 5 µL" at bounding box center [686, 352] width 387 height 12
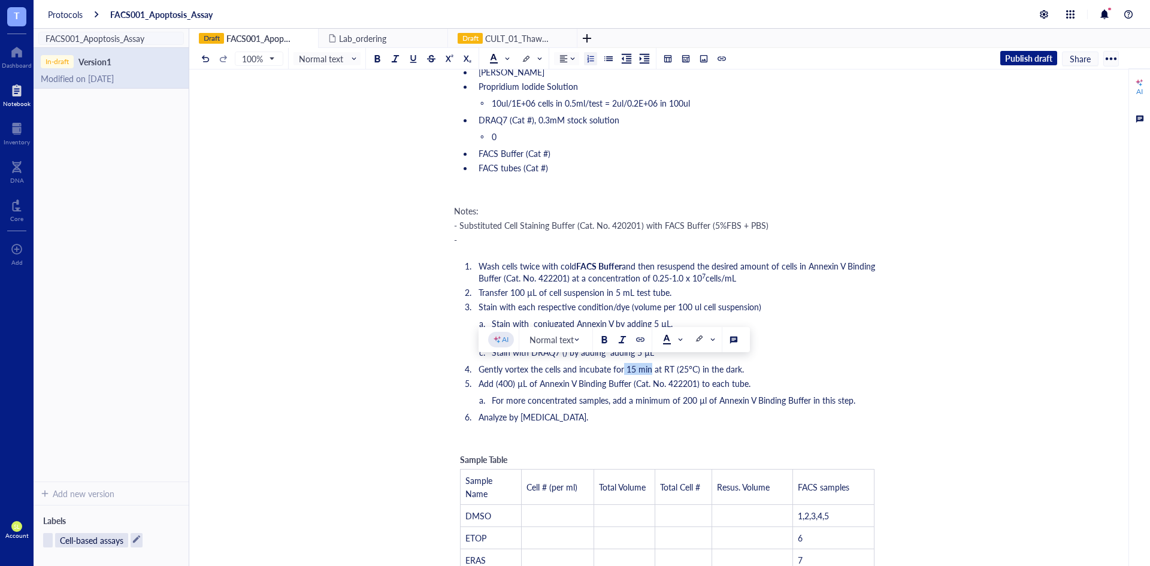
drag, startPoint x: 623, startPoint y: 371, endPoint x: 650, endPoint y: 366, distance: 26.8
click at [650, 366] on span "Gently vortex the cells and incubate for 15 min at RT (25°C) in the dark." at bounding box center [610, 369] width 265 height 12
click at [667, 345] on ol "Stain with conjugated Annexin V by adding 5 µL. Stain with PI (Cat. No. 421301)…" at bounding box center [667, 337] width 426 height 41
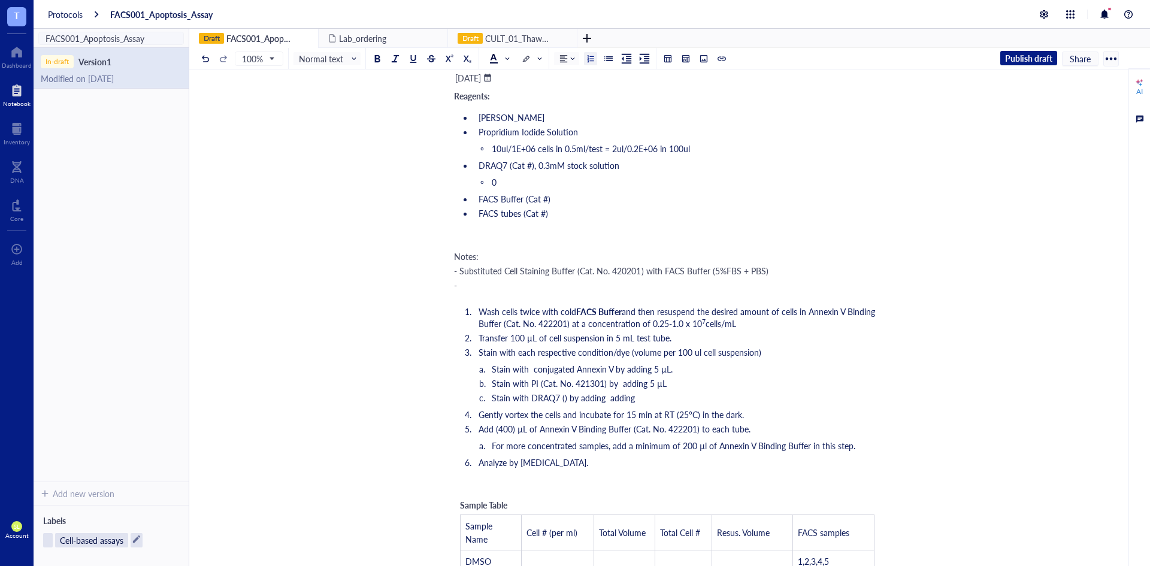
scroll to position [40, 0]
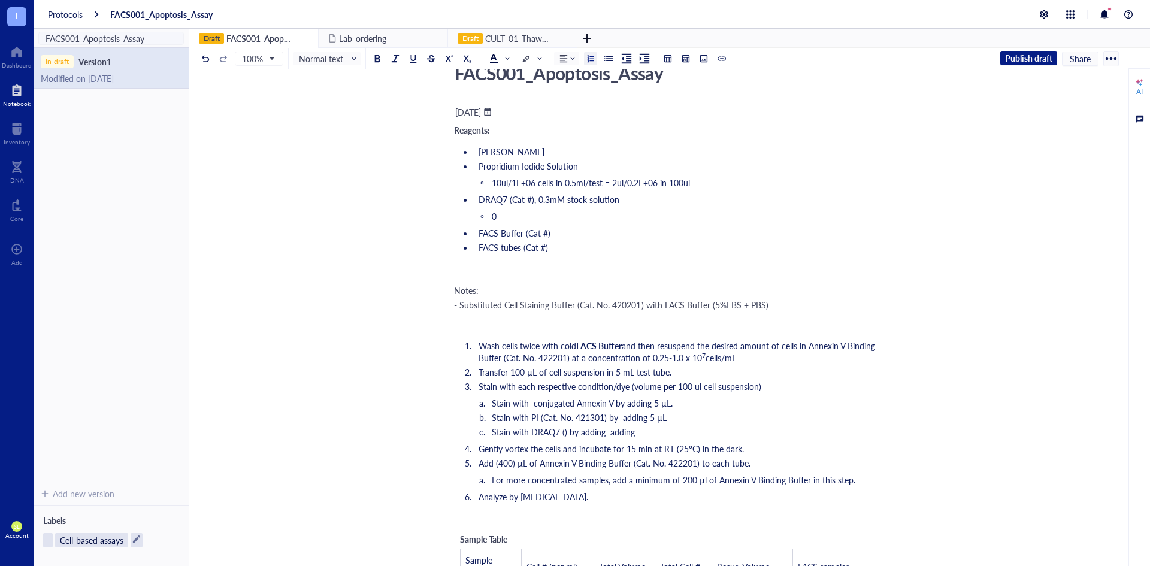
click at [551, 186] on span "10ul/1E+06 cells in 0.5ml/test = 2ul/0.2E+06 in 100ul" at bounding box center [591, 183] width 198 height 12
click at [666, 172] on ul "Annexin V Propridium Iodide Solution 10ul/1E+06 cells in 0.5ml/test = 2ul/0.2E+…" at bounding box center [667, 199] width 426 height 113
click at [696, 187] on li "10ul/1E+06 cells in 0.5ml/test = 2ul/0.2E+06 in 100ul" at bounding box center [686, 183] width 387 height 12
click at [663, 432] on li "Stain with DRAQ7 () by adding adding" at bounding box center [686, 432] width 387 height 12
drag, startPoint x: 607, startPoint y: 436, endPoint x: 629, endPoint y: 435, distance: 22.2
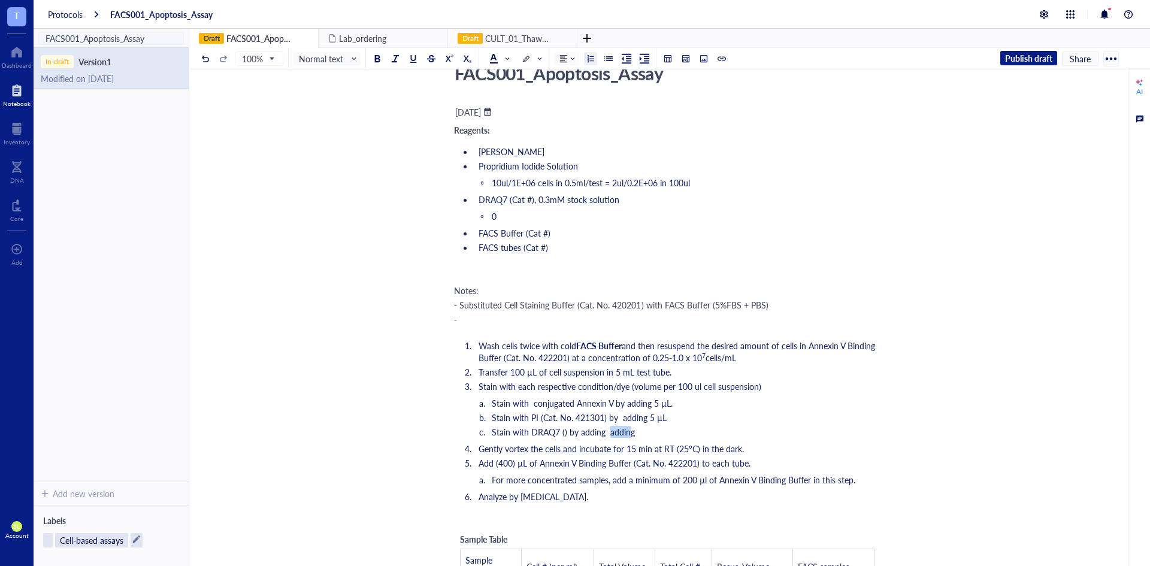
click at [629, 435] on span "Stain with DRAQ7 () by adding adding" at bounding box center [563, 432] width 143 height 12
drag, startPoint x: 644, startPoint y: 432, endPoint x: 608, endPoint y: 435, distance: 36.0
click at [608, 435] on li "Stain with DRAQ7 () by adding adding" at bounding box center [686, 432] width 387 height 12
click at [660, 414] on span "Stain with PI (Cat. No. 421301) by adding 5 µL" at bounding box center [579, 417] width 175 height 12
click at [699, 404] on li "Stain with conjugated Annexin V by adding 5 µL." at bounding box center [686, 403] width 387 height 12
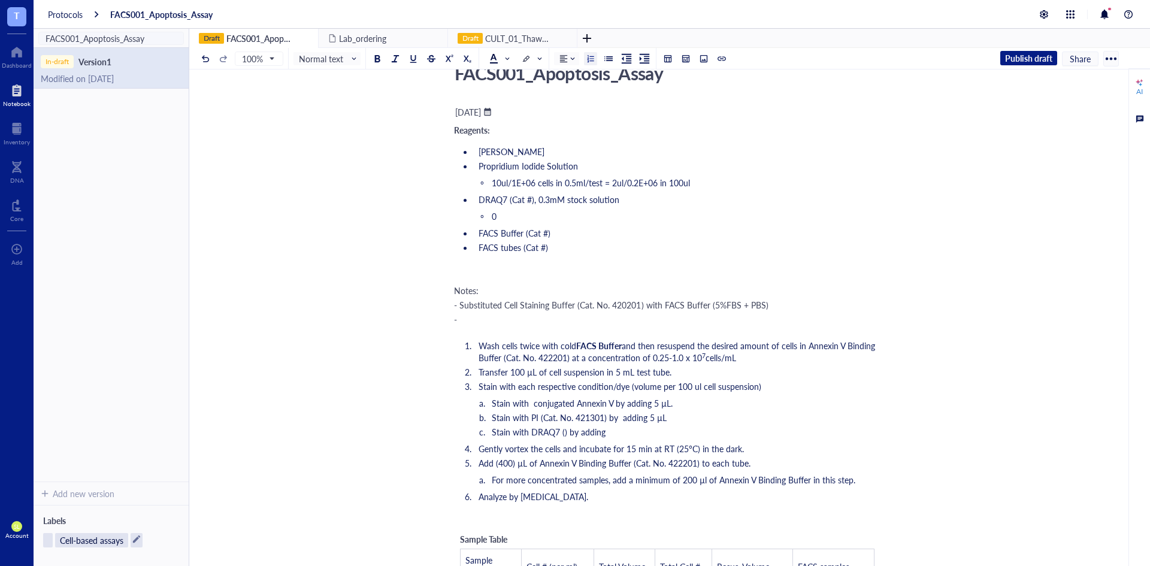
click at [708, 393] on ol "Wash cells twice with cold FACS Buffer and then resuspend the desired amount of…" at bounding box center [667, 421] width 426 height 168
click at [712, 404] on li "Stain with conjugated Annexin V by adding 5 µL." at bounding box center [686, 403] width 387 height 12
click at [709, 412] on li "Stain with PI (Cat. No. 421301) by adding 5 µL" at bounding box center [686, 417] width 387 height 12
click at [648, 419] on span "Stain with PI (Cat. No. 421301) by adding 5 µL" at bounding box center [579, 417] width 175 height 12
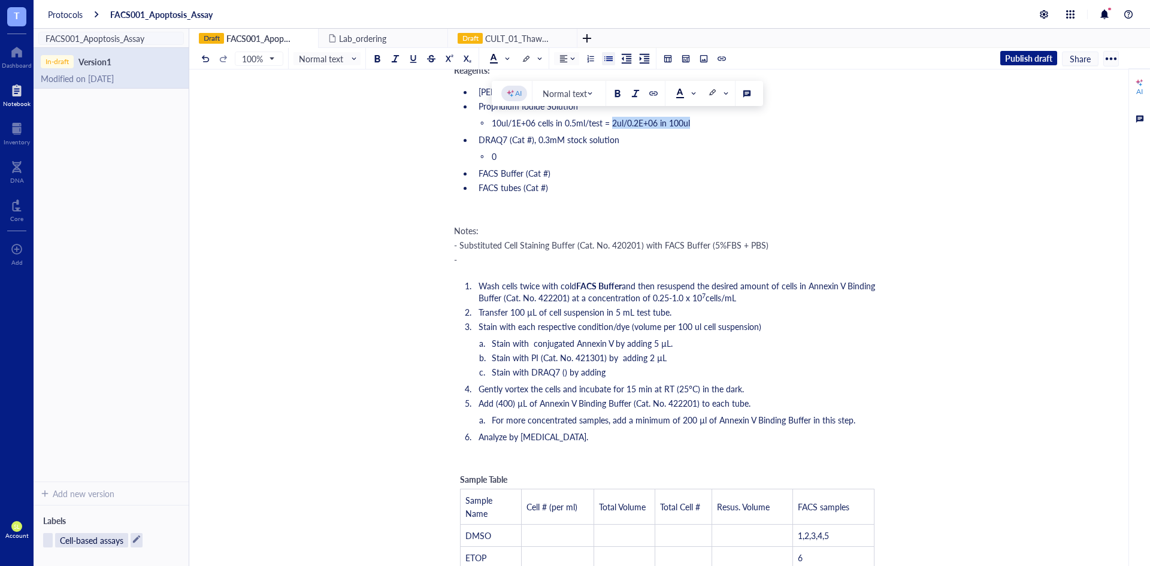
drag, startPoint x: 614, startPoint y: 125, endPoint x: 712, endPoint y: 122, distance: 97.6
click at [712, 122] on li "10ul/1E+06 cells in 0.5ml/test = 2ul/0.2E+06 in 100ul" at bounding box center [686, 123] width 387 height 12
drag, startPoint x: 613, startPoint y: 123, endPoint x: 728, endPoint y: 119, distance: 115.1
click at [728, 119] on li "10ul/1E+06 cells in 0.5ml/test = 2ul/0.2E+06 in 100ul" at bounding box center [686, 123] width 387 height 12
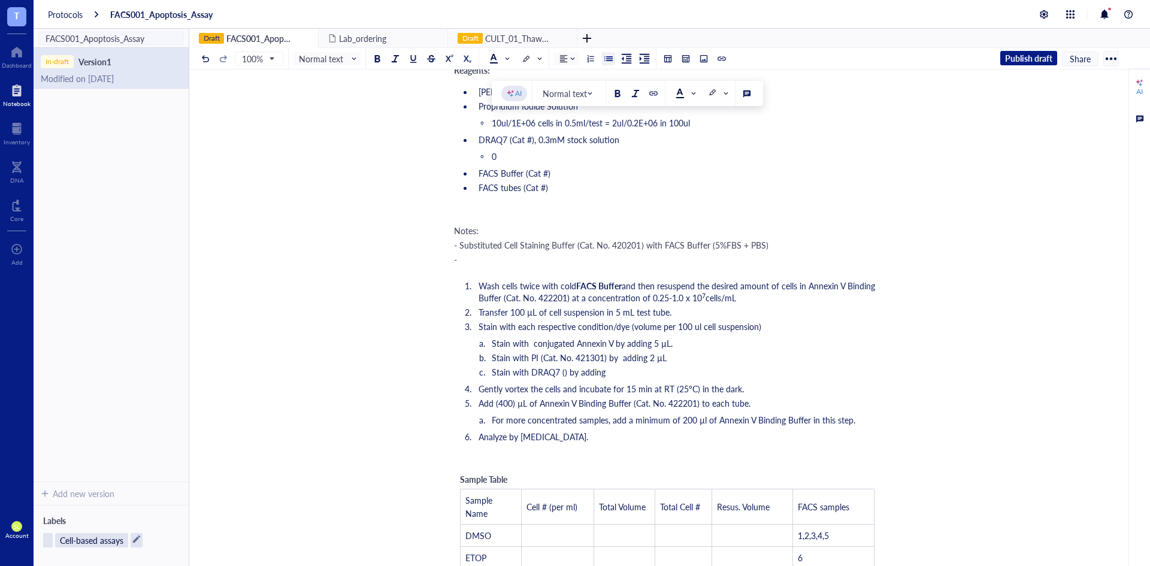
click at [629, 375] on li "Stain with DRAQ7 () by adding" at bounding box center [686, 372] width 387 height 12
click at [530, 138] on span "DRAQ7 (Cat #), 0.3mM stock solution" at bounding box center [548, 140] width 141 height 12
click at [564, 375] on span "Stain with DRAQ7 () by adding" at bounding box center [549, 372] width 114 height 12
click at [562, 356] on span "Stain with PI (Cat. No. 421301) by adding 2 µL" at bounding box center [579, 357] width 175 height 12
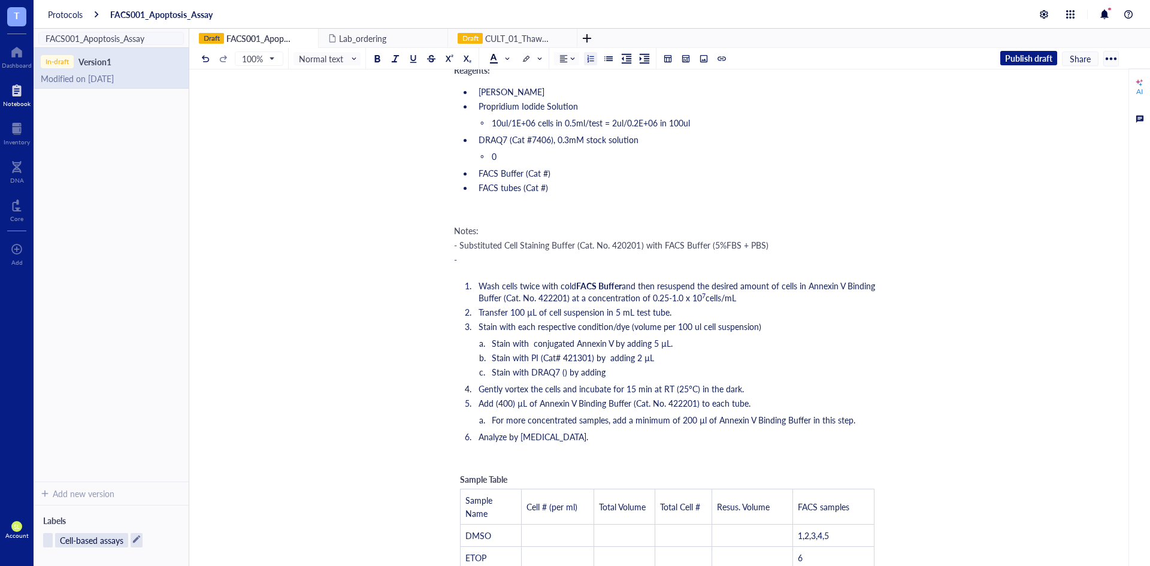
click at [642, 365] on ol "Stain with conjugated Annexin V by adding 5 µL. Stain with PI (Cat# 421301) by …" at bounding box center [667, 357] width 426 height 41
click at [644, 378] on ol "Wash cells twice with cold FACS Buffer and then resuspend the desired amount of…" at bounding box center [667, 361] width 426 height 168
click at [565, 371] on span "Stain with DRAQ7 () by adding" at bounding box center [549, 372] width 114 height 12
drag, startPoint x: 513, startPoint y: 143, endPoint x: 548, endPoint y: 140, distance: 36.0
click at [548, 140] on span "DRAQ7 (Cat #7406), 0.3mM stock solution" at bounding box center [558, 140] width 160 height 12
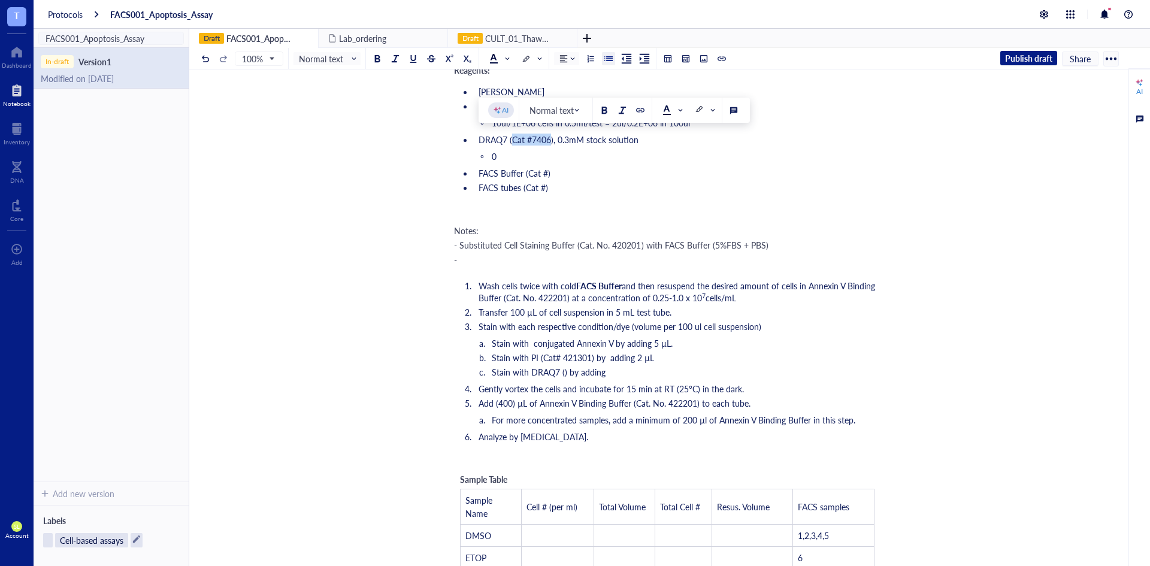
copy span "Cat #7406"
click at [563, 368] on span "Stain with DRAQ7 () by adding" at bounding box center [549, 372] width 114 height 12
drag, startPoint x: 593, startPoint y: 361, endPoint x: 539, endPoint y: 356, distance: 53.6
click at [539, 356] on span "Stain with PI (Cat# 421301) by adding 2 µL" at bounding box center [573, 357] width 162 height 12
click at [566, 371] on span "Stain with DRAQ7 () by adding" at bounding box center [549, 372] width 114 height 12
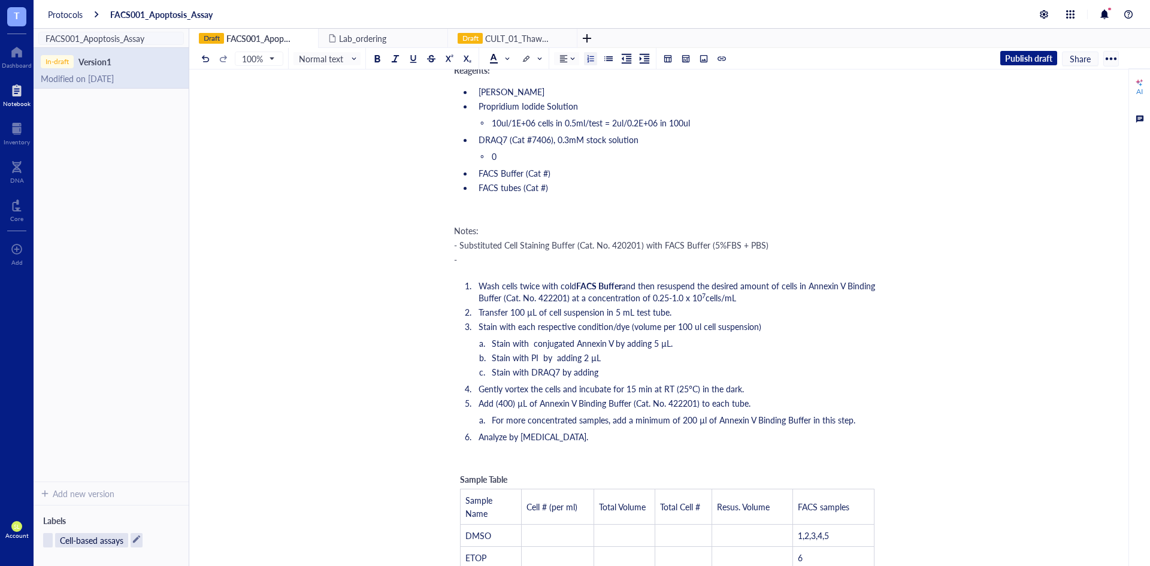
click at [614, 368] on li "Stain with DRAQ7 by adding" at bounding box center [686, 372] width 387 height 12
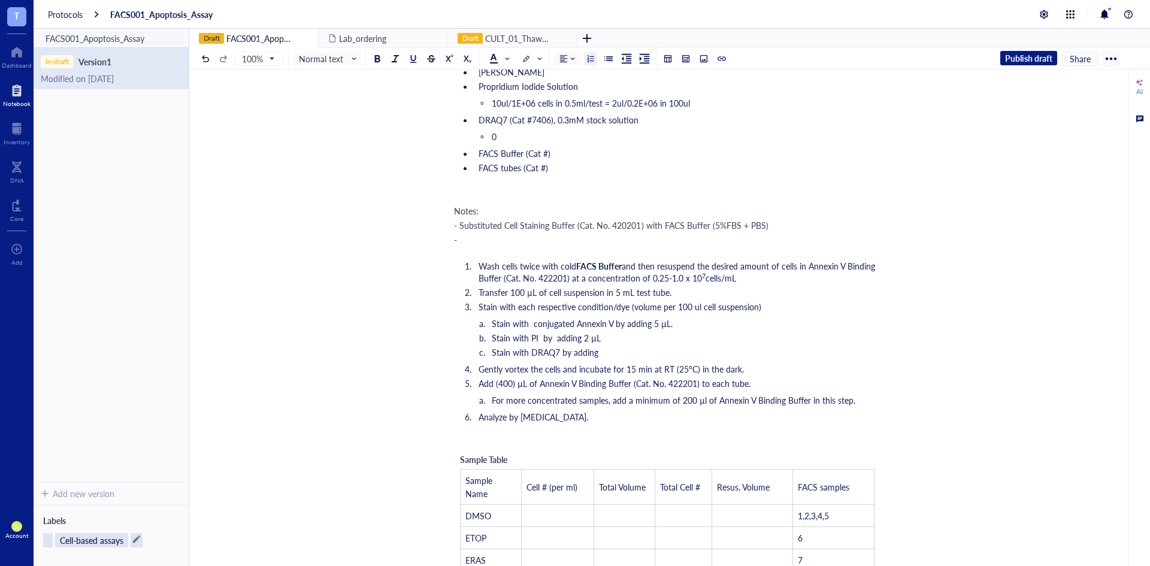
click at [530, 326] on span "Stain with conjugated Annexin V by adding 5 µL." at bounding box center [582, 323] width 181 height 12
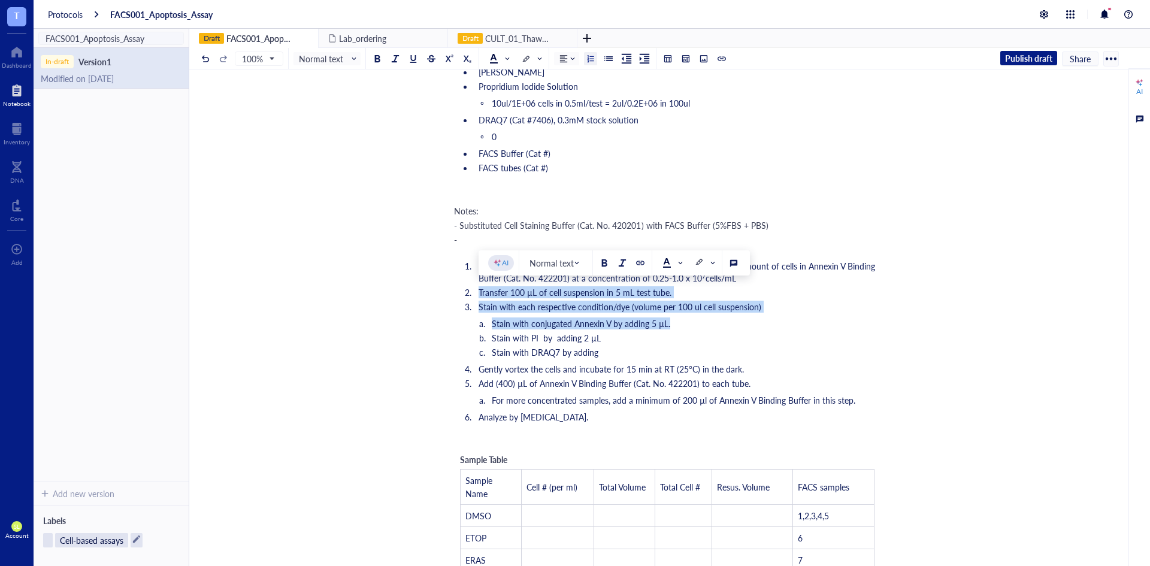
drag, startPoint x: 677, startPoint y: 325, endPoint x: 456, endPoint y: 287, distance: 224.1
click at [456, 287] on ol "Wash cells twice with cold FACS Buffer and then resuspend the desired amount of…" at bounding box center [667, 341] width 426 height 168
click at [530, 324] on span "Stain with conjugated Annexin V by adding 5 µL." at bounding box center [581, 323] width 178 height 12
drag, startPoint x: 699, startPoint y: 325, endPoint x: 471, endPoint y: 294, distance: 229.6
click at [471, 294] on ol "Wash cells twice with cold FACS Buffer and then resuspend the desired amount of…" at bounding box center [667, 341] width 426 height 168
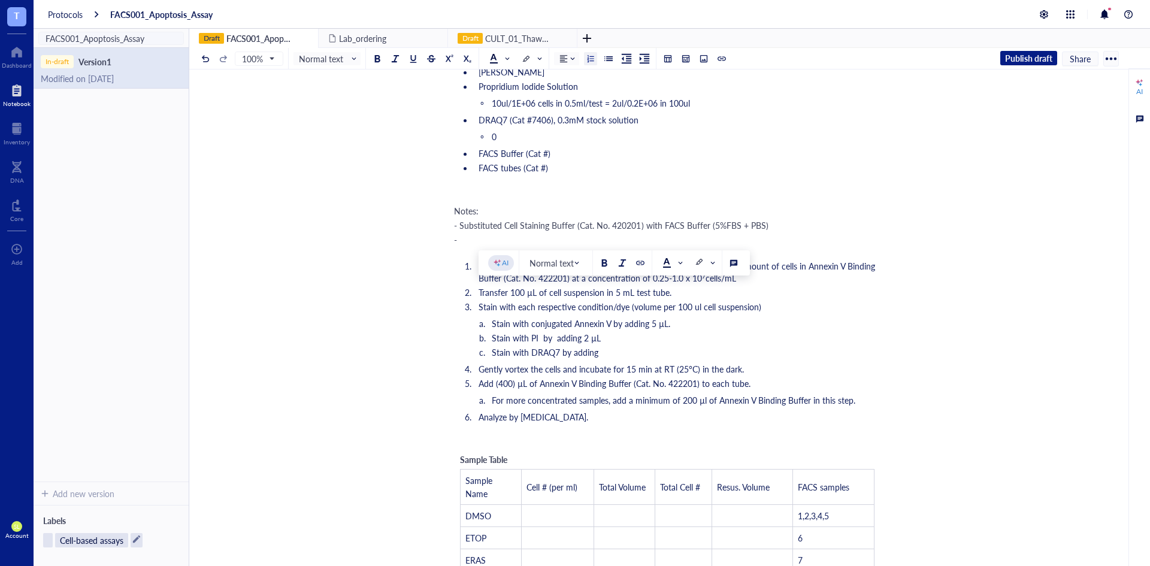
click at [554, 366] on span "Gently vortex the cells and incubate for 15 min at RT (25°C) in the dark." at bounding box center [610, 369] width 265 height 12
drag, startPoint x: 499, startPoint y: 386, endPoint x: 511, endPoint y: 386, distance: 12.0
click at [511, 386] on span "Add (400) µL of Annexin V Binding Buffer (Cat. No. 422201) to each tube." at bounding box center [614, 383] width 272 height 12
click at [540, 407] on ol "Wash cells twice with cold FACS Buffer and then resuspend the desired amount of…" at bounding box center [667, 341] width 426 height 168
click at [860, 401] on li "For more concentrated samples, add a minimum of 200 µl of Annexin V Binding Buf…" at bounding box center [686, 400] width 387 height 12
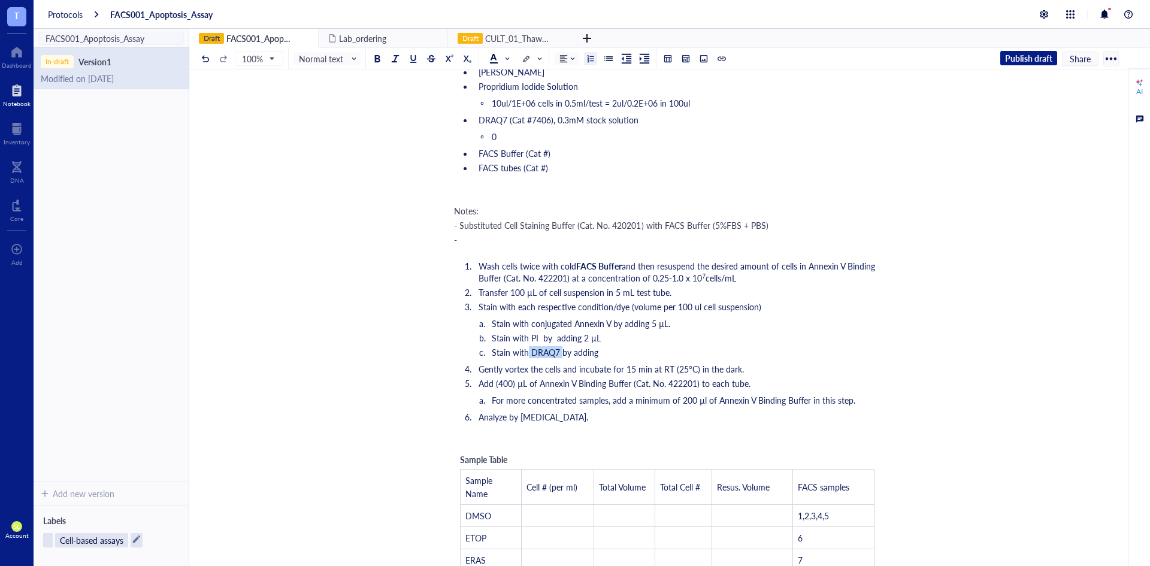
drag, startPoint x: 527, startPoint y: 354, endPoint x: 561, endPoint y: 352, distance: 33.6
click at [561, 352] on span "Stain with DRAQ7 by adding" at bounding box center [545, 352] width 107 height 12
drag, startPoint x: 532, startPoint y: 351, endPoint x: 559, endPoint y: 354, distance: 27.8
click at [559, 354] on span "Stain with DRAQ7 by adding" at bounding box center [545, 352] width 107 height 12
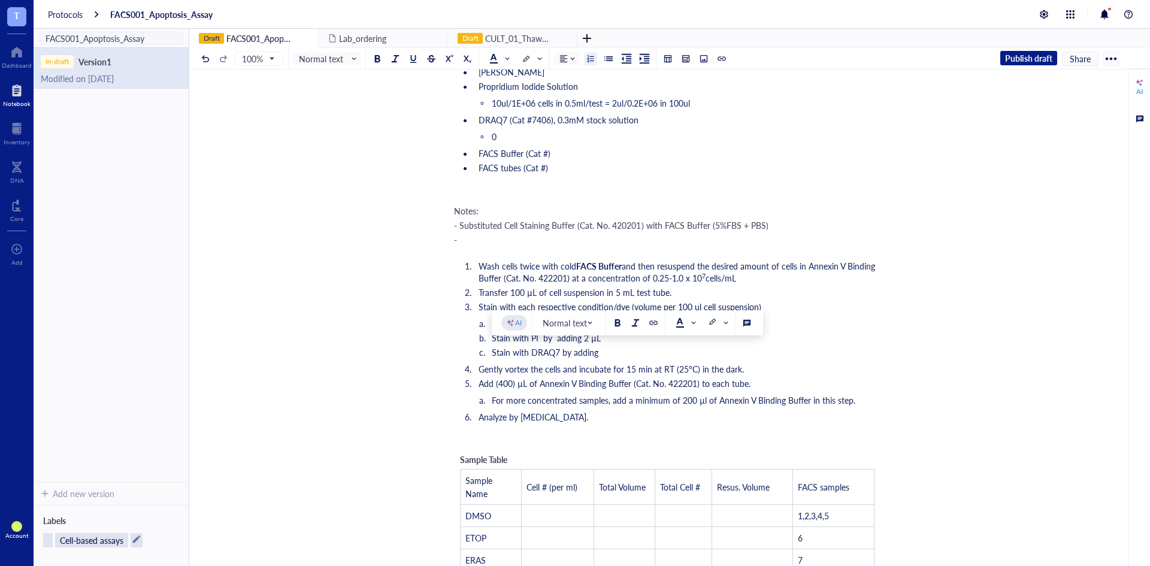
click at [598, 352] on span "Stain with DRAQ7 by adding" at bounding box center [545, 352] width 107 height 12
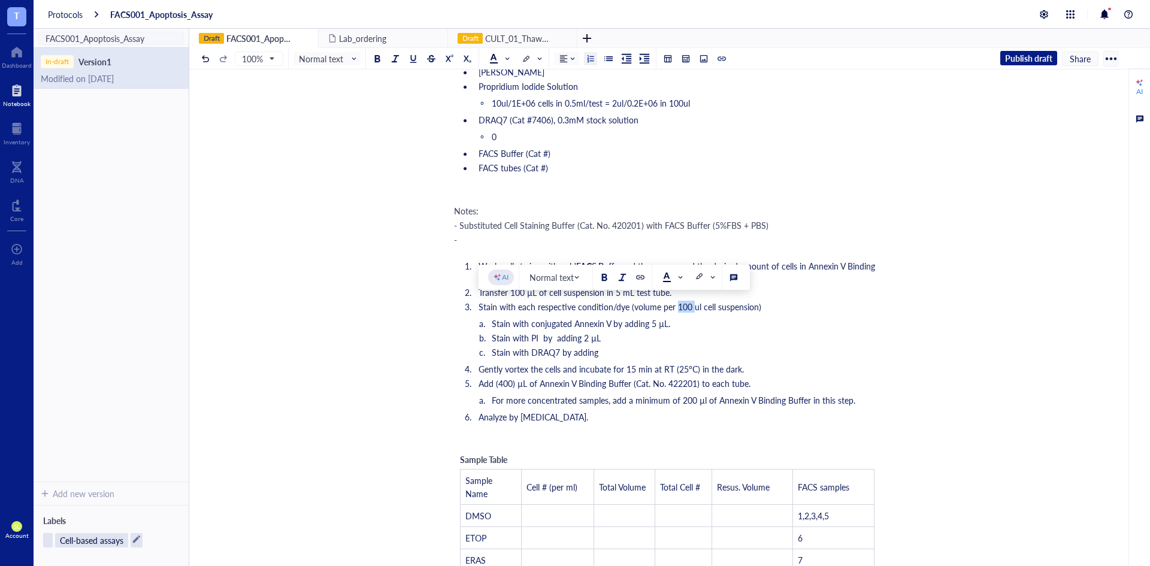
drag, startPoint x: 677, startPoint y: 308, endPoint x: 691, endPoint y: 307, distance: 14.4
click at [691, 307] on span "Stain with each respective condition/dye (volume per 100 ul cell suspension)" at bounding box center [619, 307] width 283 height 12
click at [701, 363] on span "Gently vortex the cells and incubate for 15 min at RT (25°C) in the dark." at bounding box center [610, 369] width 265 height 12
click at [689, 422] on li "Analyze by [MEDICAL_DATA]." at bounding box center [677, 417] width 407 height 12
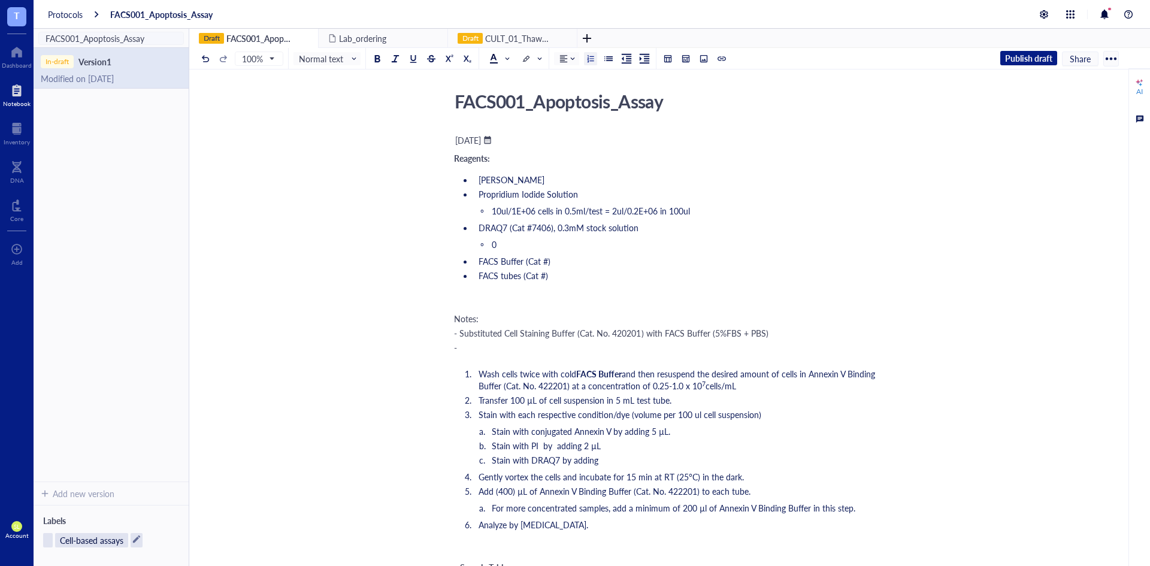
scroll to position [0, 0]
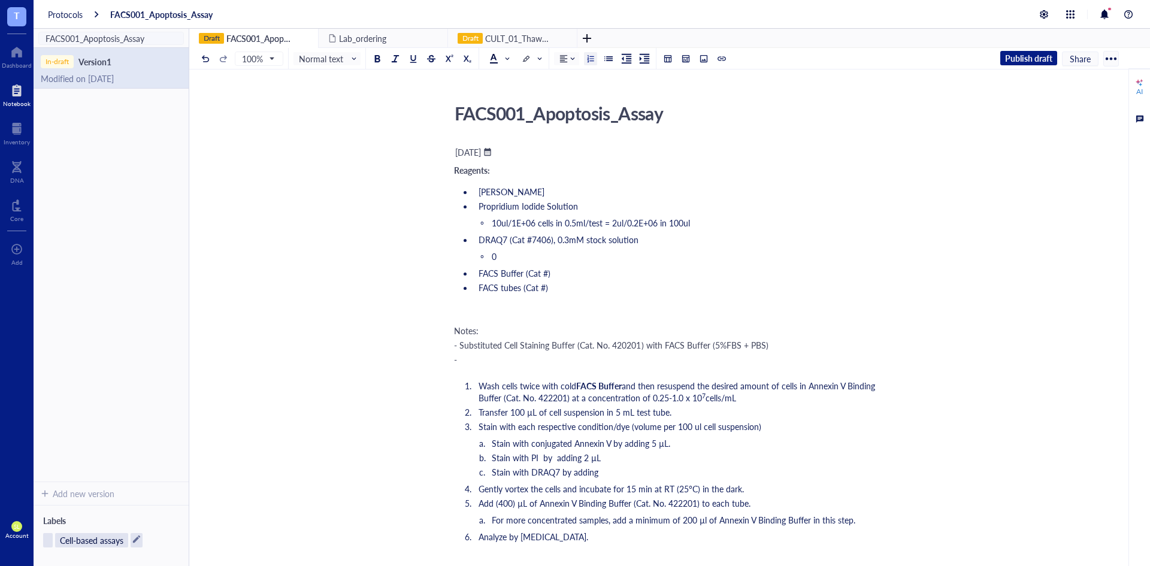
click at [675, 339] on span "- Substituted Cell Staining Buffer (Cat. No. 420201) with FACS Buffer (5%FBS + …" at bounding box center [611, 345] width 314 height 12
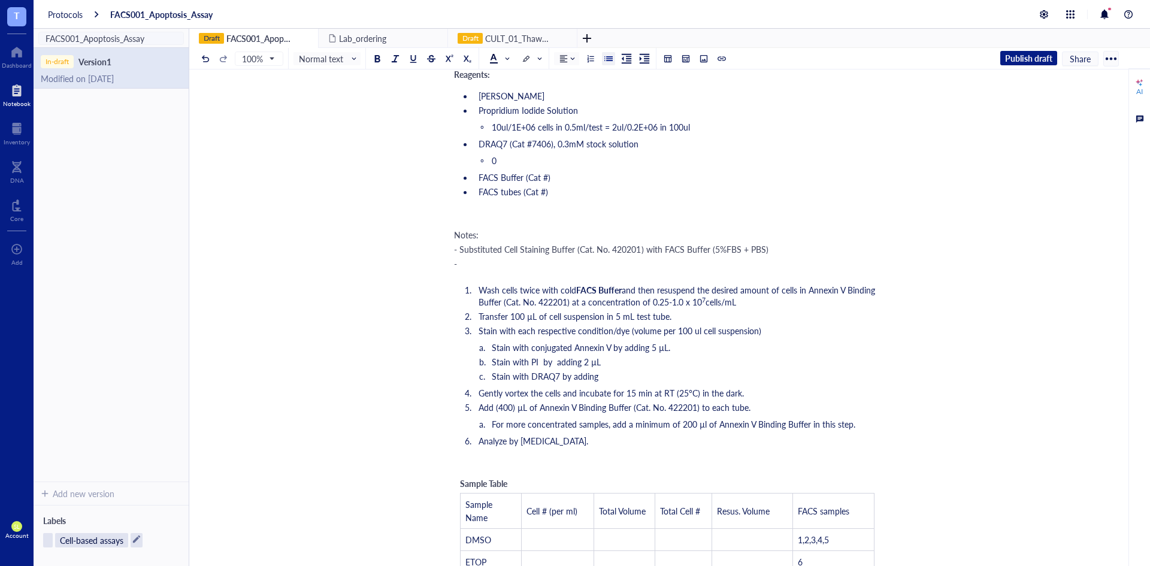
scroll to position [100, 0]
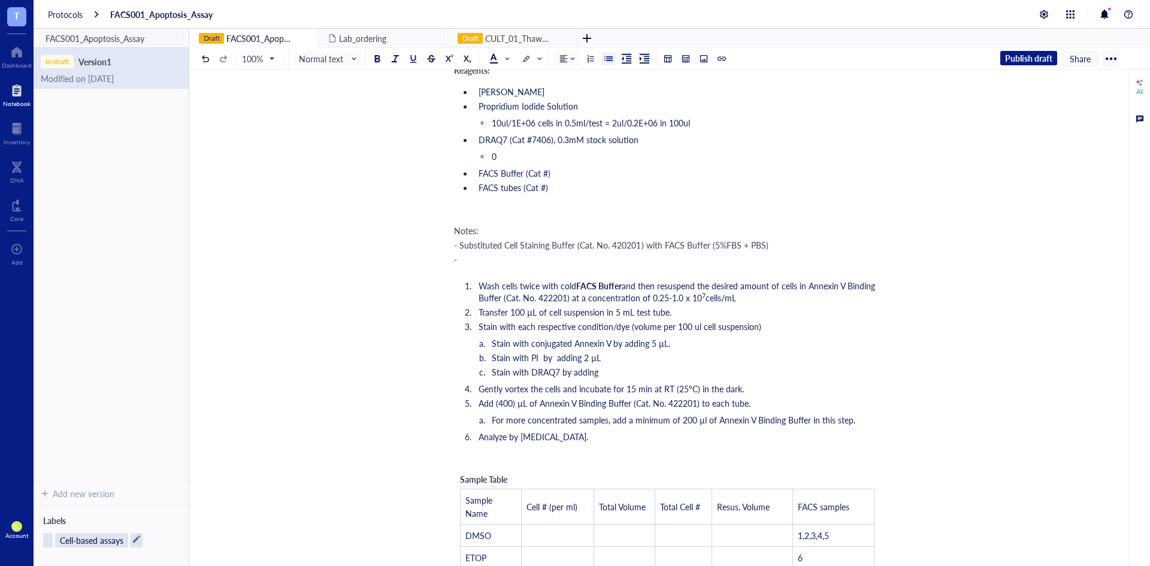
click at [530, 160] on li "0" at bounding box center [686, 156] width 387 height 12
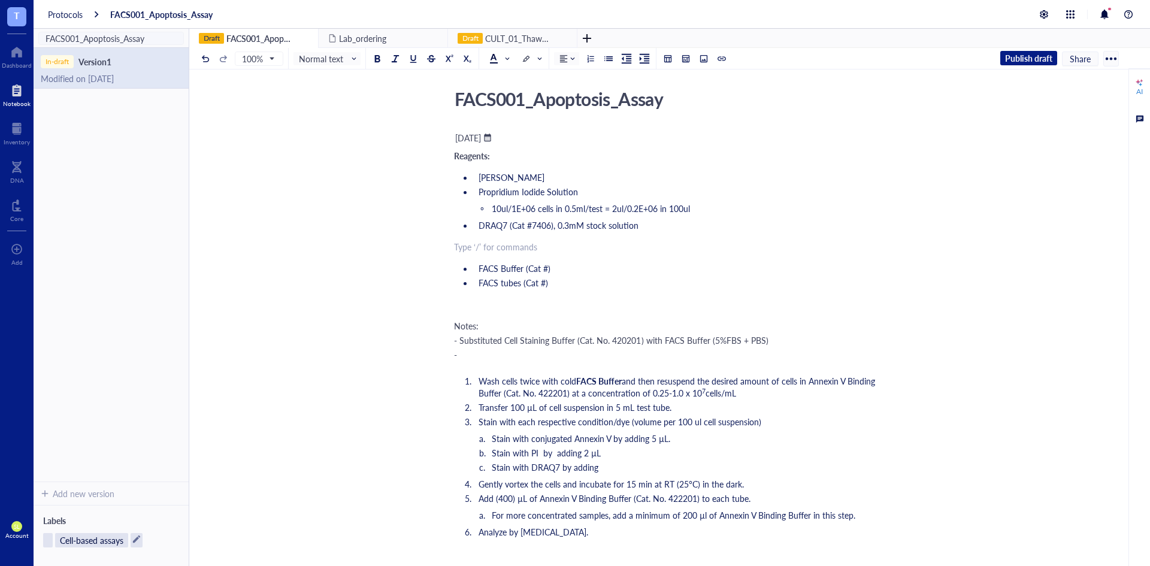
scroll to position [0, 0]
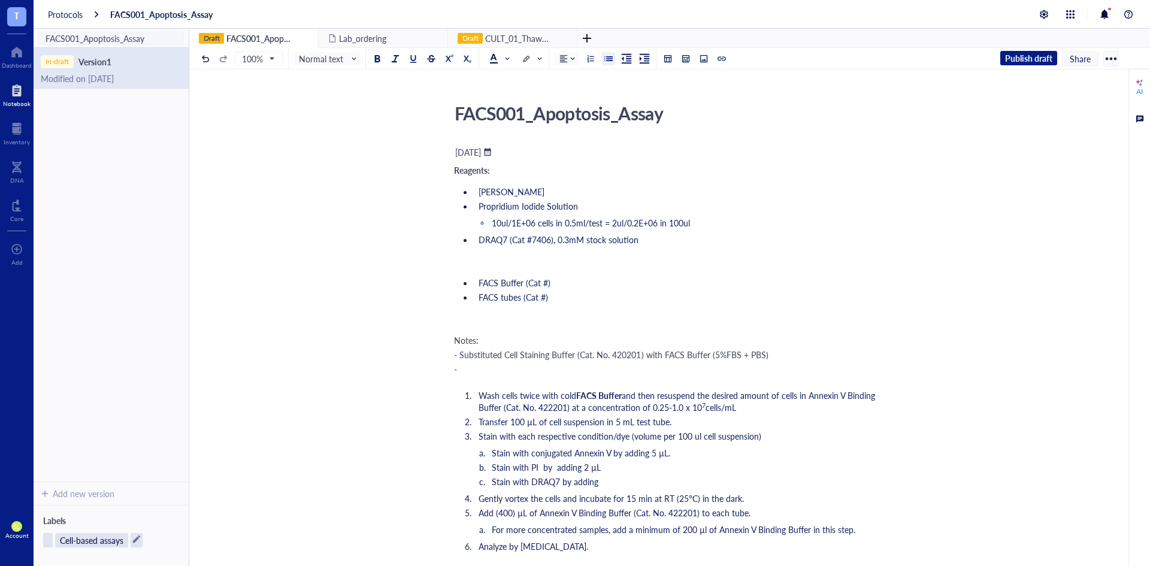
click at [772, 202] on li "Propridium Iodide Solution" at bounding box center [677, 206] width 407 height 12
click at [1107, 59] on div at bounding box center [1110, 58] width 19 height 19
click at [1096, 96] on div "Print" at bounding box center [1075, 98] width 68 height 11
click at [481, 157] on div "[DATE]" at bounding box center [468, 152] width 26 height 11
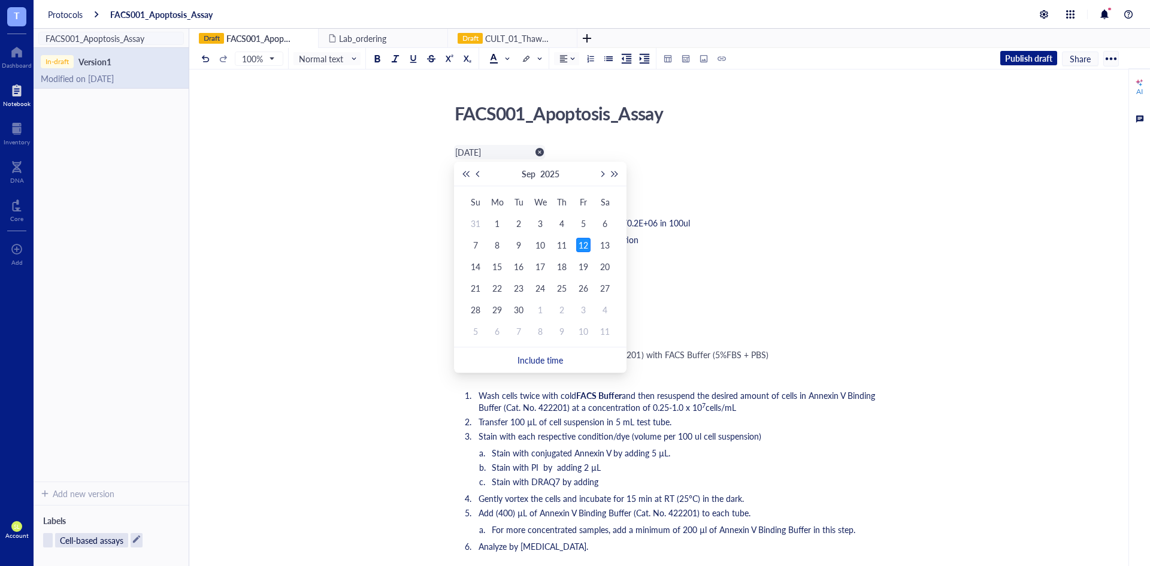
scroll to position [0, 5]
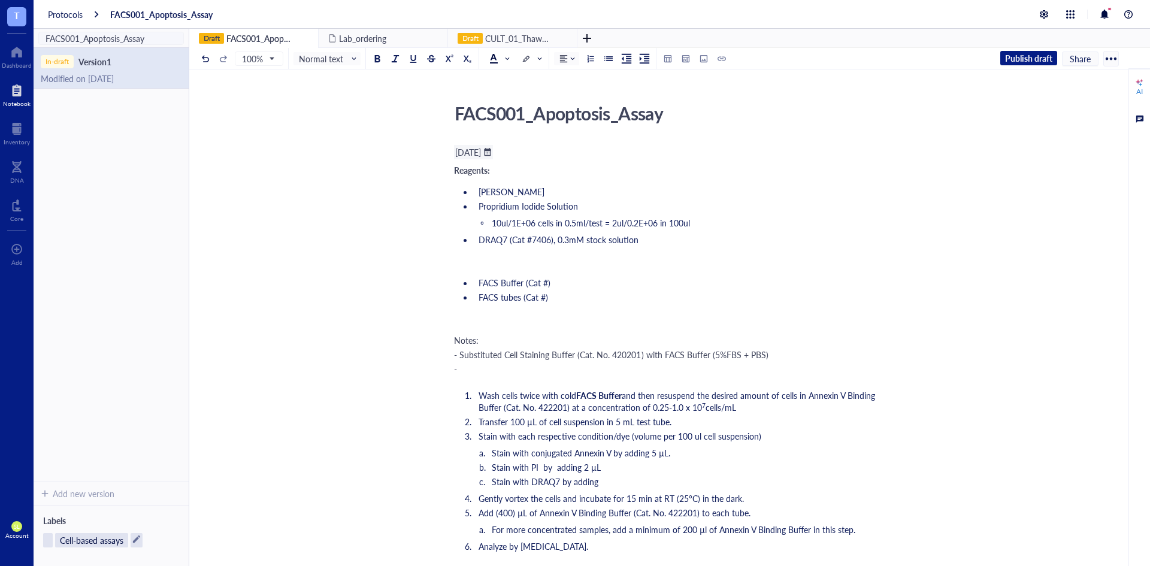
click at [1106, 56] on div at bounding box center [1110, 58] width 19 height 19
click at [731, 247] on ul "Annexin V Propridium Iodide Solution 10ul/1E+06 cells in 0.5ml/test = 2ul/0.2E+…" at bounding box center [667, 215] width 426 height 65
click at [729, 316] on div "﻿" at bounding box center [667, 319] width 426 height 12
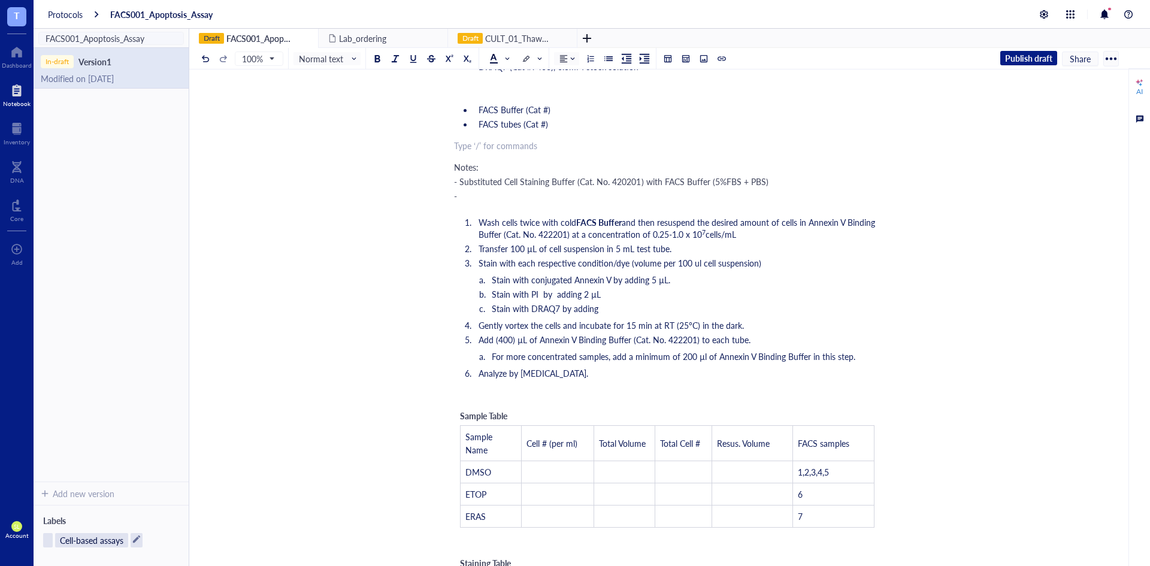
scroll to position [299, 0]
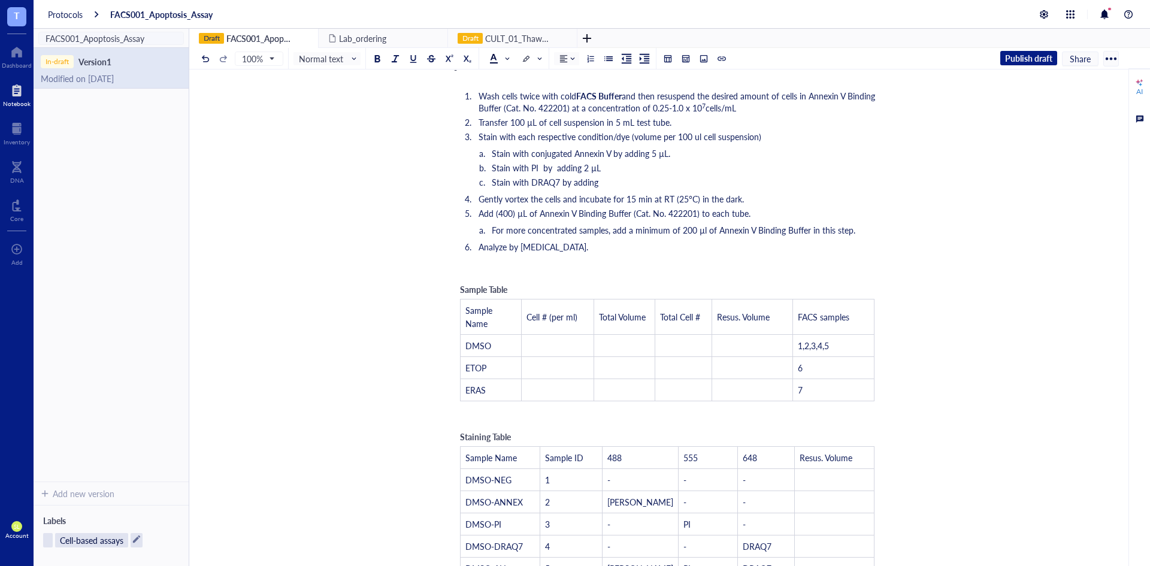
click at [671, 268] on div "﻿" at bounding box center [667, 268] width 426 height 12
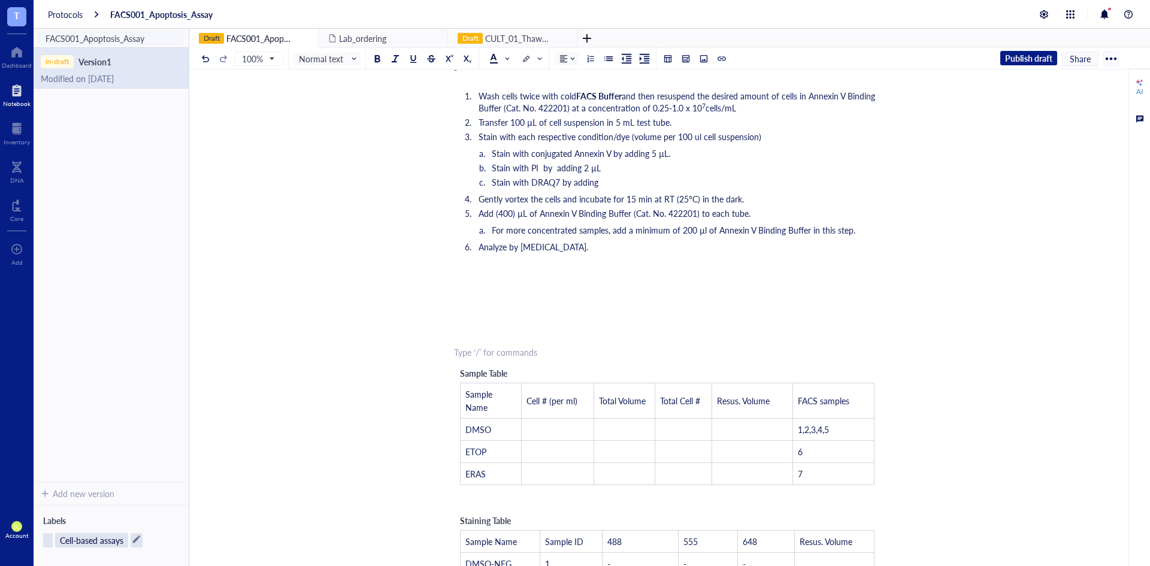
click at [1106, 56] on div at bounding box center [1110, 58] width 19 height 19
click at [1083, 102] on div "Print" at bounding box center [1075, 98] width 68 height 11
